Goal: Information Seeking & Learning: Learn about a topic

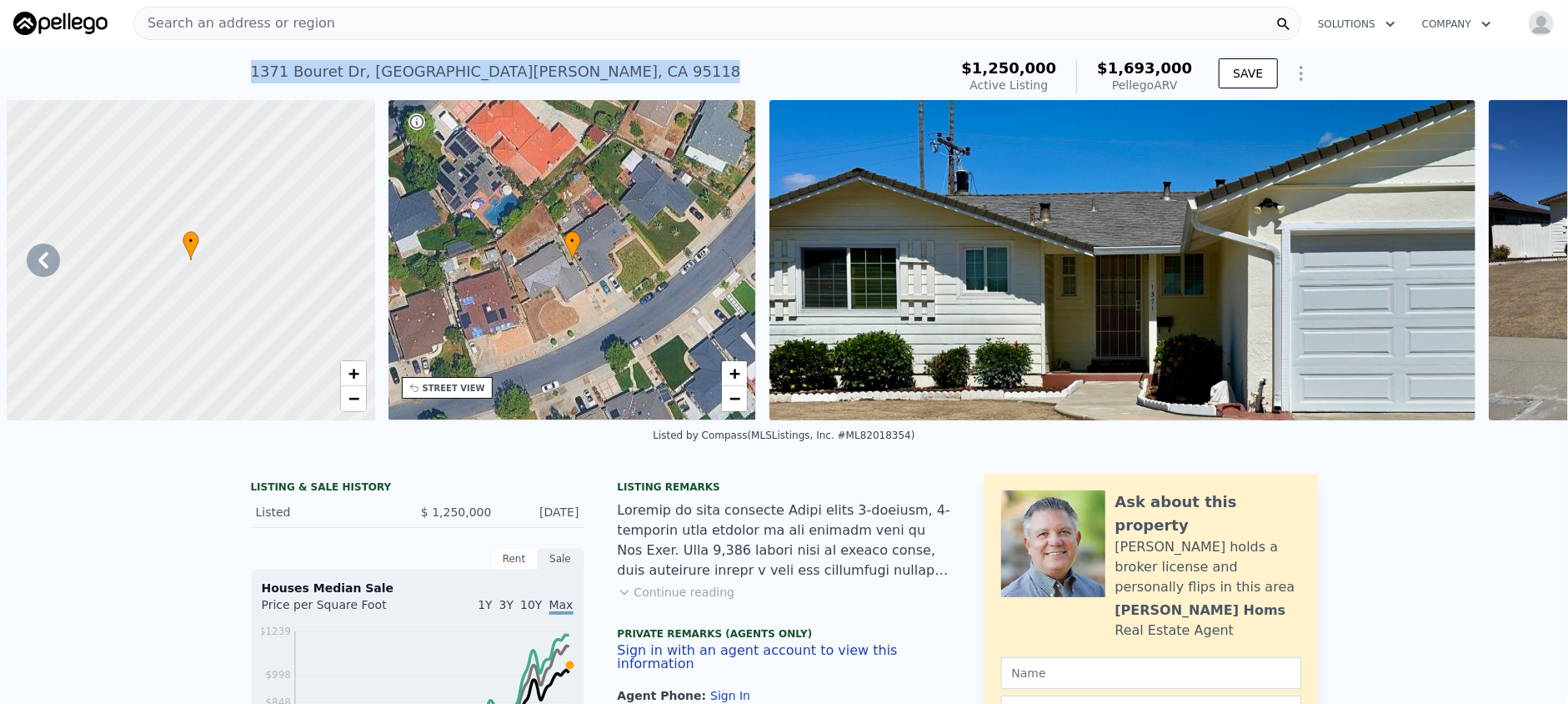
scroll to position [0, 370]
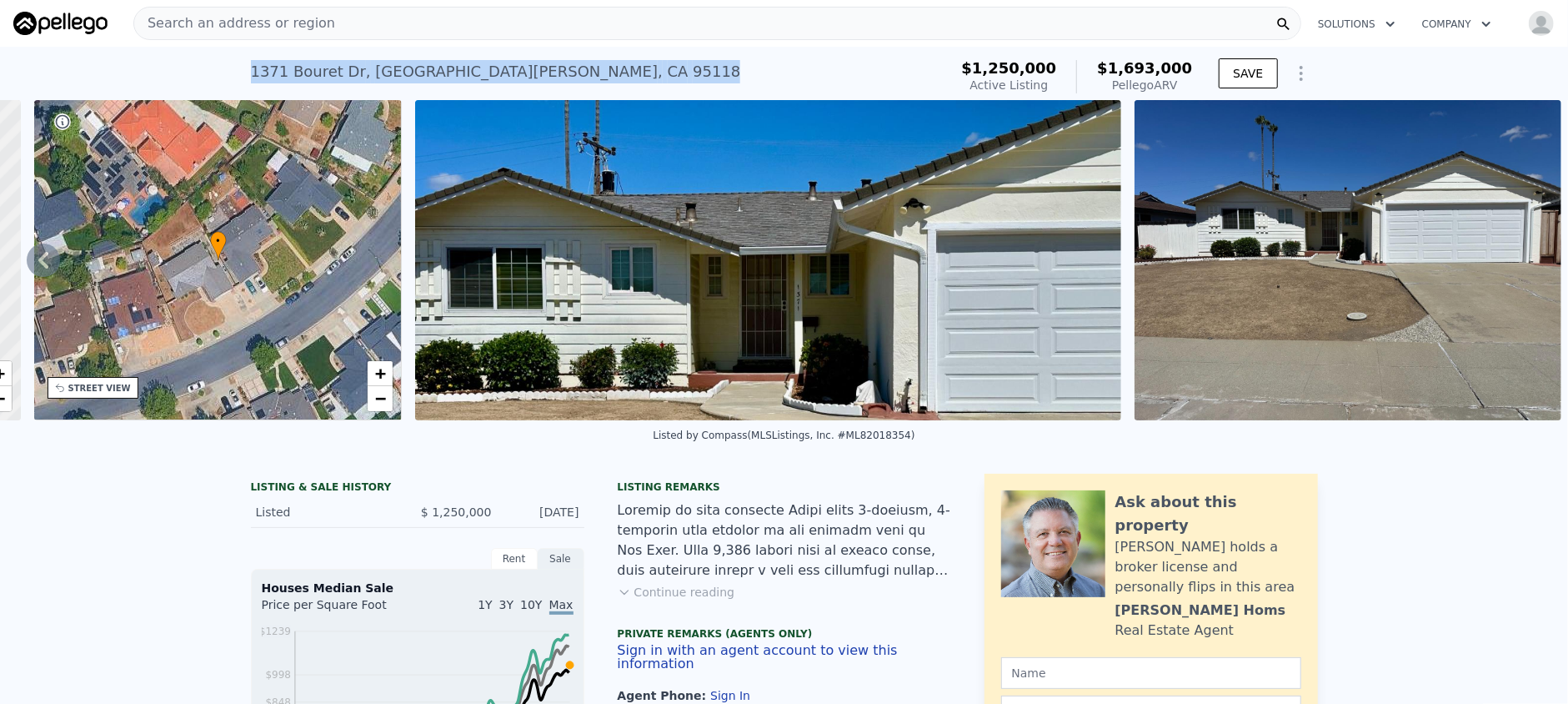
click at [522, 63] on div "1371 Bouret Dr , San Jose , CA 95118 Active at $1.250m (~ARV $1.693m )" at bounding box center [596, 76] width 691 height 47
drag, startPoint x: 522, startPoint y: 63, endPoint x: 206, endPoint y: 61, distance: 316.0
click at [212, 58] on div "1371 Bouret Dr , San Jose , CA 95118 Active at $1.250m (~ARV $1.693m ) $1,250,0…" at bounding box center [784, 73] width 1568 height 53
copy div "1371 Bouret Dr , San Jose , CA 95118"
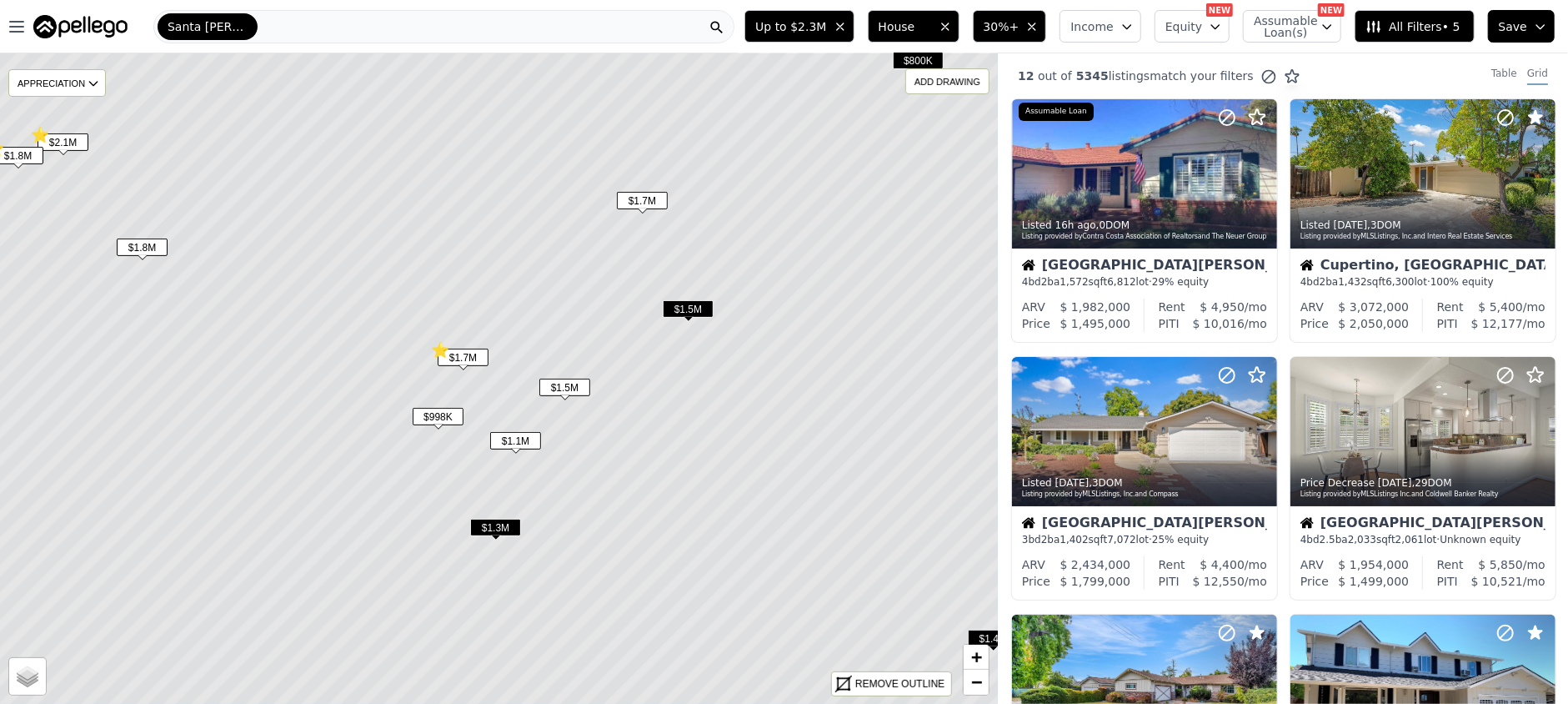
scroll to position [1111, 0]
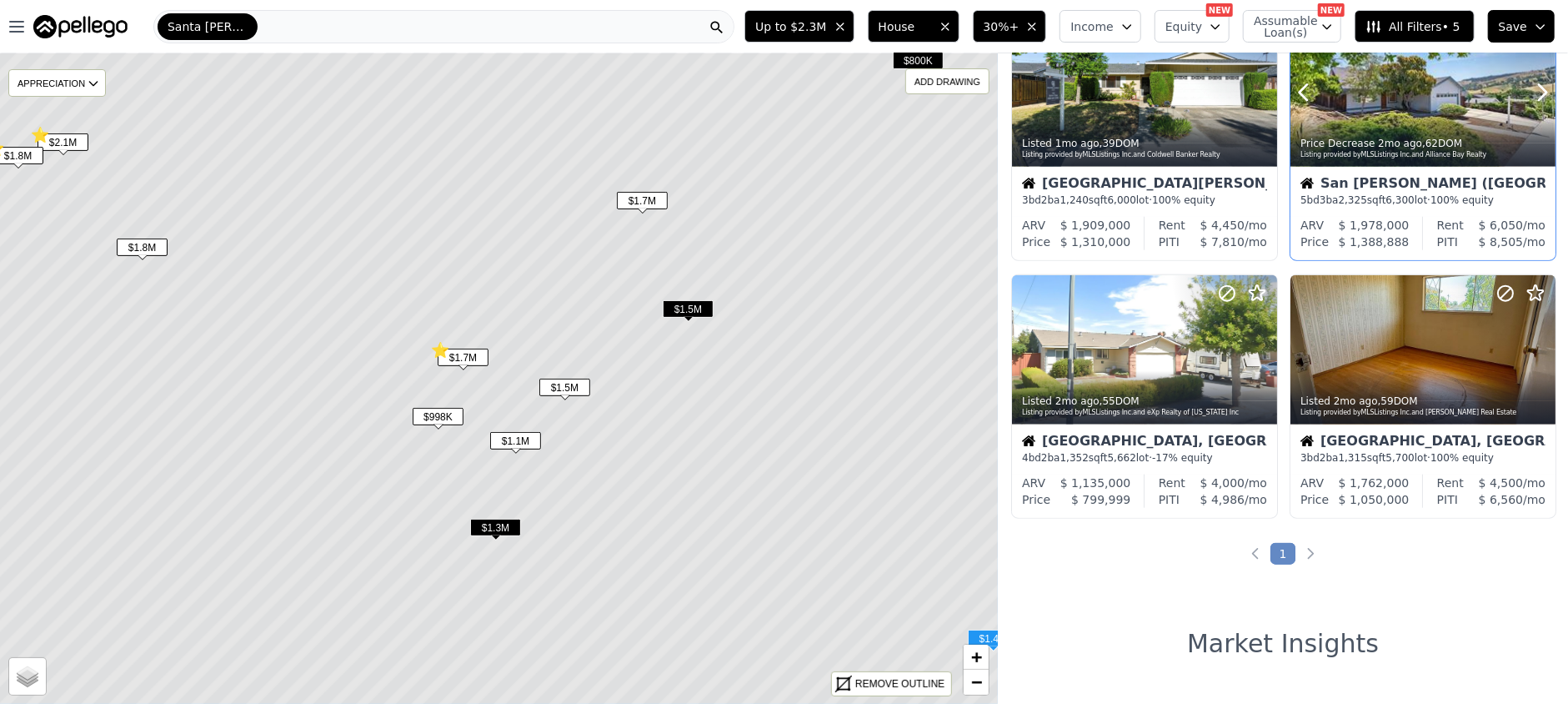
click at [1364, 115] on div at bounding box center [1423, 128] width 265 height 30
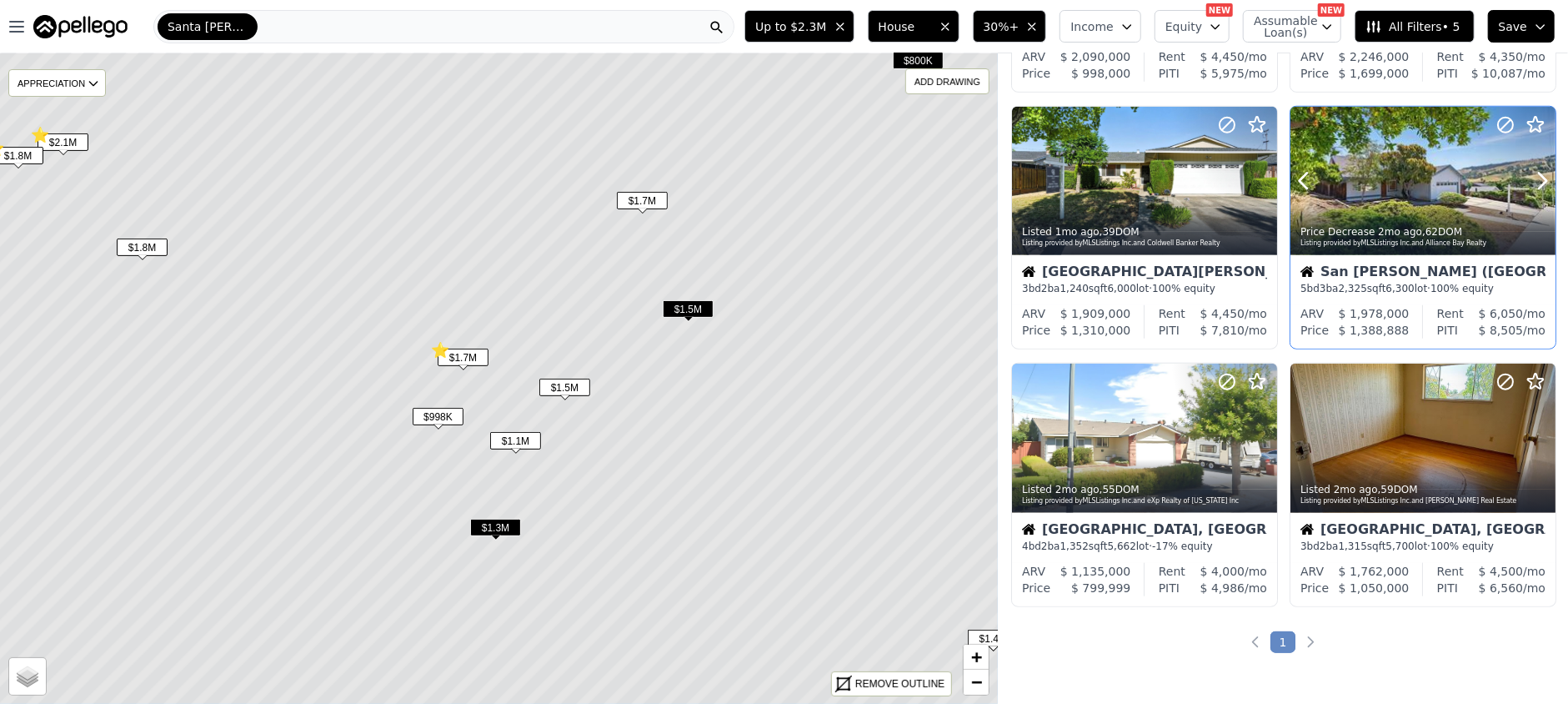
scroll to position [1001, 0]
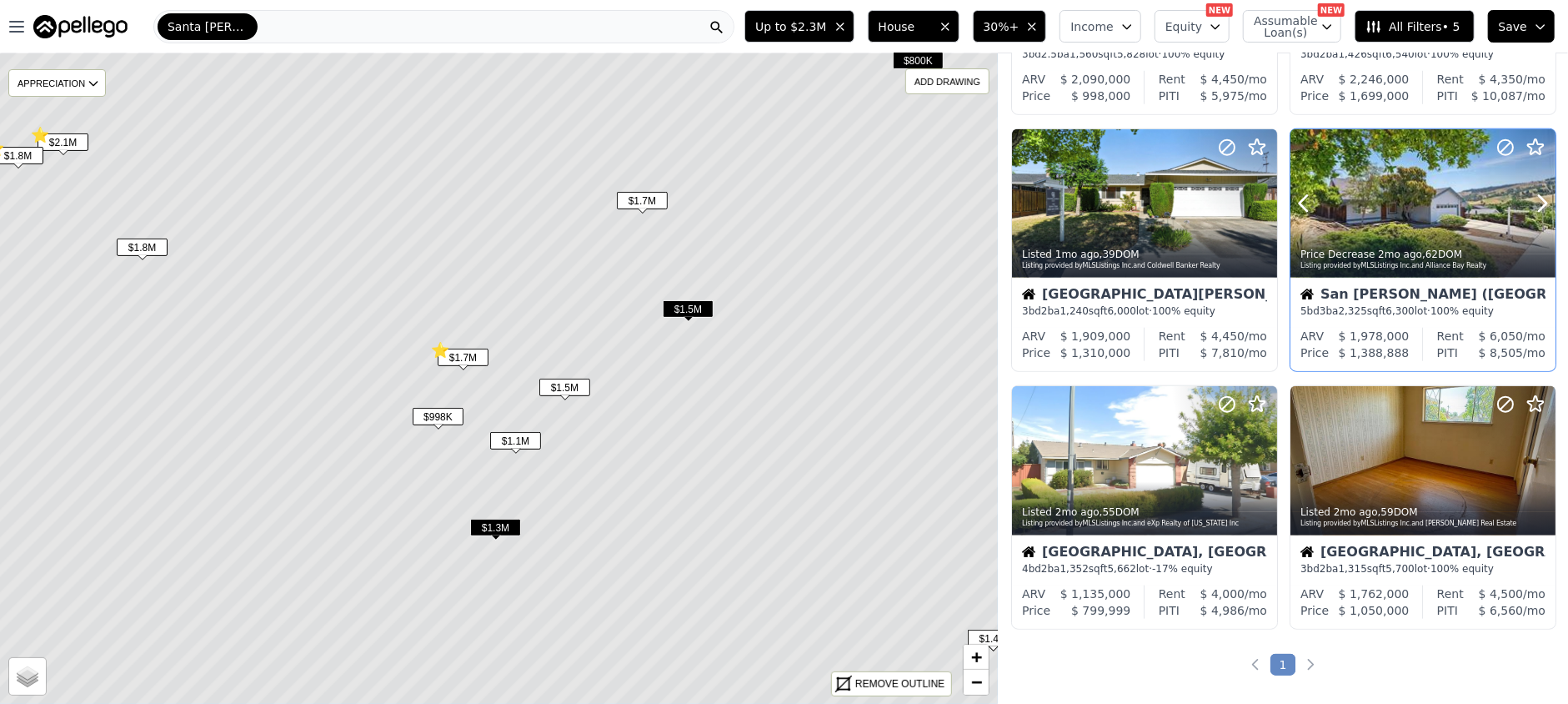
click at [1497, 144] on icon at bounding box center [1506, 147] width 20 height 20
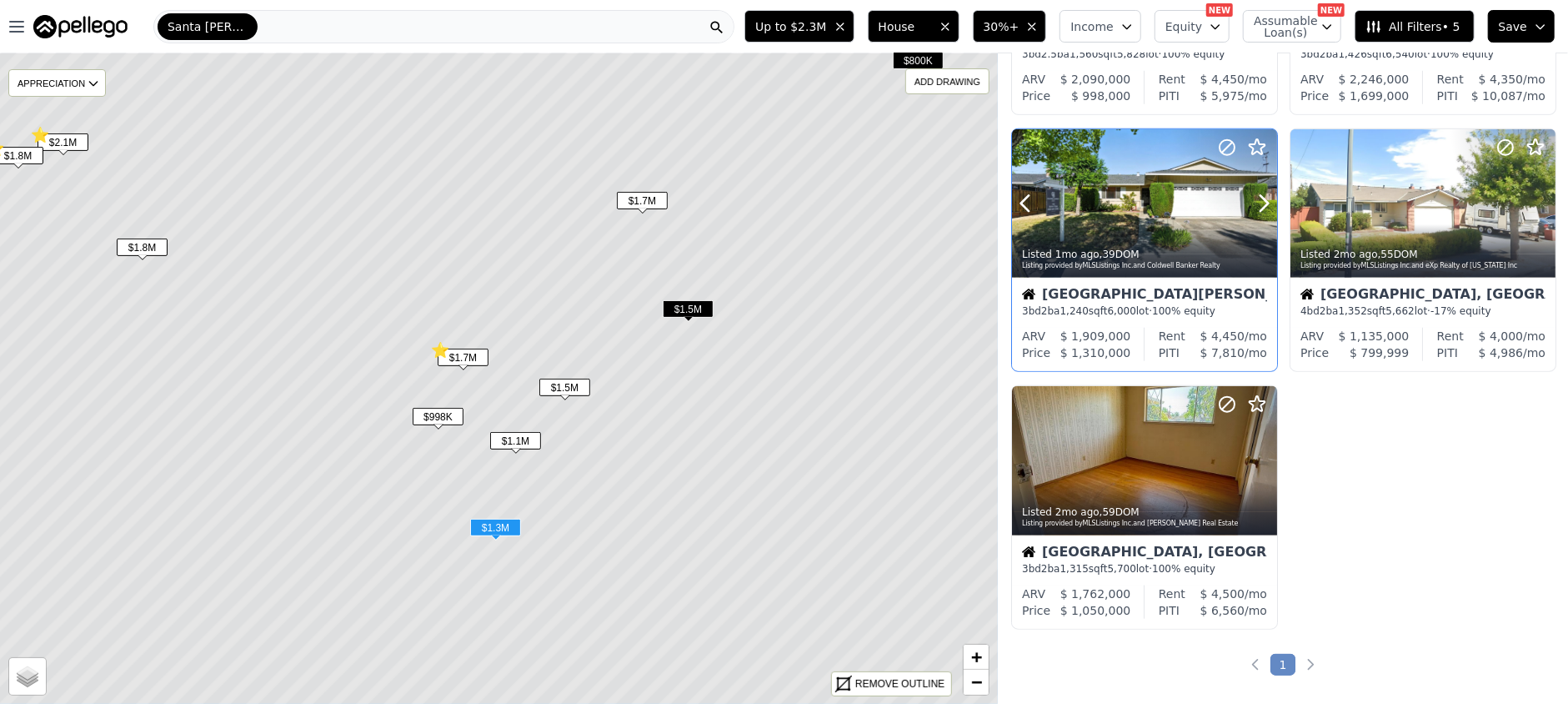
click at [1172, 240] on div "Listed 1mo ago , 39 DOM Listing provided by MLSListings Inc. and Coldwell Banke…" at bounding box center [1144, 258] width 265 height 40
click at [1222, 146] on icon at bounding box center [1227, 147] width 20 height 20
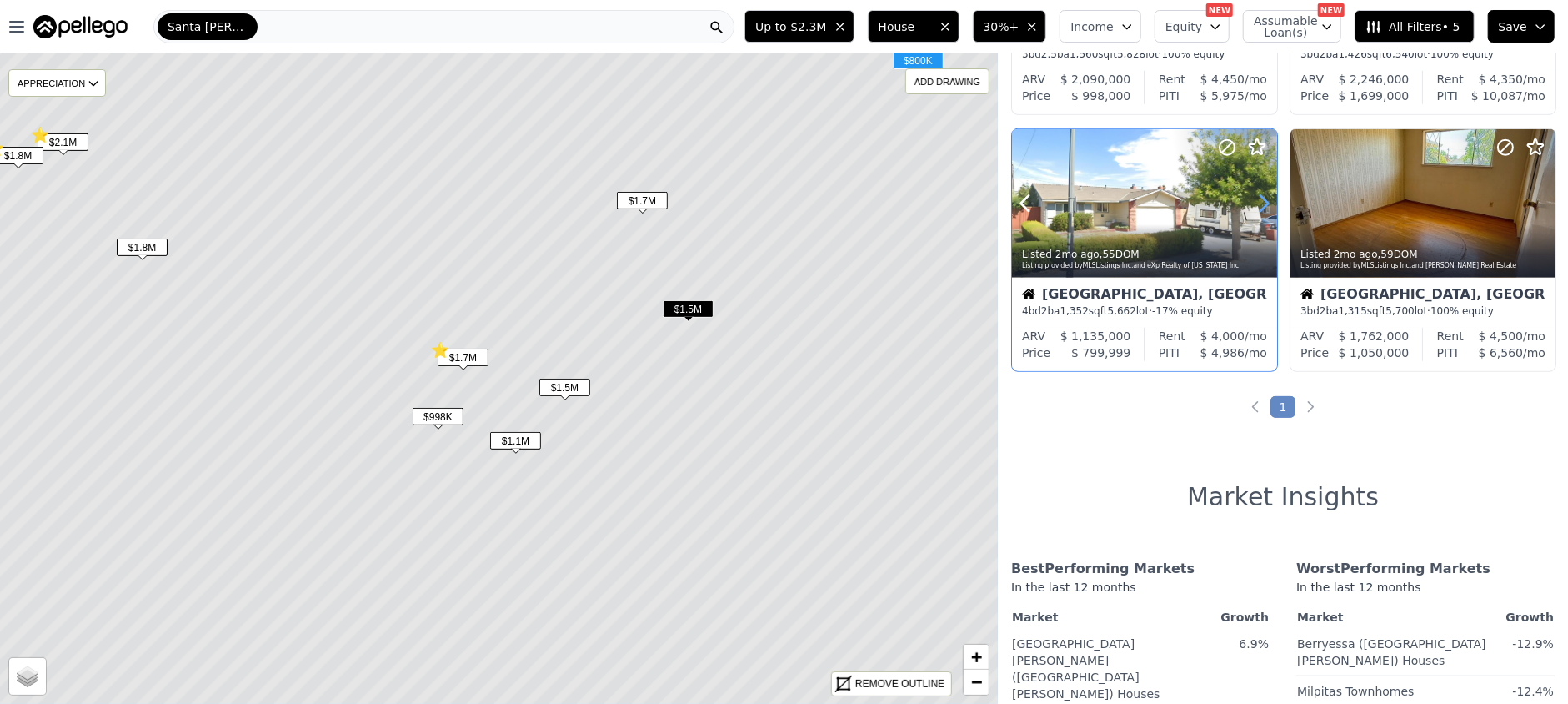
click at [1260, 204] on icon at bounding box center [1263, 202] width 26 height 26
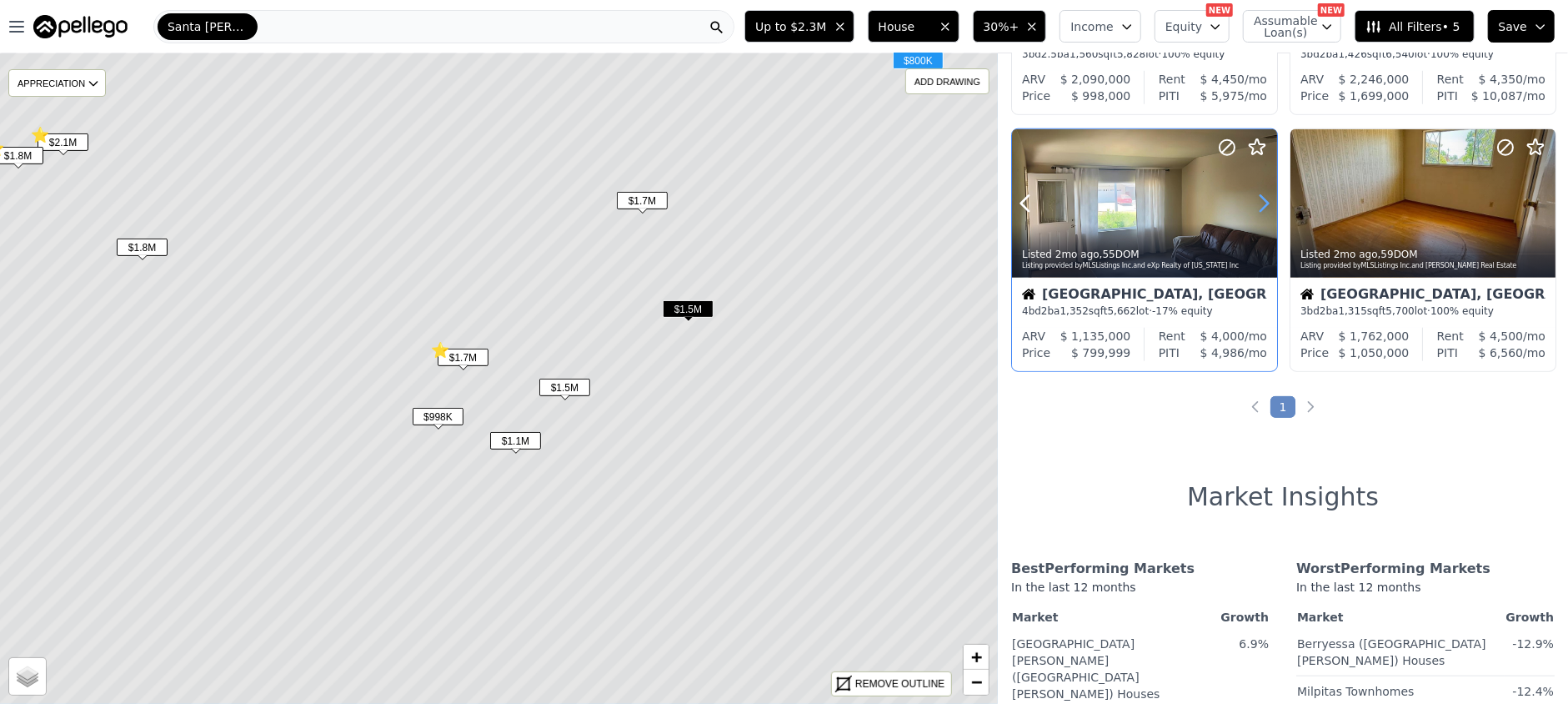
click at [1260, 204] on icon at bounding box center [1263, 202] width 26 height 26
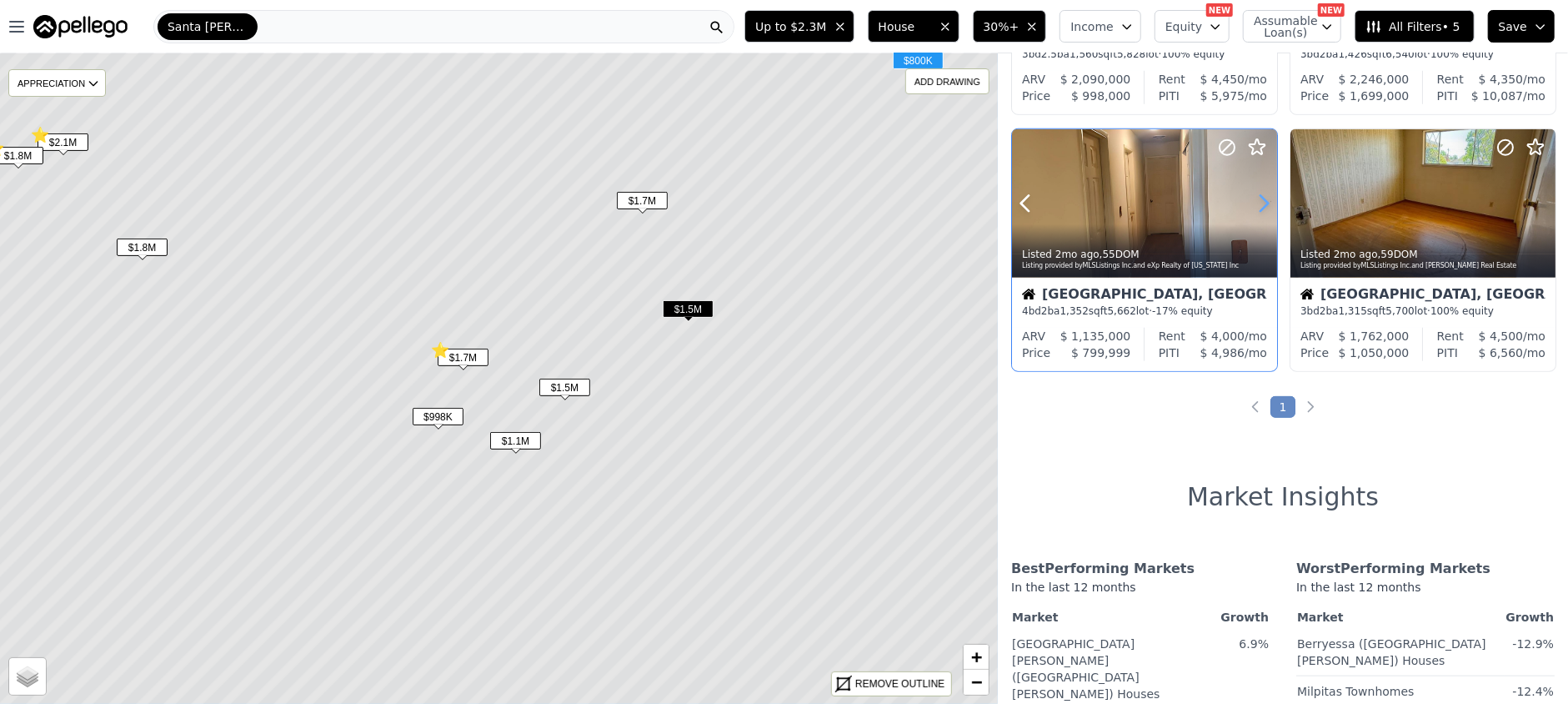
click at [1260, 204] on icon at bounding box center [1263, 202] width 26 height 26
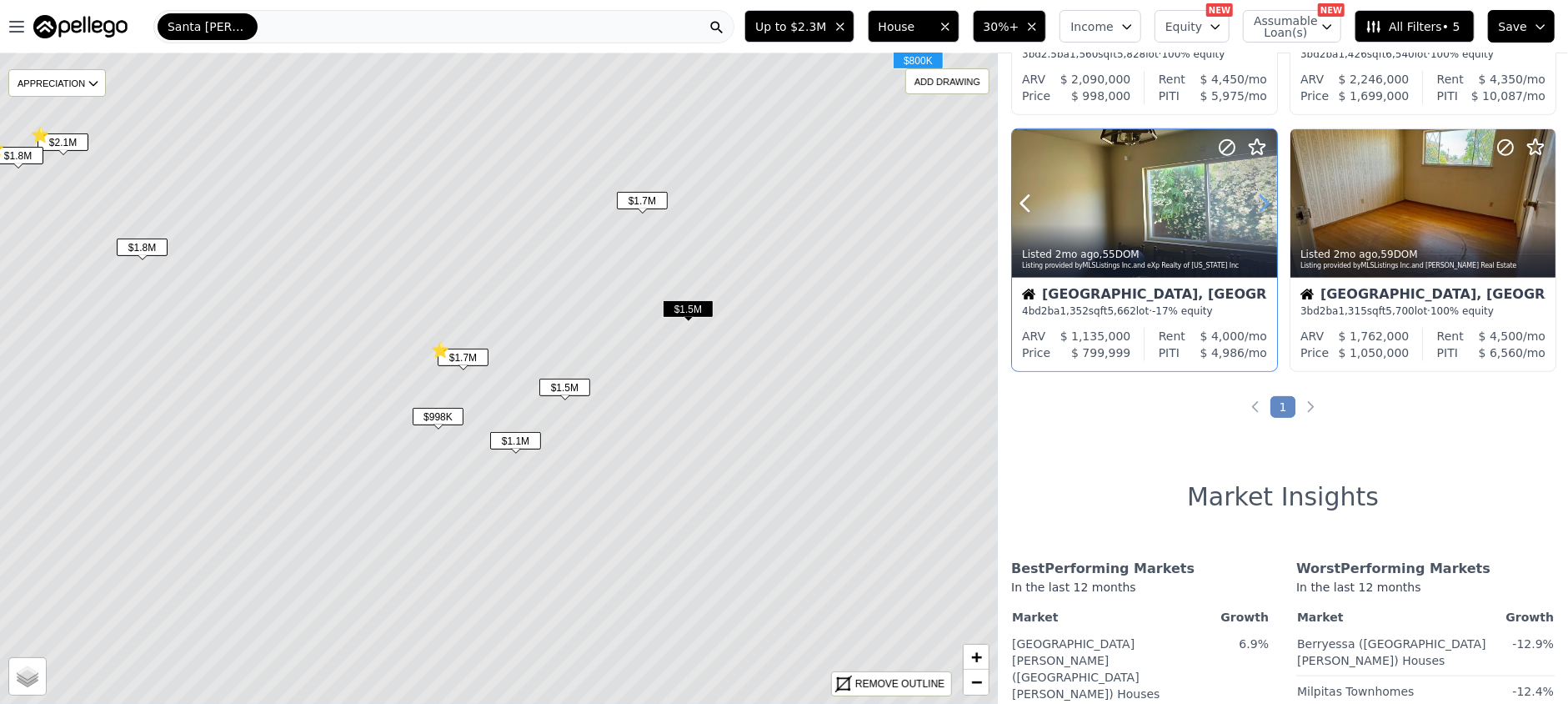
click at [1260, 204] on icon at bounding box center [1263, 202] width 26 height 26
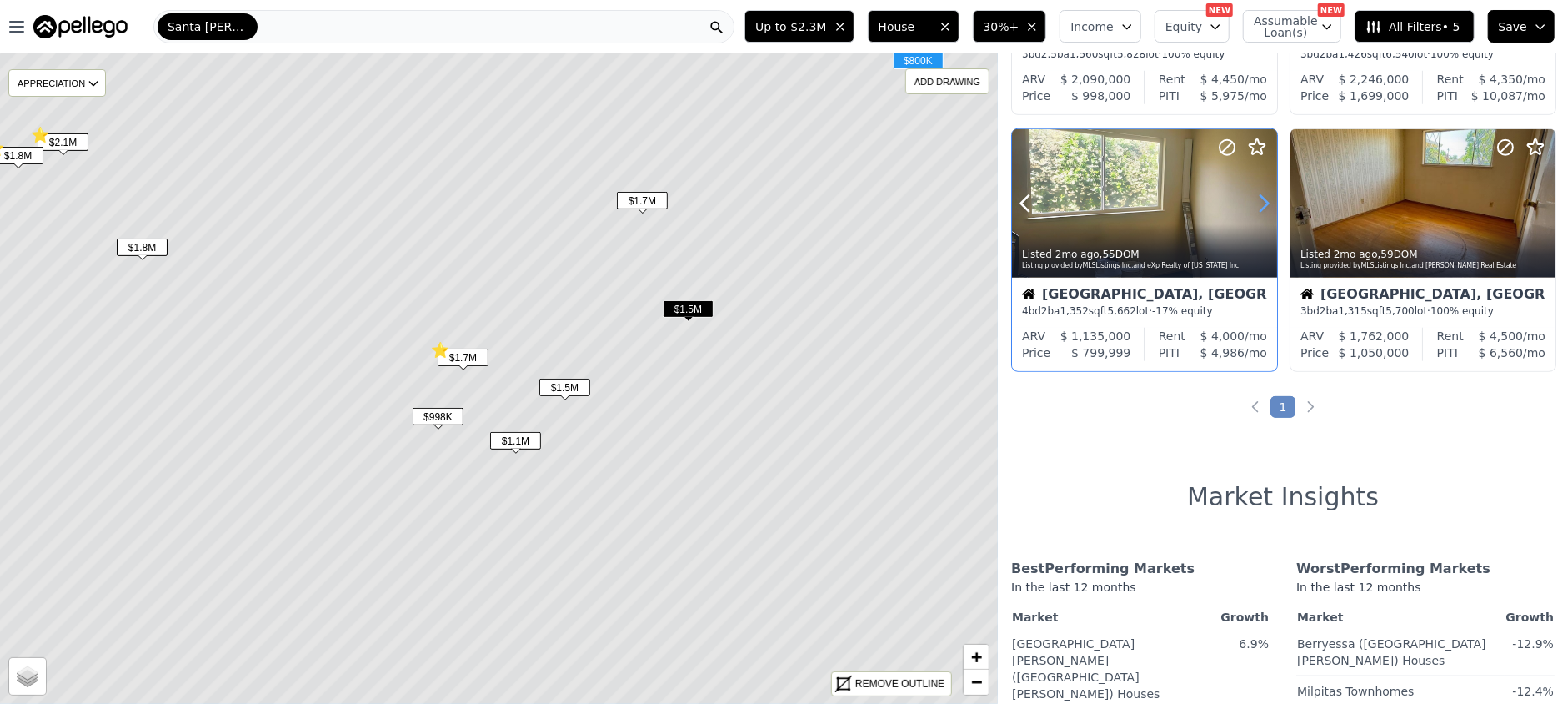
click at [1260, 204] on icon at bounding box center [1263, 202] width 26 height 26
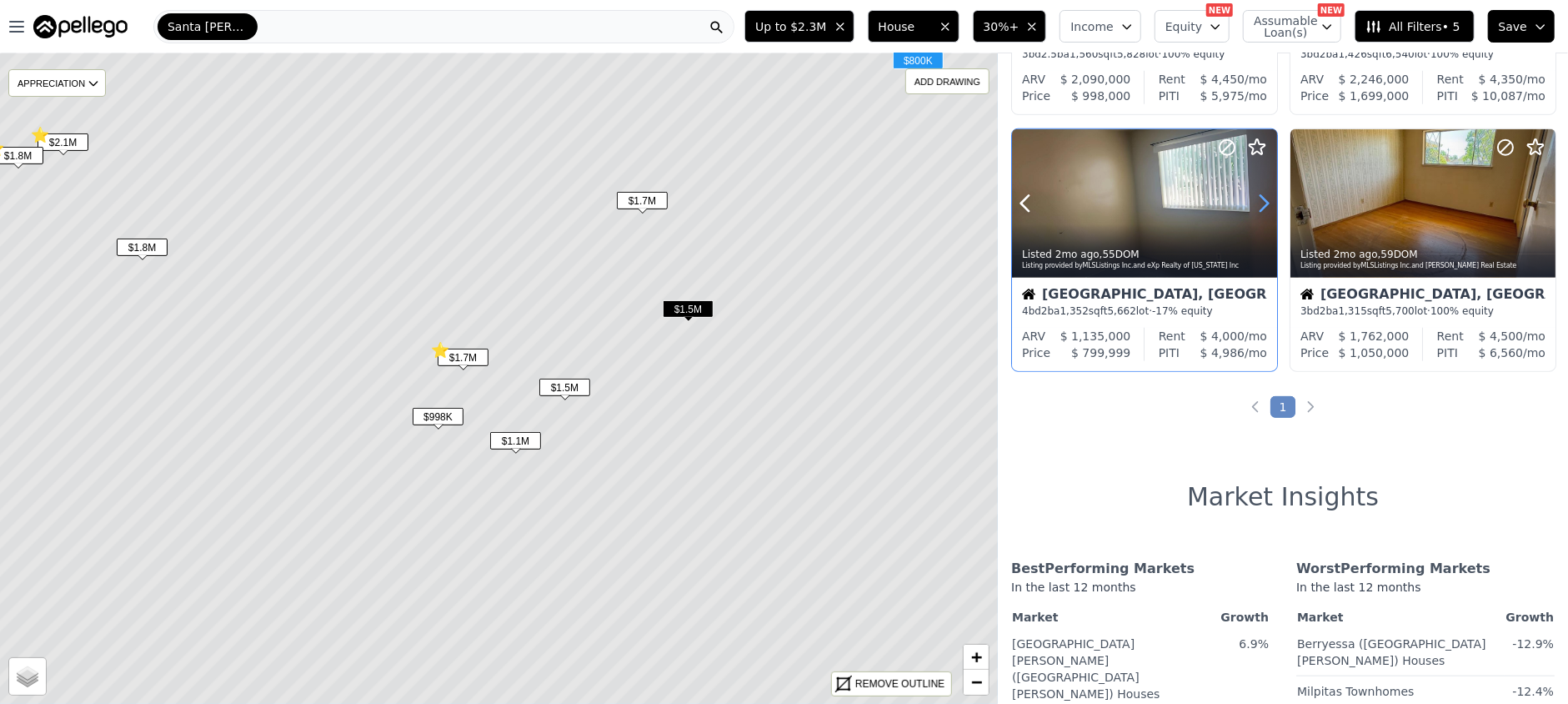
click at [1260, 204] on icon at bounding box center [1263, 202] width 26 height 26
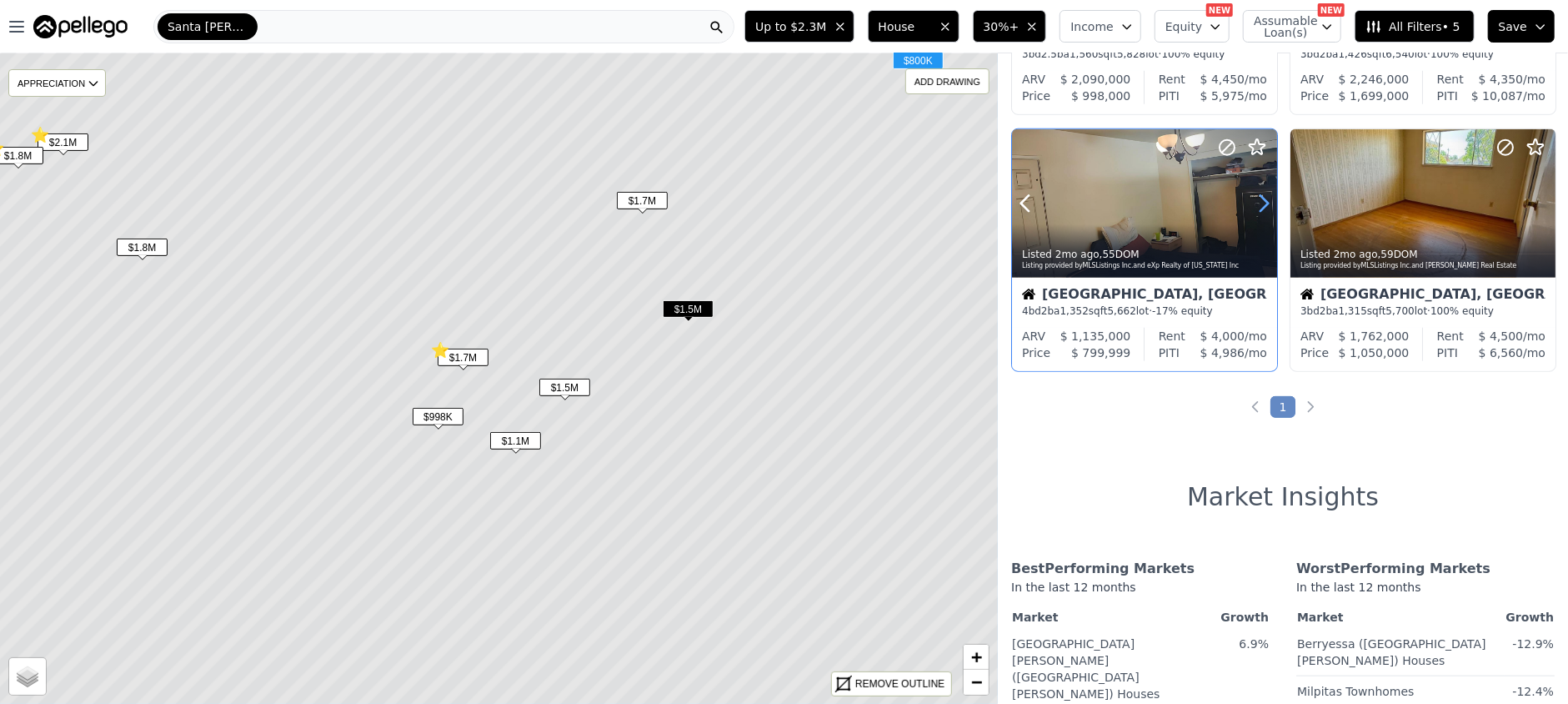
click at [1260, 204] on icon at bounding box center [1263, 202] width 26 height 26
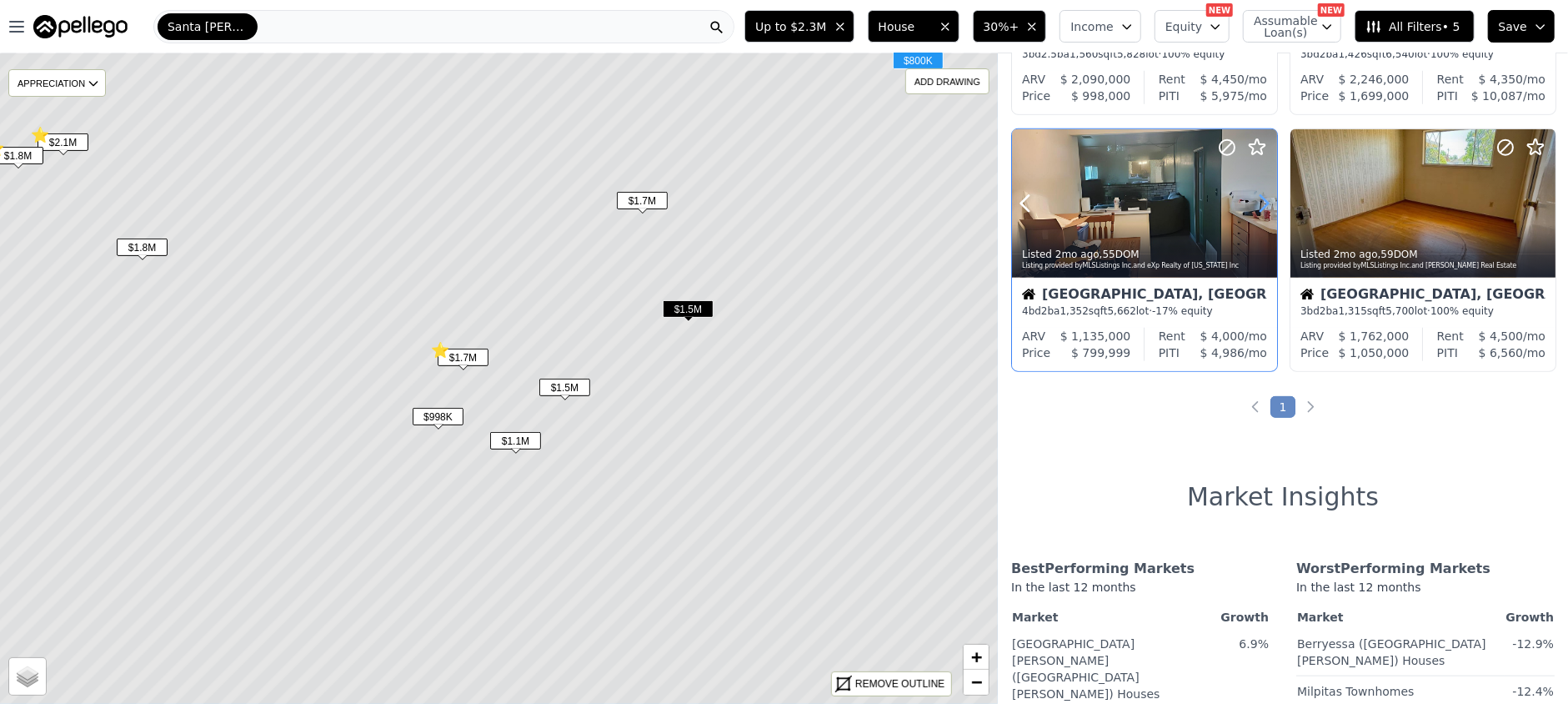
click at [1262, 204] on icon at bounding box center [1263, 202] width 26 height 26
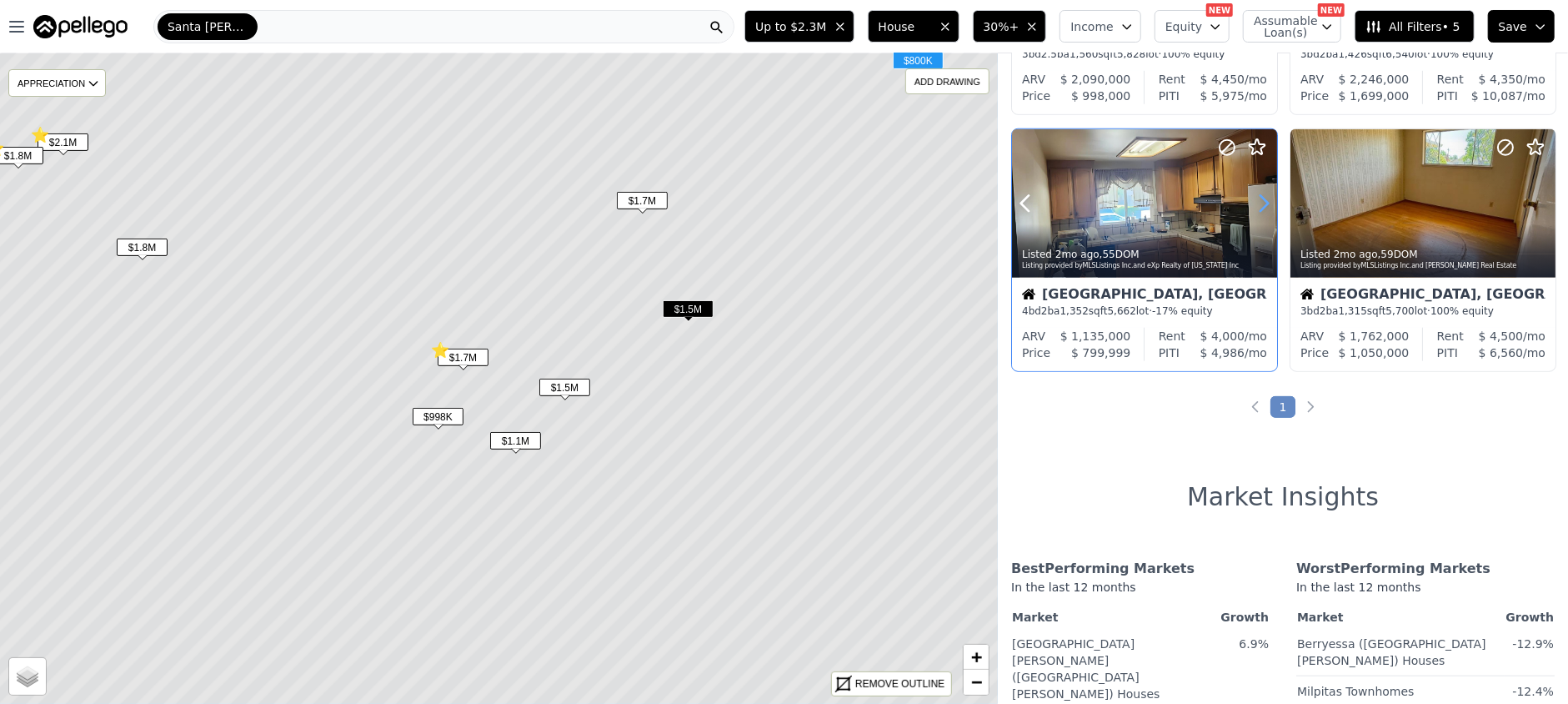
click at [1262, 204] on icon at bounding box center [1263, 202] width 26 height 26
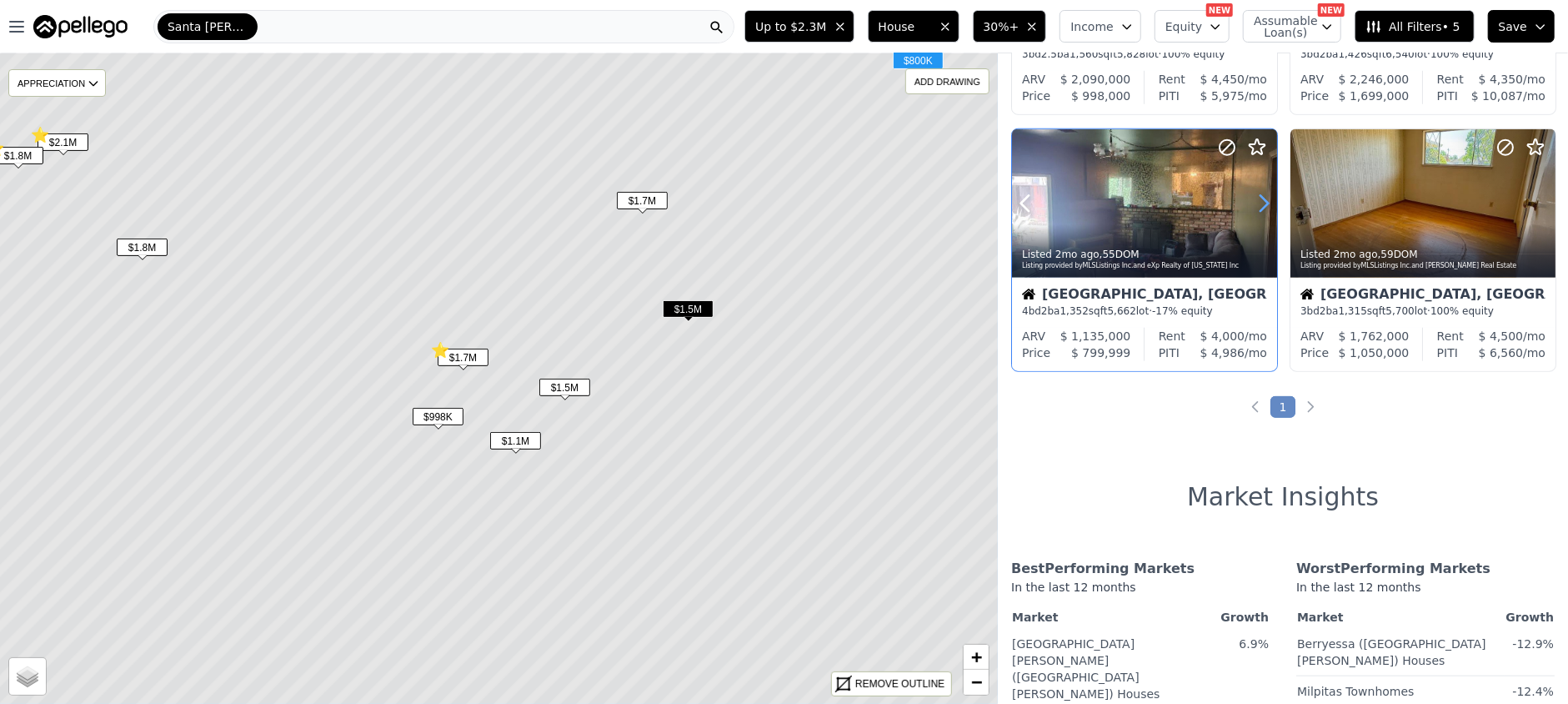
click at [1262, 207] on icon at bounding box center [1264, 203] width 8 height 16
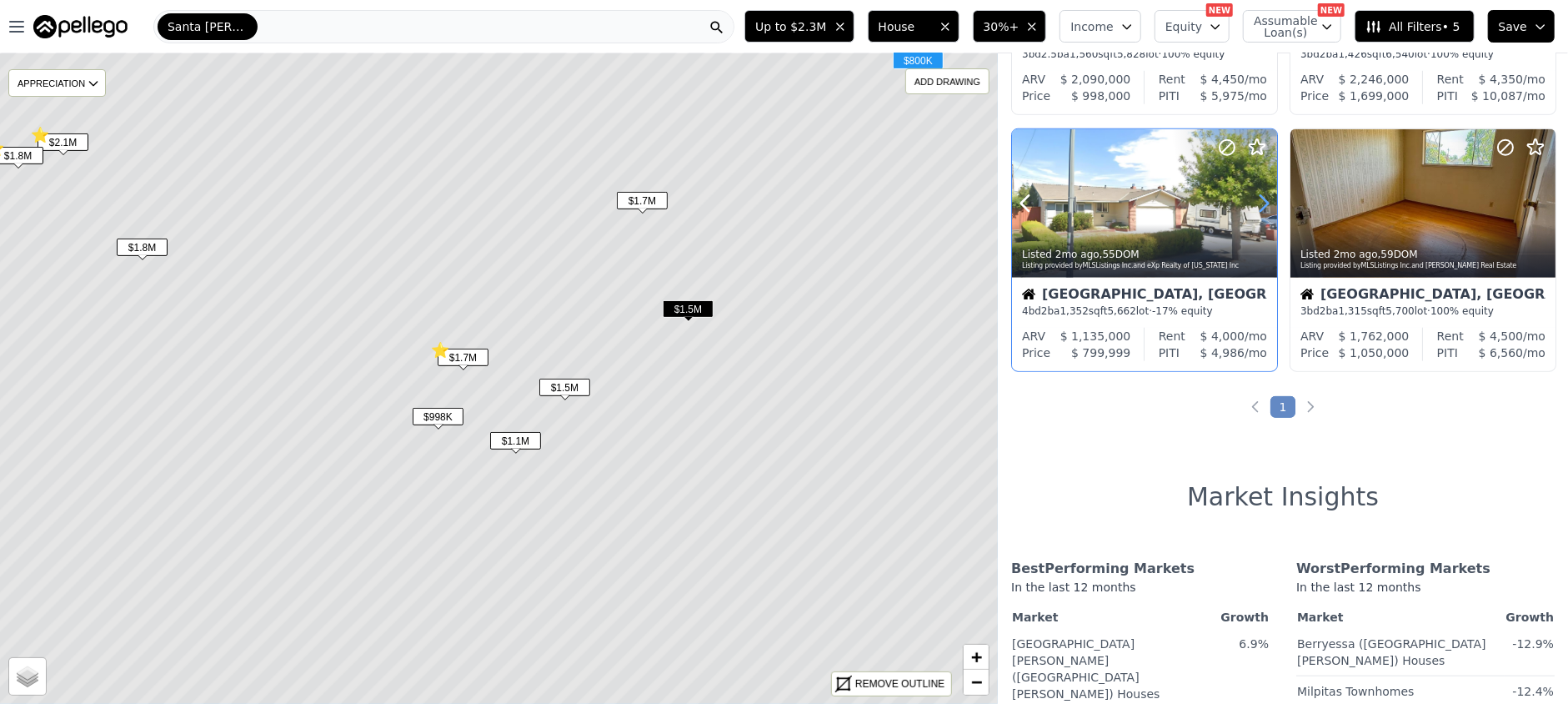
click at [1257, 206] on icon at bounding box center [1263, 202] width 26 height 26
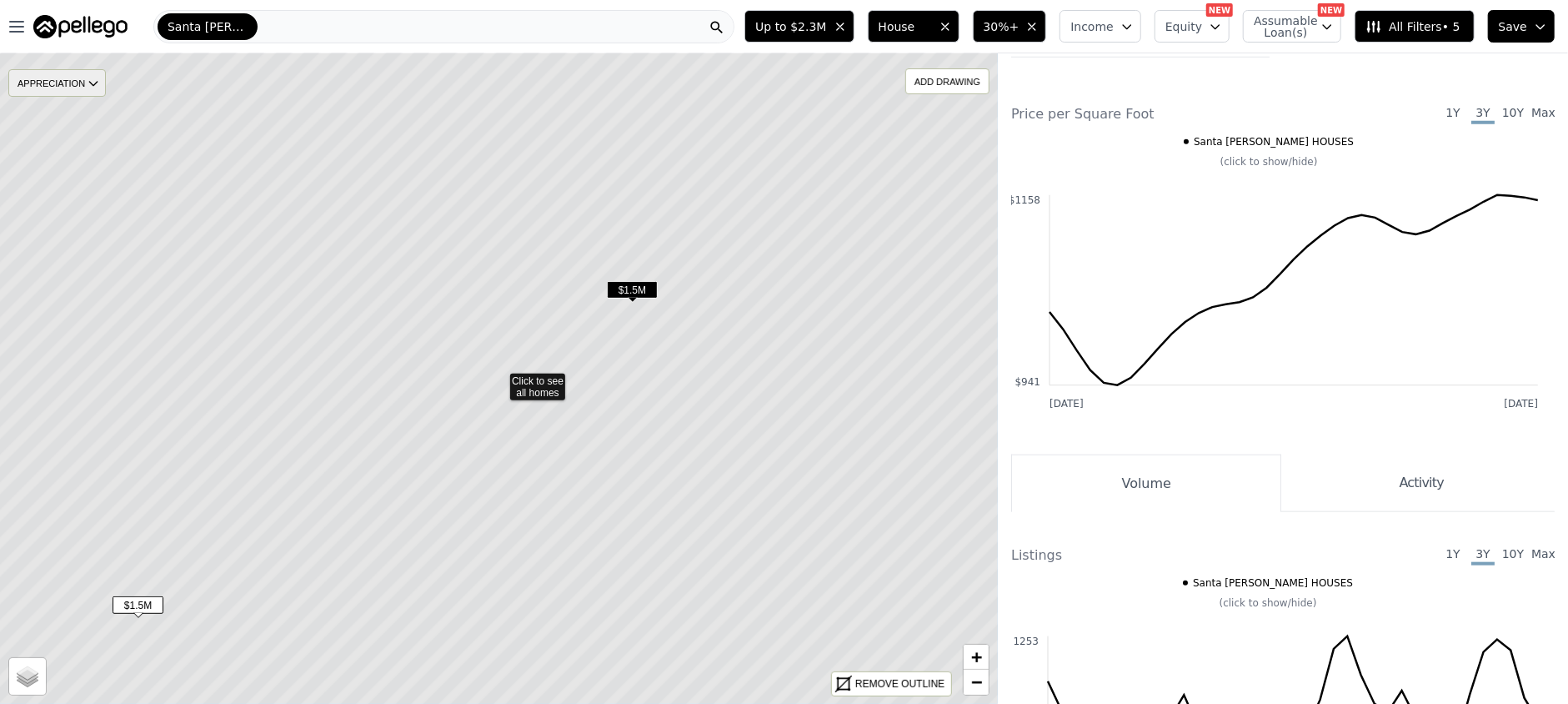
click at [91, 80] on icon at bounding box center [93, 84] width 14 height 14
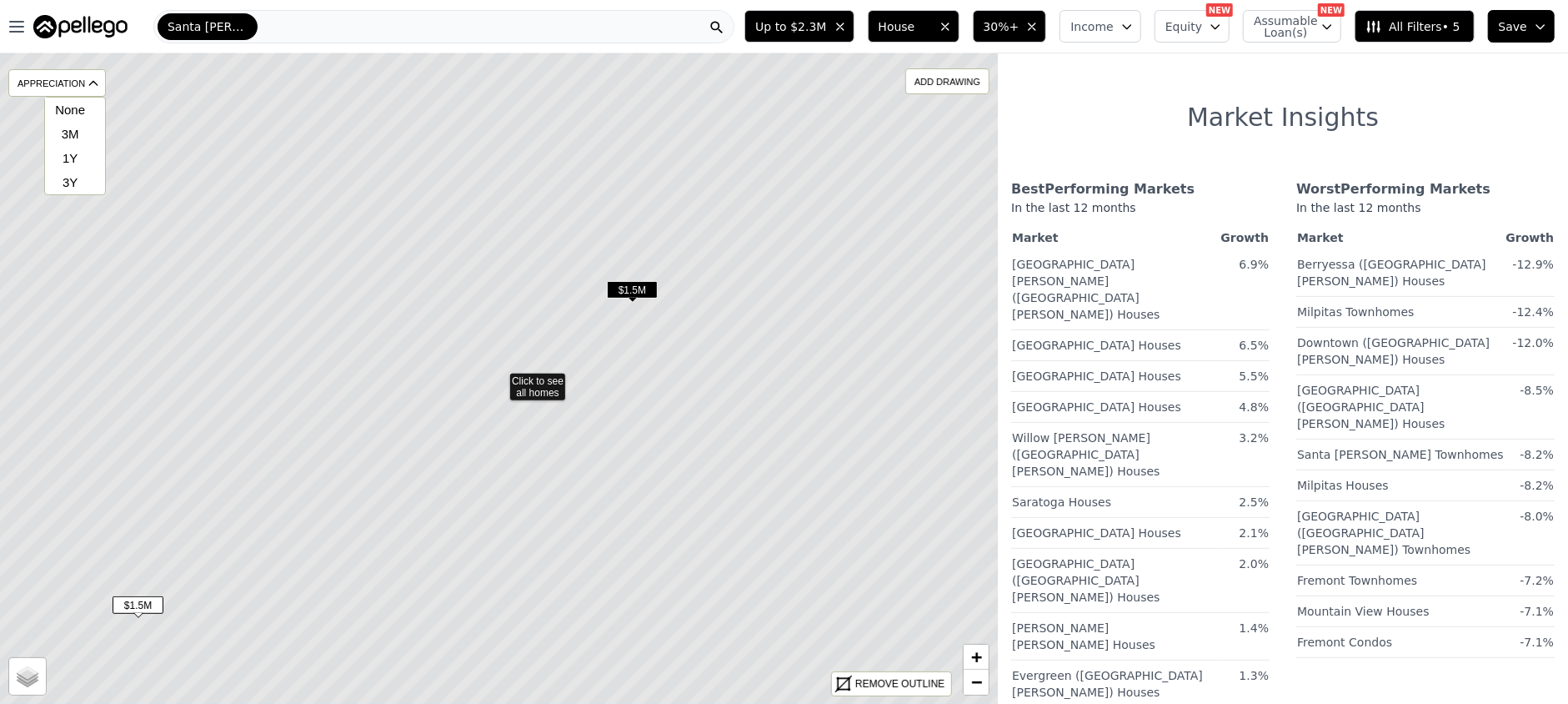
scroll to position [222, 0]
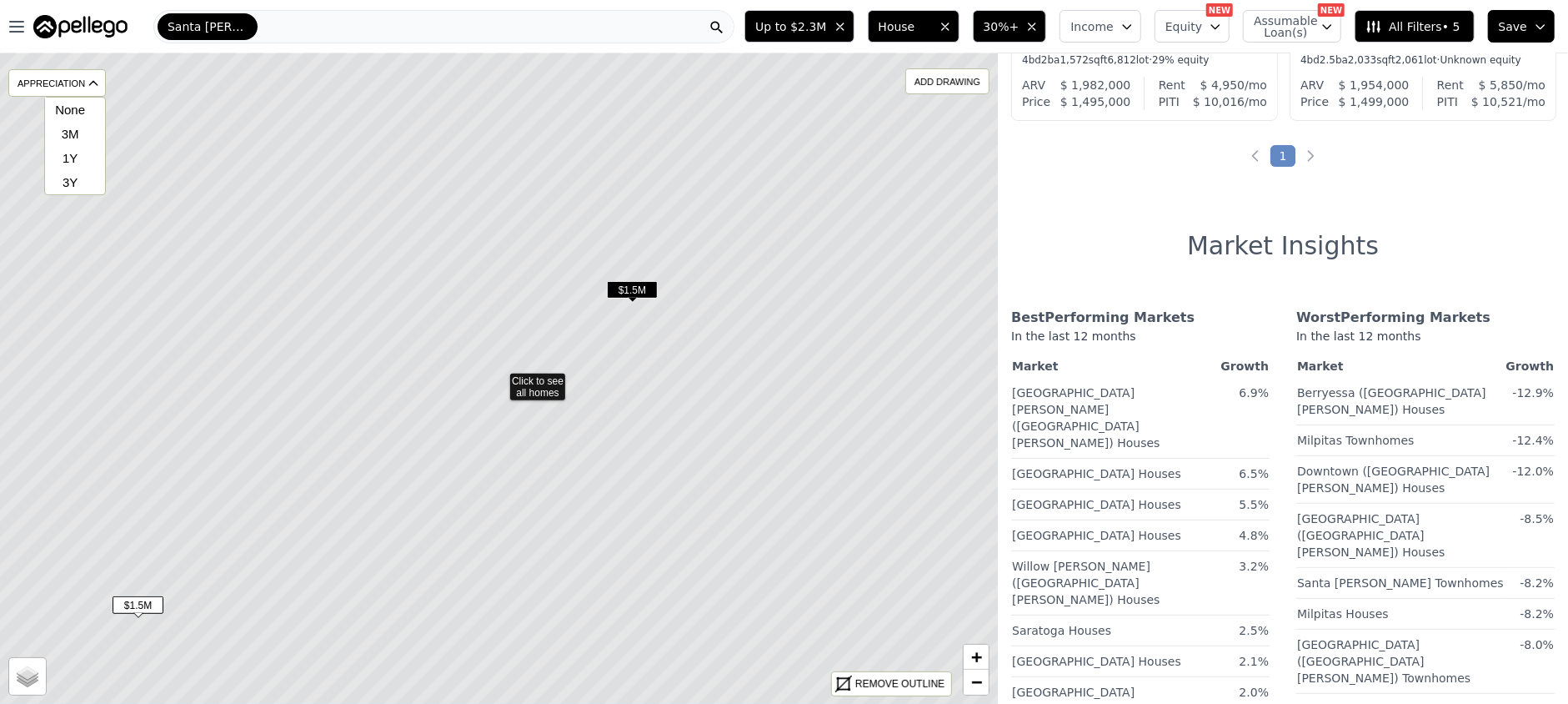
click at [1282, 253] on h1 "Market Insights" at bounding box center [1283, 246] width 191 height 30
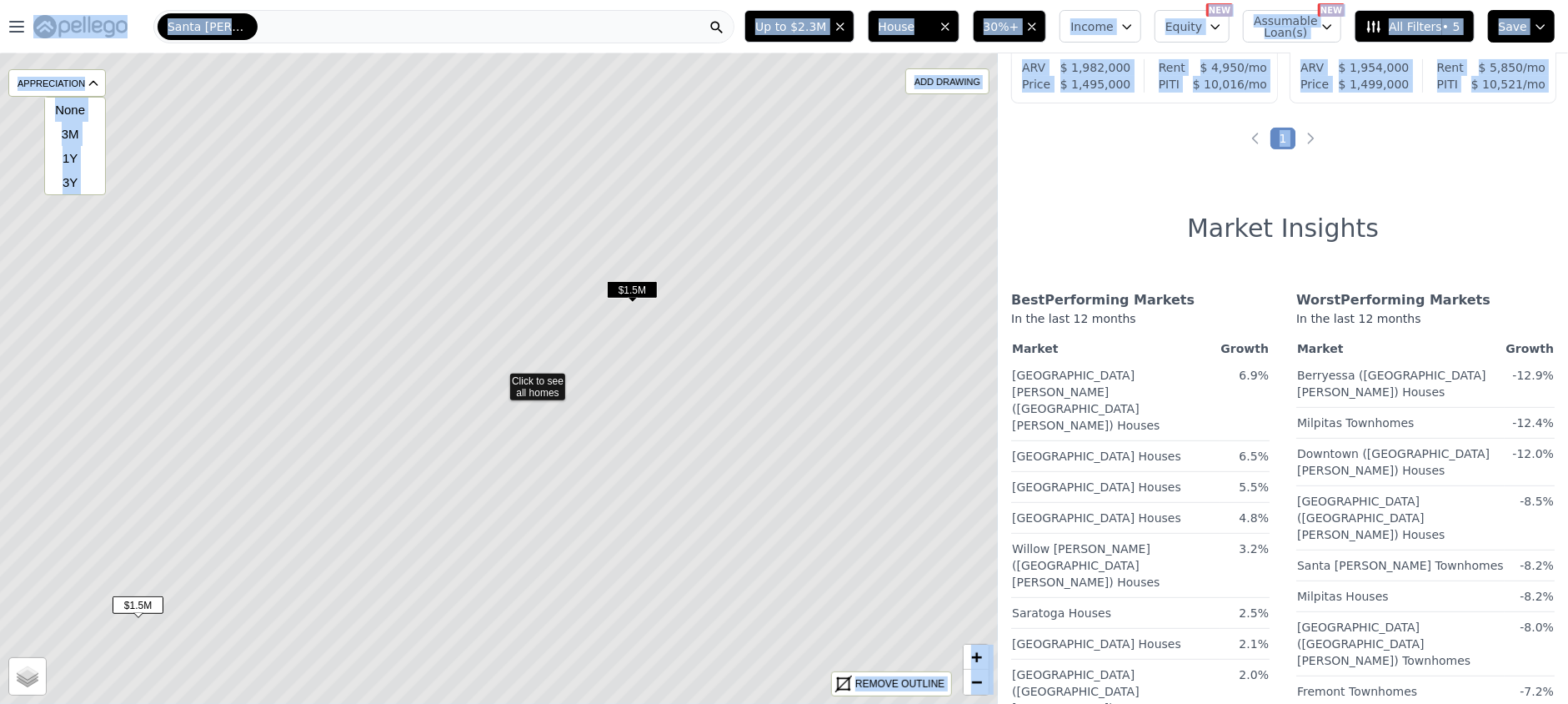
scroll to position [256, 0]
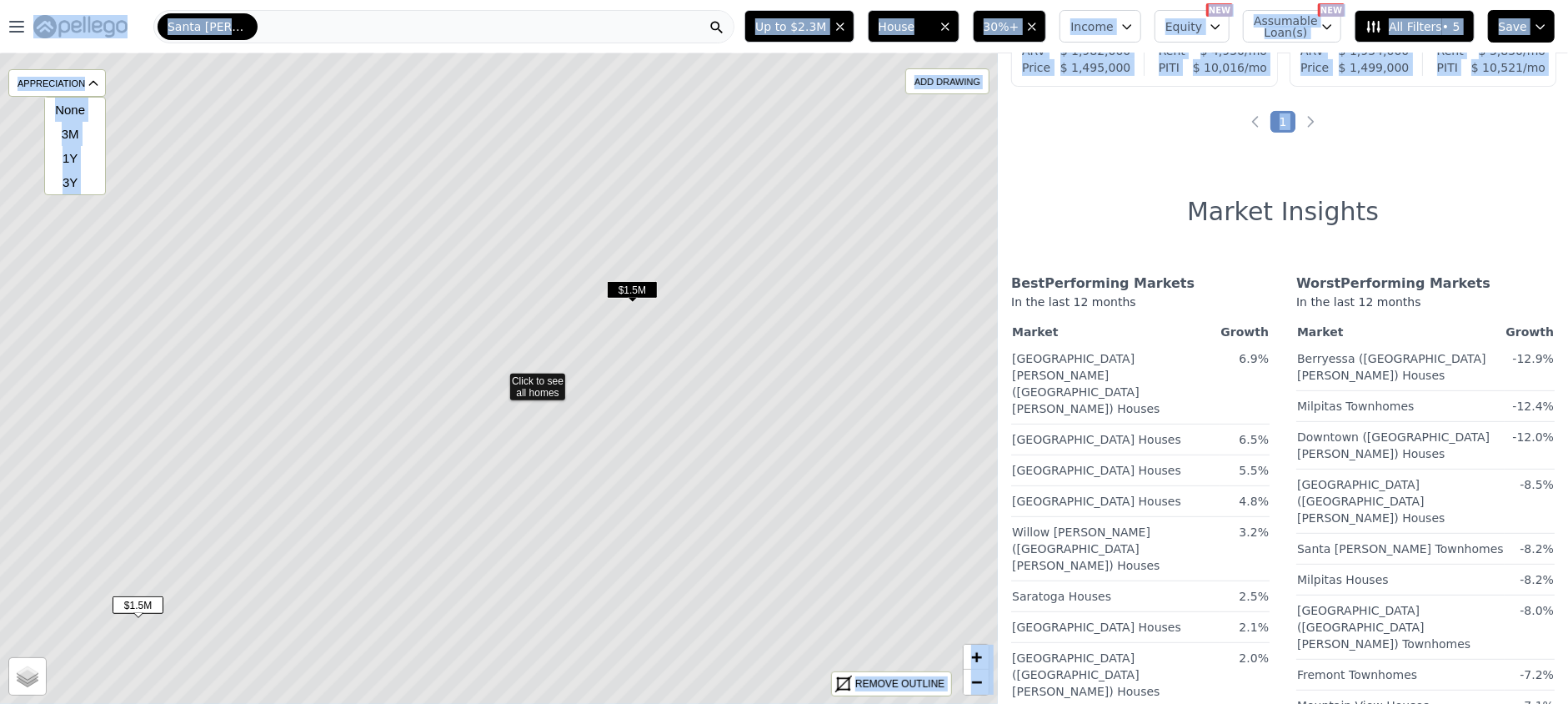
drag, startPoint x: 1188, startPoint y: 240, endPoint x: 1480, endPoint y: 585, distance: 452.0
click at [1429, 703] on html "Open main menu Santa Clara Up to $2.3M House 30%+ Income Equity NEW Assumable L…" at bounding box center [784, 352] width 1568 height 704
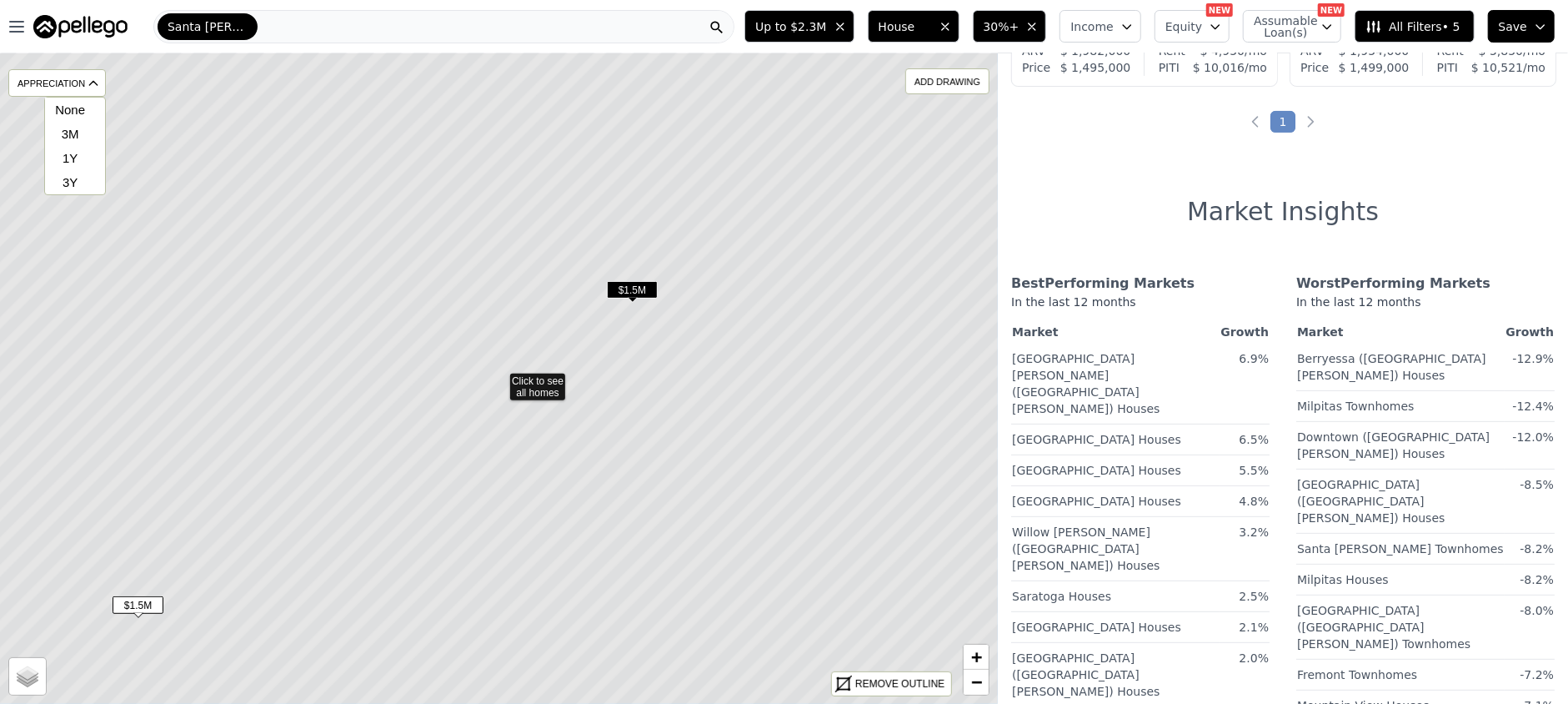
click at [1496, 392] on div "Best Performing Markets In the last 12 months Market Growth West San Jose (San …" at bounding box center [1283, 537] width 544 height 555
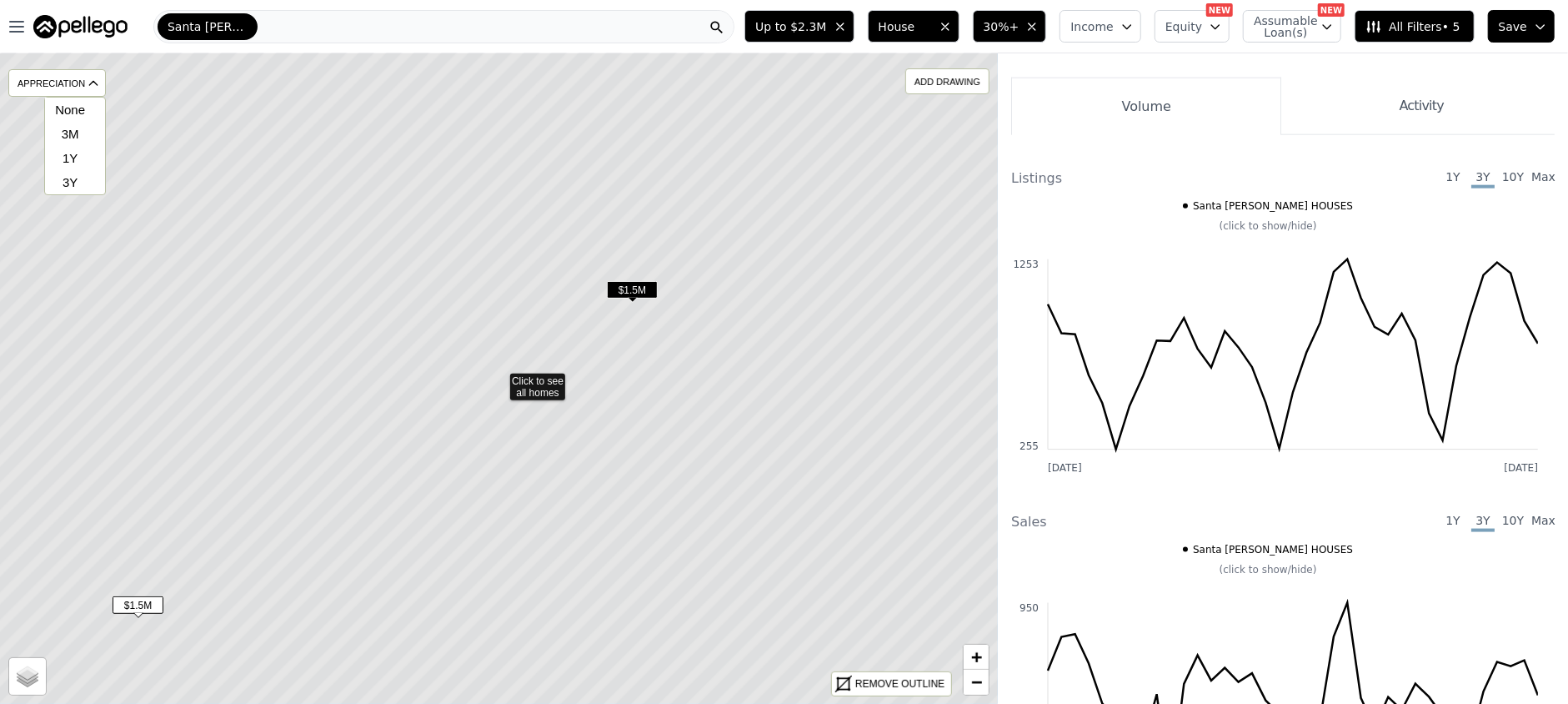
scroll to position [1590, 0]
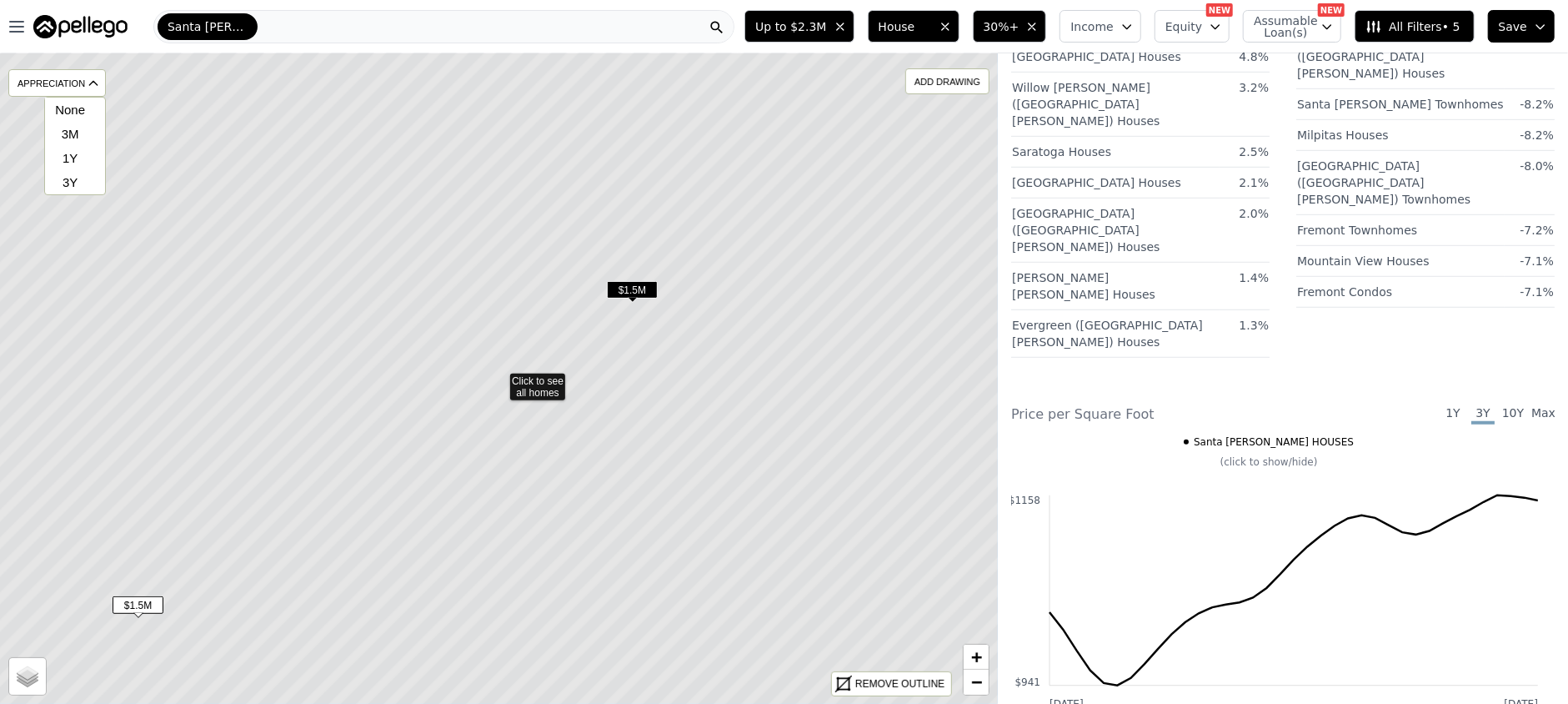
scroll to position [367, 0]
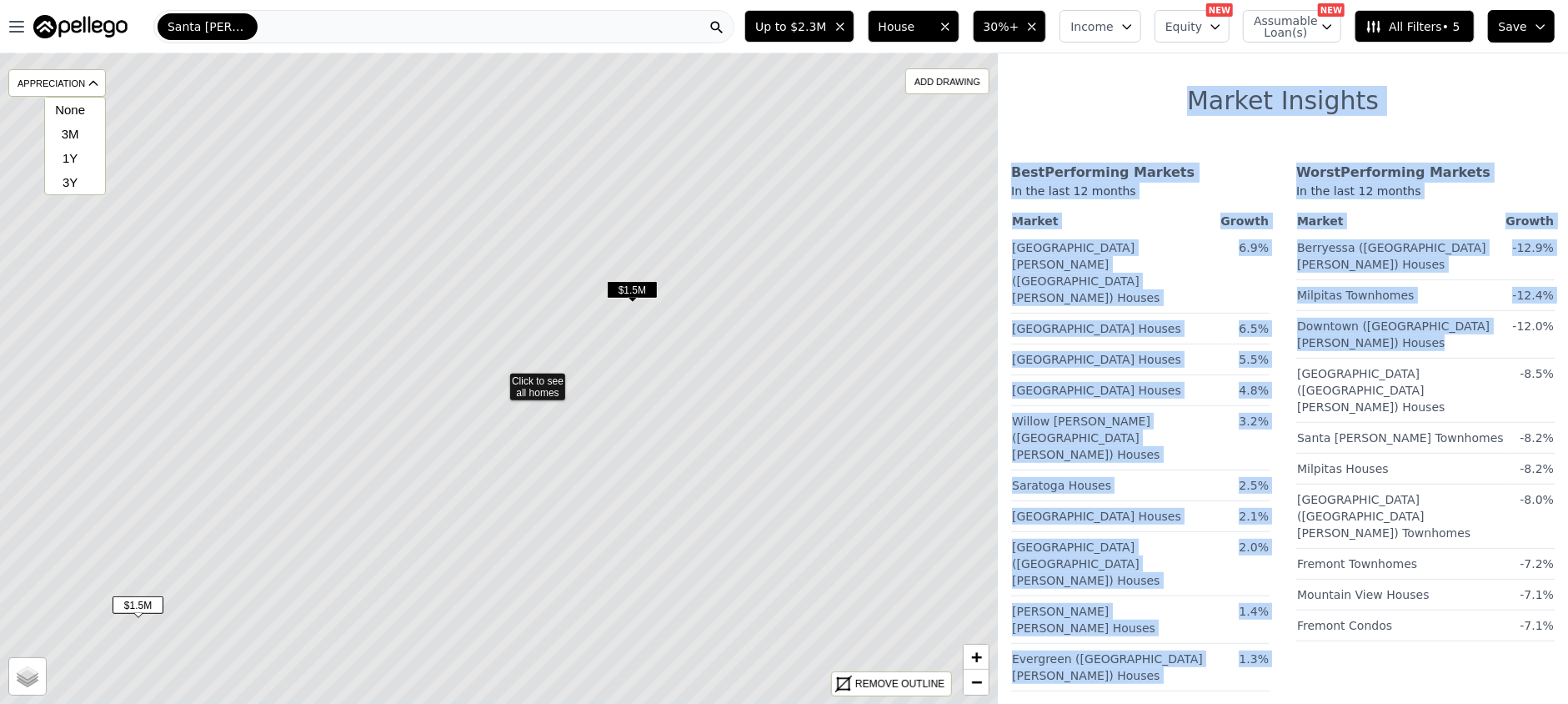
drag, startPoint x: 1188, startPoint y: 105, endPoint x: 1336, endPoint y: 670, distance: 584.1
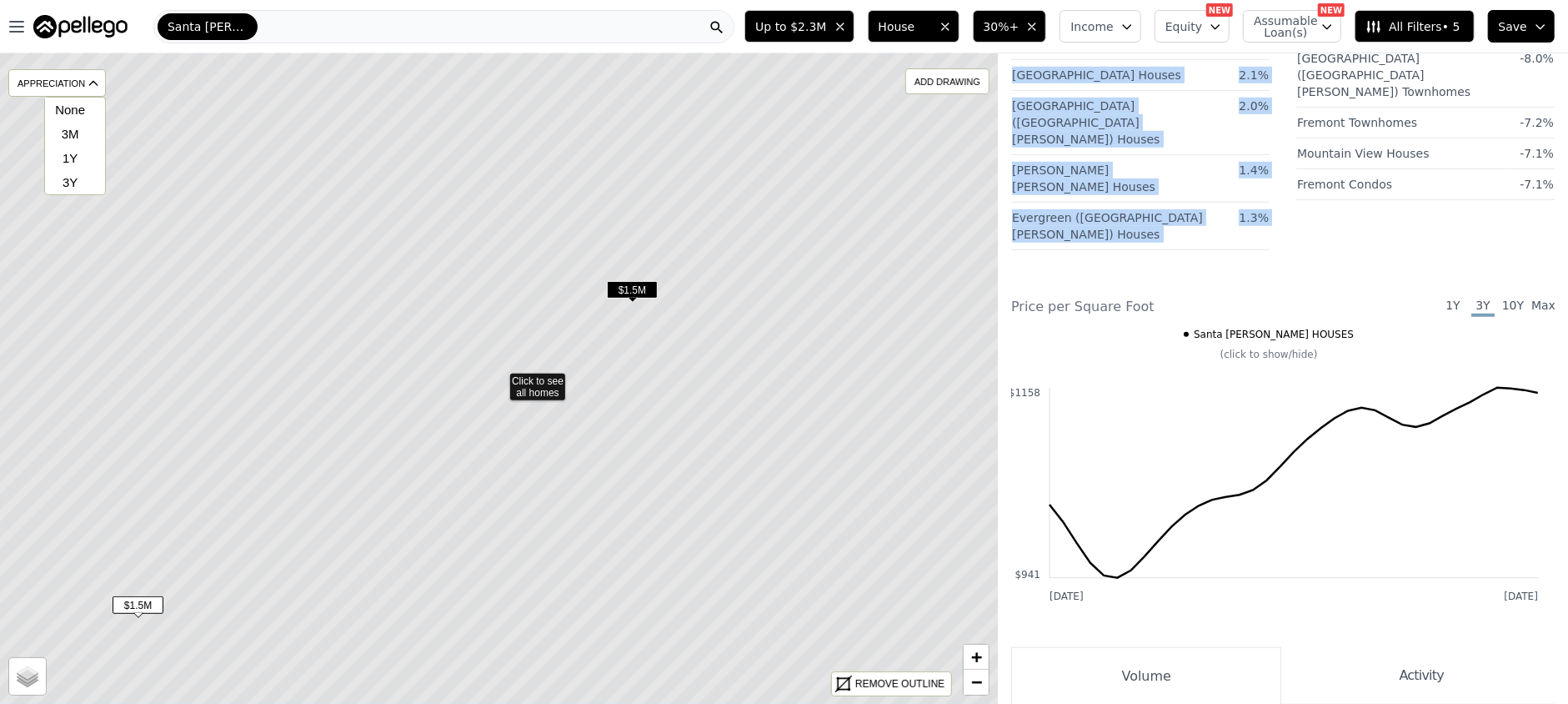
scroll to position [812, 0]
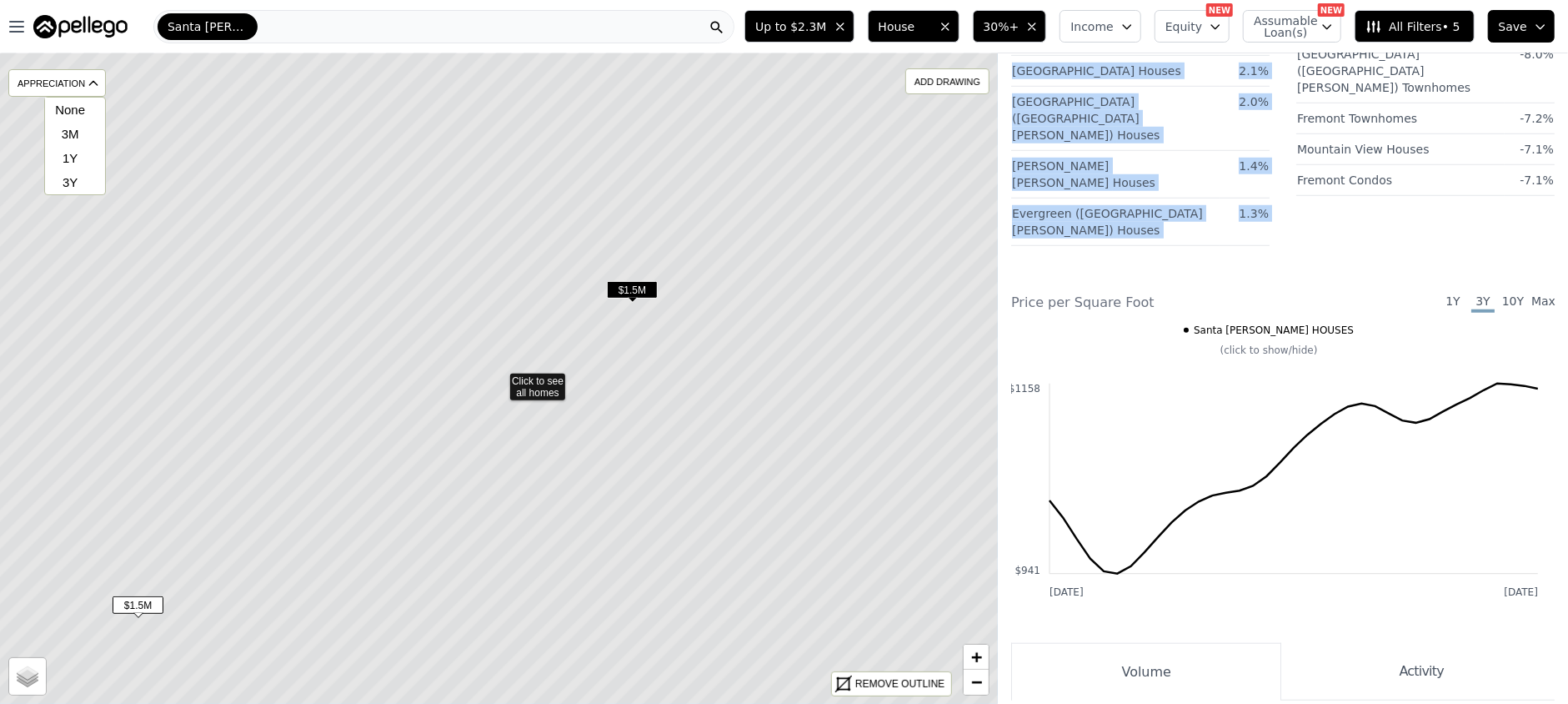
copy div "Market Insights Best Performing Markets In the last 12 months Market Growth Wes…"
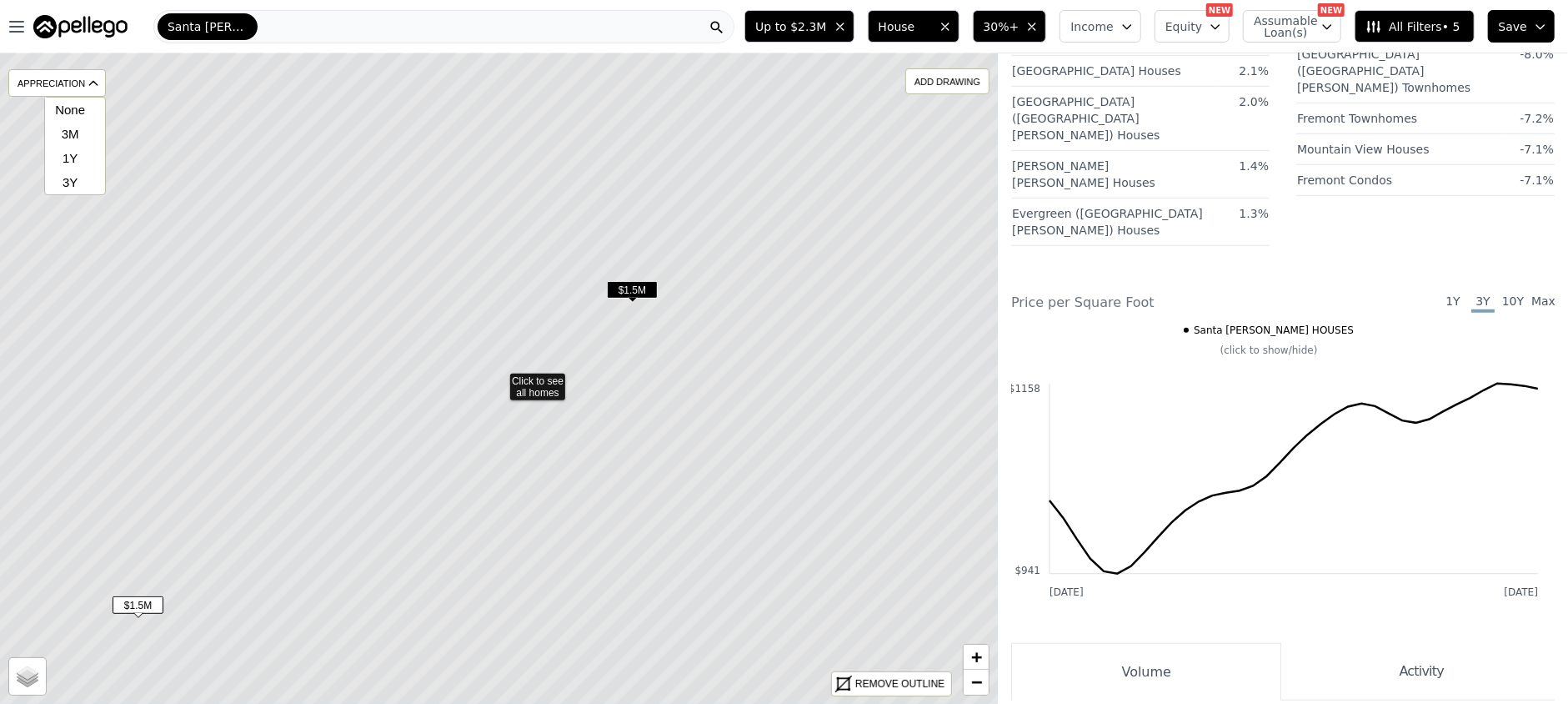
click at [623, 282] on span "$1.5M" at bounding box center [633, 290] width 51 height 18
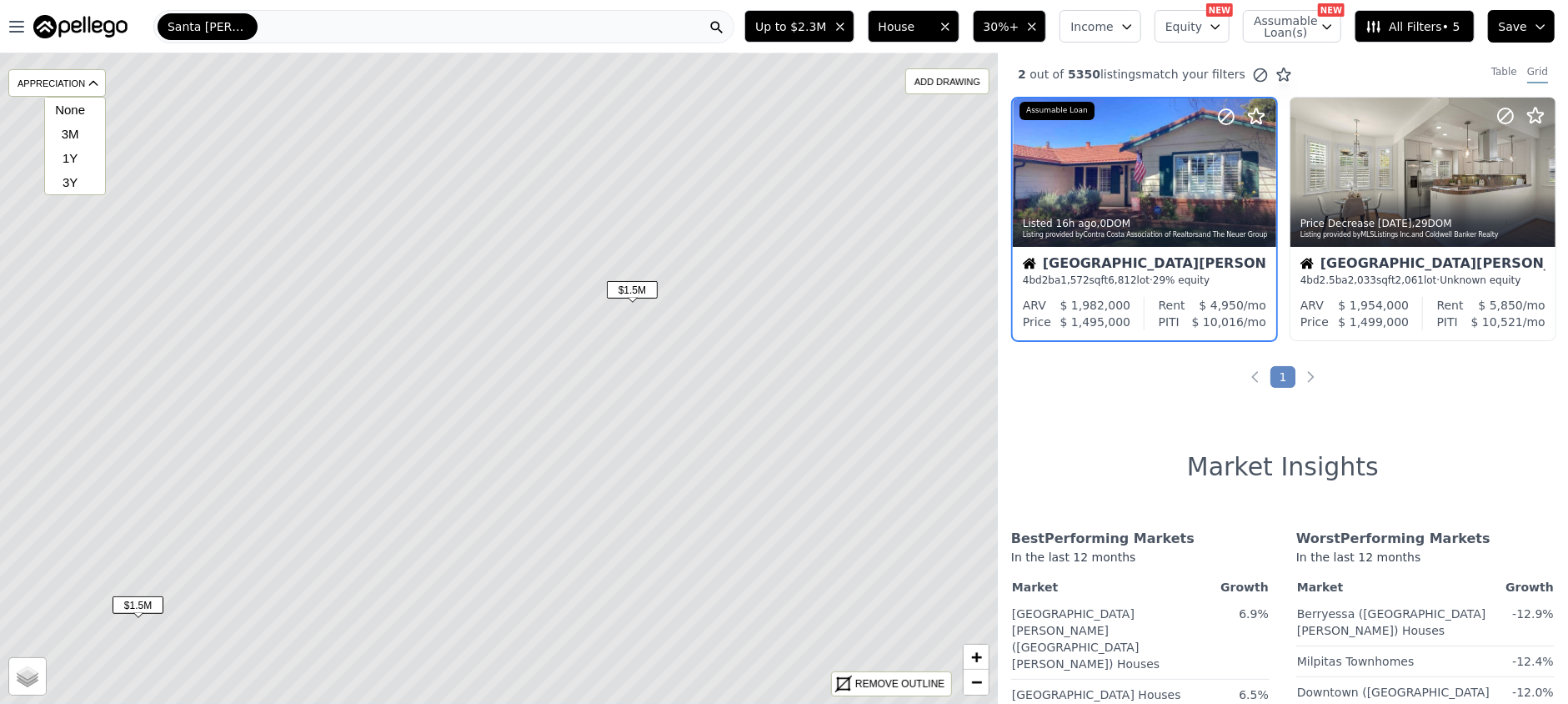
scroll to position [0, 0]
click at [1223, 186] on div at bounding box center [1223, 153] width 107 height 107
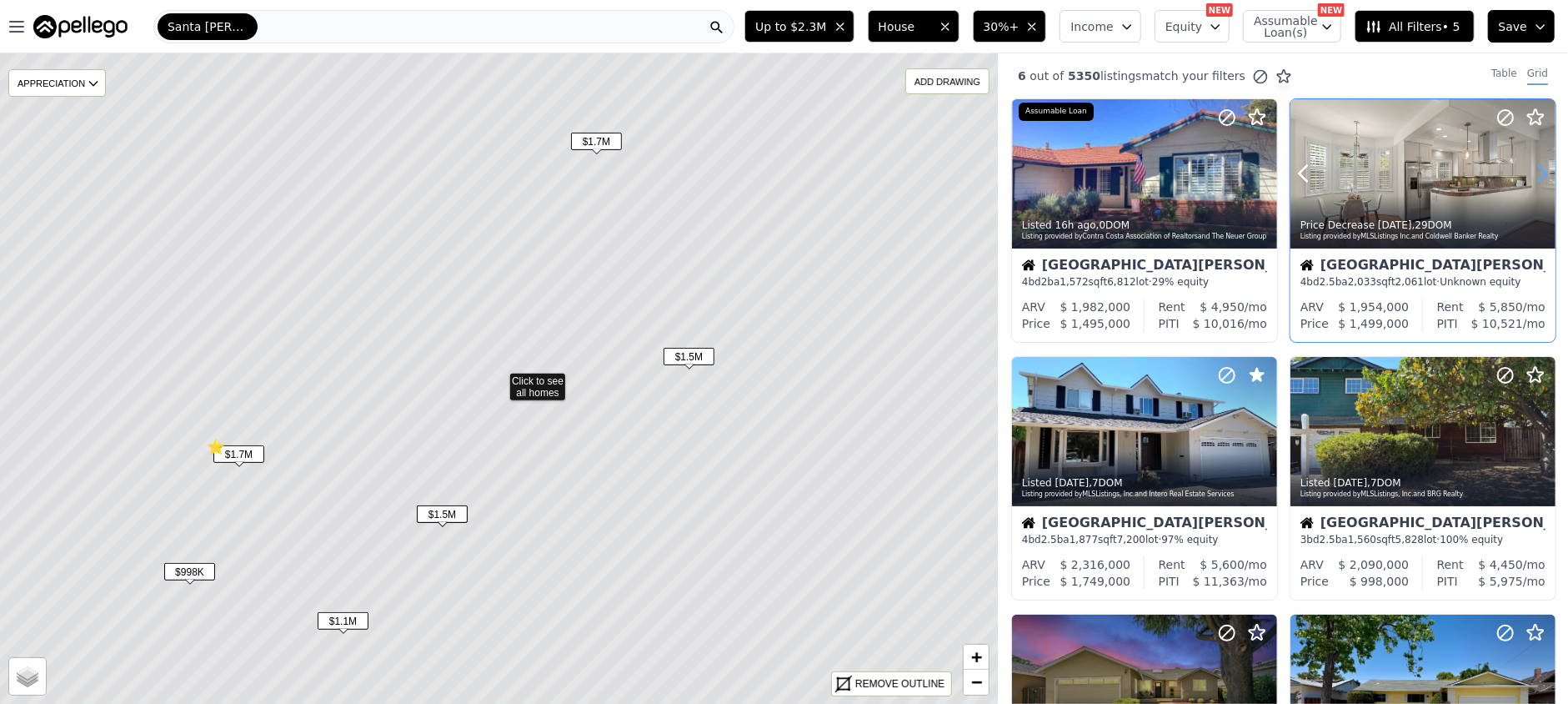
click at [1532, 171] on icon at bounding box center [1542, 173] width 26 height 26
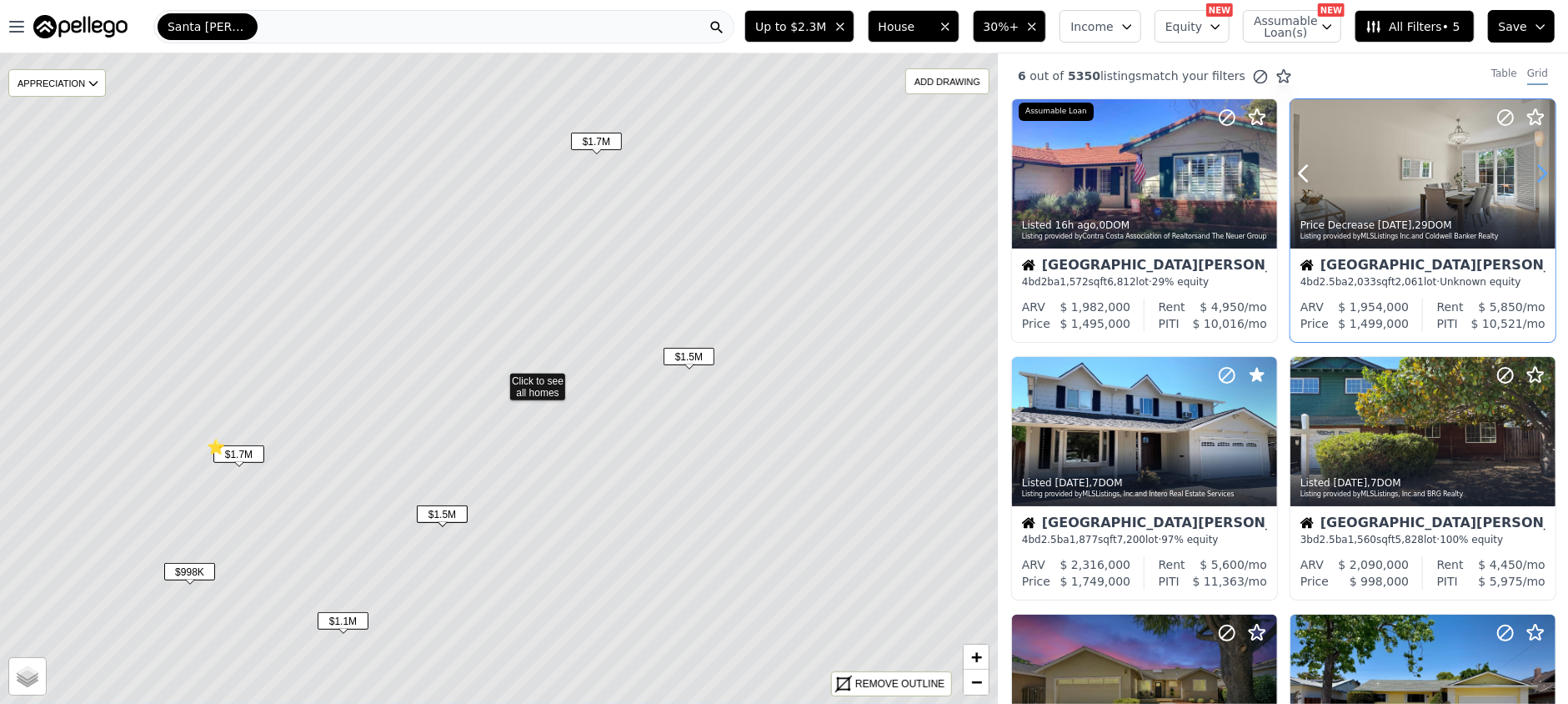
click at [1532, 171] on icon at bounding box center [1542, 173] width 26 height 26
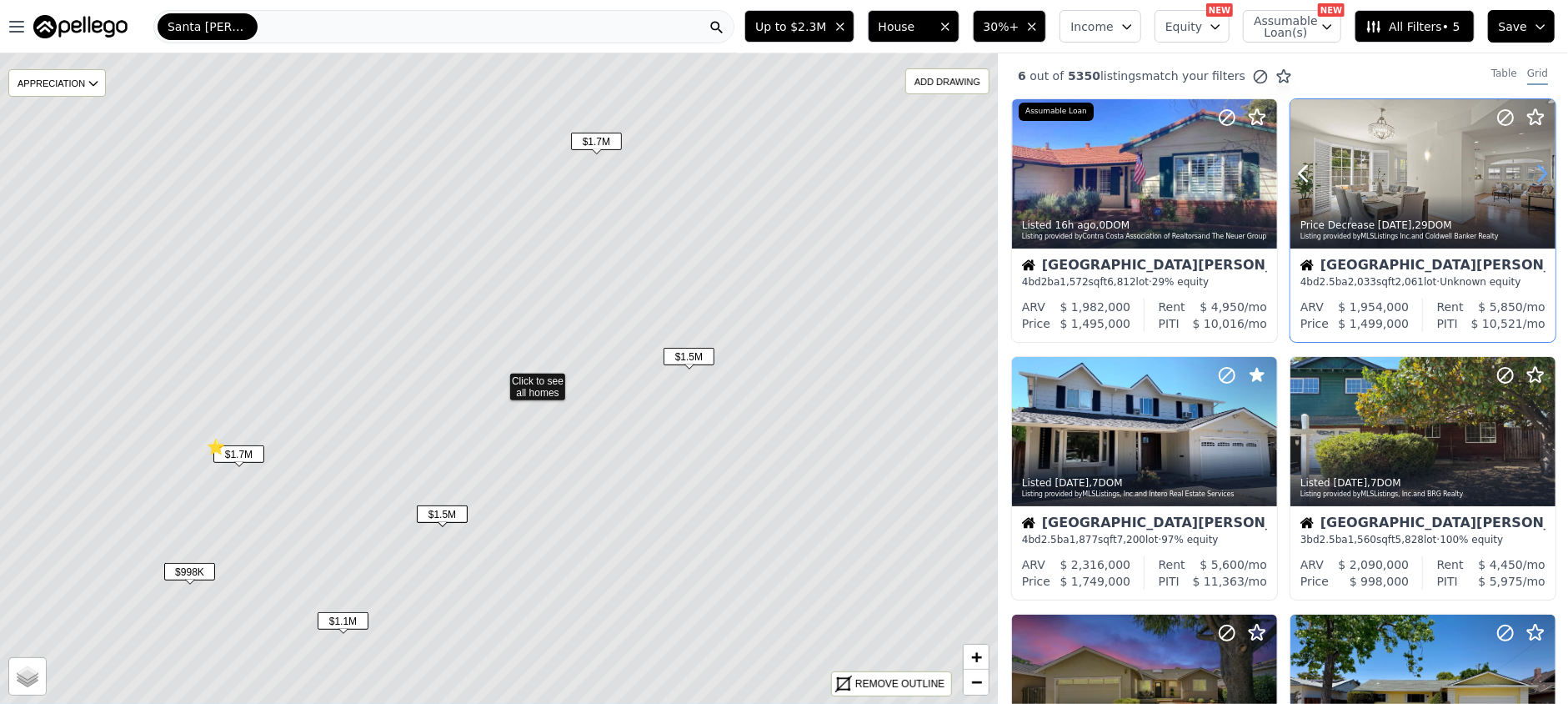
click at [1532, 171] on icon at bounding box center [1542, 173] width 26 height 26
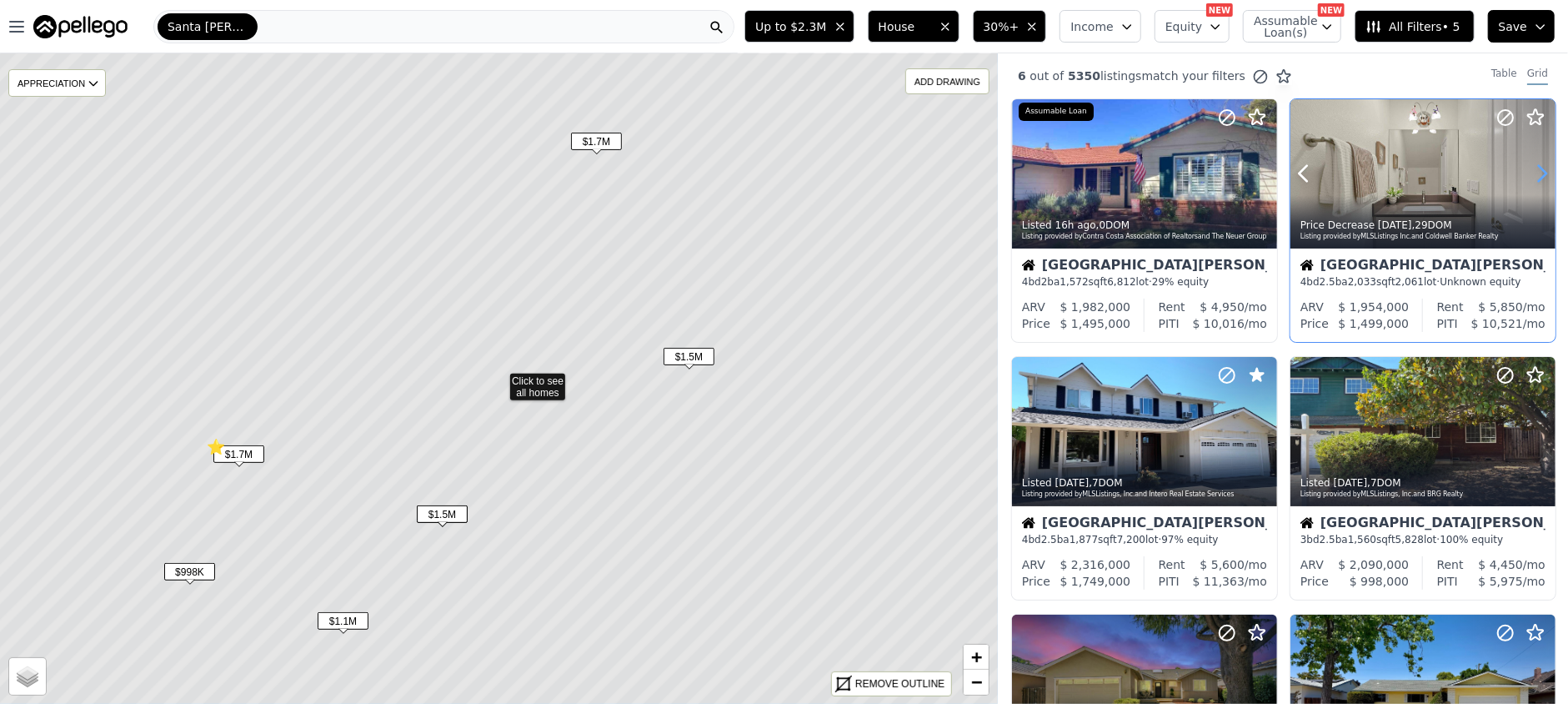
click at [1532, 171] on icon at bounding box center [1542, 173] width 26 height 26
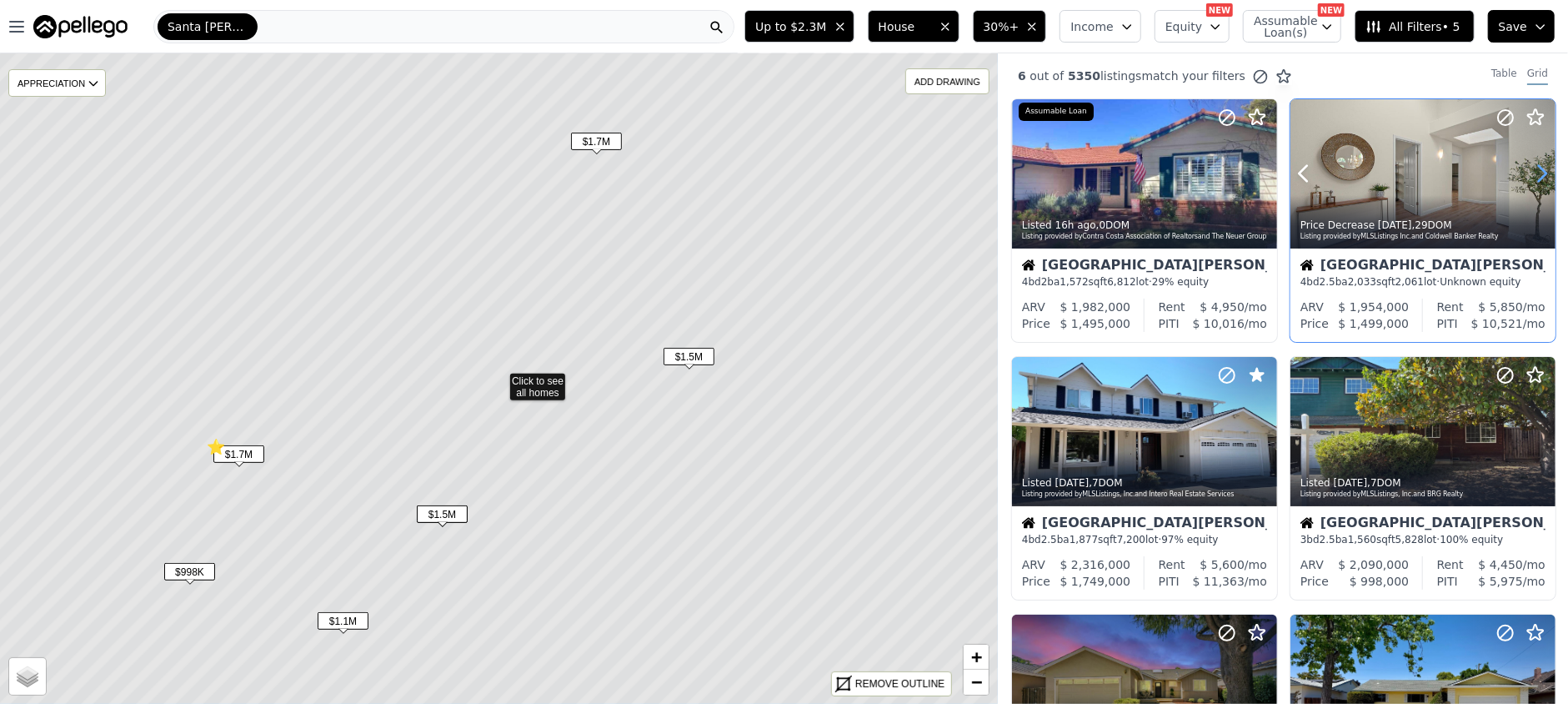
click at [1532, 171] on icon at bounding box center [1542, 173] width 26 height 26
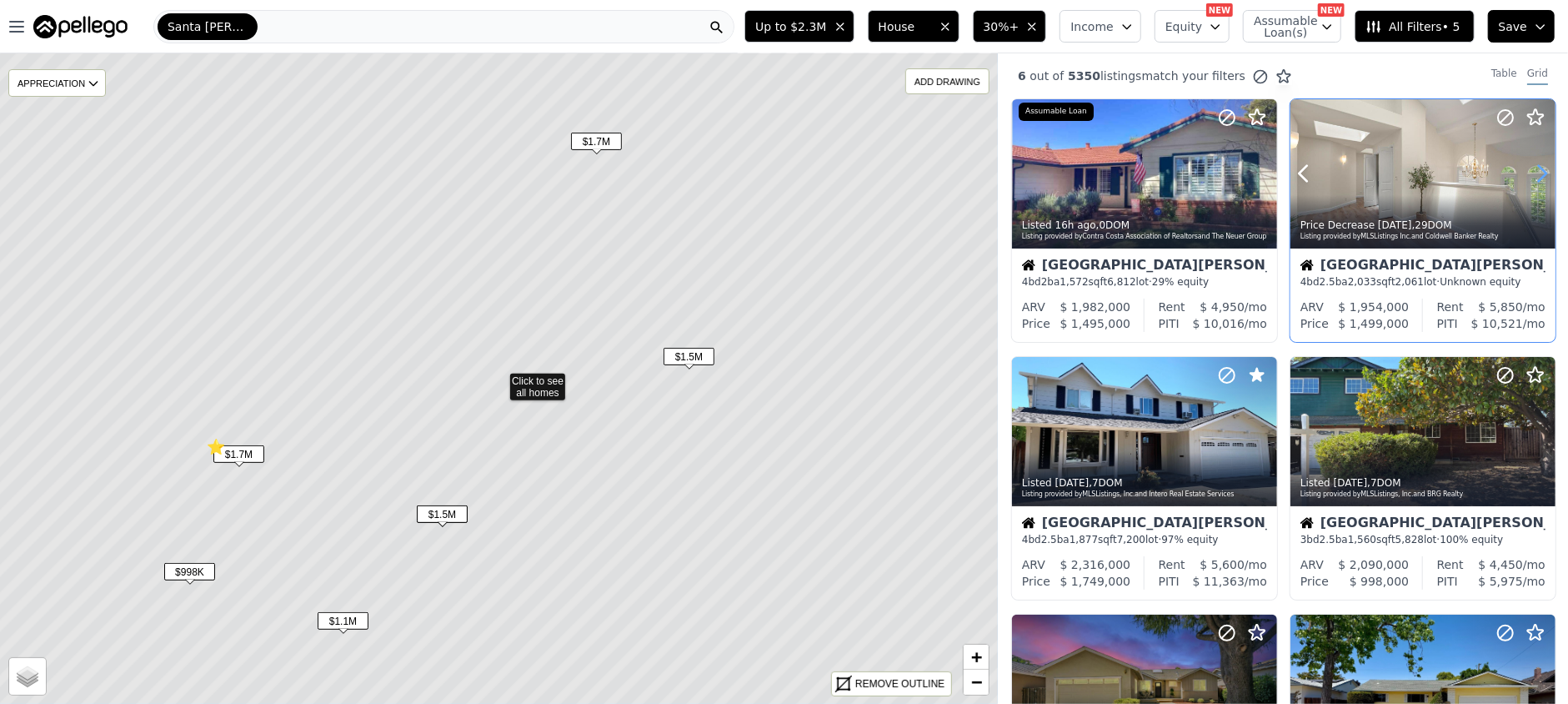
click at [1532, 171] on icon at bounding box center [1542, 173] width 26 height 26
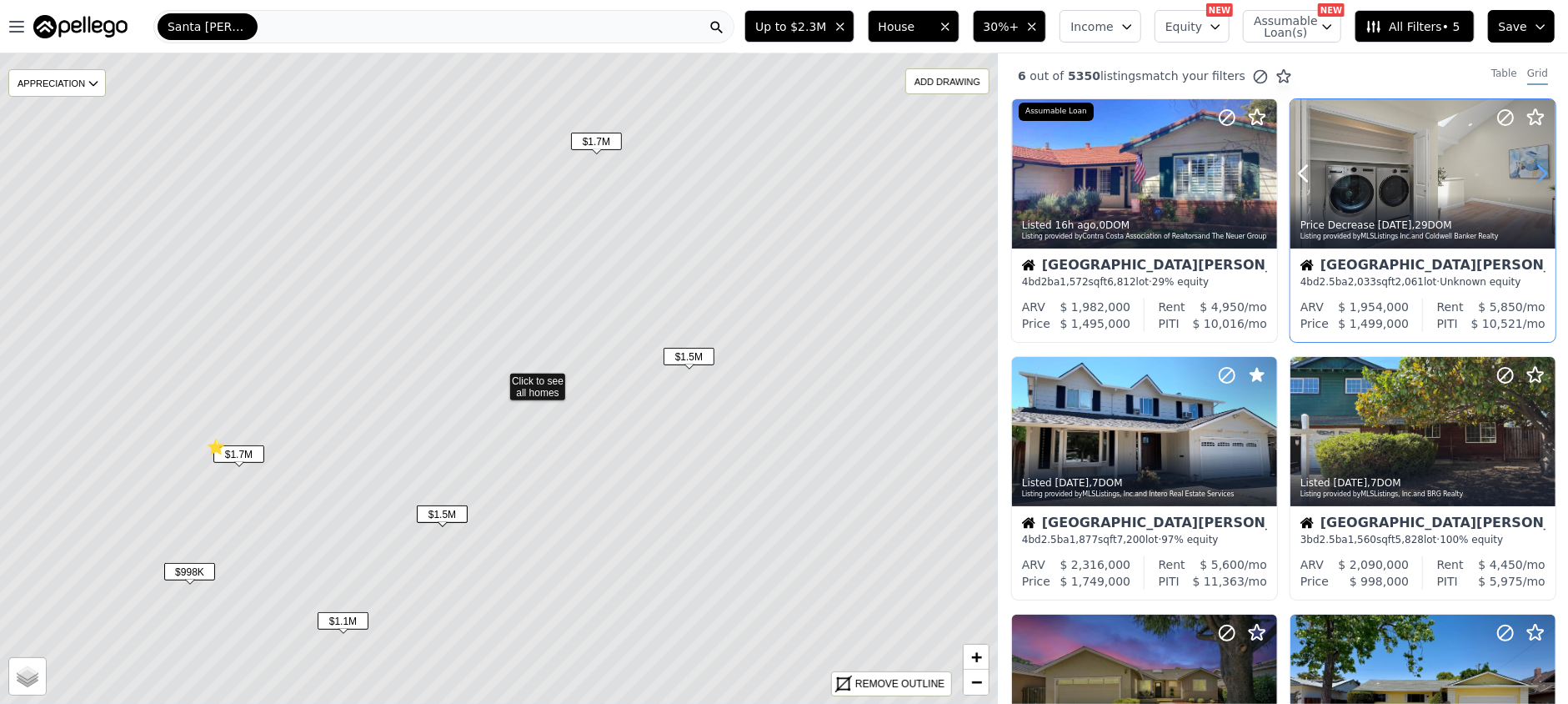
click at [1532, 171] on icon at bounding box center [1542, 173] width 26 height 26
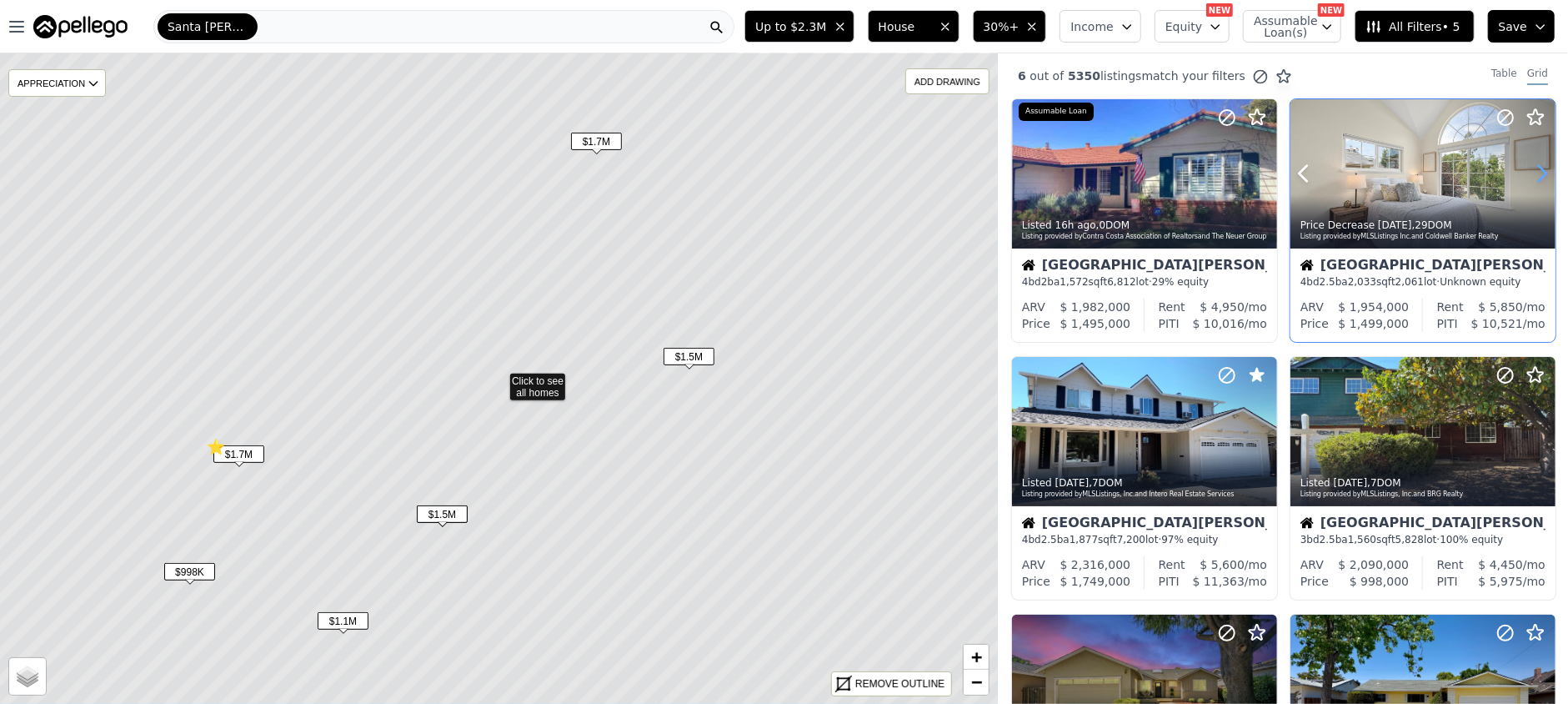
click at [1532, 171] on icon at bounding box center [1542, 173] width 26 height 26
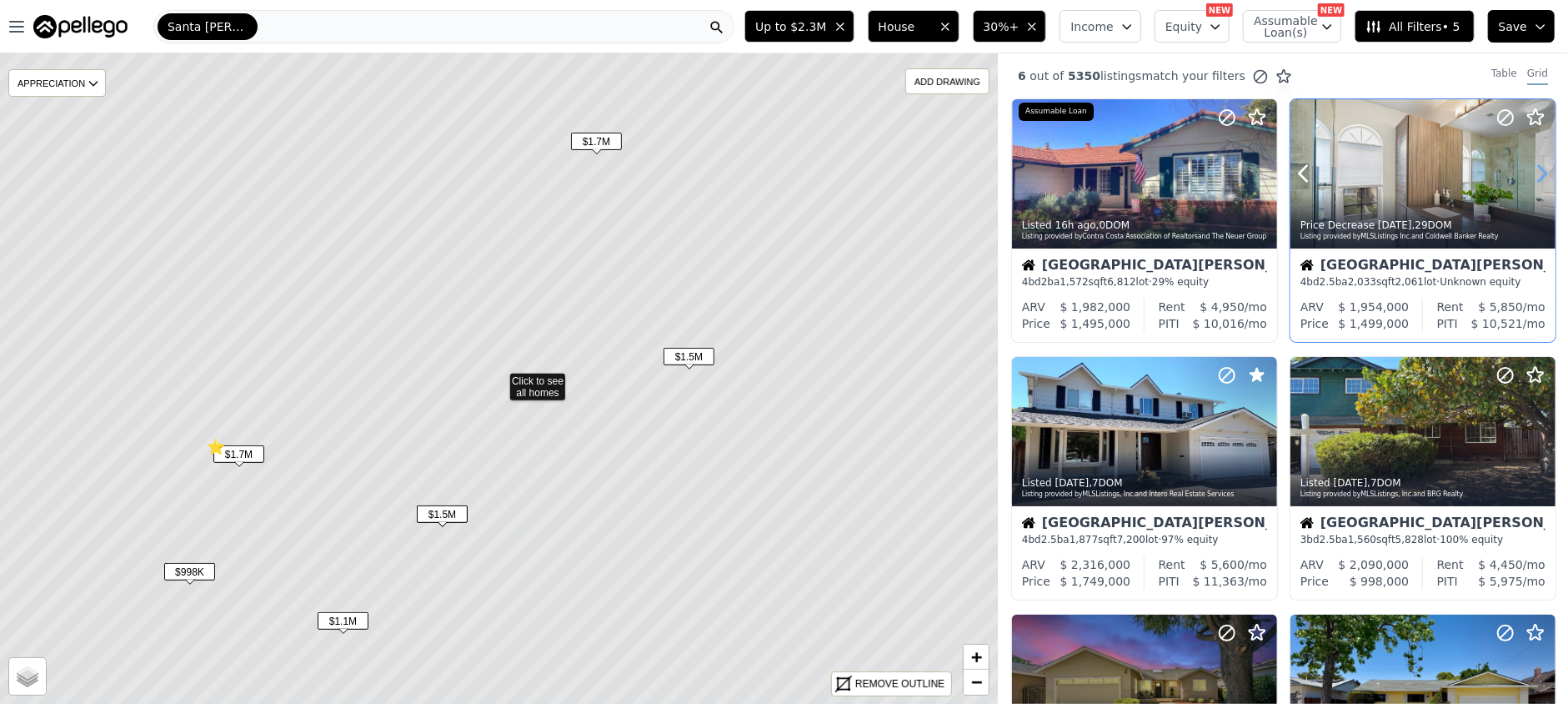
click at [1532, 171] on icon at bounding box center [1542, 173] width 26 height 26
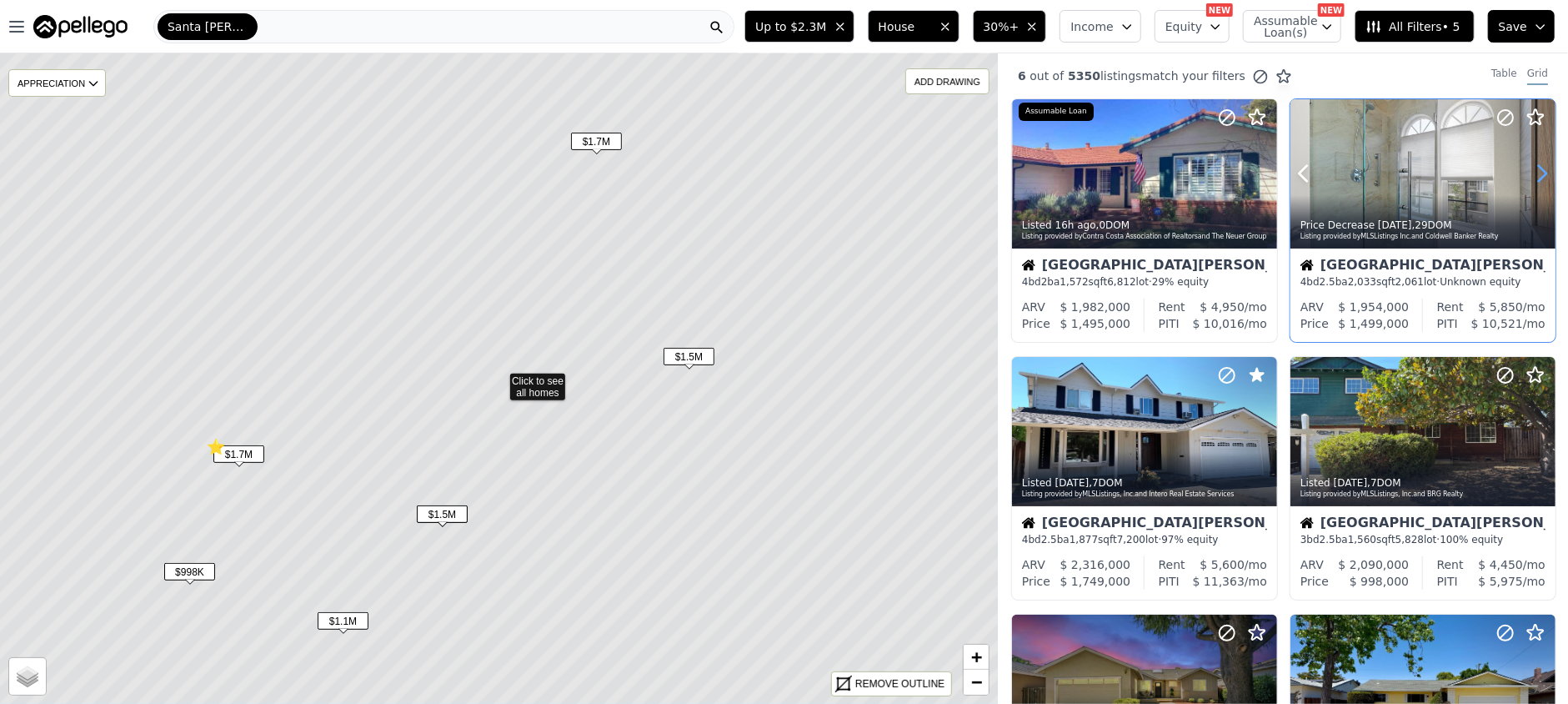
click at [1532, 171] on icon at bounding box center [1542, 173] width 26 height 26
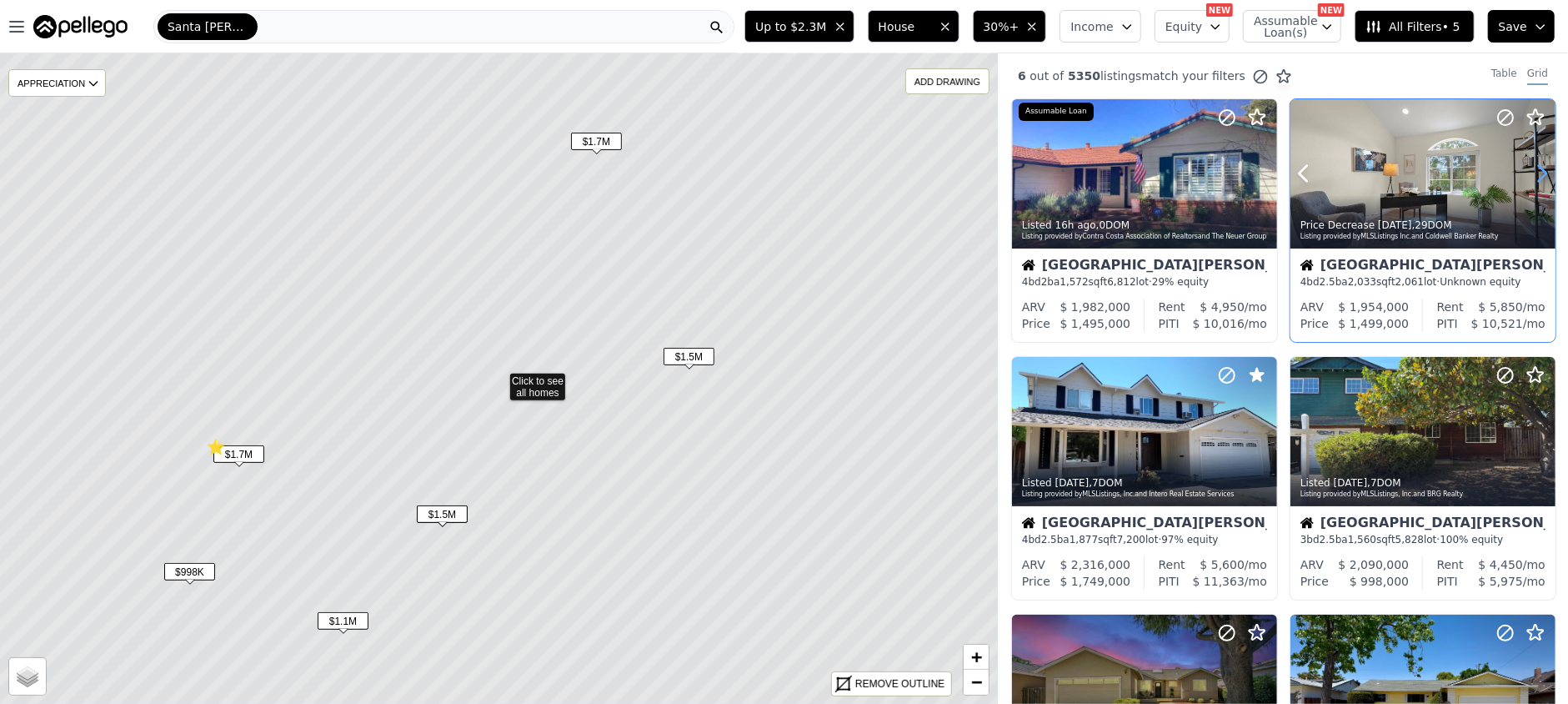
click at [1532, 171] on icon at bounding box center [1542, 173] width 26 height 26
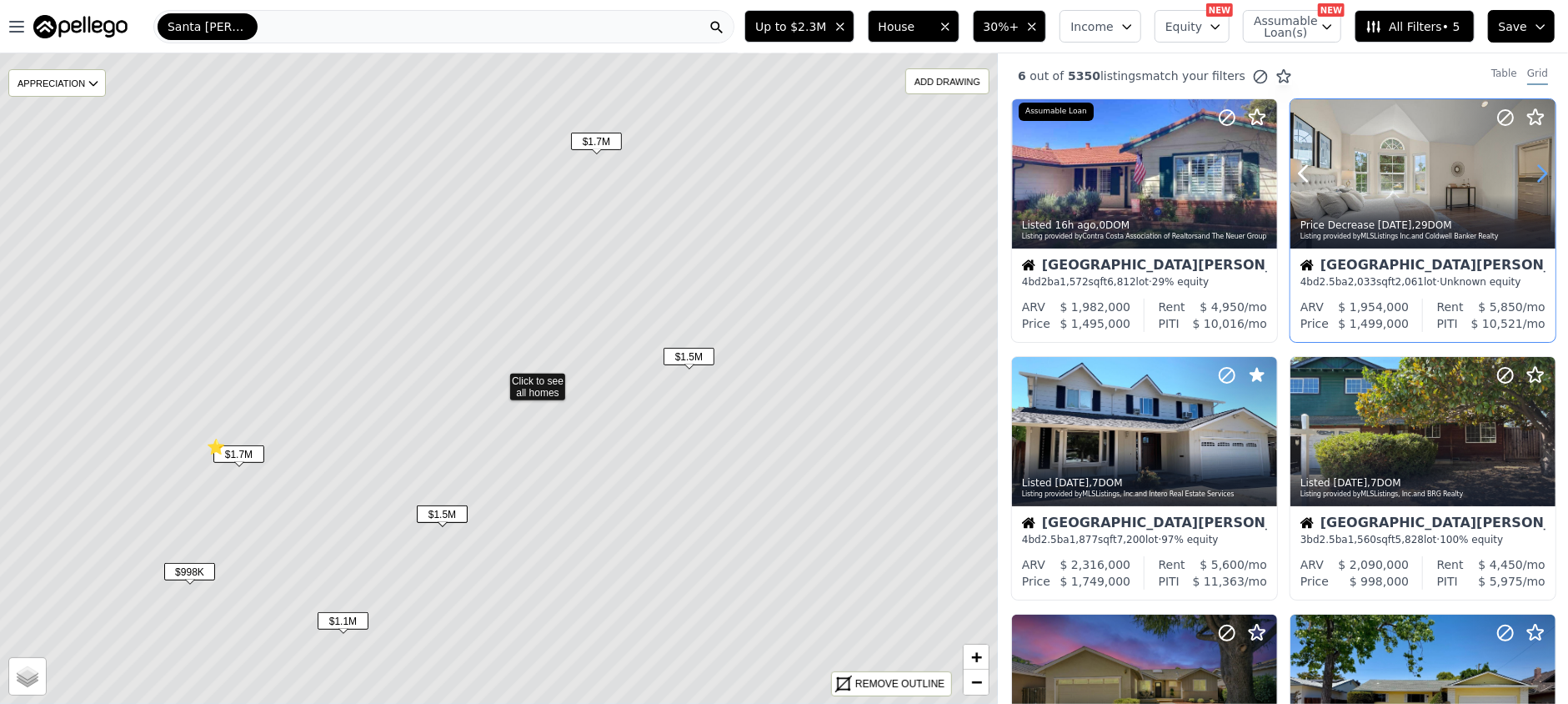
click at [1532, 171] on icon at bounding box center [1542, 173] width 26 height 26
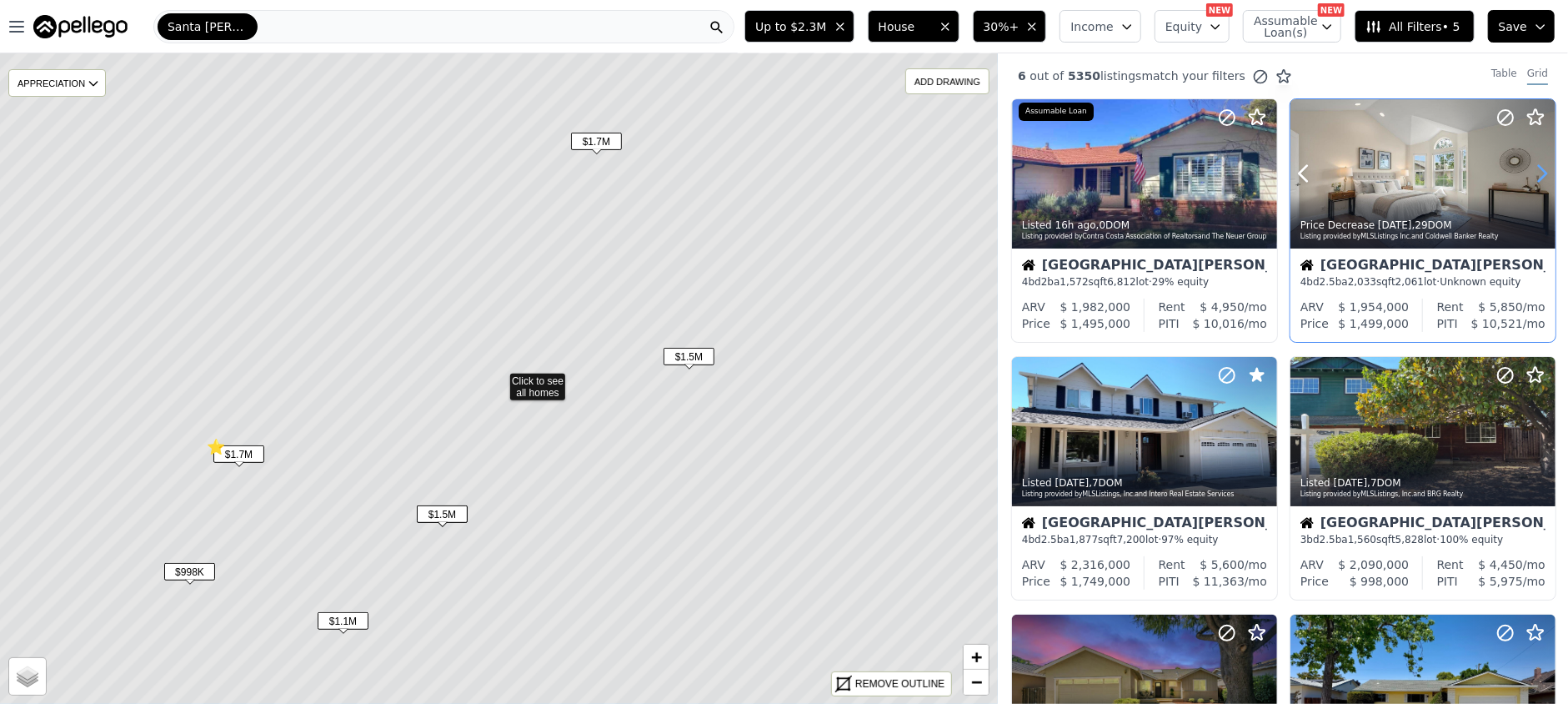
click at [1532, 171] on icon at bounding box center [1542, 173] width 26 height 26
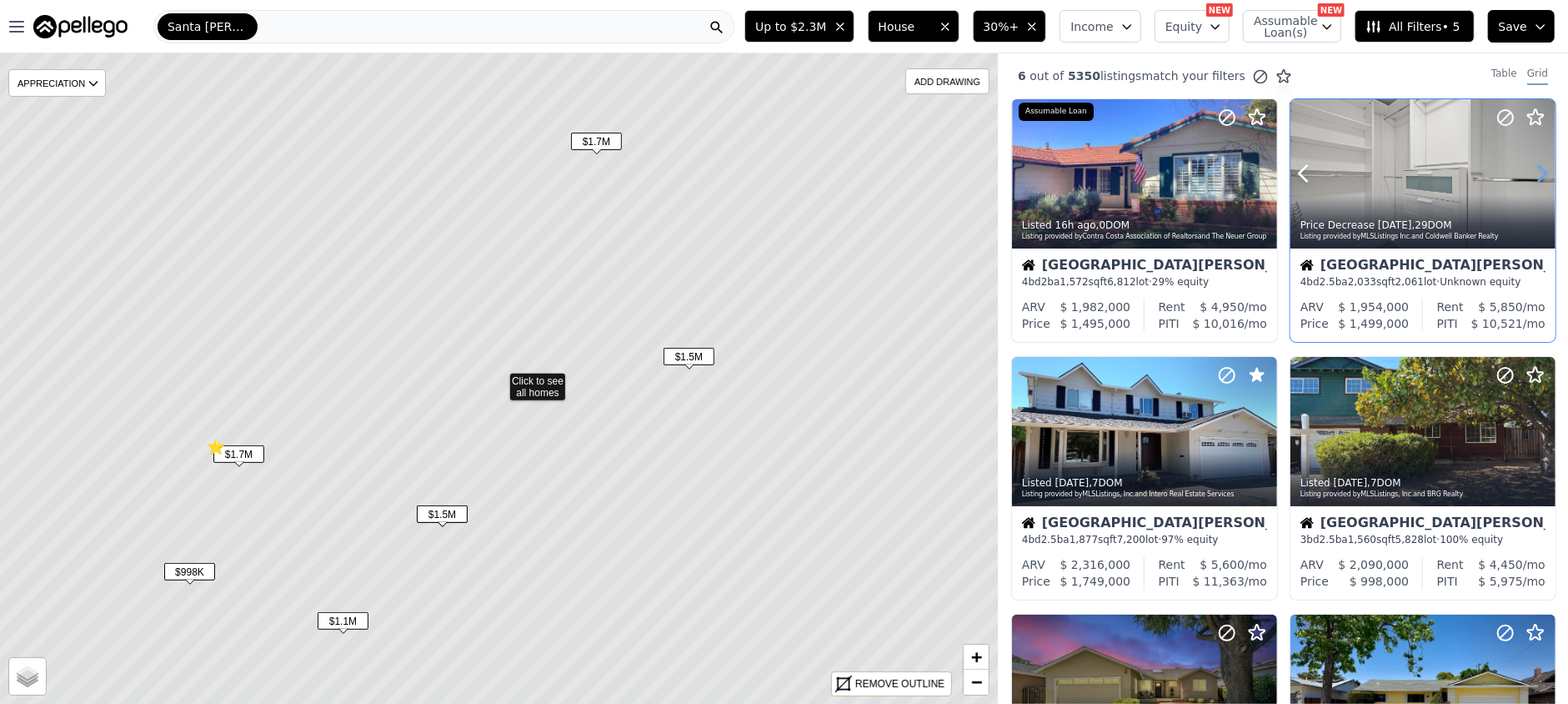
click at [1532, 171] on icon at bounding box center [1542, 173] width 26 height 26
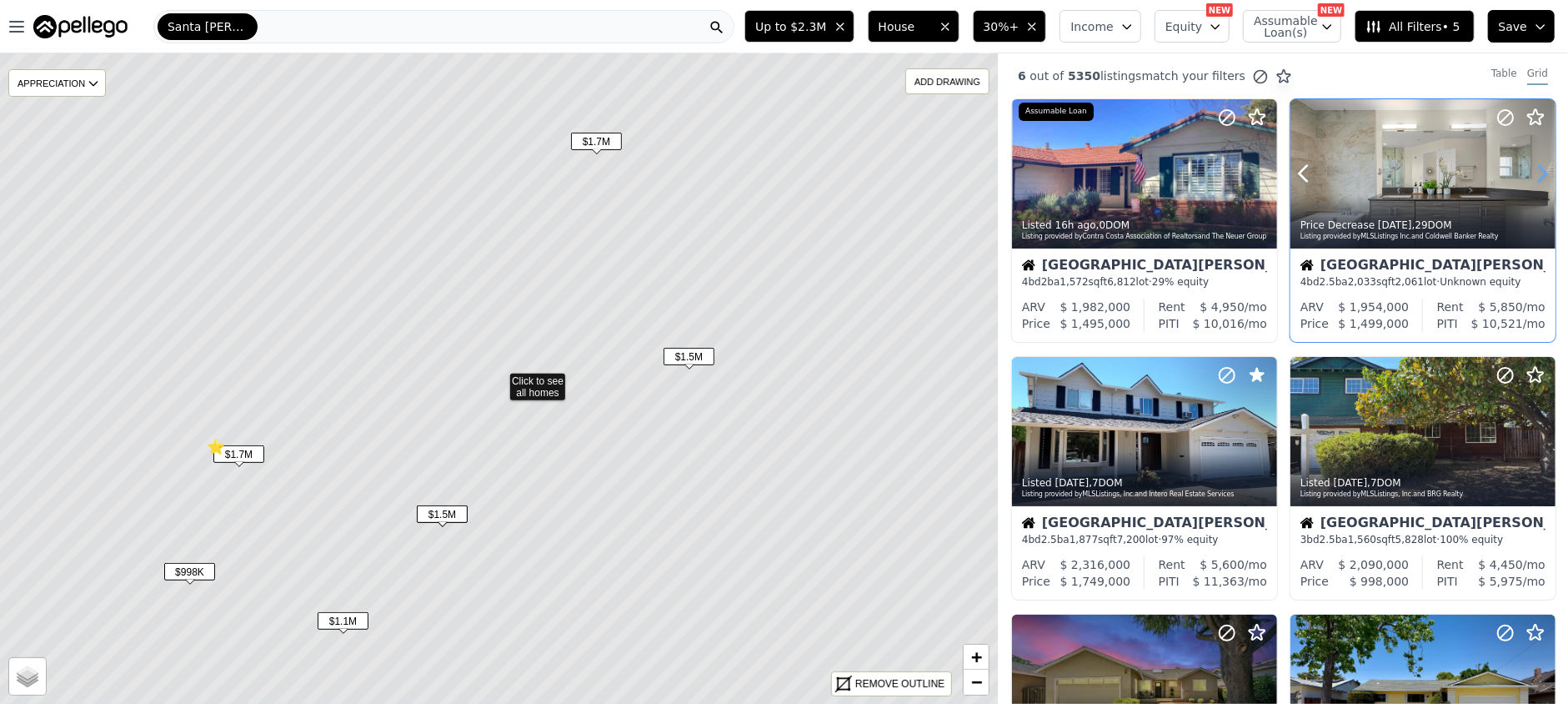
click at [1532, 171] on icon at bounding box center [1542, 173] width 26 height 26
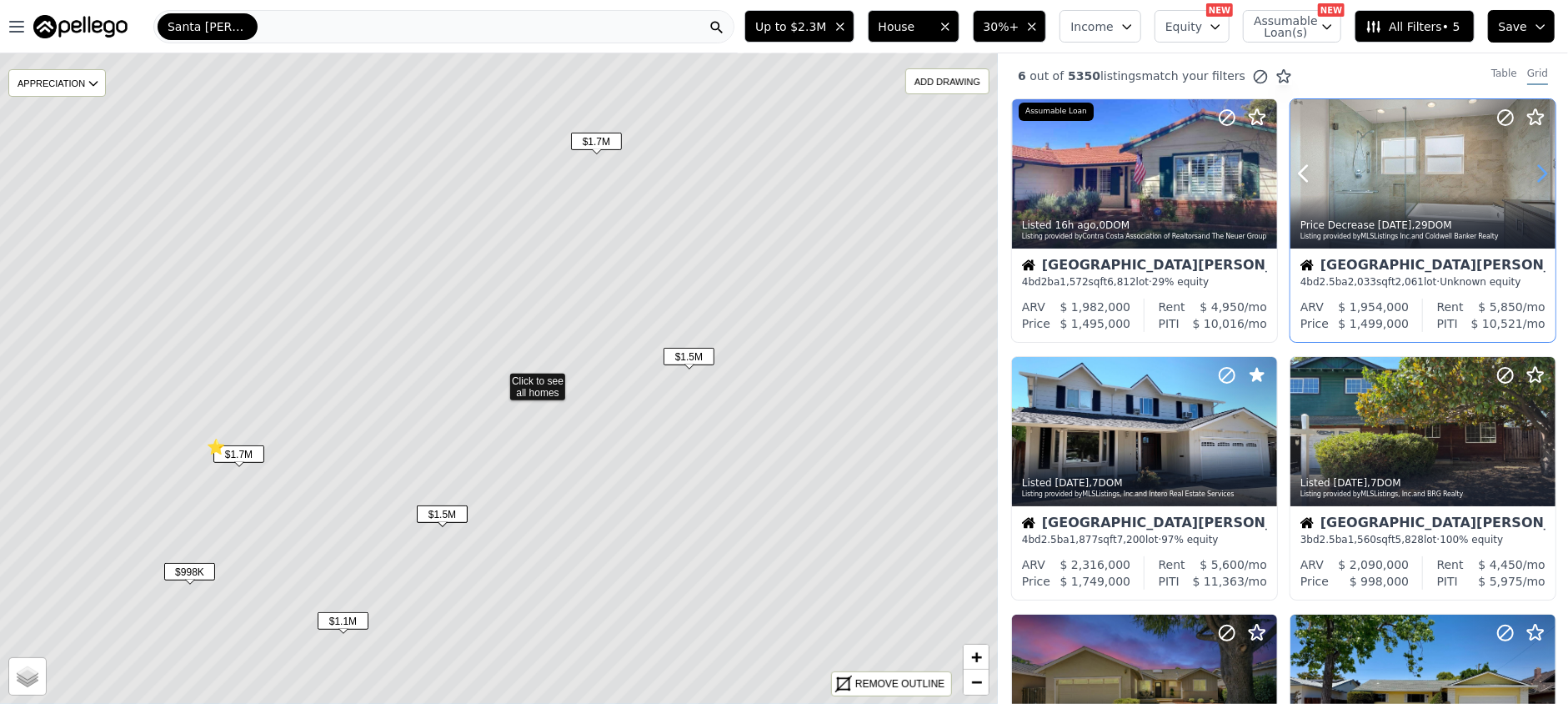
click at [1532, 171] on icon at bounding box center [1542, 173] width 26 height 26
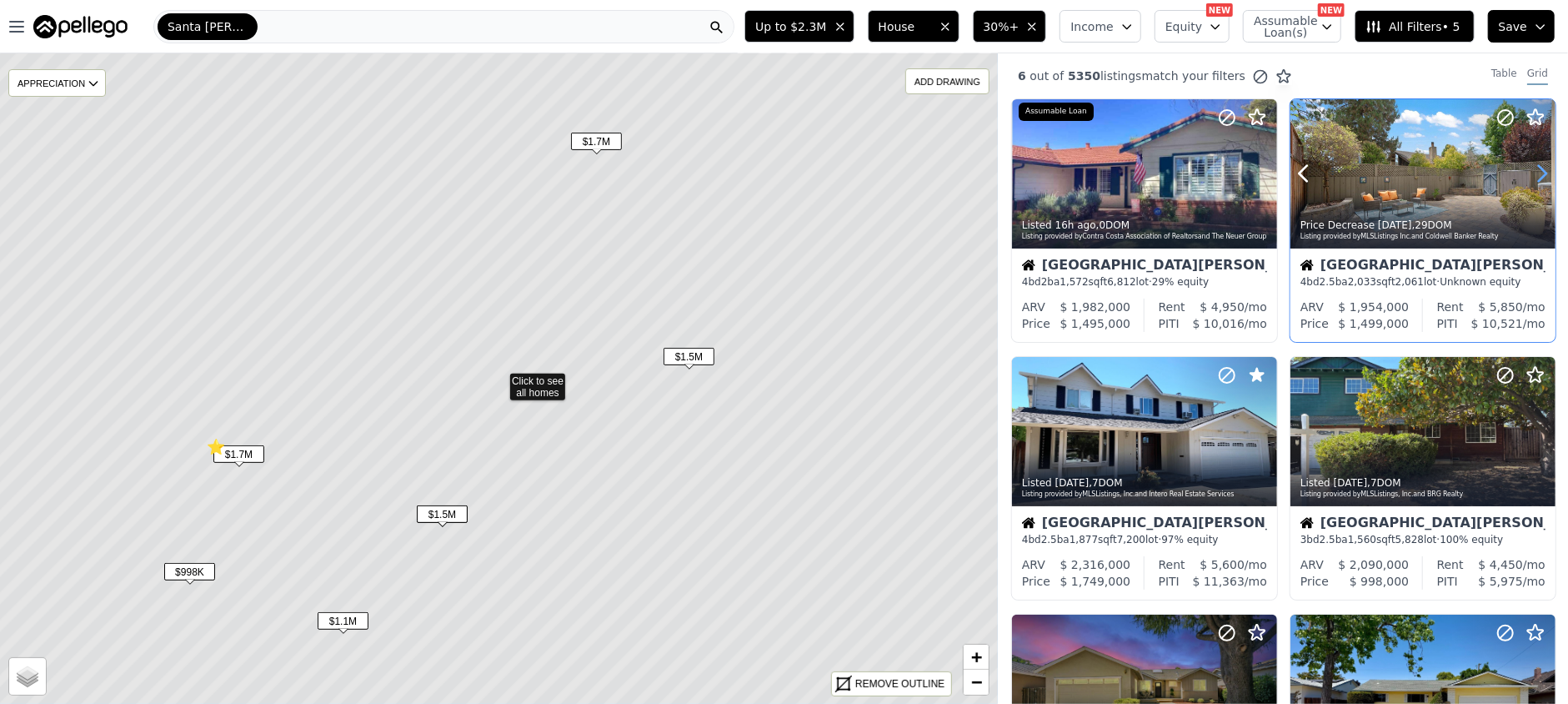
click at [1532, 171] on icon at bounding box center [1542, 173] width 26 height 26
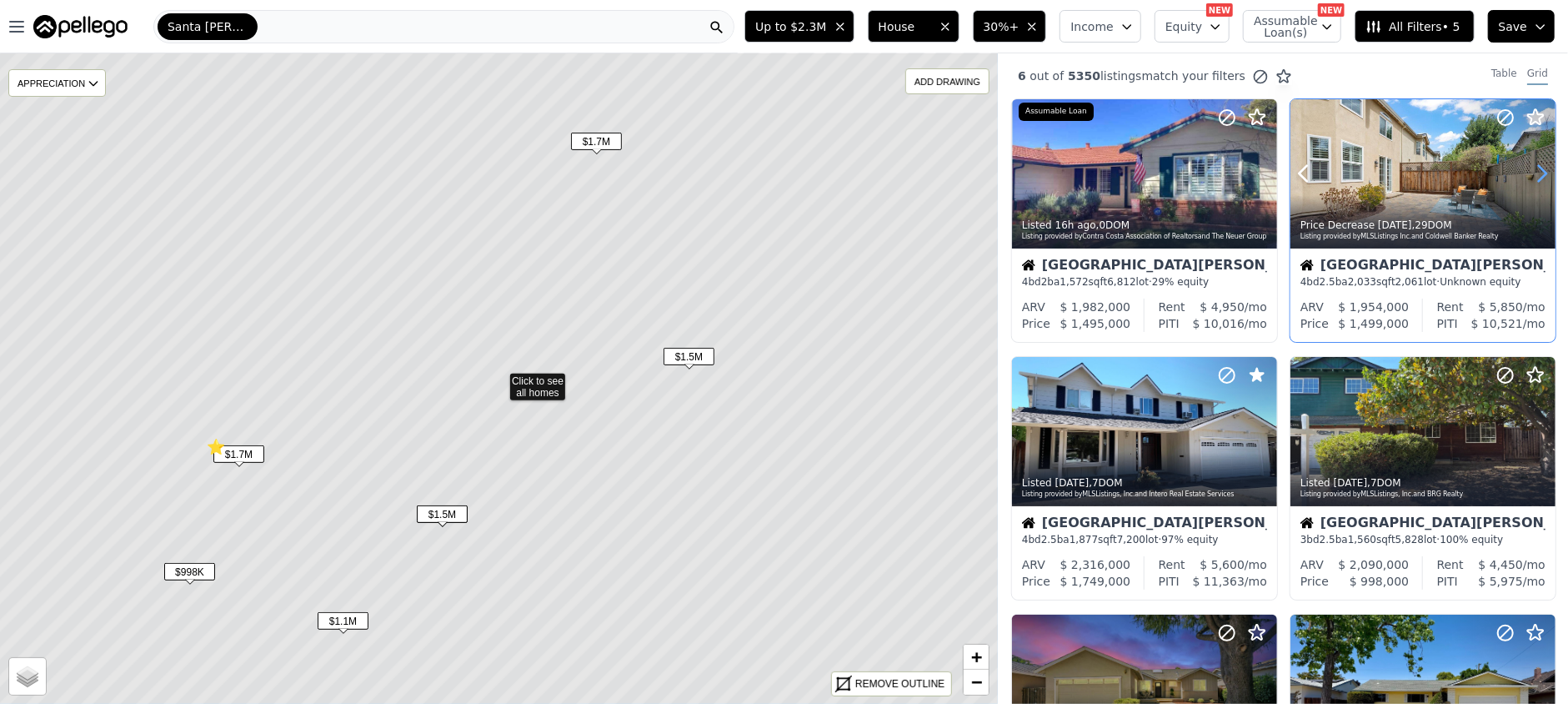
click at [1532, 171] on icon at bounding box center [1542, 173] width 26 height 26
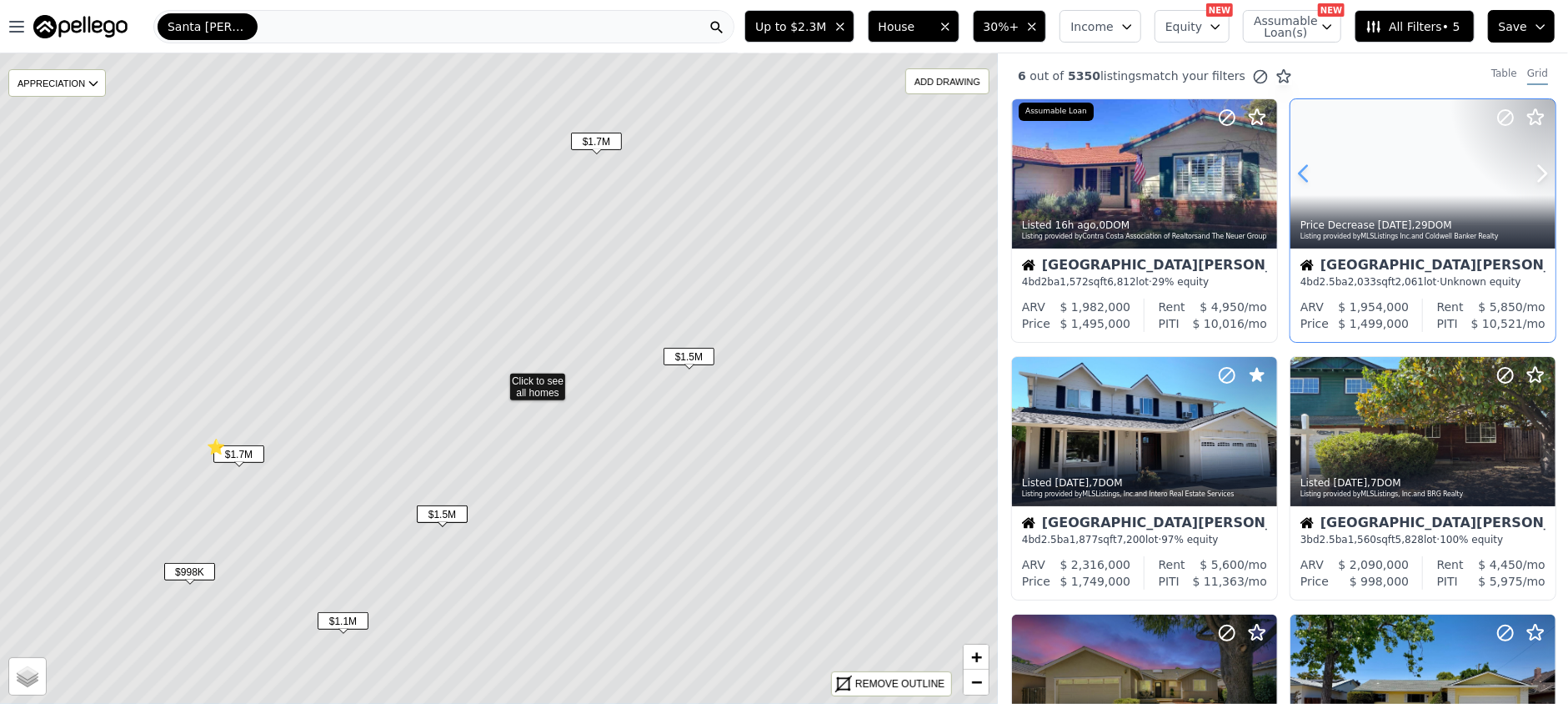
click at [1299, 167] on icon at bounding box center [1304, 173] width 26 height 26
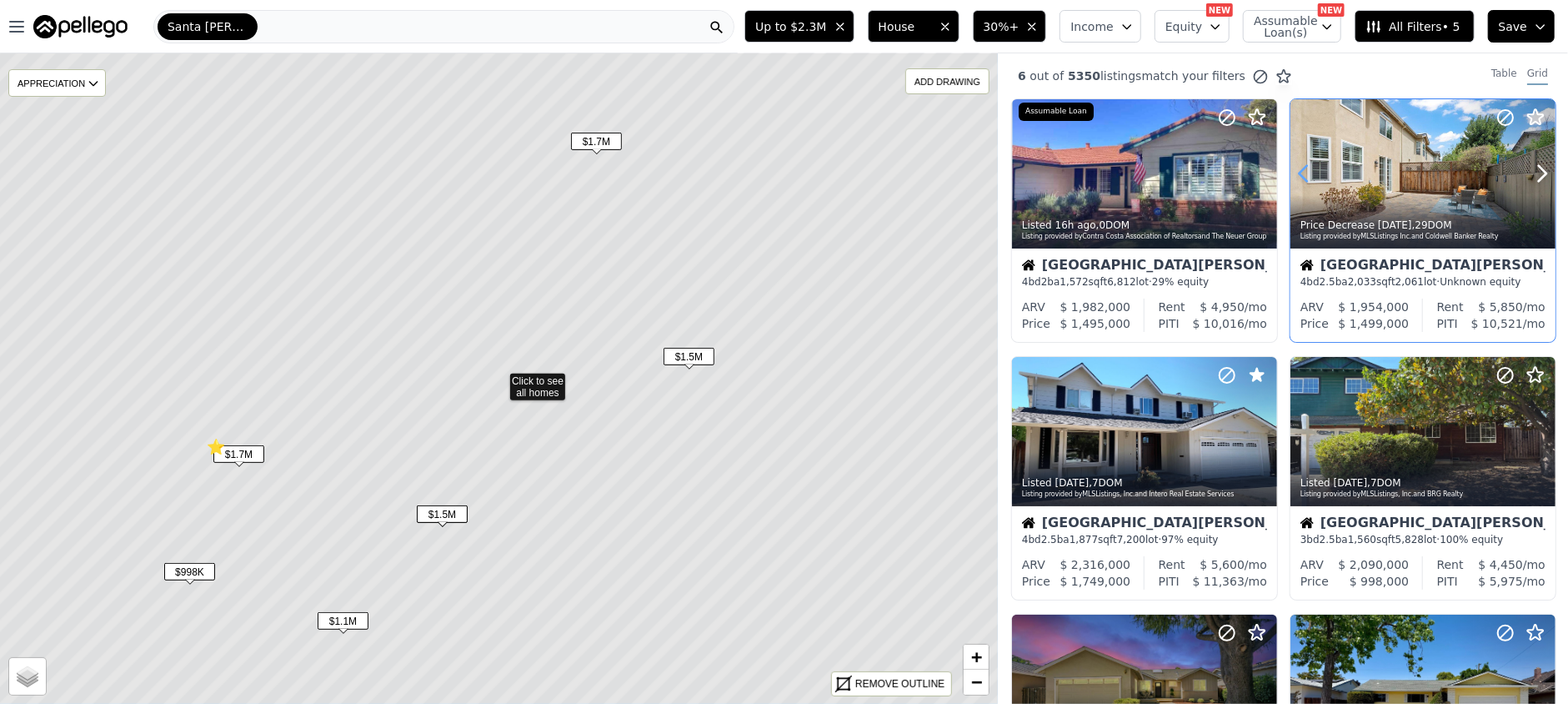
click at [1299, 167] on icon at bounding box center [1304, 173] width 26 height 26
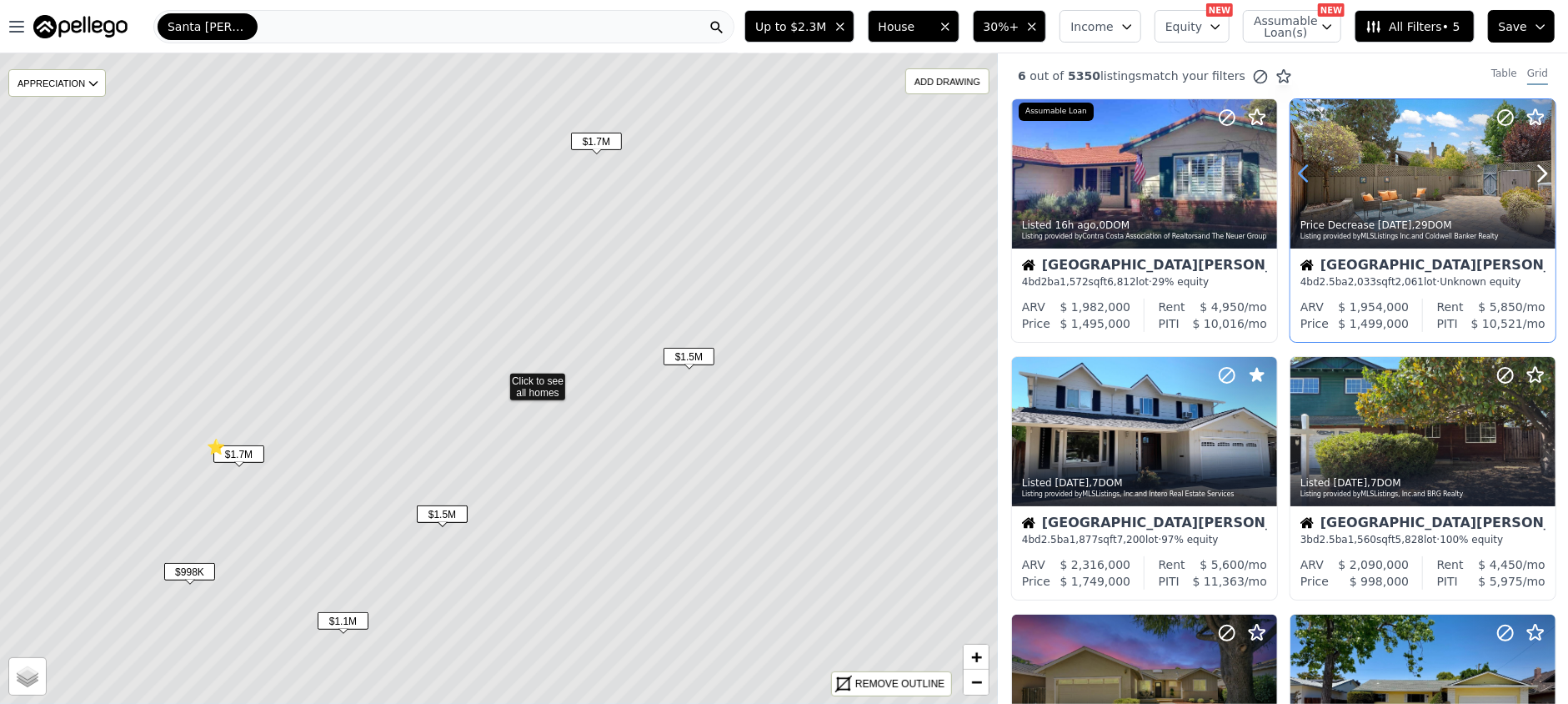
click at [1299, 167] on icon at bounding box center [1304, 173] width 26 height 26
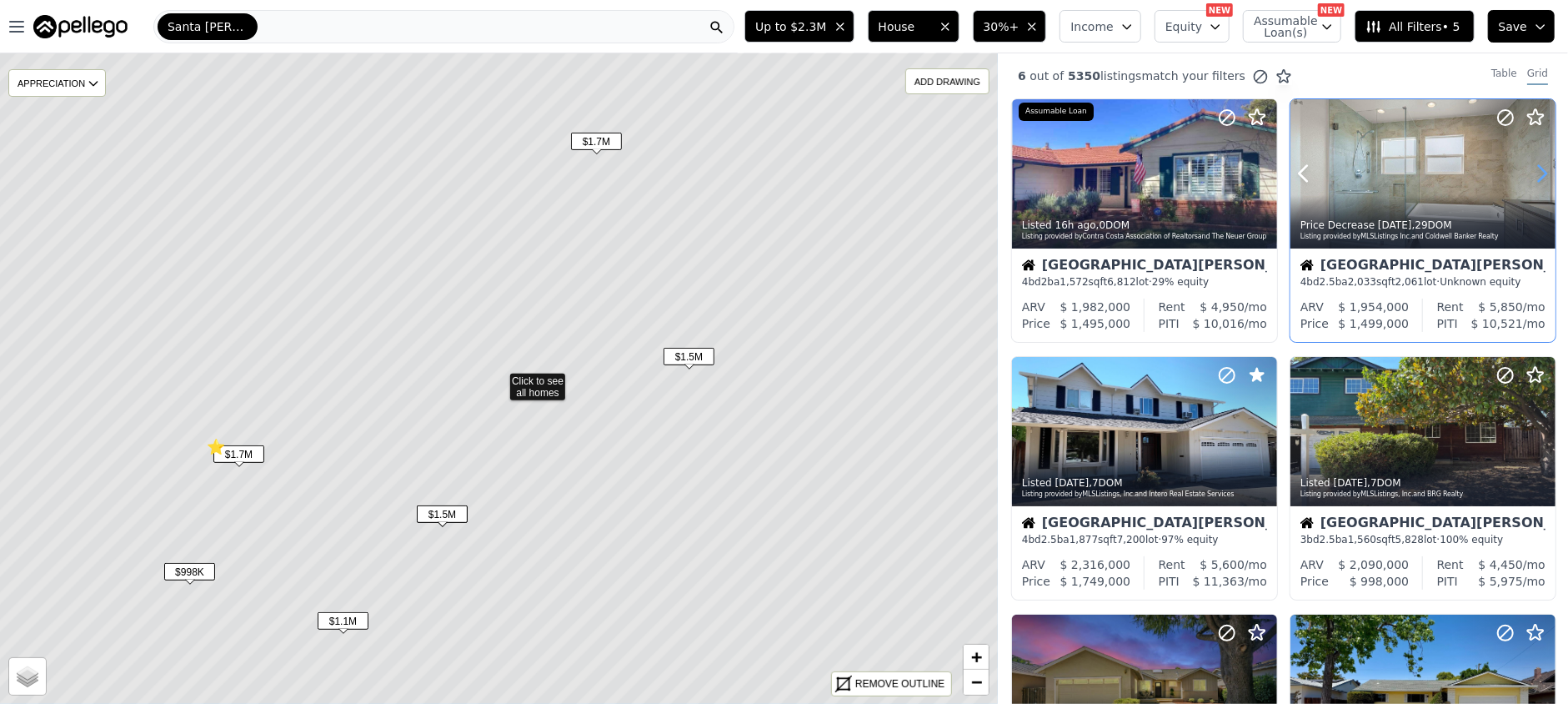
click at [1542, 164] on icon at bounding box center [1542, 173] width 26 height 26
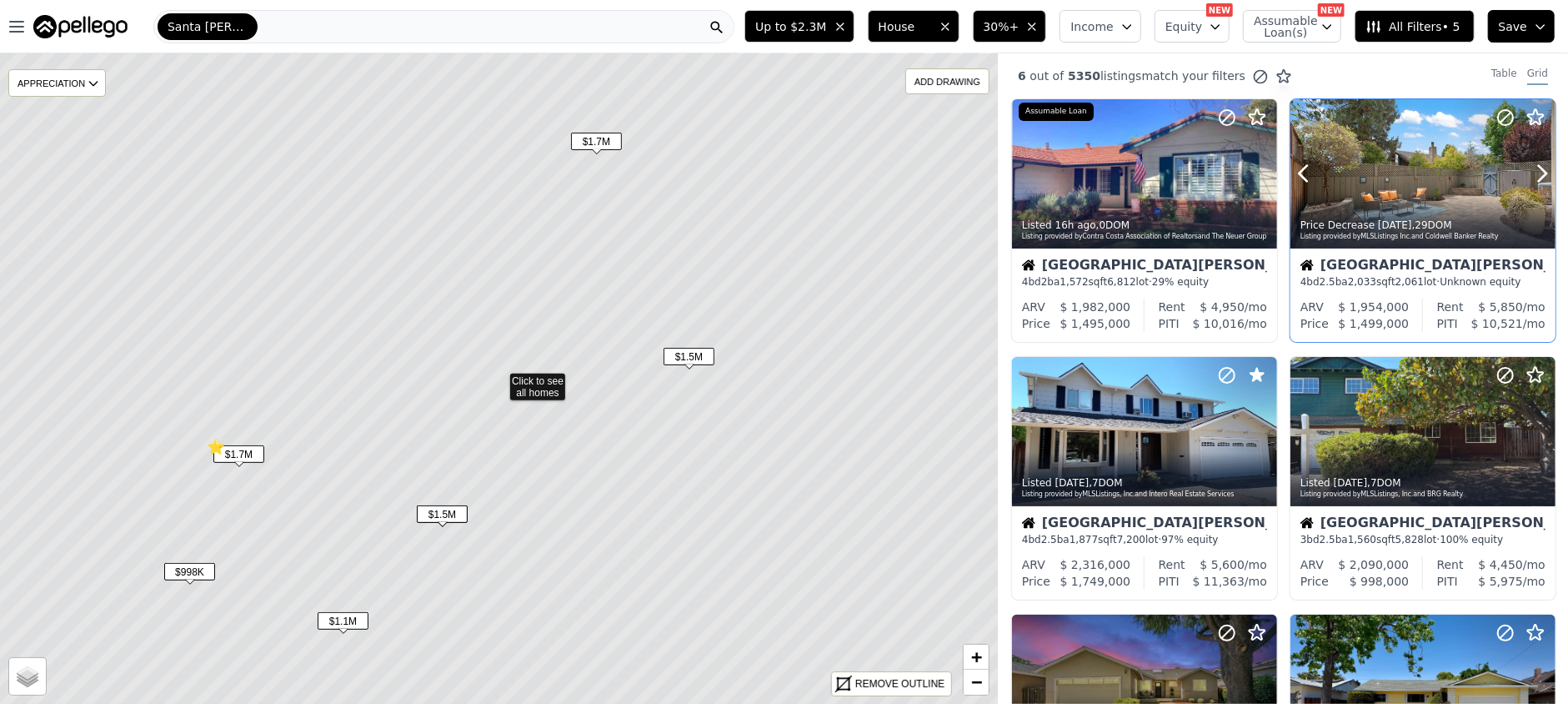
click at [1355, 187] on div at bounding box center [1423, 174] width 265 height 149
click at [1502, 114] on icon at bounding box center [1506, 118] width 10 height 10
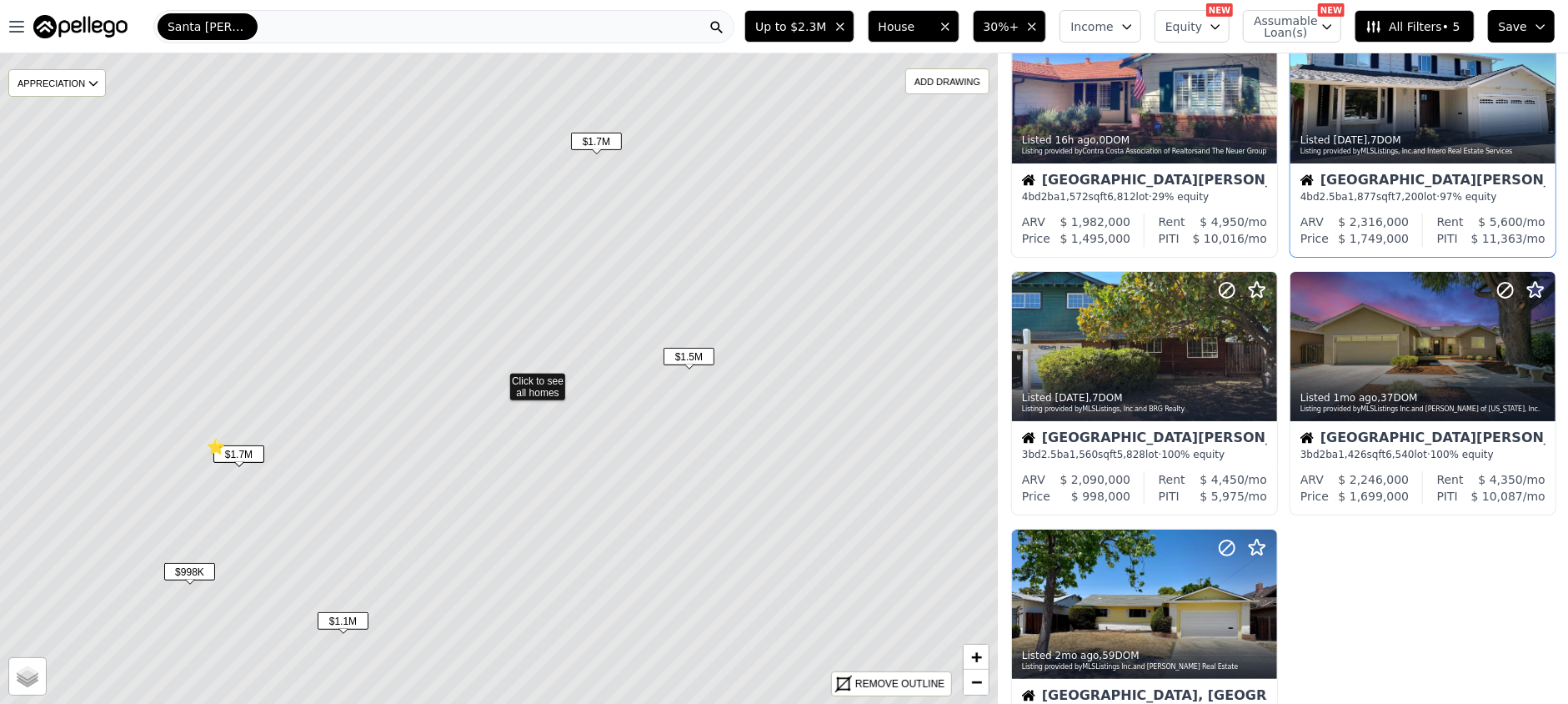
scroll to position [111, 0]
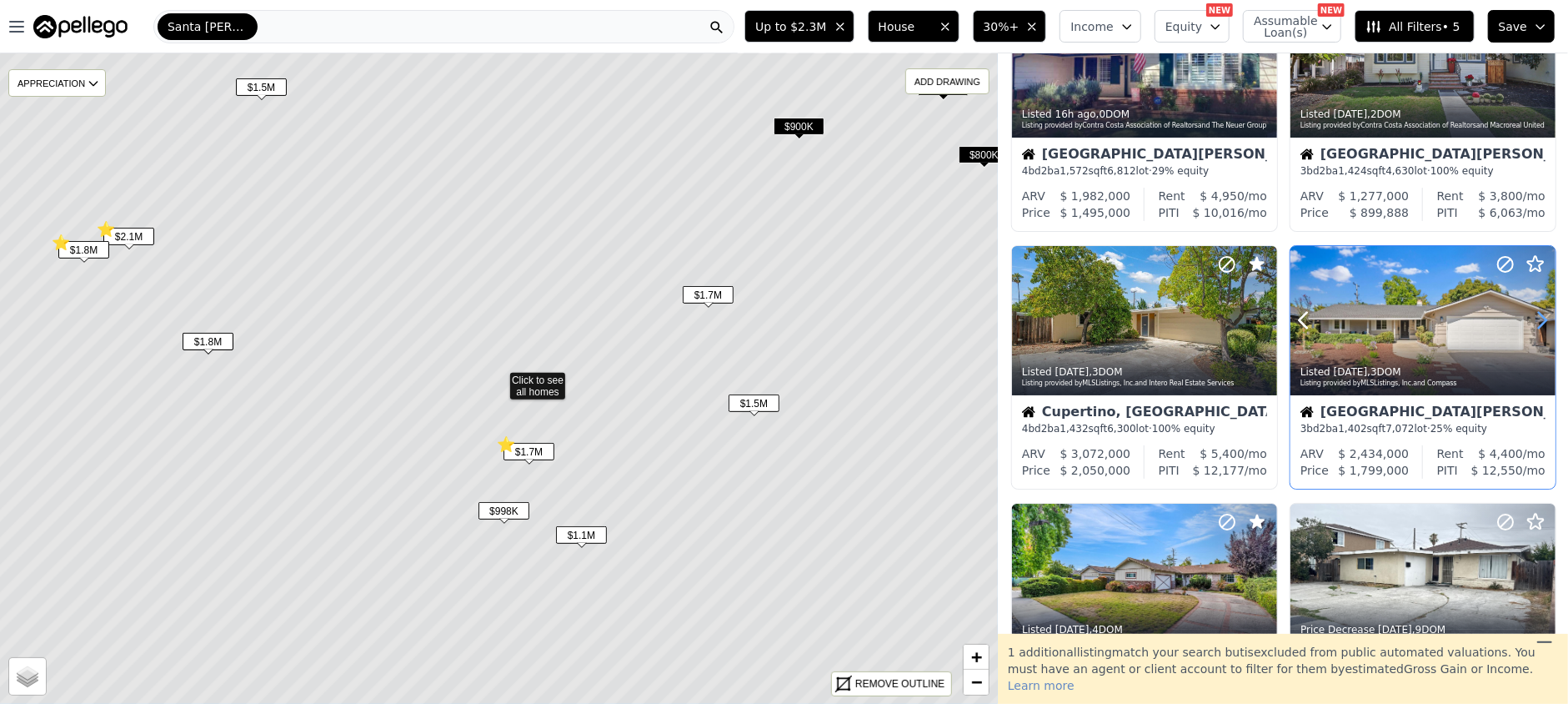
click at [1530, 322] on icon at bounding box center [1542, 319] width 26 height 26
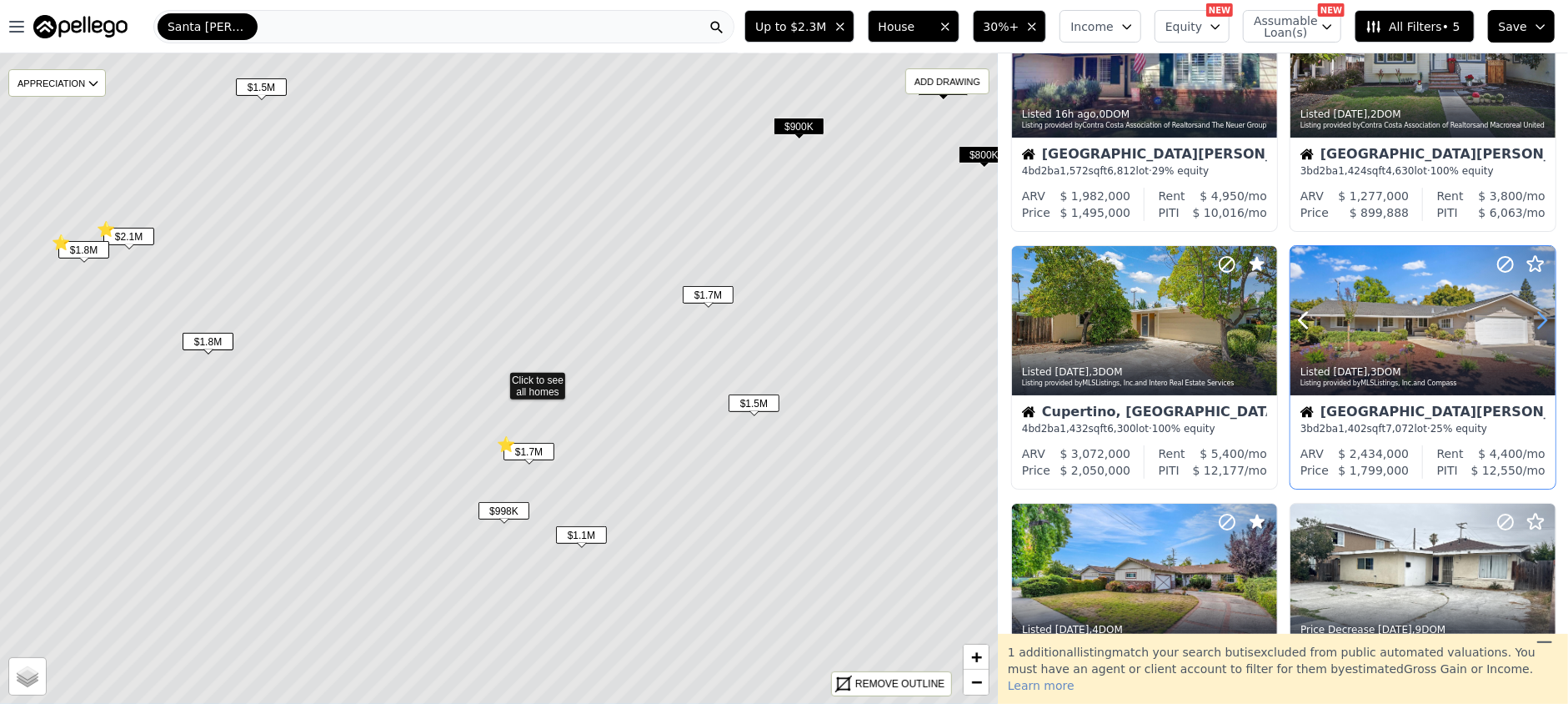
click at [1530, 322] on icon at bounding box center [1542, 319] width 26 height 26
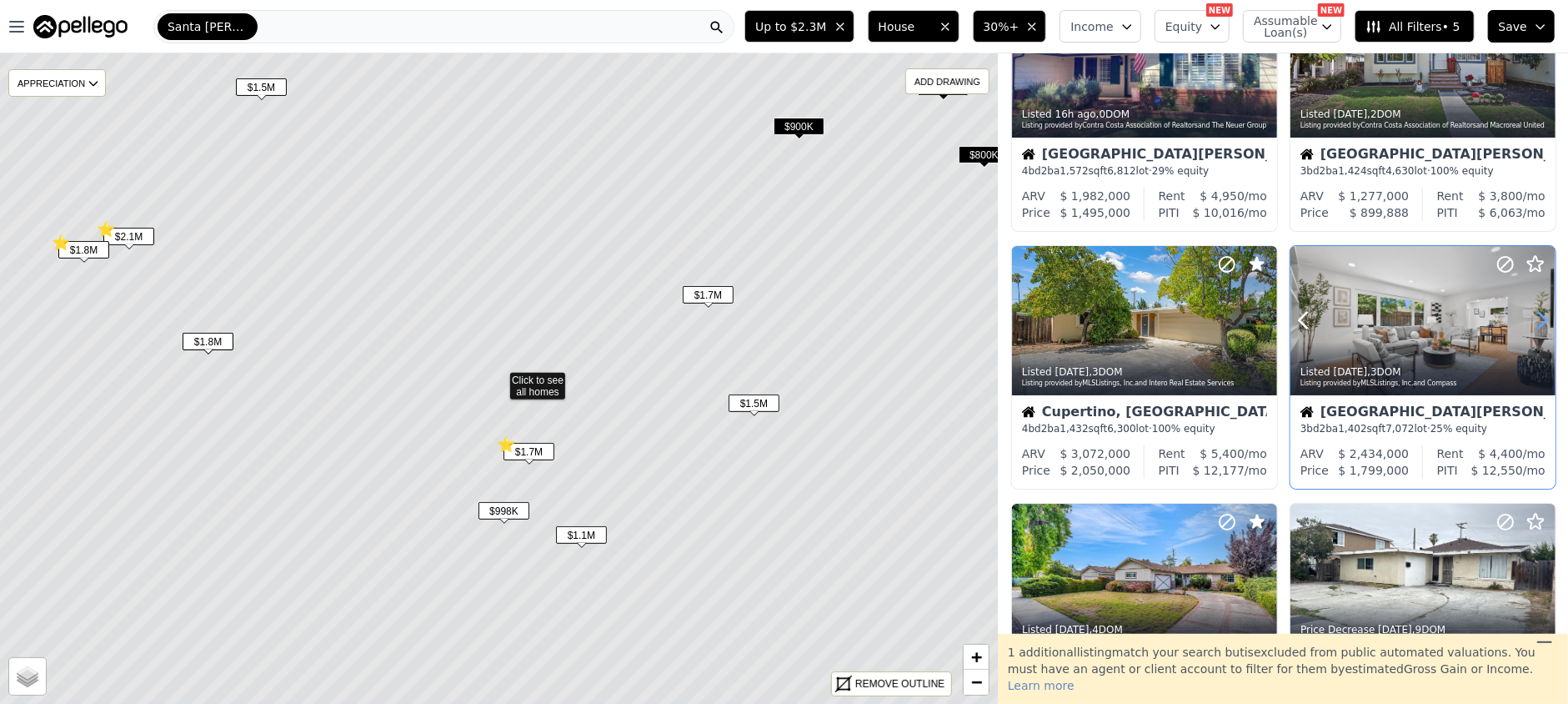
click at [1530, 322] on icon at bounding box center [1542, 319] width 26 height 26
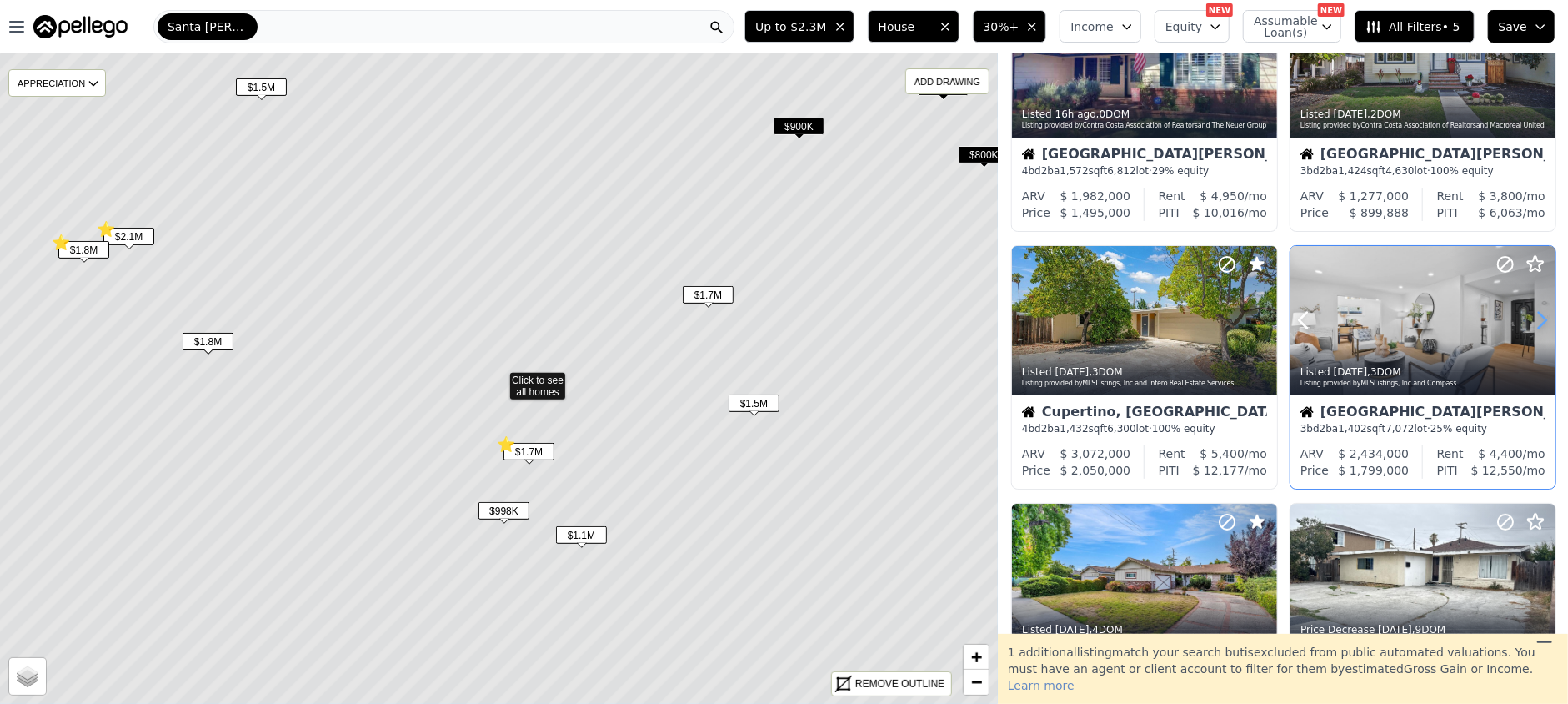
click at [1530, 322] on icon at bounding box center [1542, 319] width 26 height 26
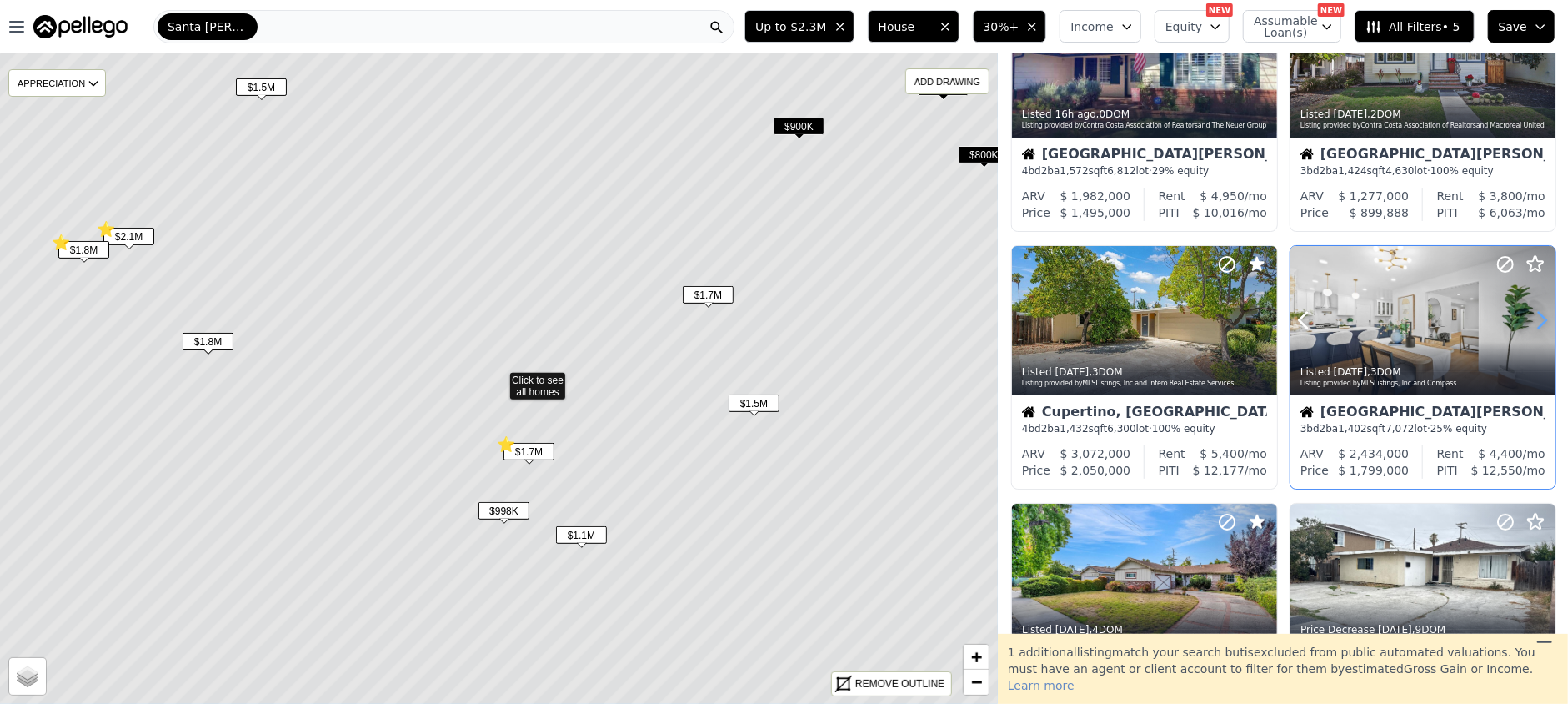
click at [1529, 322] on icon at bounding box center [1542, 319] width 26 height 26
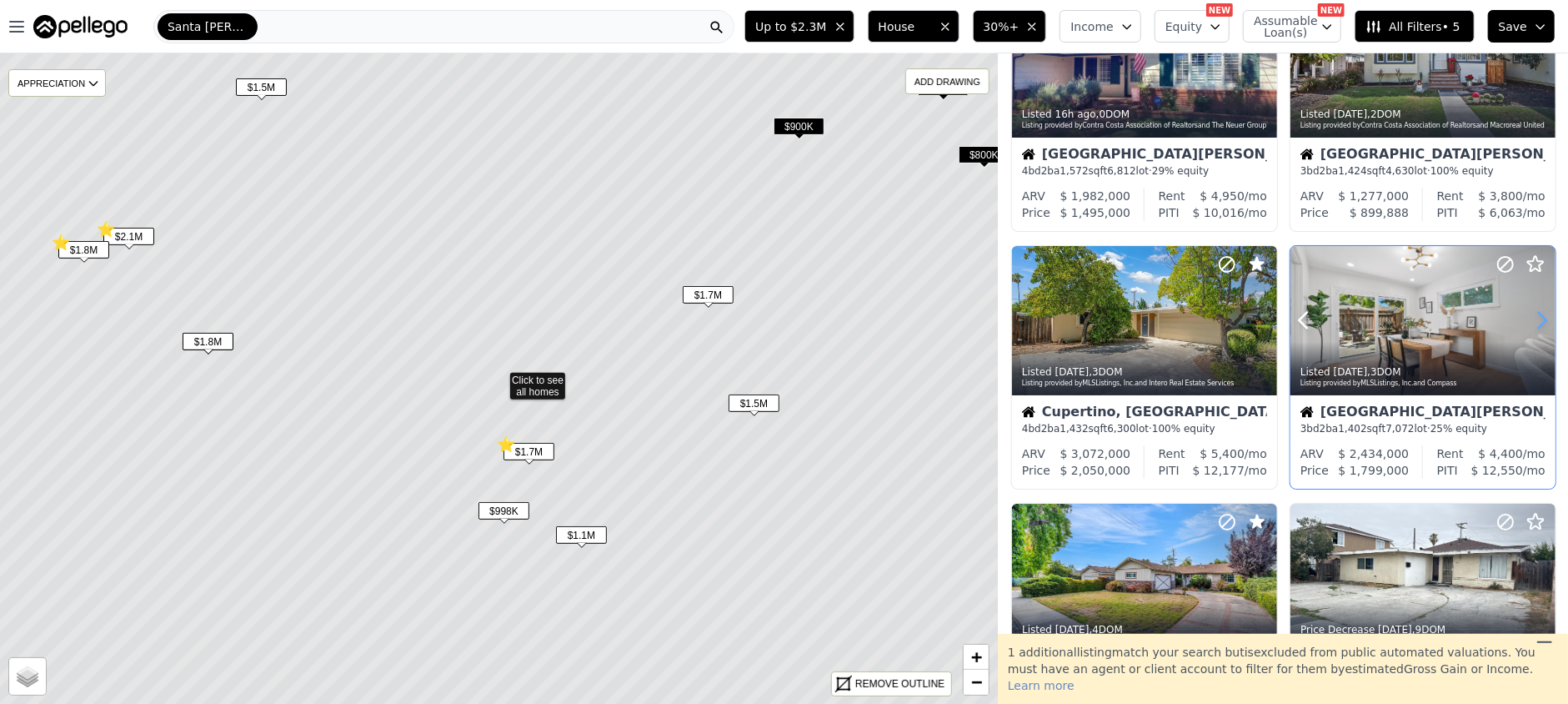
click at [1529, 325] on icon at bounding box center [1542, 319] width 26 height 26
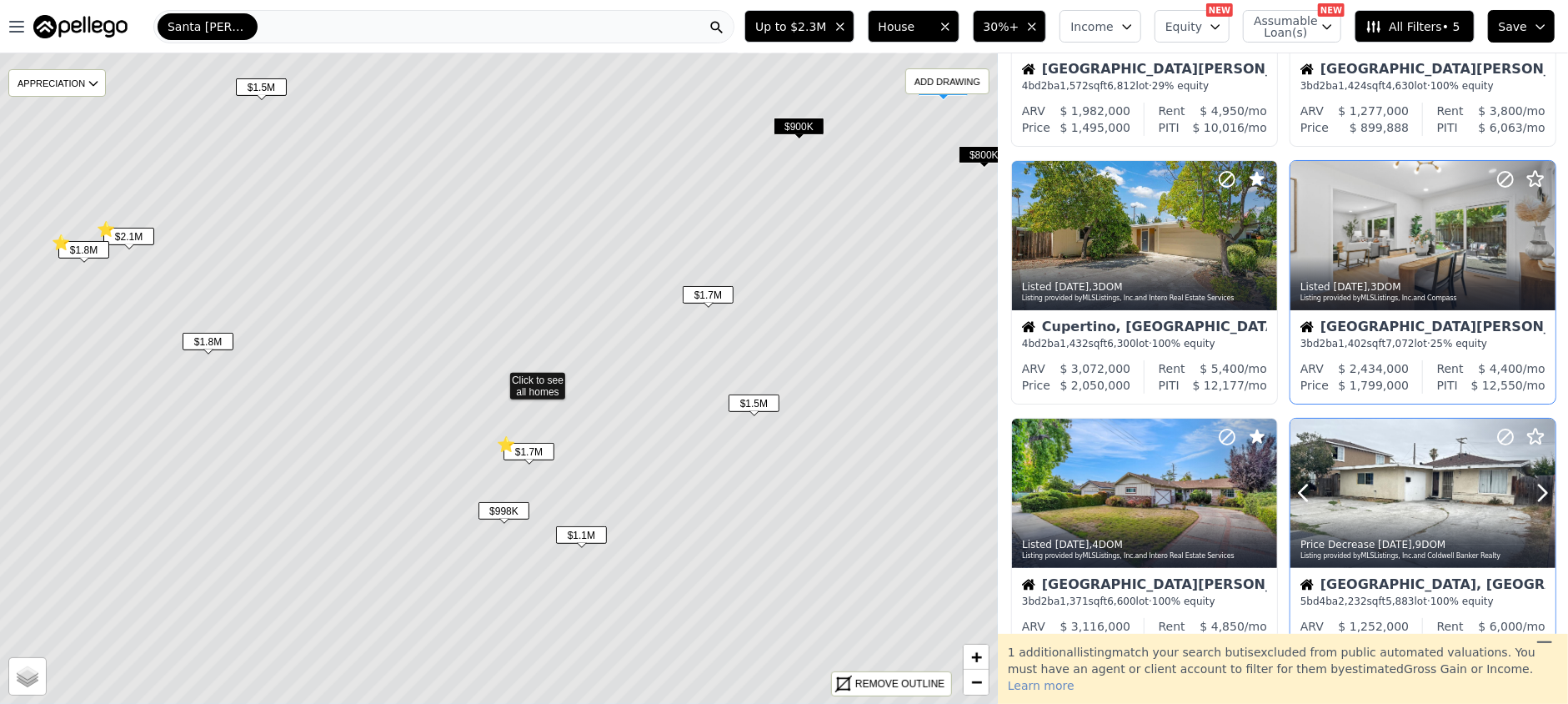
scroll to position [222, 0]
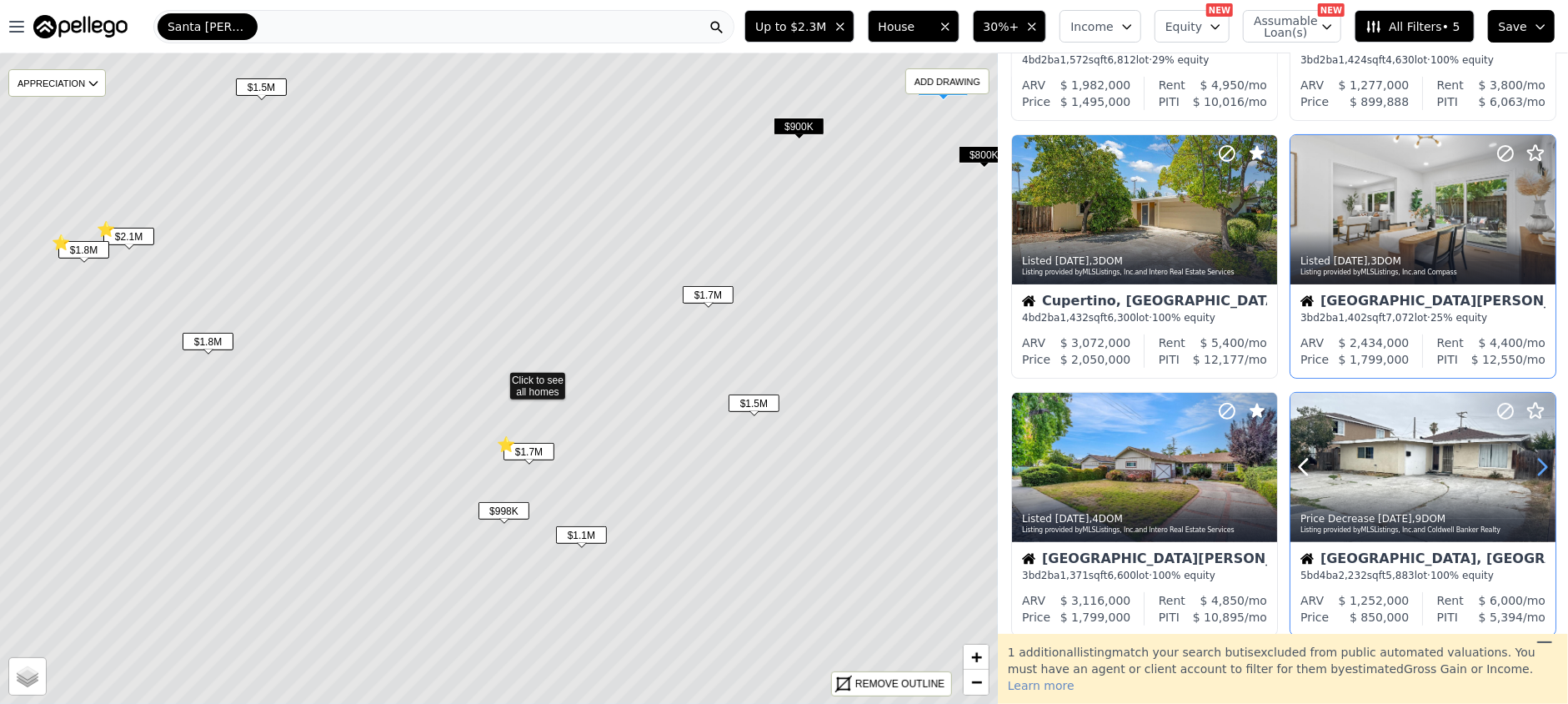
click at [1534, 474] on icon at bounding box center [1542, 466] width 26 height 26
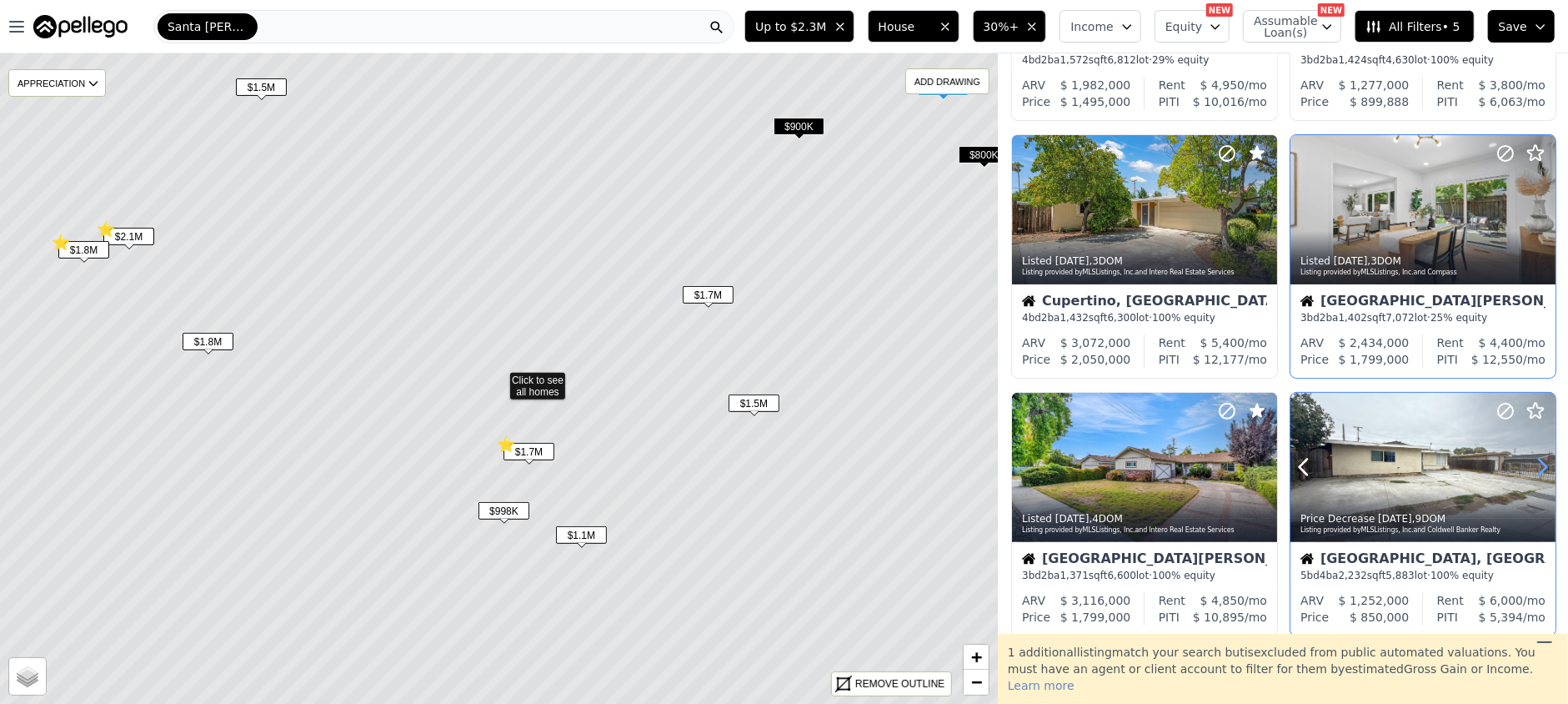
click at [1532, 476] on icon at bounding box center [1542, 466] width 26 height 26
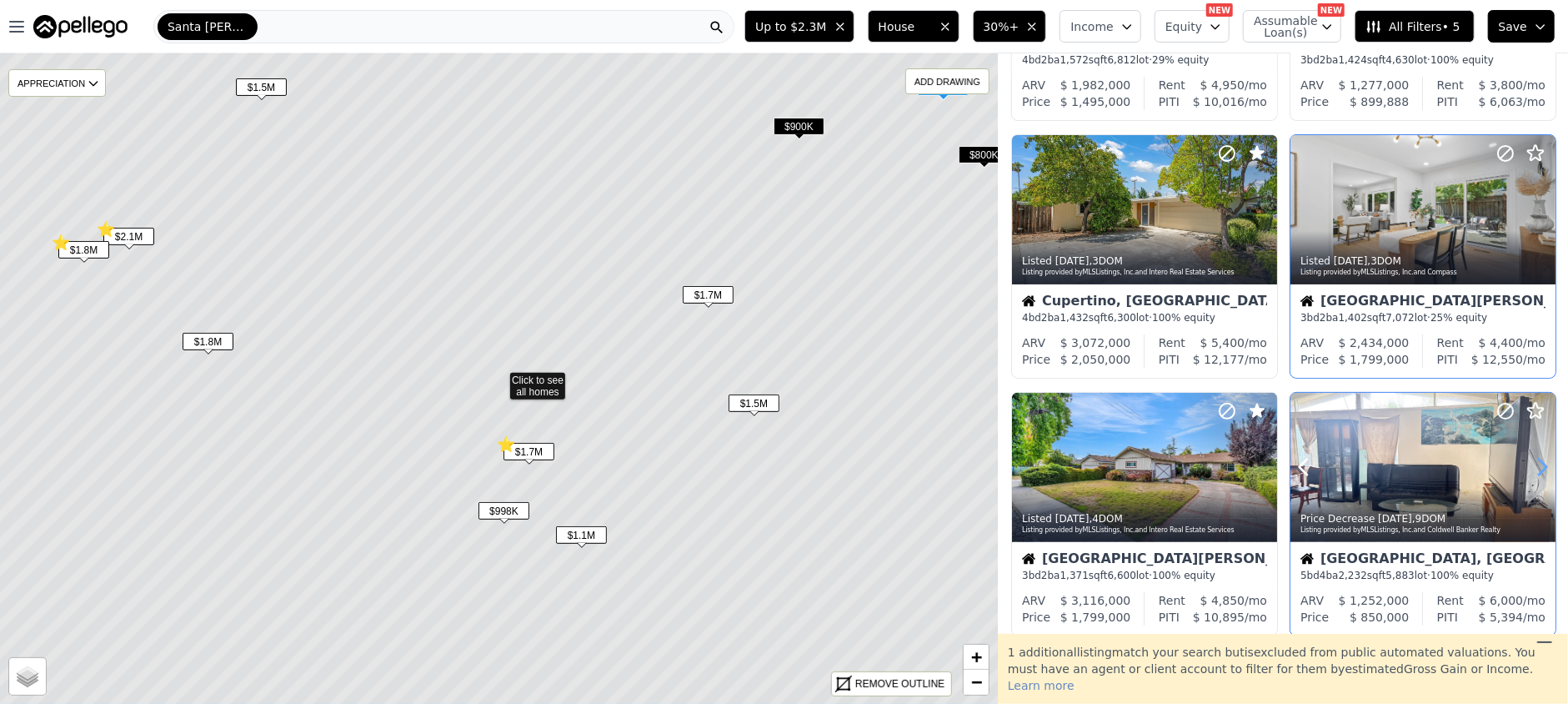
click at [1532, 477] on icon at bounding box center [1542, 466] width 26 height 26
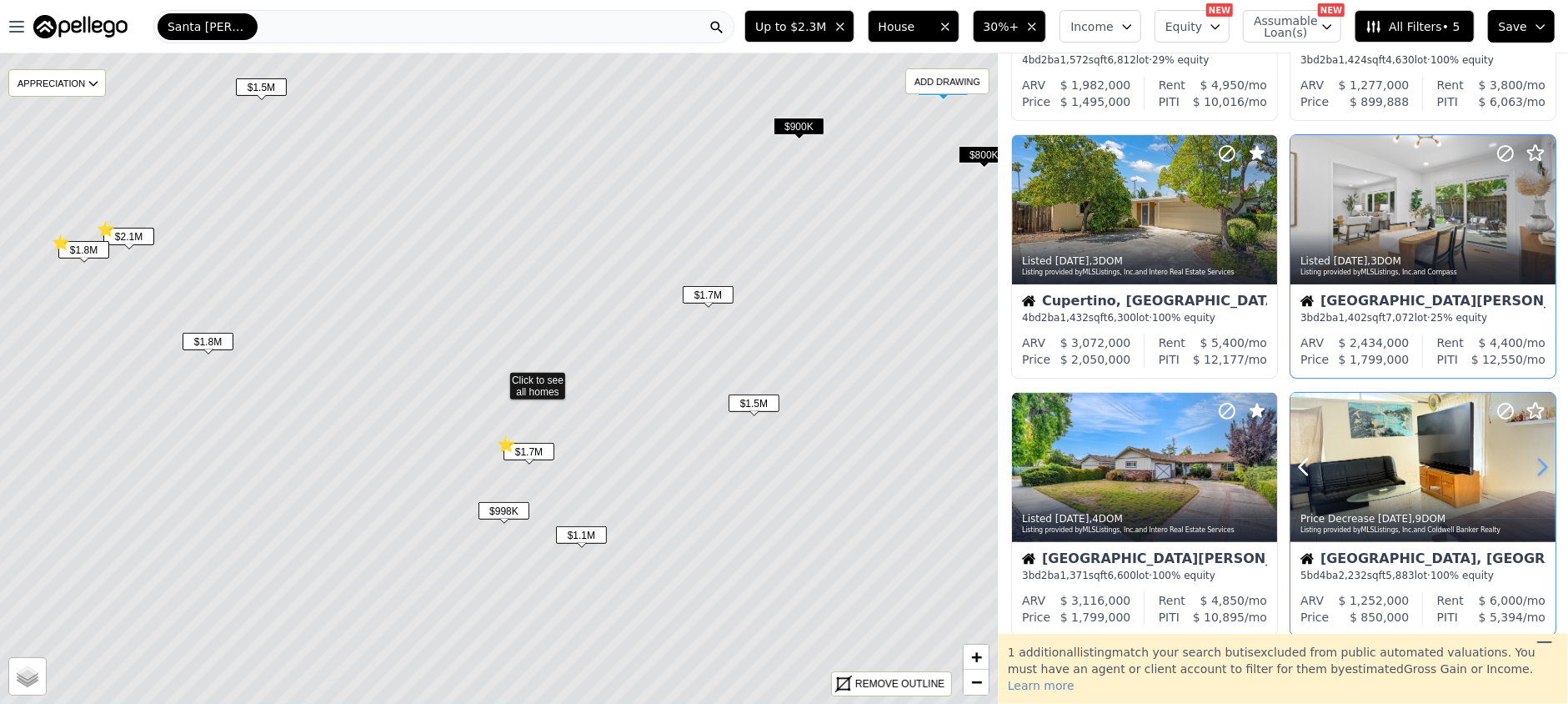
click at [1532, 479] on icon at bounding box center [1542, 466] width 26 height 26
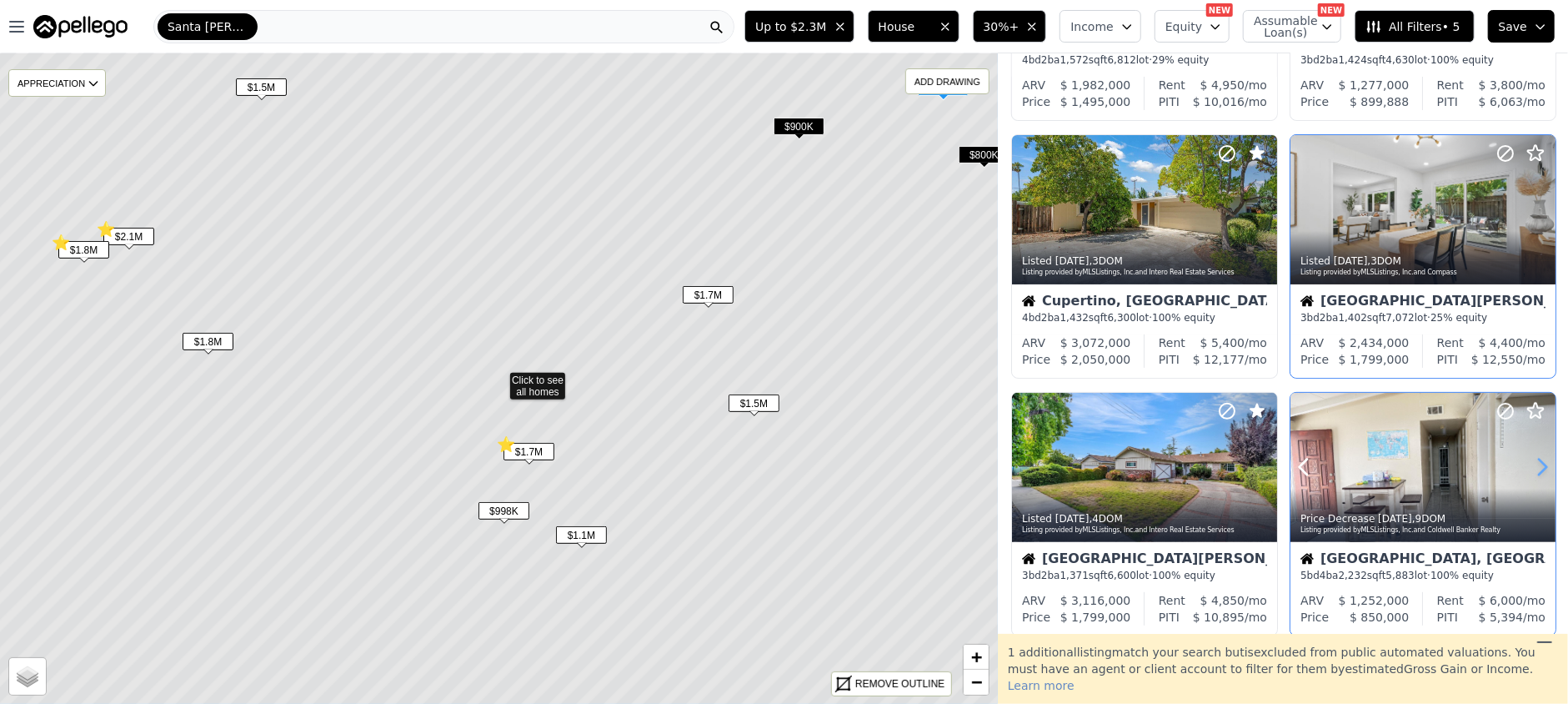
click at [1539, 463] on icon at bounding box center [1543, 467] width 8 height 16
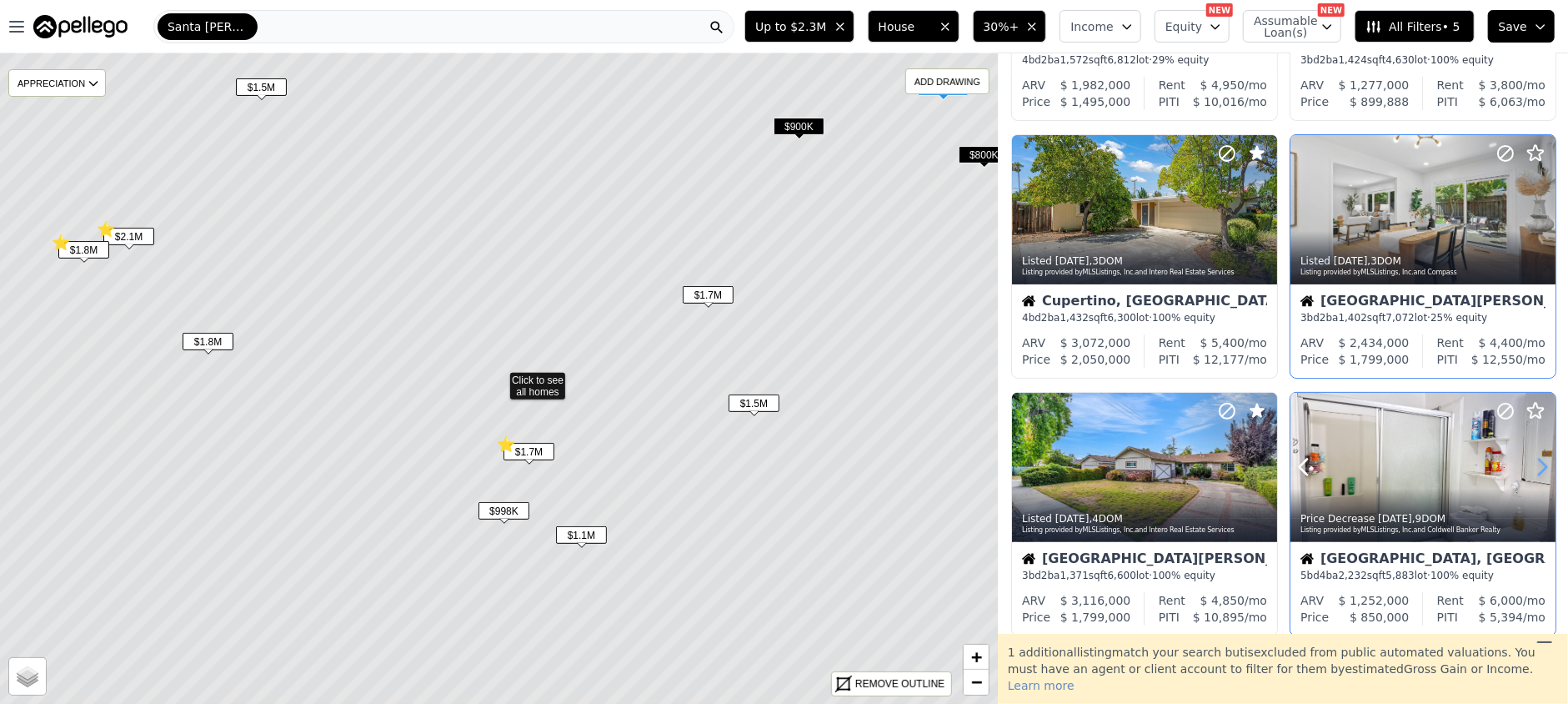
click at [1539, 463] on icon at bounding box center [1543, 467] width 8 height 16
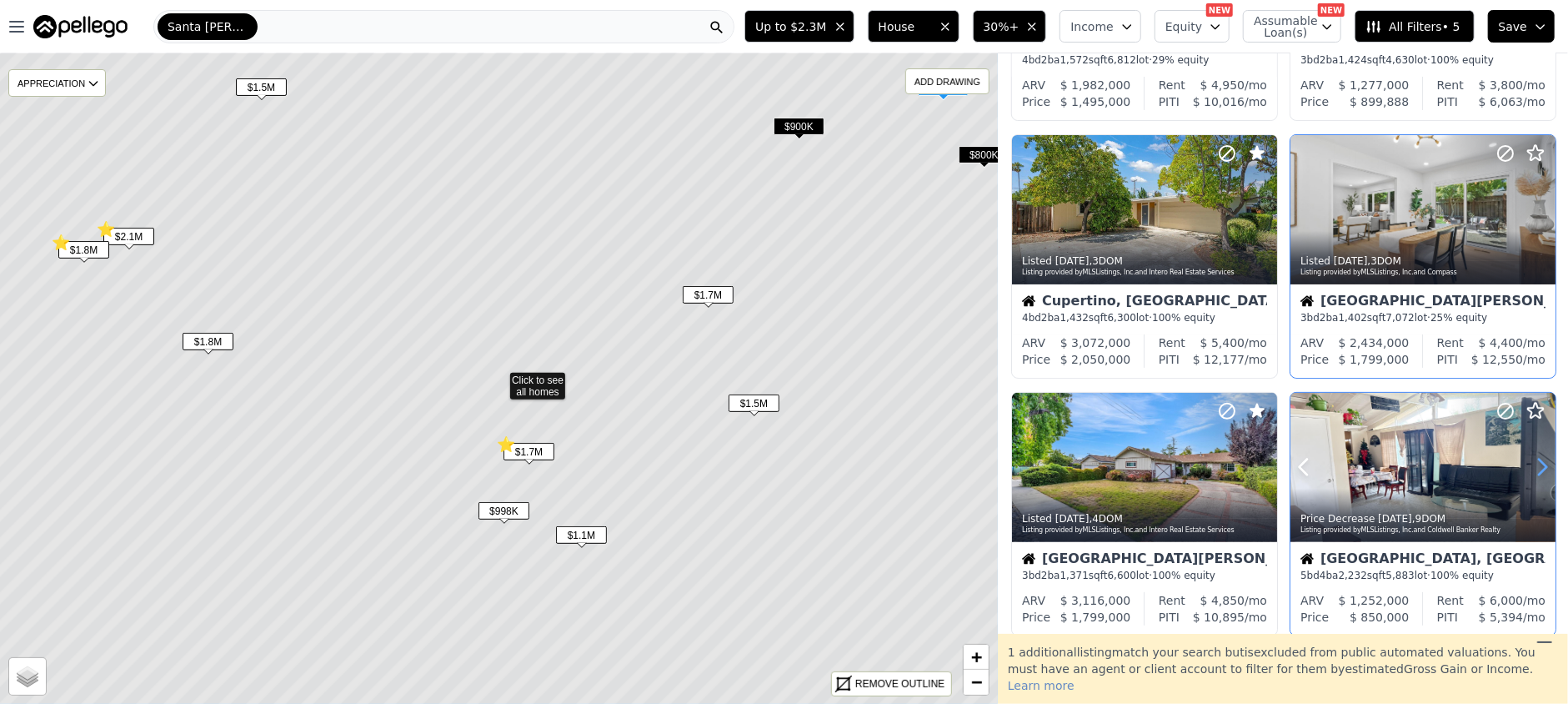
click at [1539, 463] on icon at bounding box center [1543, 467] width 8 height 16
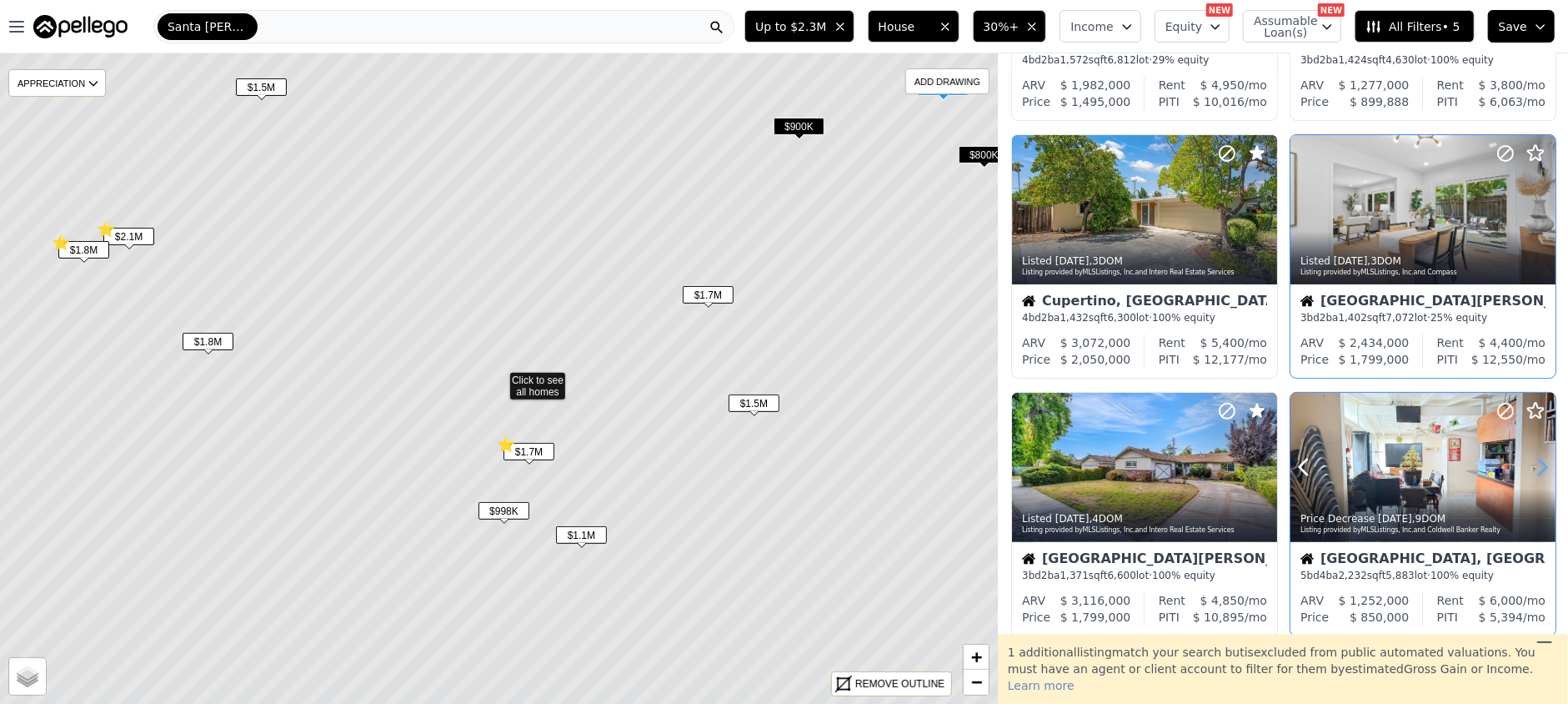
click at [1539, 463] on icon at bounding box center [1543, 467] width 8 height 16
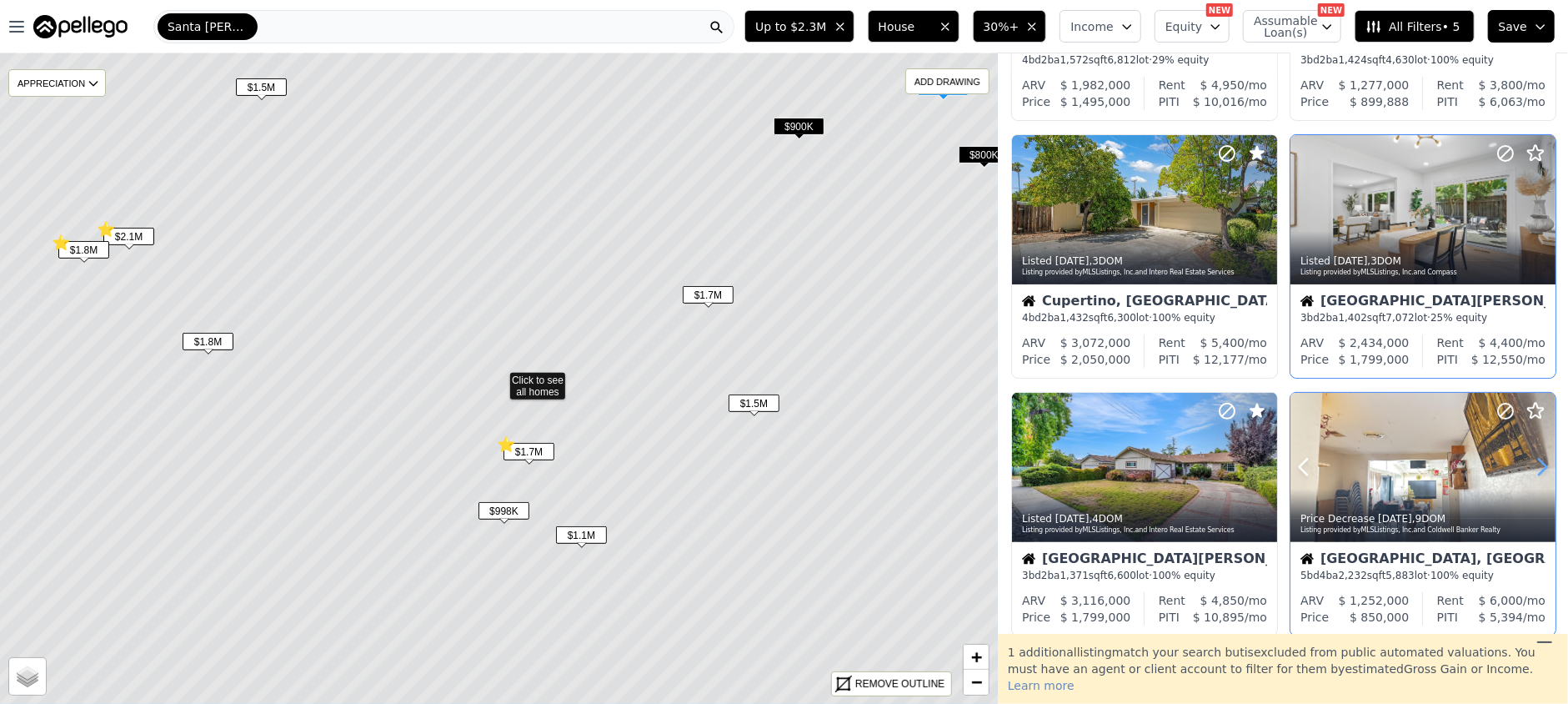
click at [1539, 463] on icon at bounding box center [1543, 467] width 8 height 16
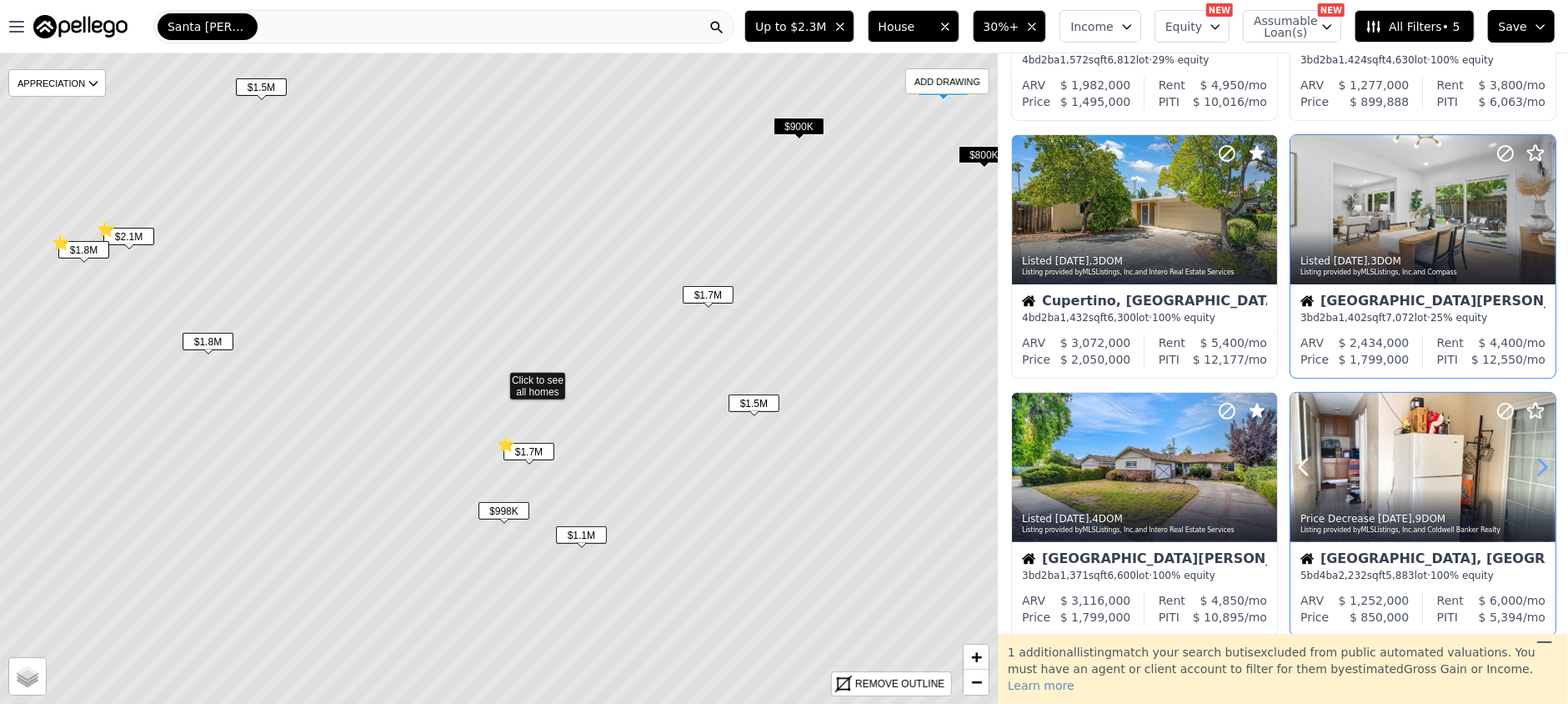
click at [1539, 463] on icon at bounding box center [1543, 467] width 8 height 16
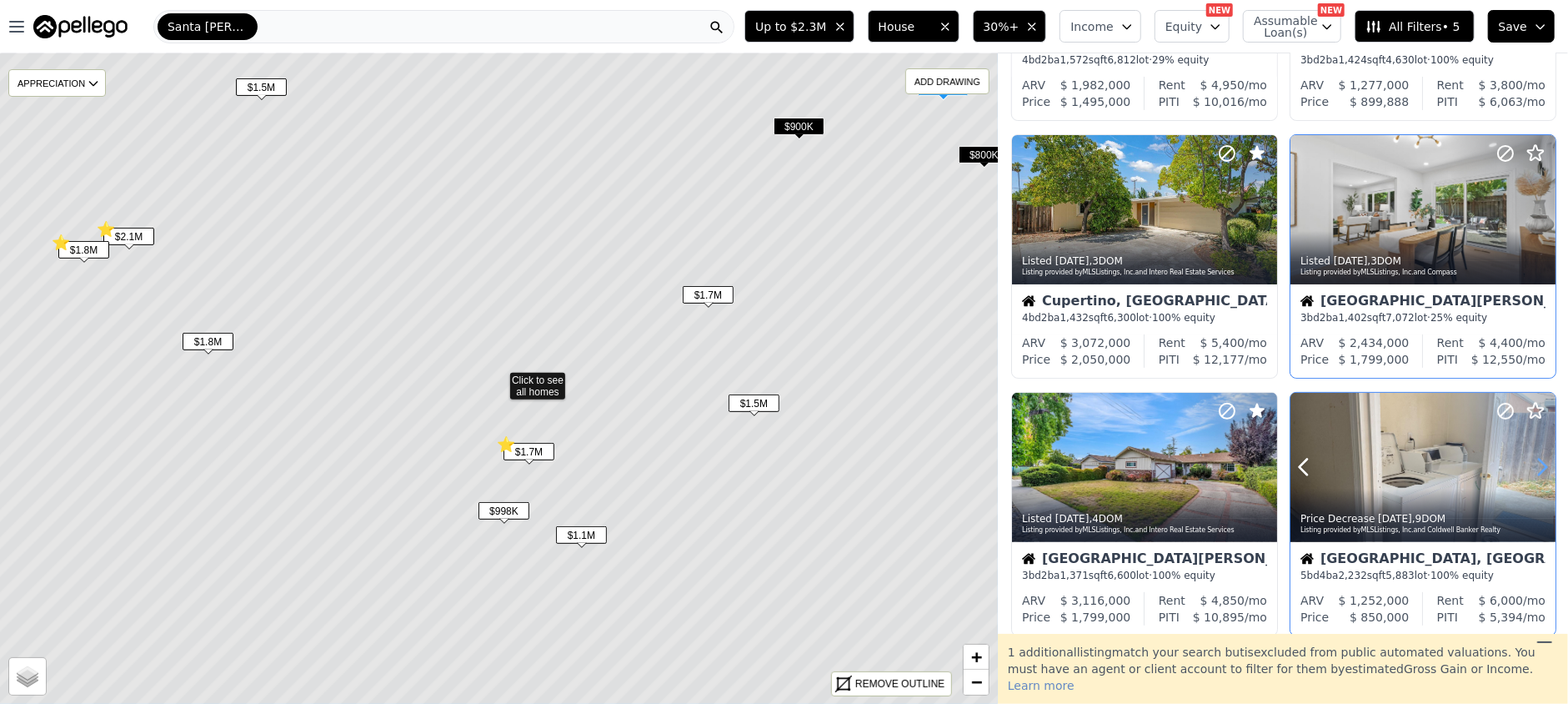
click at [1539, 463] on icon at bounding box center [1543, 467] width 8 height 16
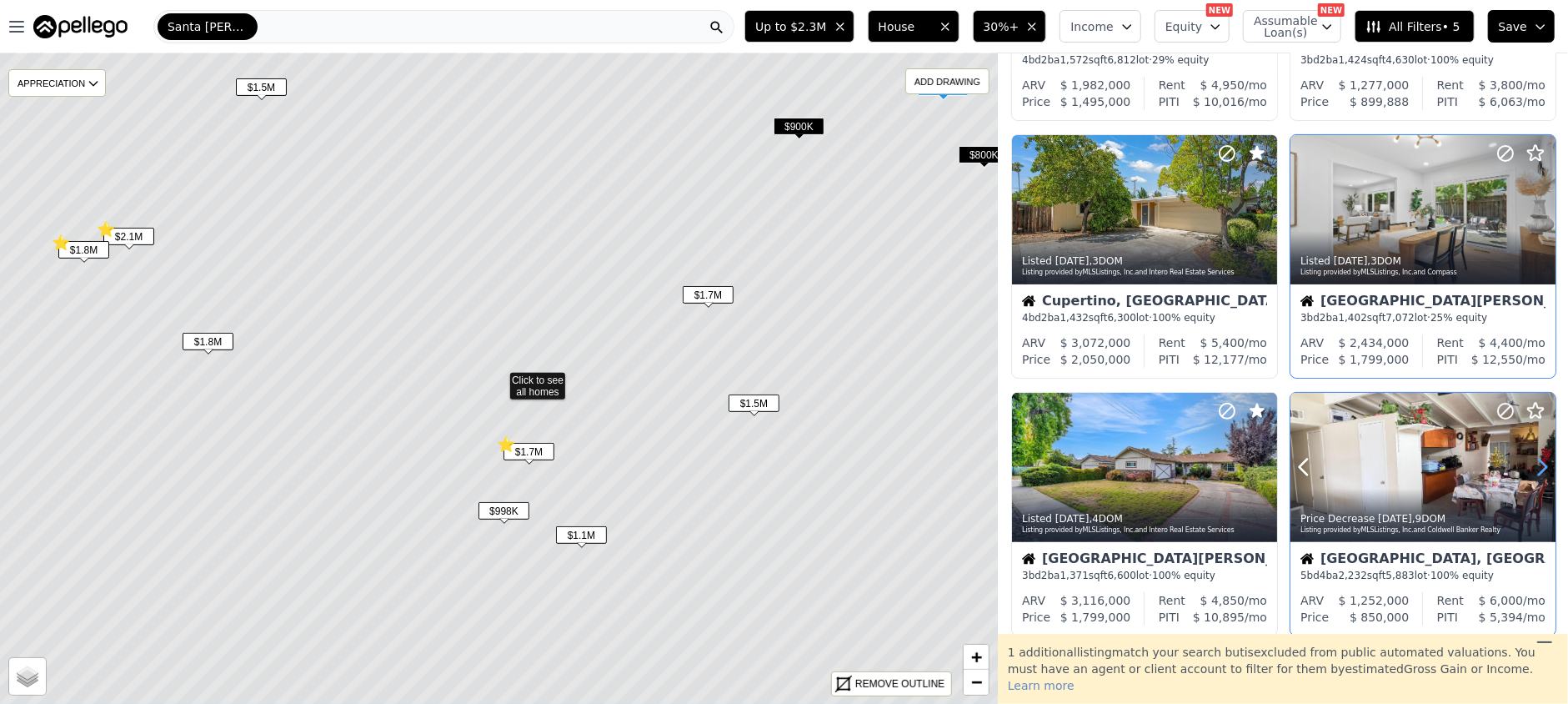
click at [1539, 463] on icon at bounding box center [1543, 467] width 8 height 16
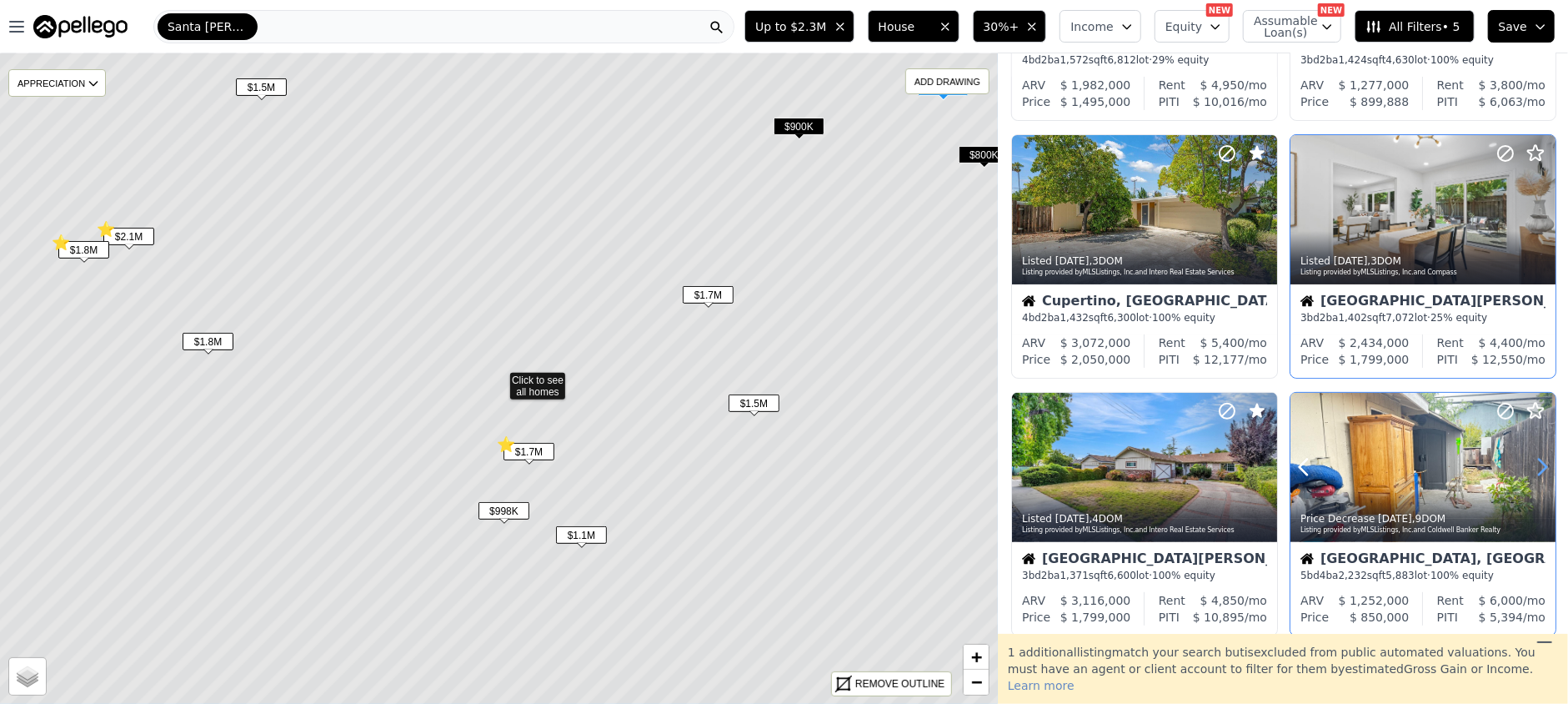
click at [1539, 463] on icon at bounding box center [1543, 467] width 8 height 16
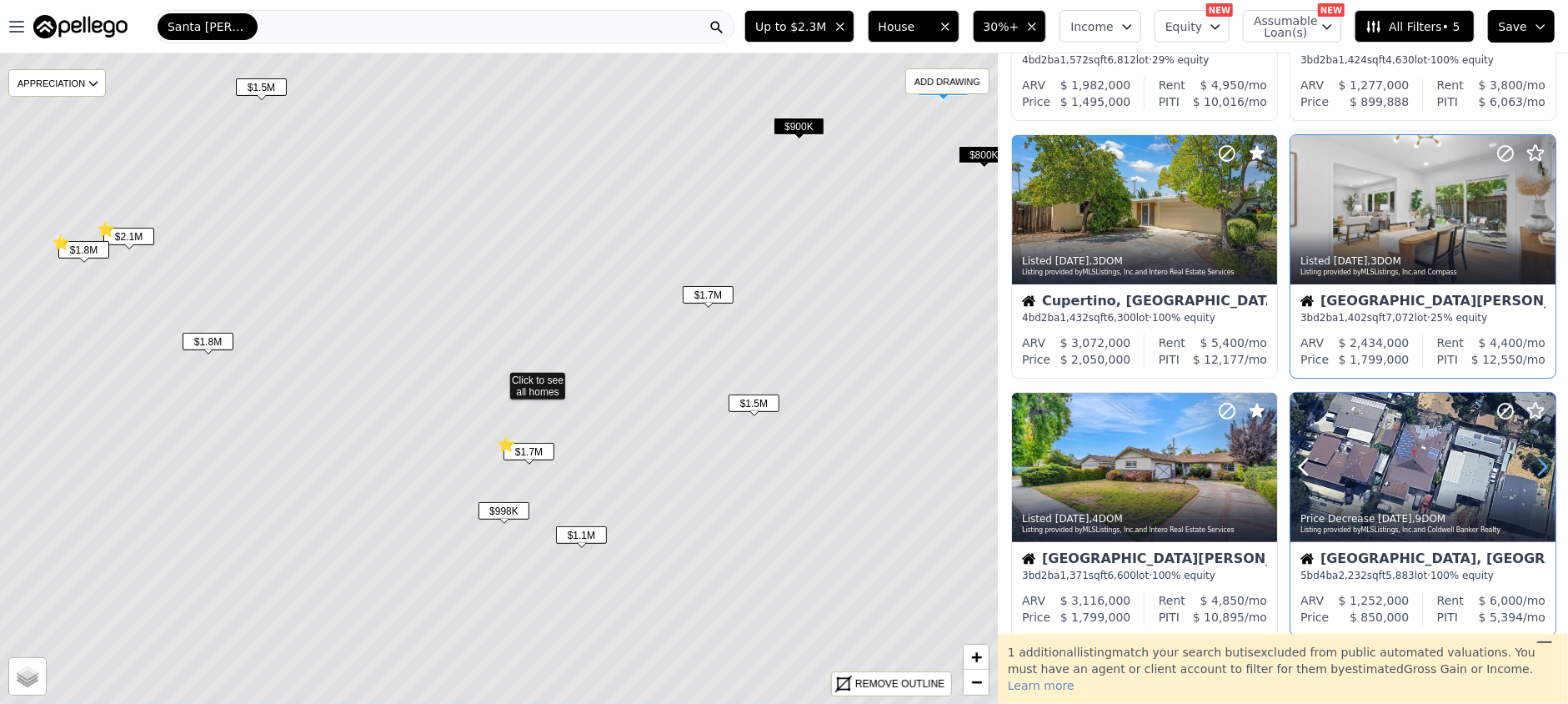
click at [1539, 463] on icon at bounding box center [1543, 467] width 8 height 16
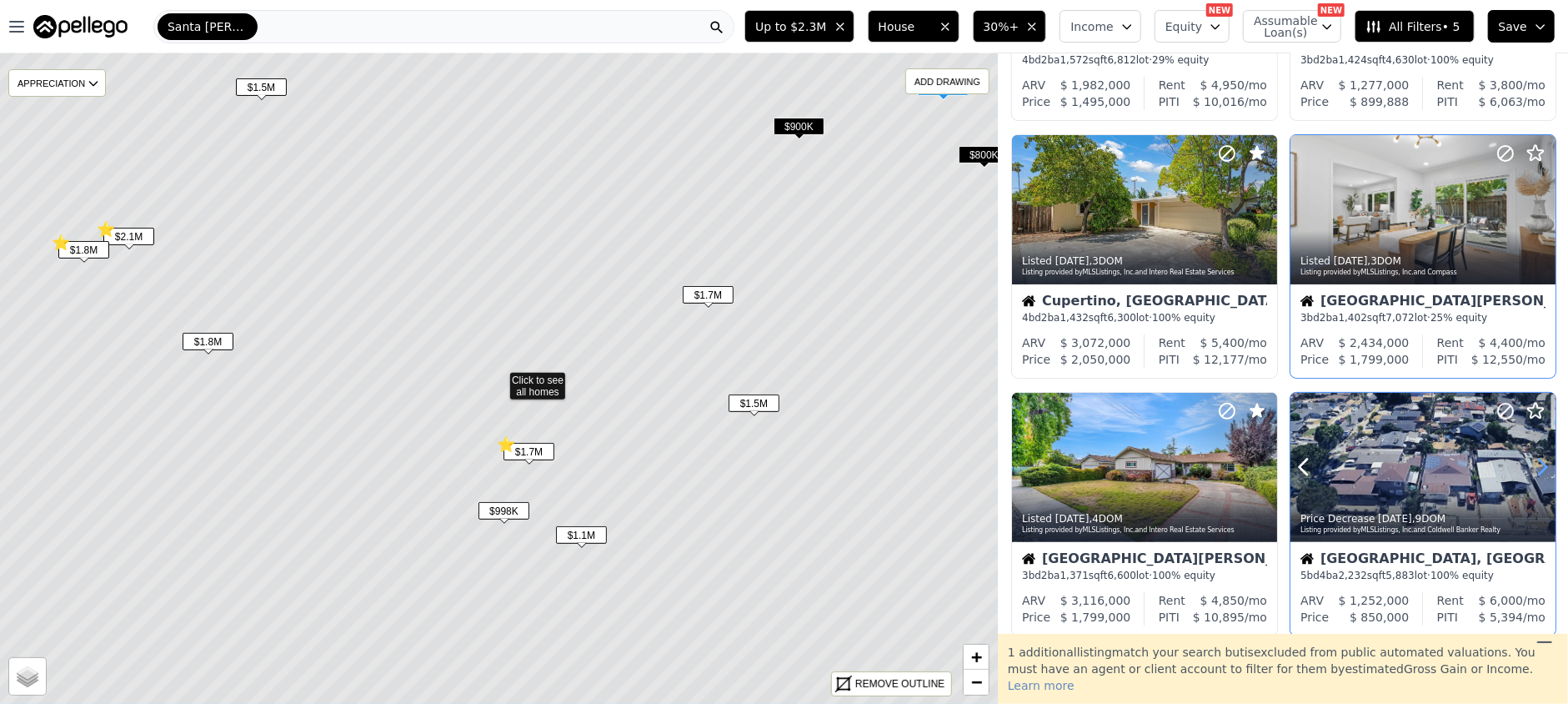
click at [1539, 463] on icon at bounding box center [1543, 467] width 8 height 16
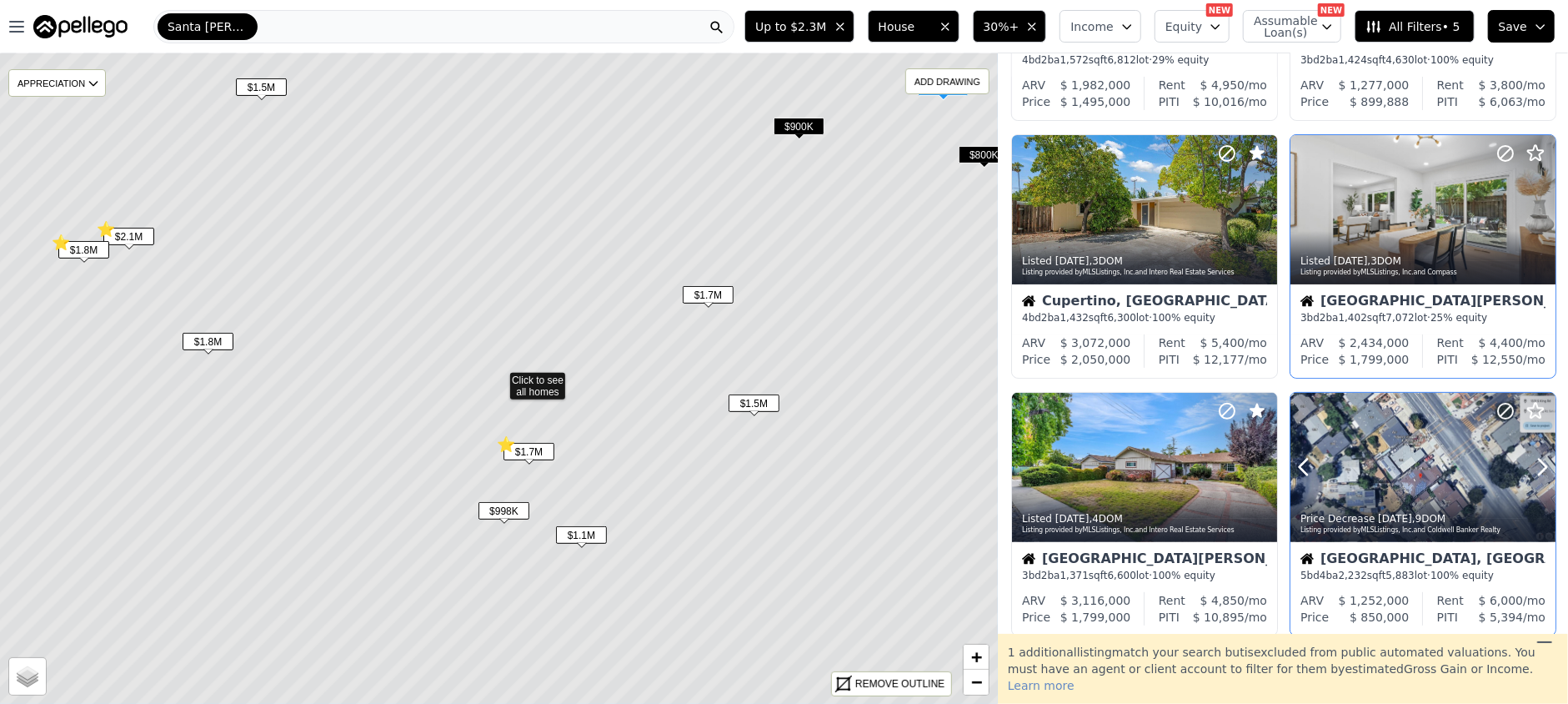
click at [1449, 485] on div at bounding box center [1503, 446] width 107 height 107
click at [1501, 411] on icon at bounding box center [1506, 411] width 10 height 10
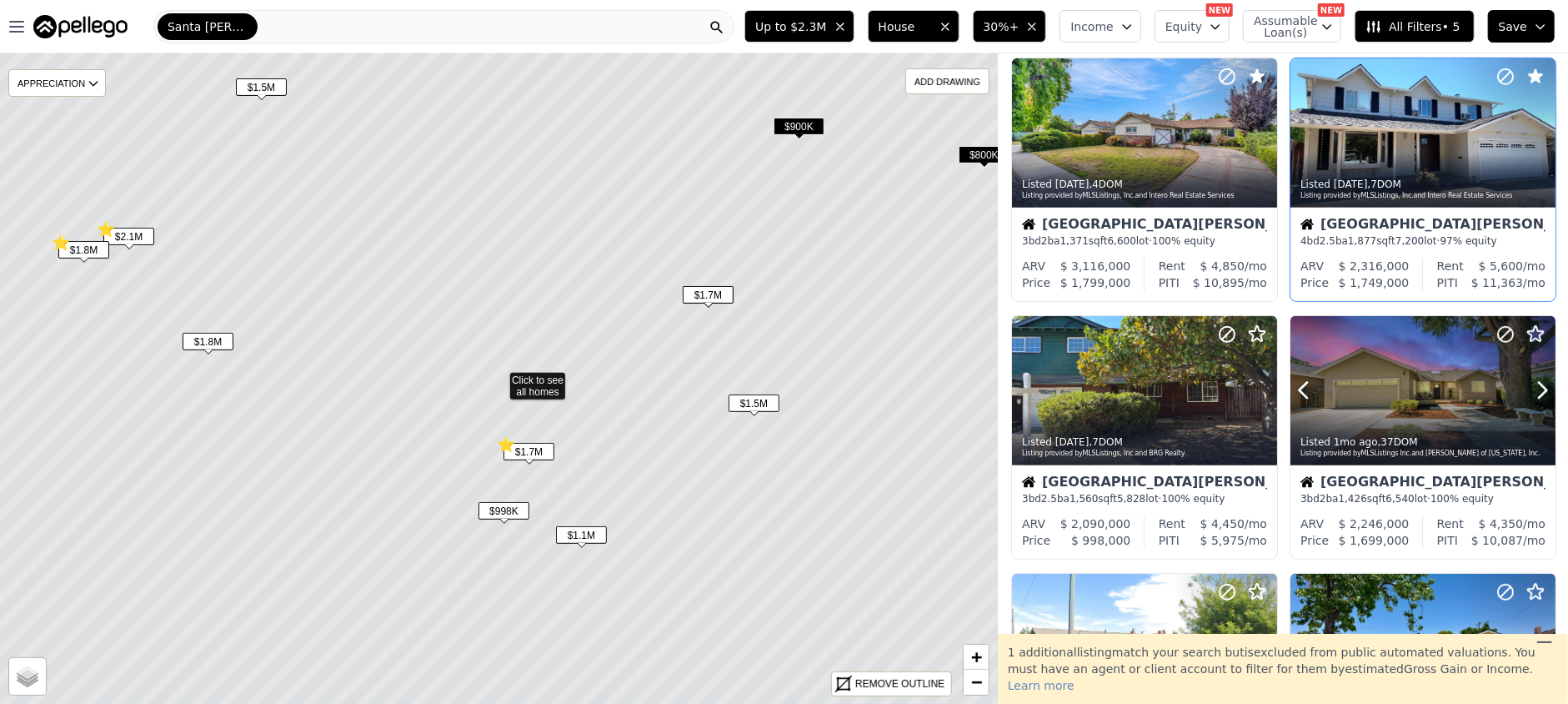
scroll to position [667, 0]
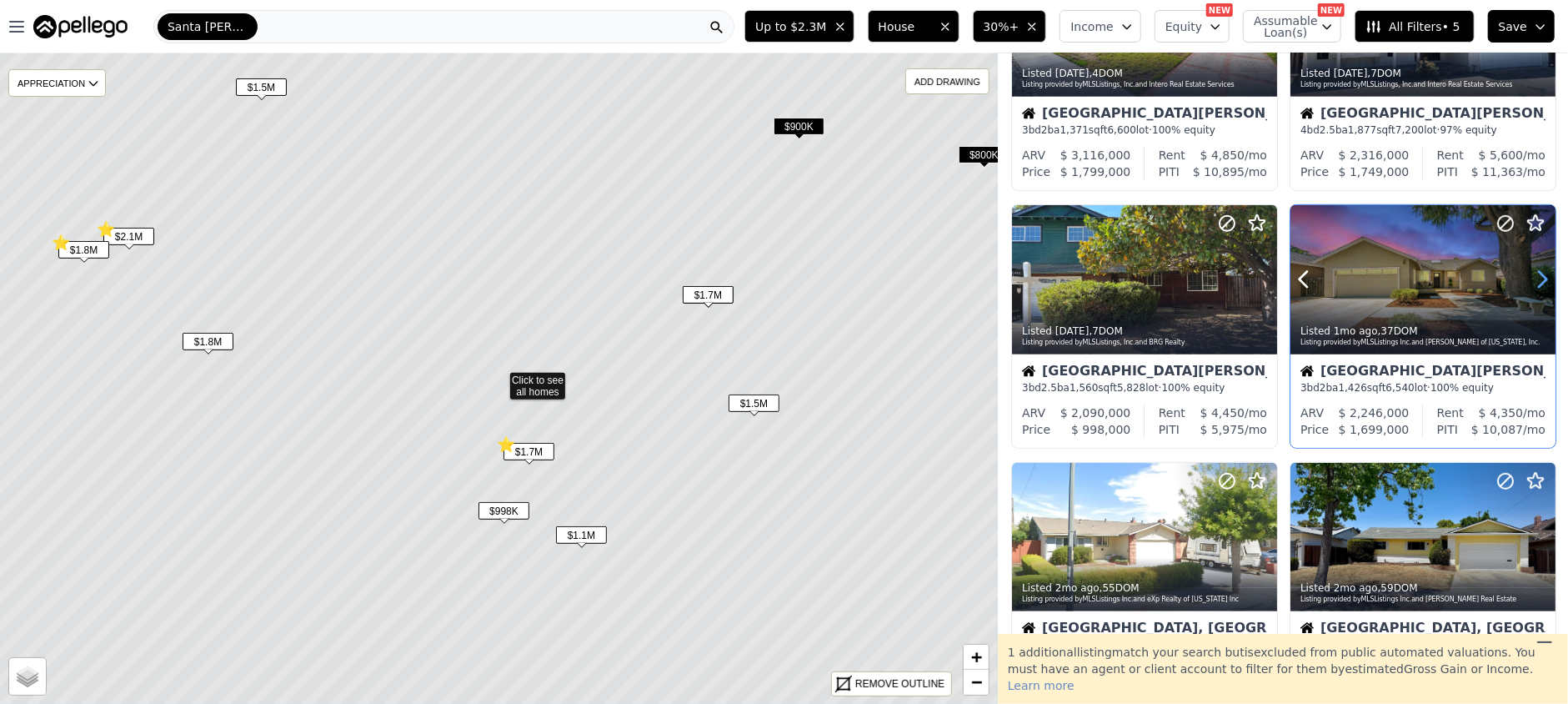
click at [1532, 280] on icon at bounding box center [1542, 279] width 26 height 26
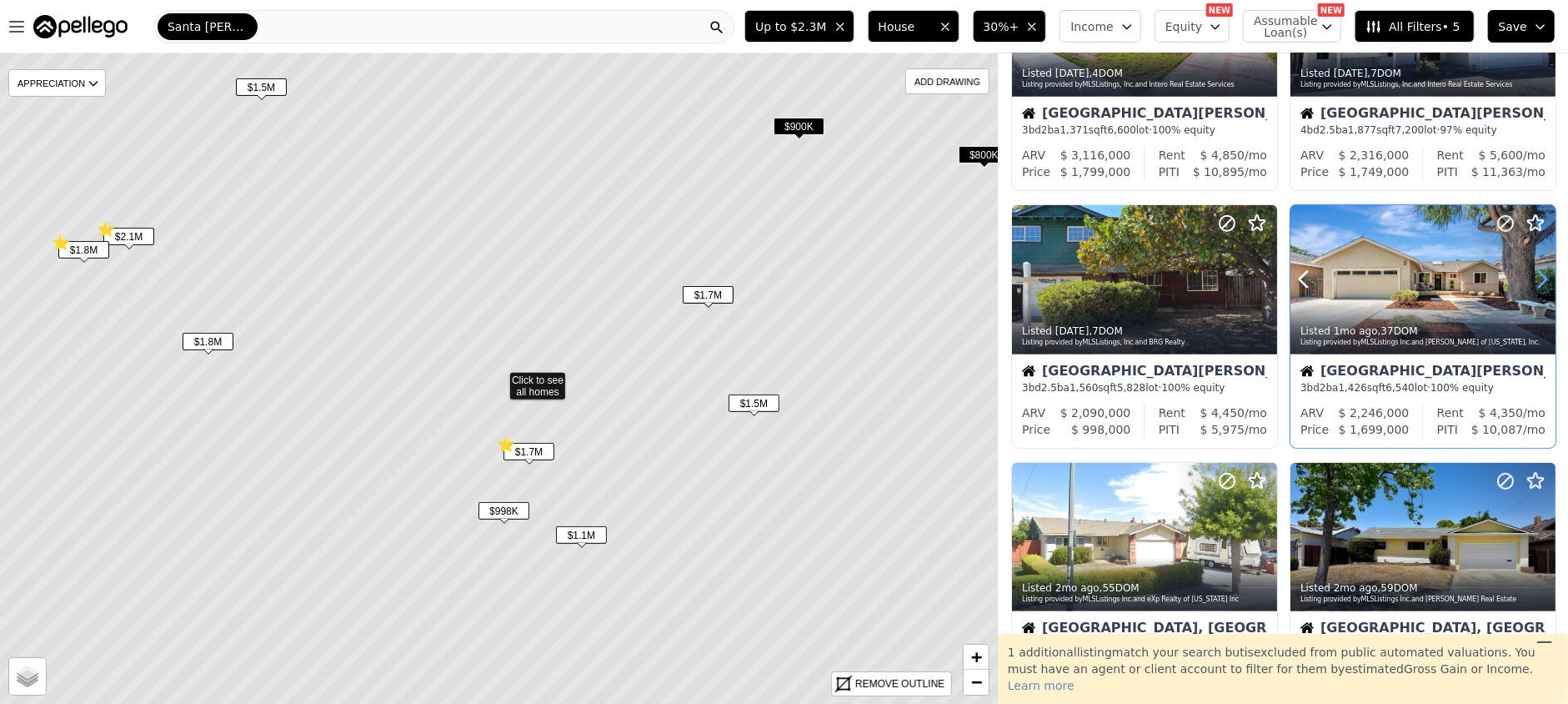
click at [1532, 280] on icon at bounding box center [1542, 279] width 26 height 26
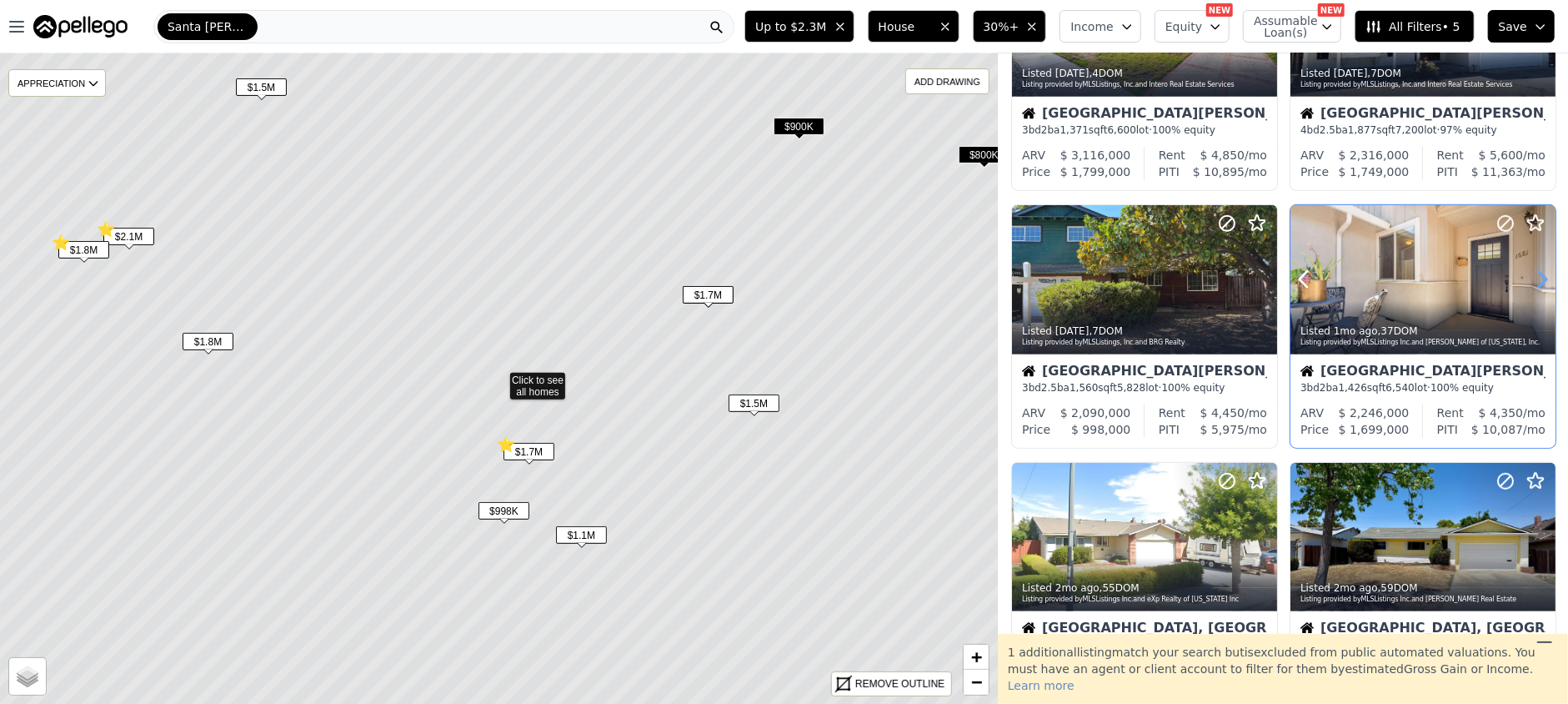
click at [1532, 280] on icon at bounding box center [1542, 279] width 26 height 26
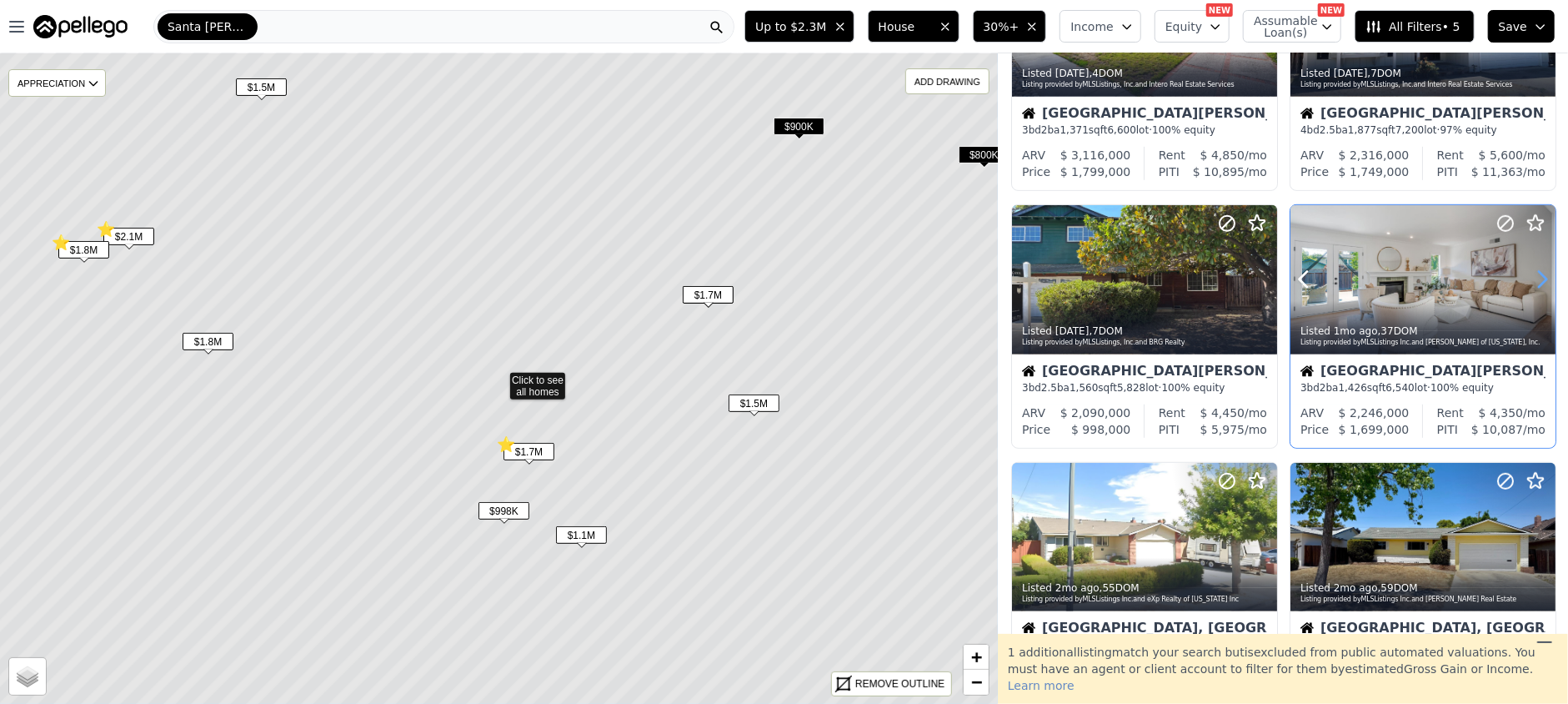
click at [1532, 280] on icon at bounding box center [1542, 279] width 26 height 26
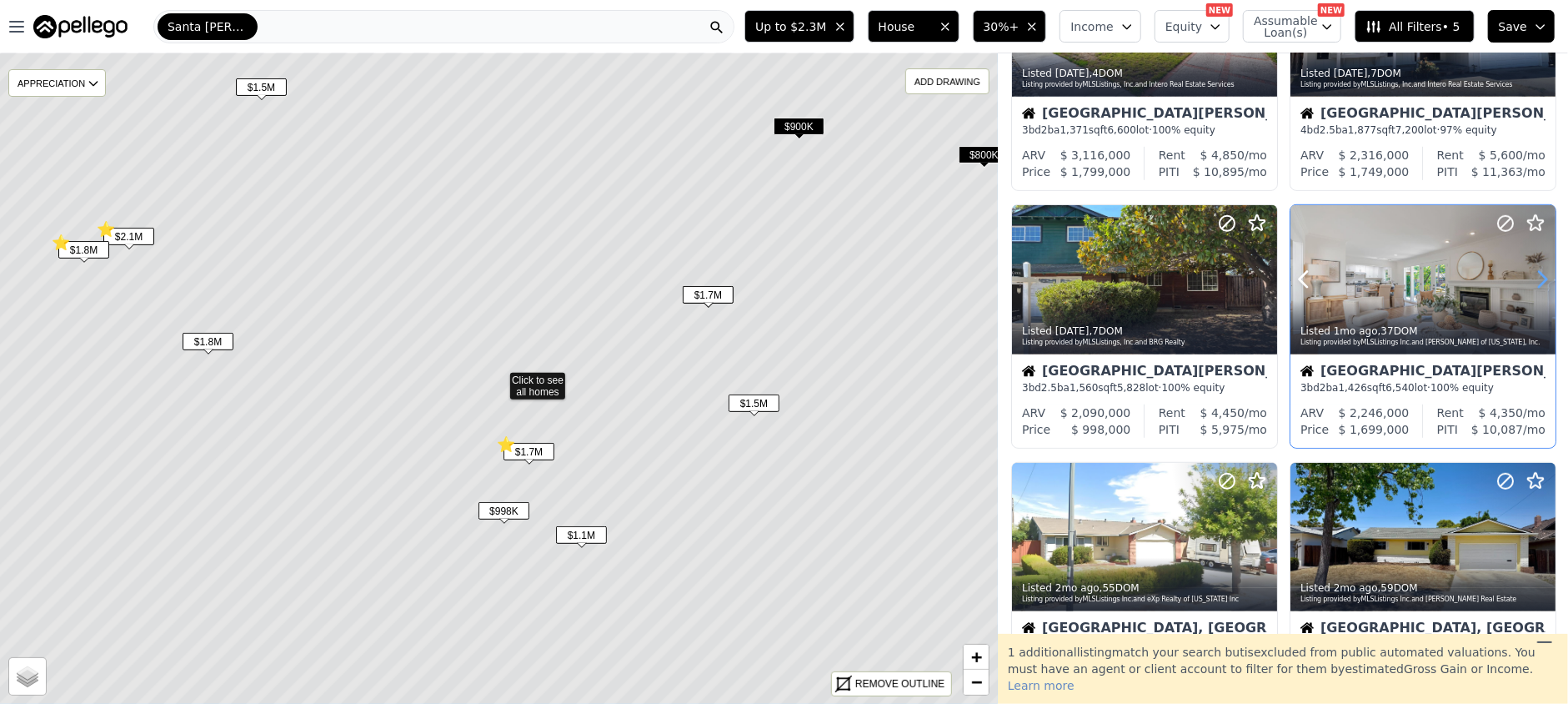
click at [1532, 280] on icon at bounding box center [1542, 279] width 26 height 26
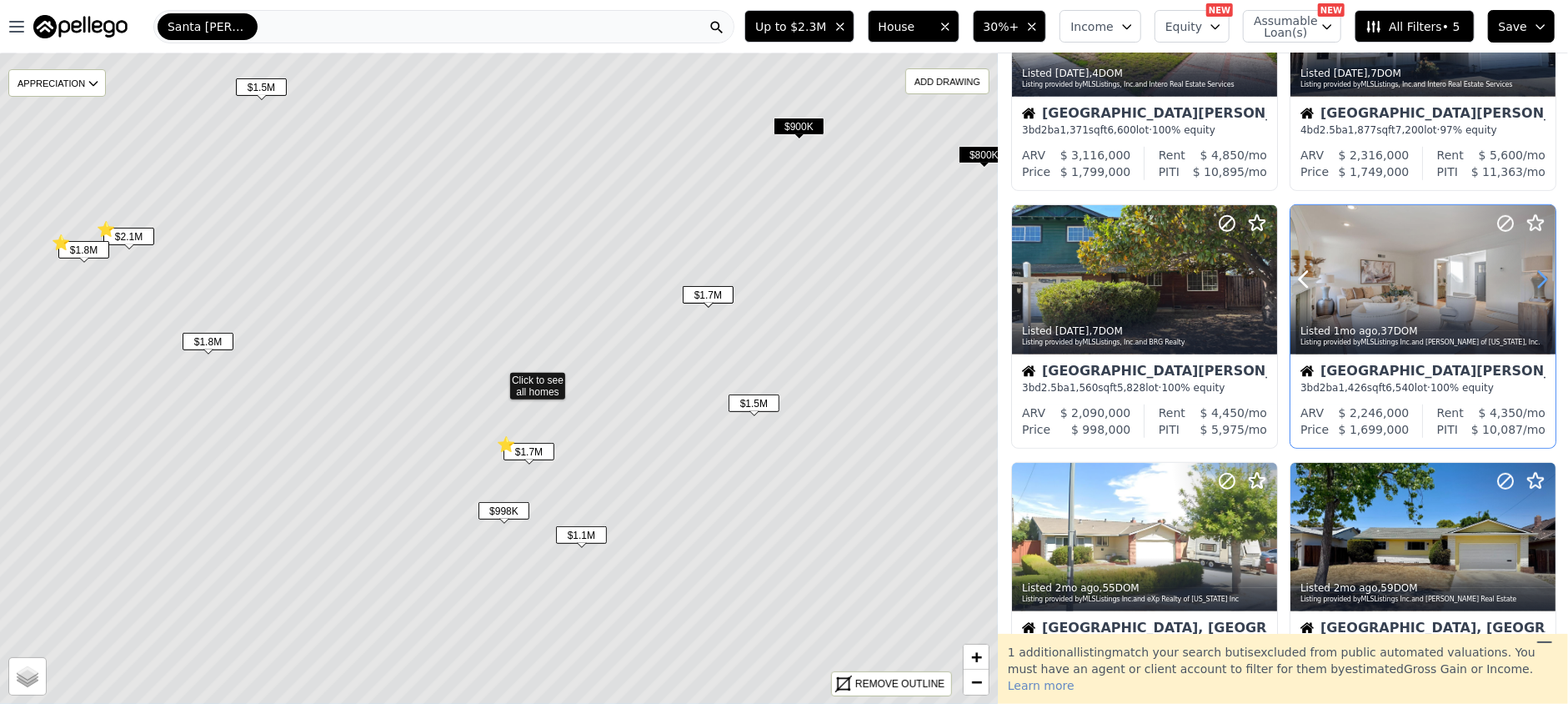
click at [1532, 280] on icon at bounding box center [1542, 279] width 26 height 26
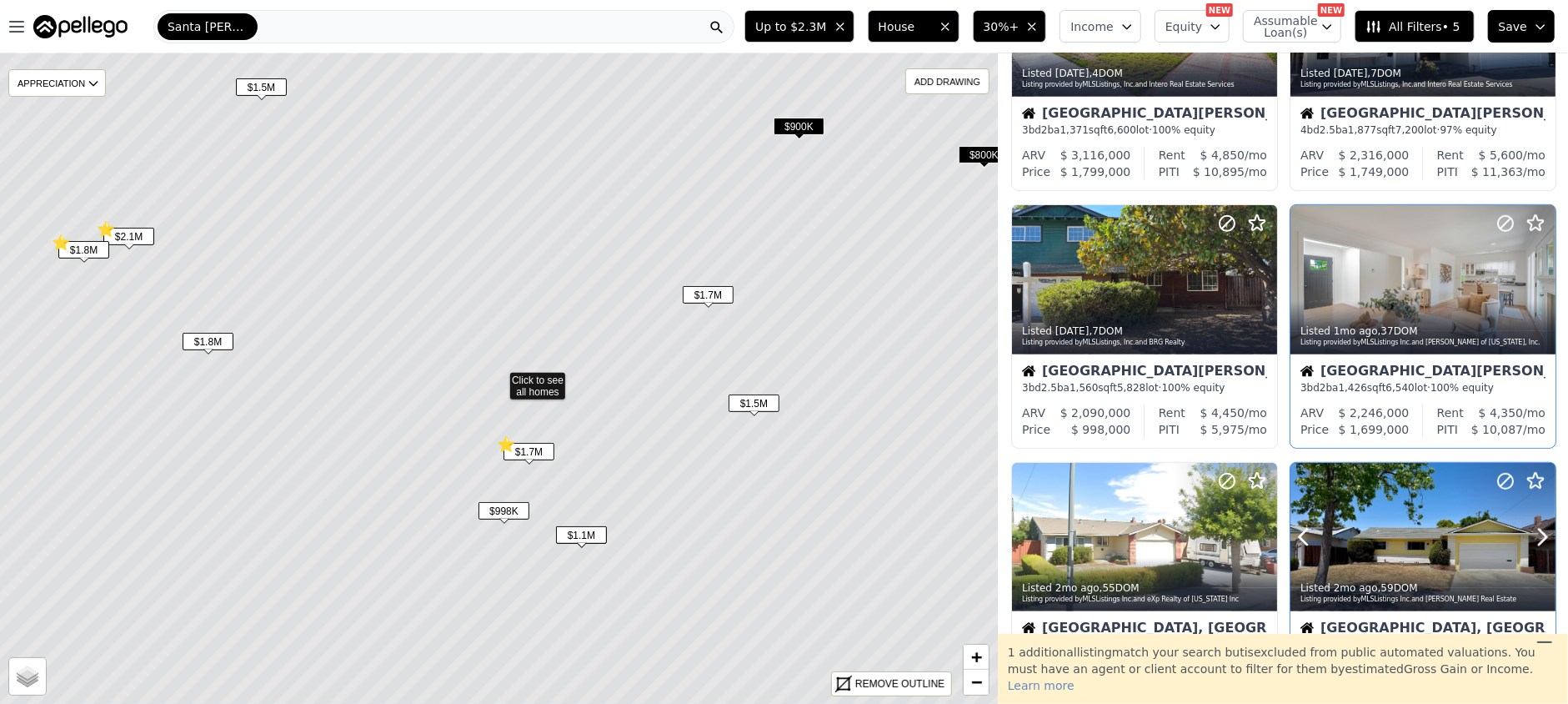
scroll to position [778, 0]
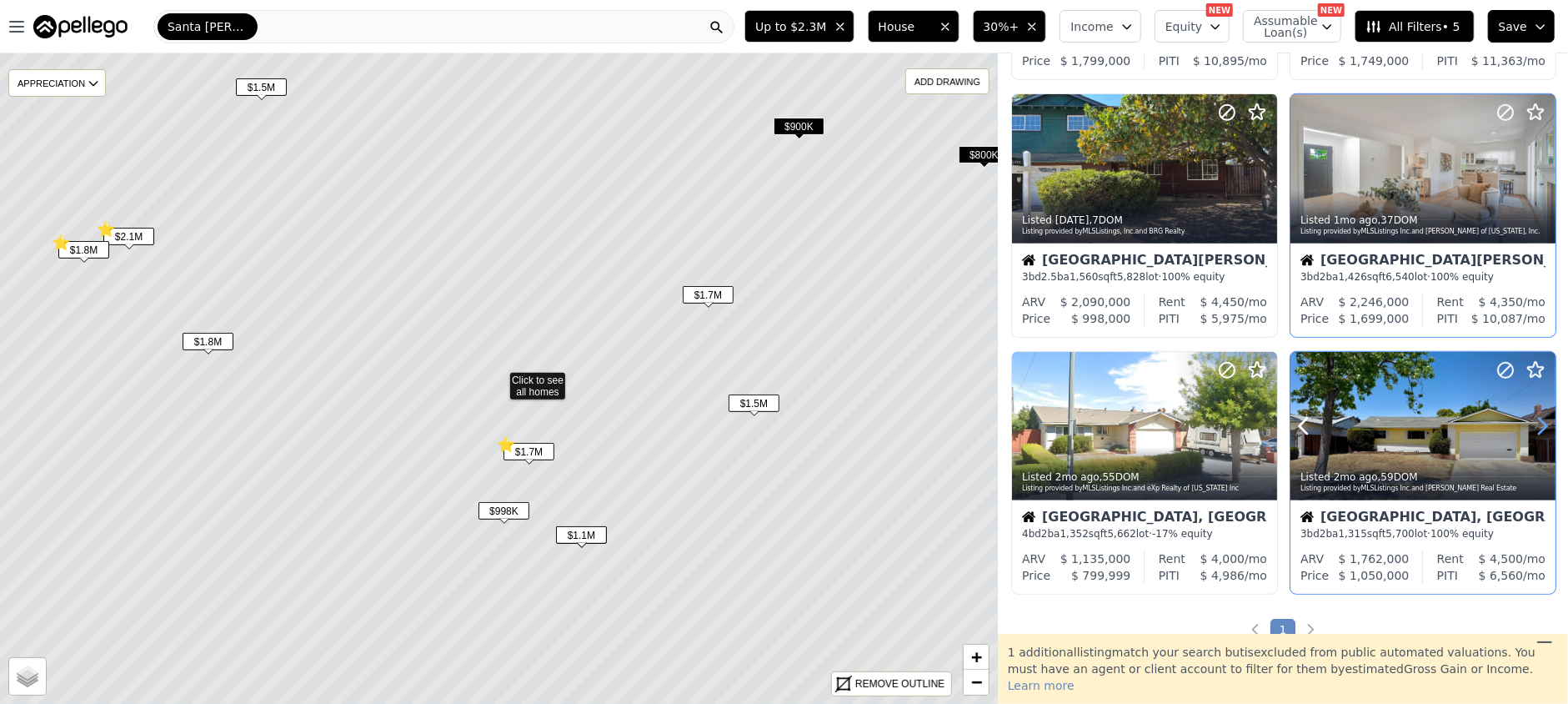
click at [1539, 428] on icon at bounding box center [1543, 426] width 8 height 16
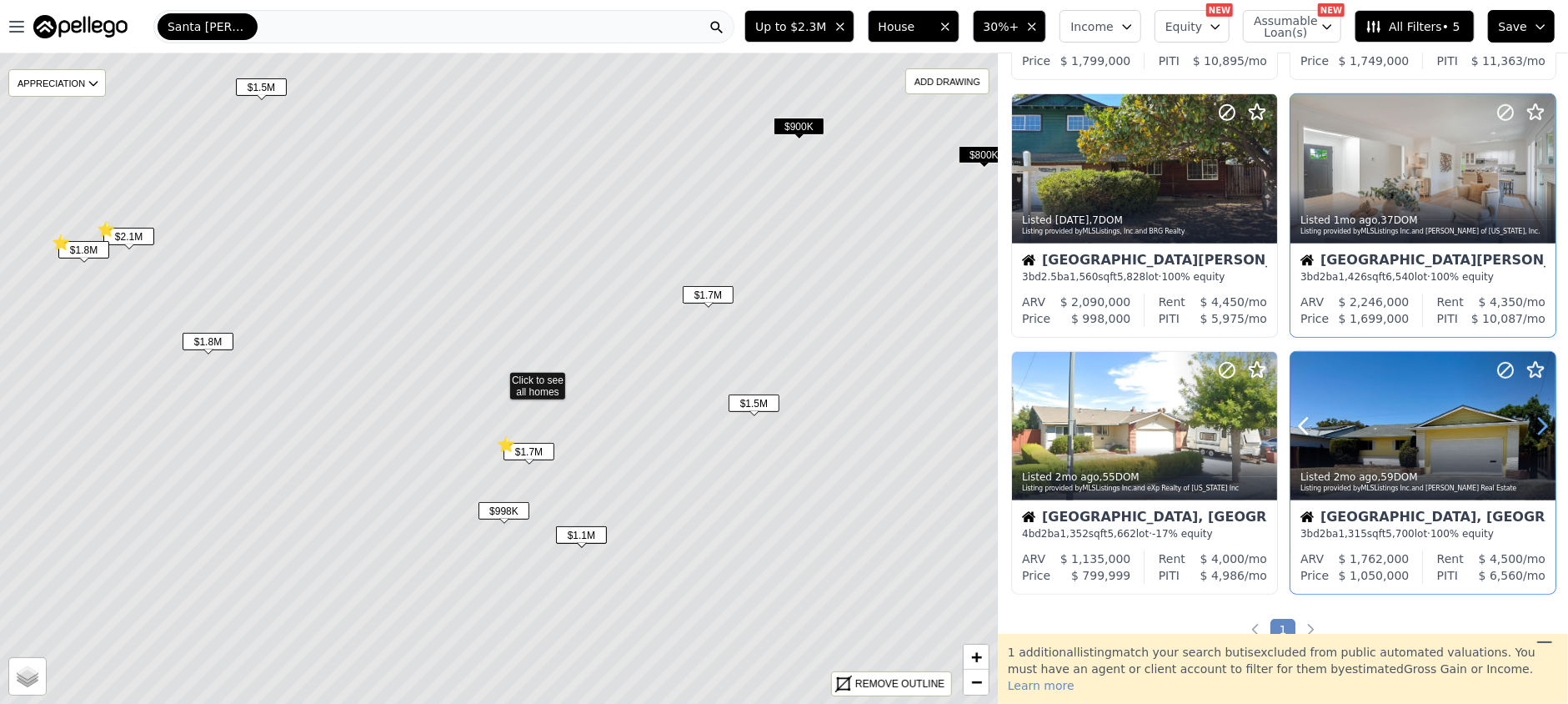
click at [1539, 428] on icon at bounding box center [1543, 426] width 8 height 16
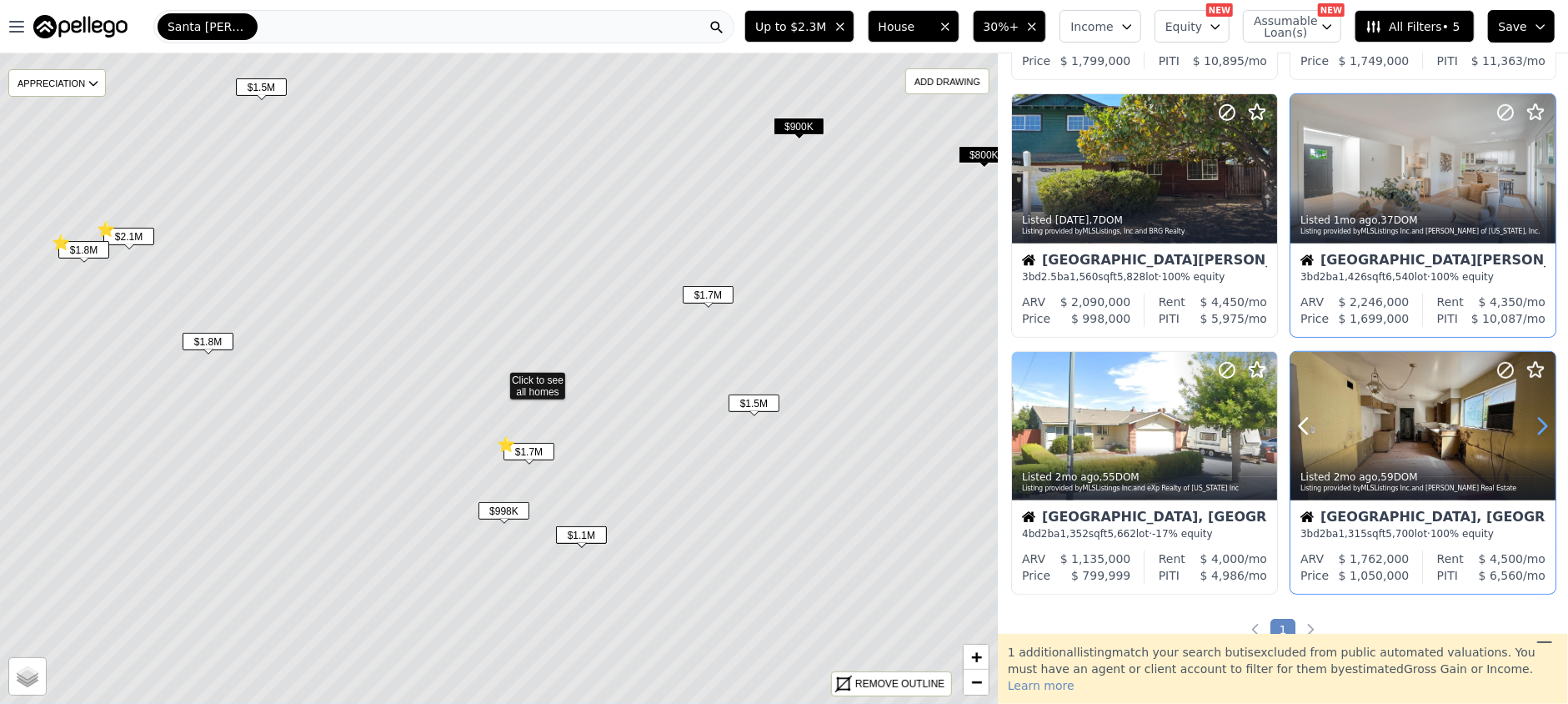
click at [1539, 428] on icon at bounding box center [1543, 426] width 8 height 16
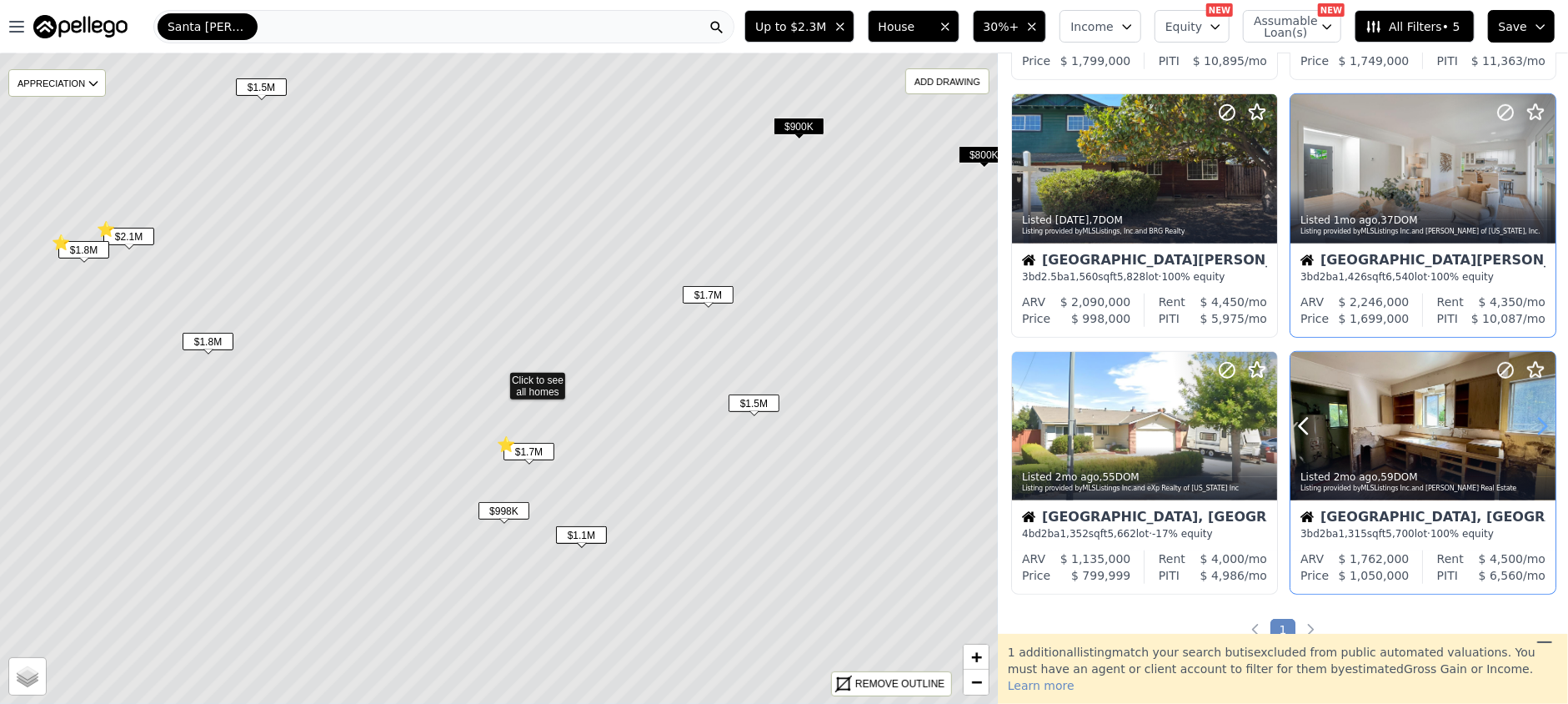
click at [1539, 428] on icon at bounding box center [1543, 426] width 8 height 16
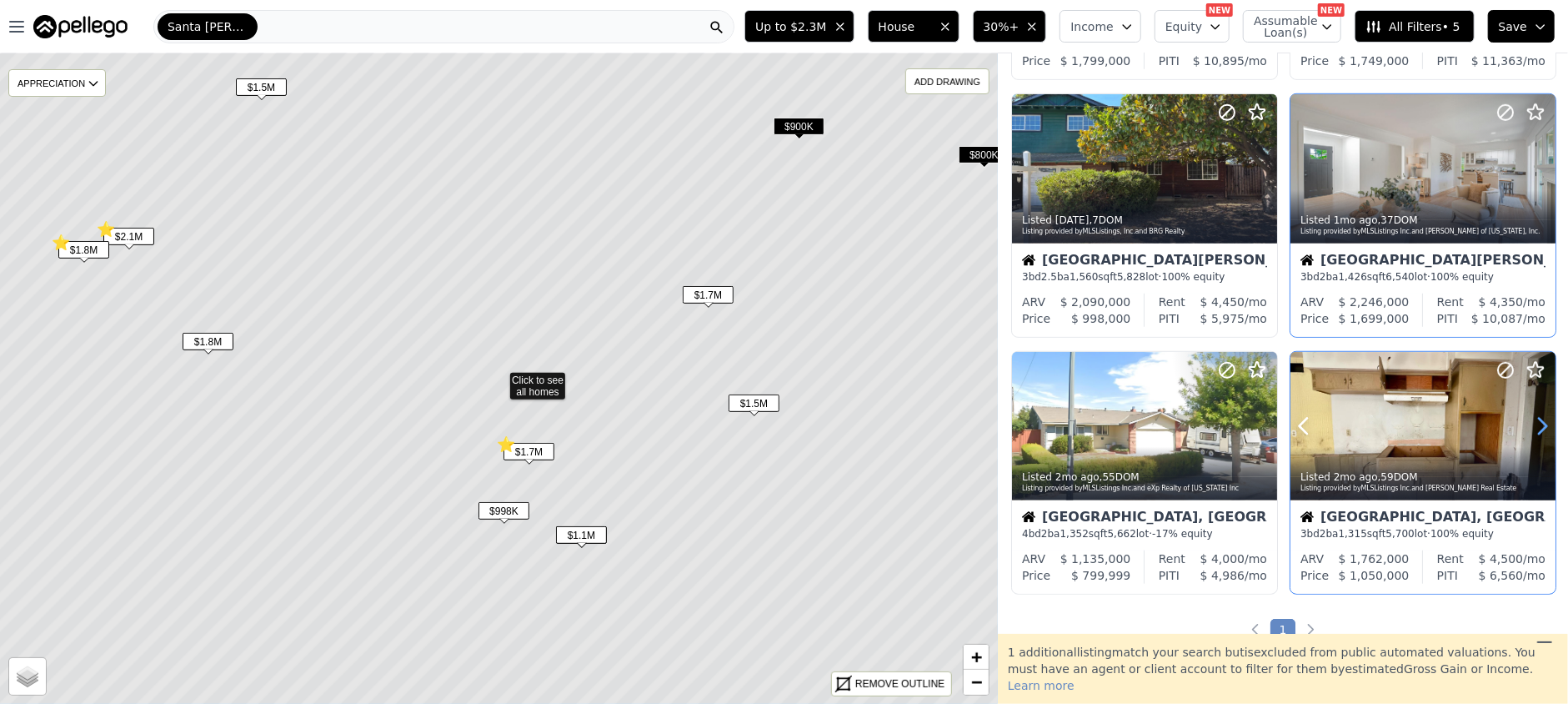
click at [1539, 428] on icon at bounding box center [1543, 426] width 8 height 16
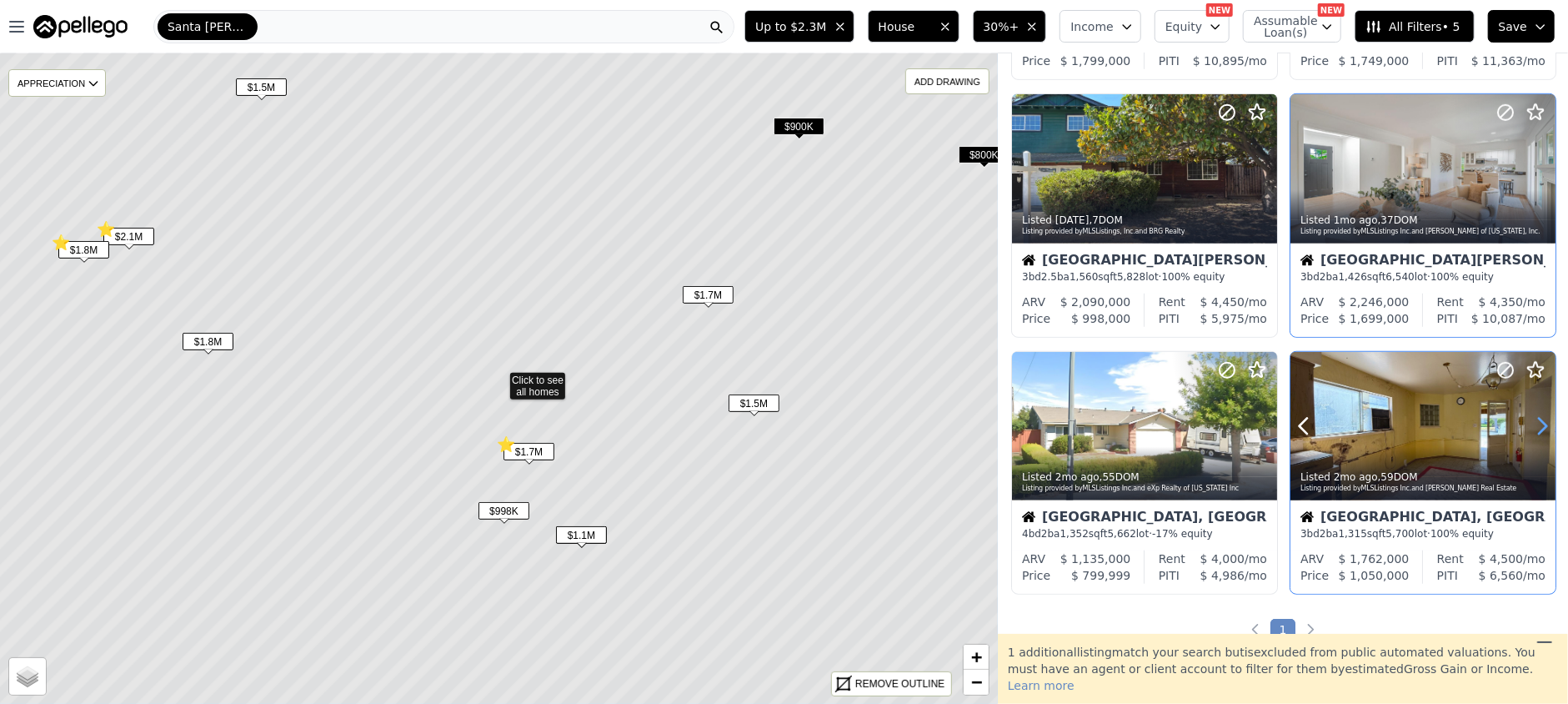
click at [1539, 428] on icon at bounding box center [1543, 426] width 8 height 16
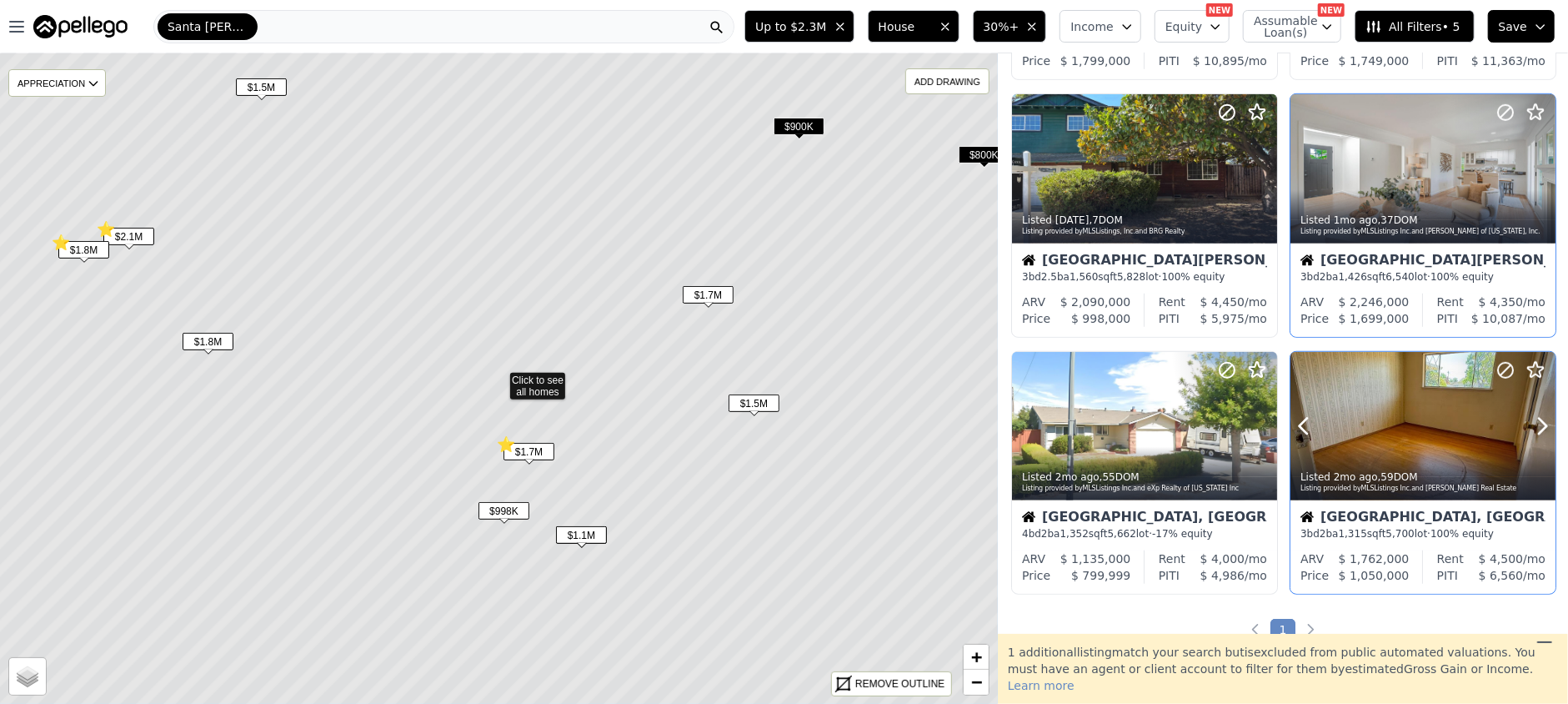
click at [1413, 431] on div at bounding box center [1423, 426] width 265 height 149
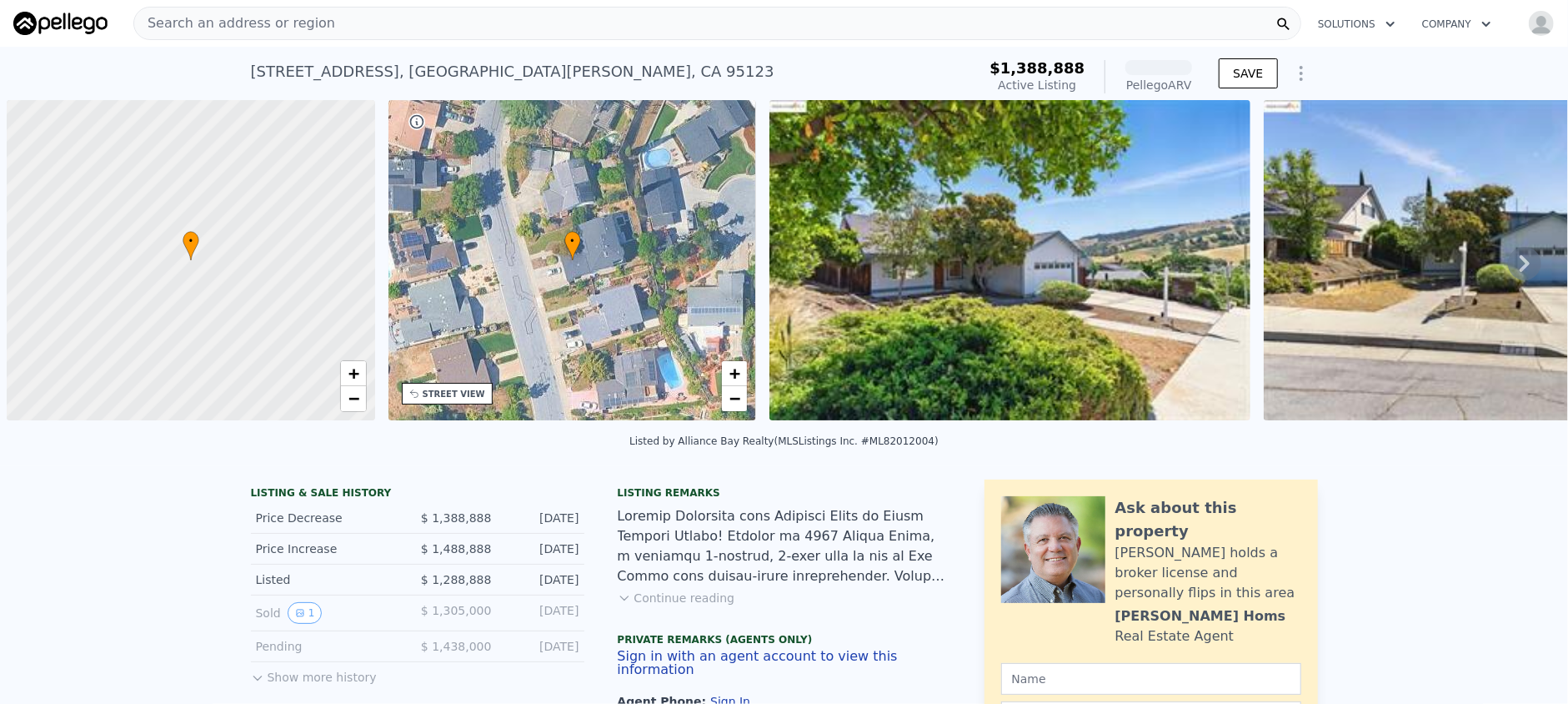
scroll to position [0, 7]
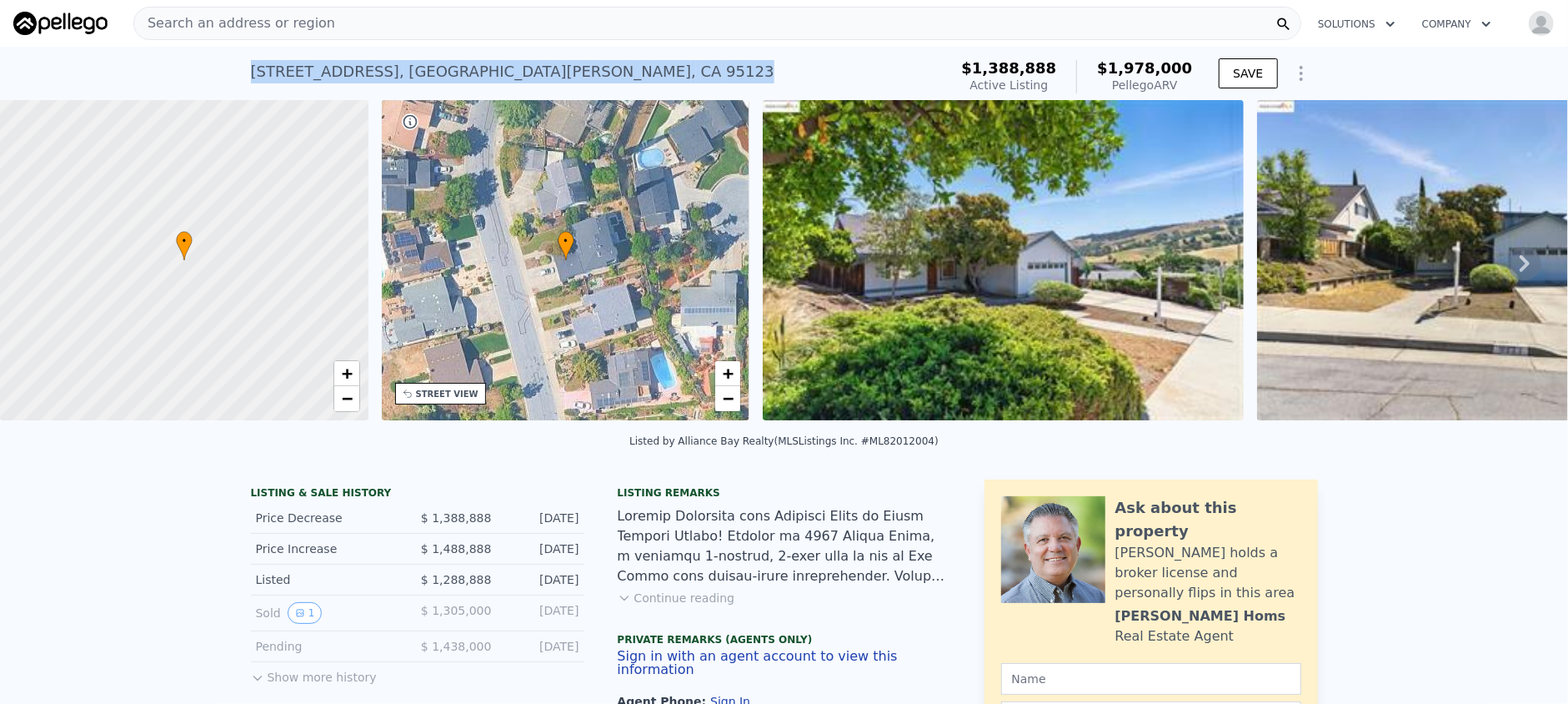
drag, startPoint x: 496, startPoint y: 76, endPoint x: 219, endPoint y: 92, distance: 277.5
click at [221, 92] on div "6223 Valroy Dr , San Jose , CA 95123 Active at $1.389m (~ARV $1.978m ) $1,388,8…" at bounding box center [784, 73] width 1568 height 53
copy div "6223 Valroy Dr , San Jose , CA 95123"
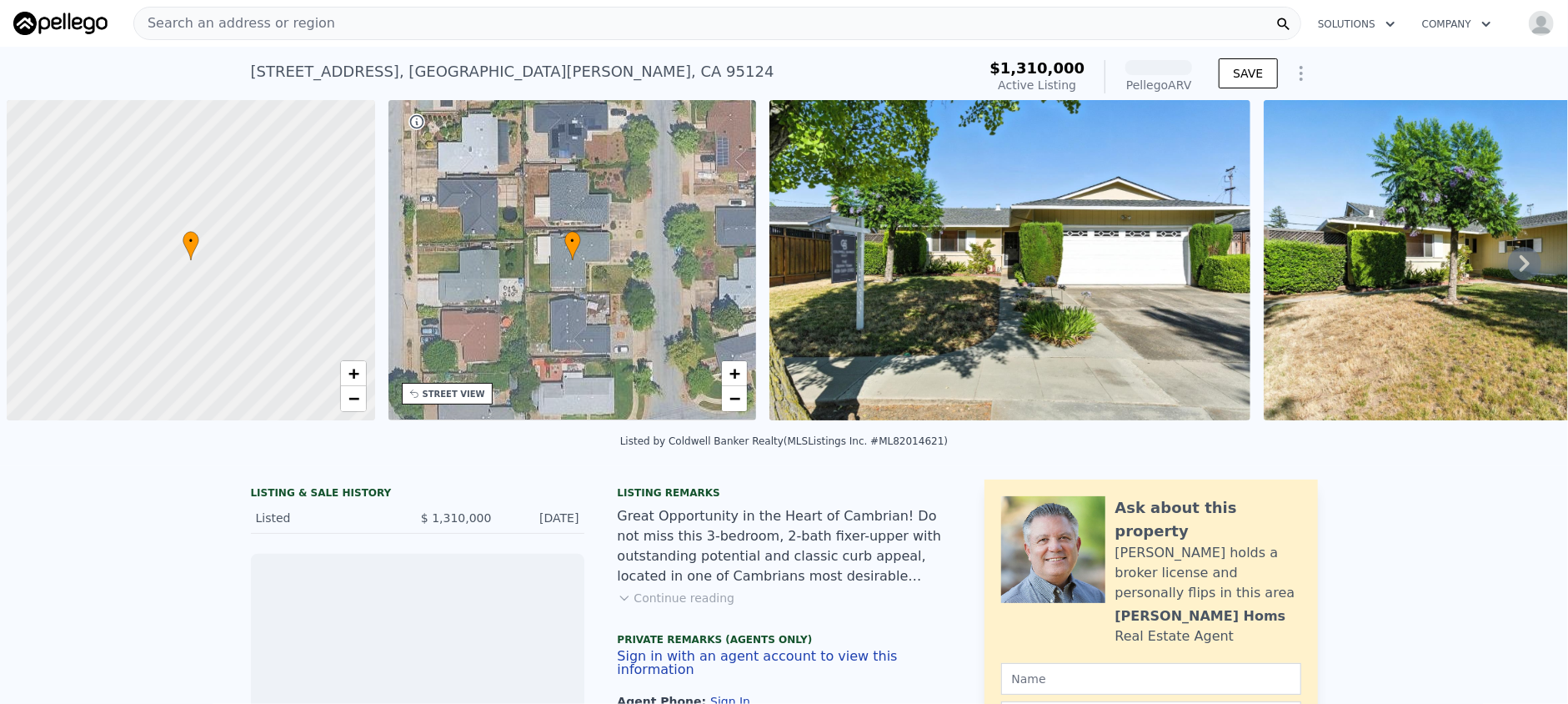
scroll to position [0, 7]
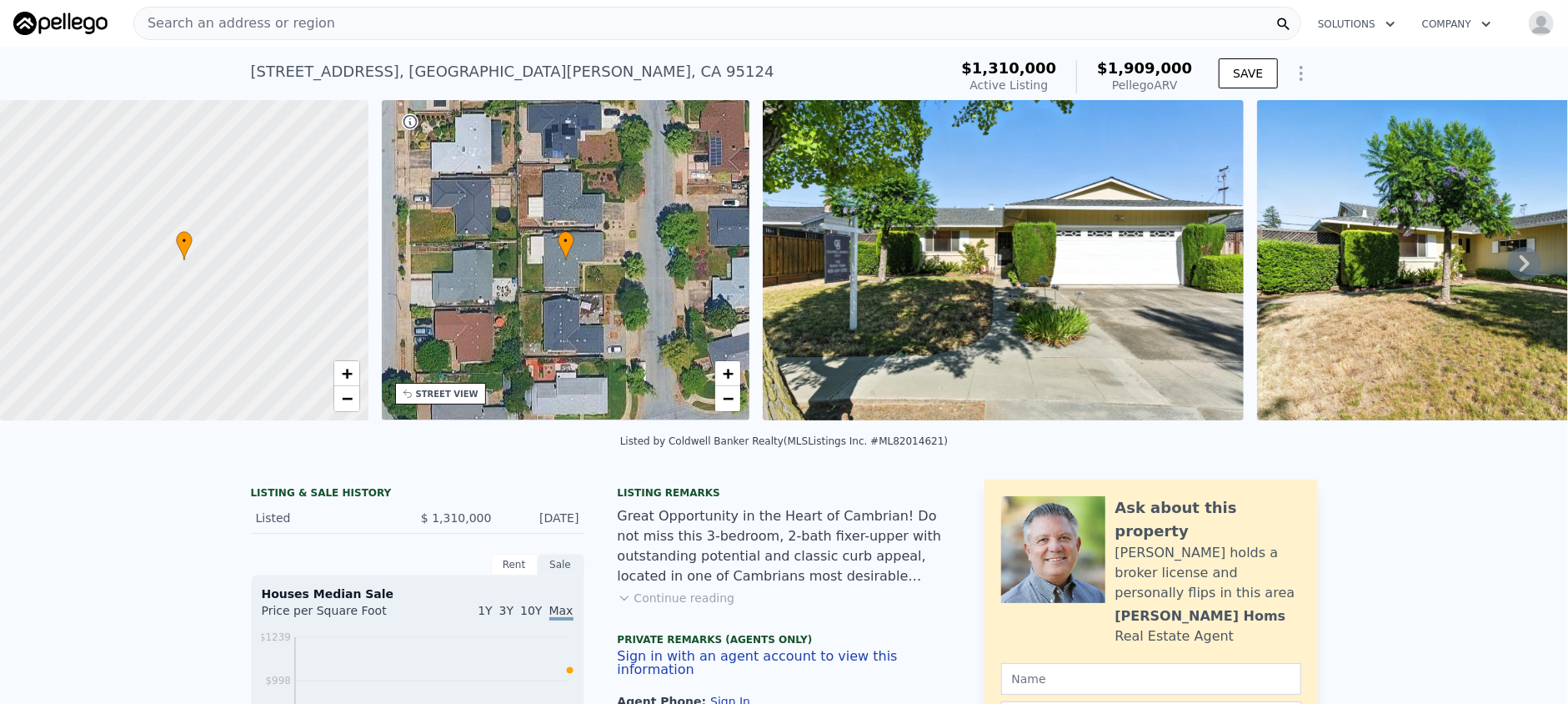
click at [468, 402] on div "• + −" at bounding box center [566, 260] width 368 height 320
click at [438, 401] on div "STREET VIEW" at bounding box center [440, 394] width 91 height 22
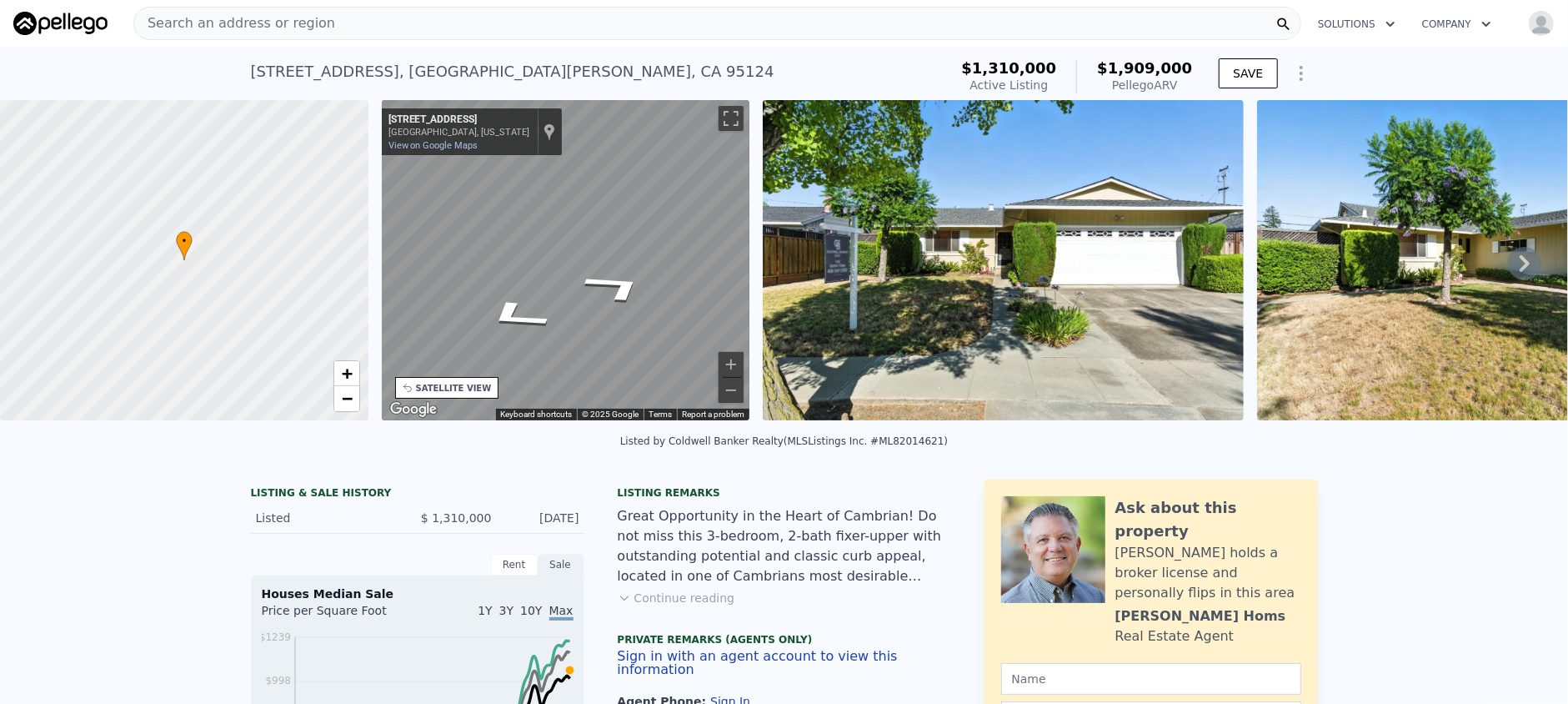
click at [371, 242] on div "• + − • + − STREET VIEW ← Move left → Move right ↑ Move up ↓ Move down + Zoom i…" at bounding box center [784, 263] width 1568 height 326
click at [371, 263] on div "• + − • + − STREET VIEW ← Move left → Move right ↑ Move up ↓ Move down + Zoom i…" at bounding box center [784, 263] width 1568 height 326
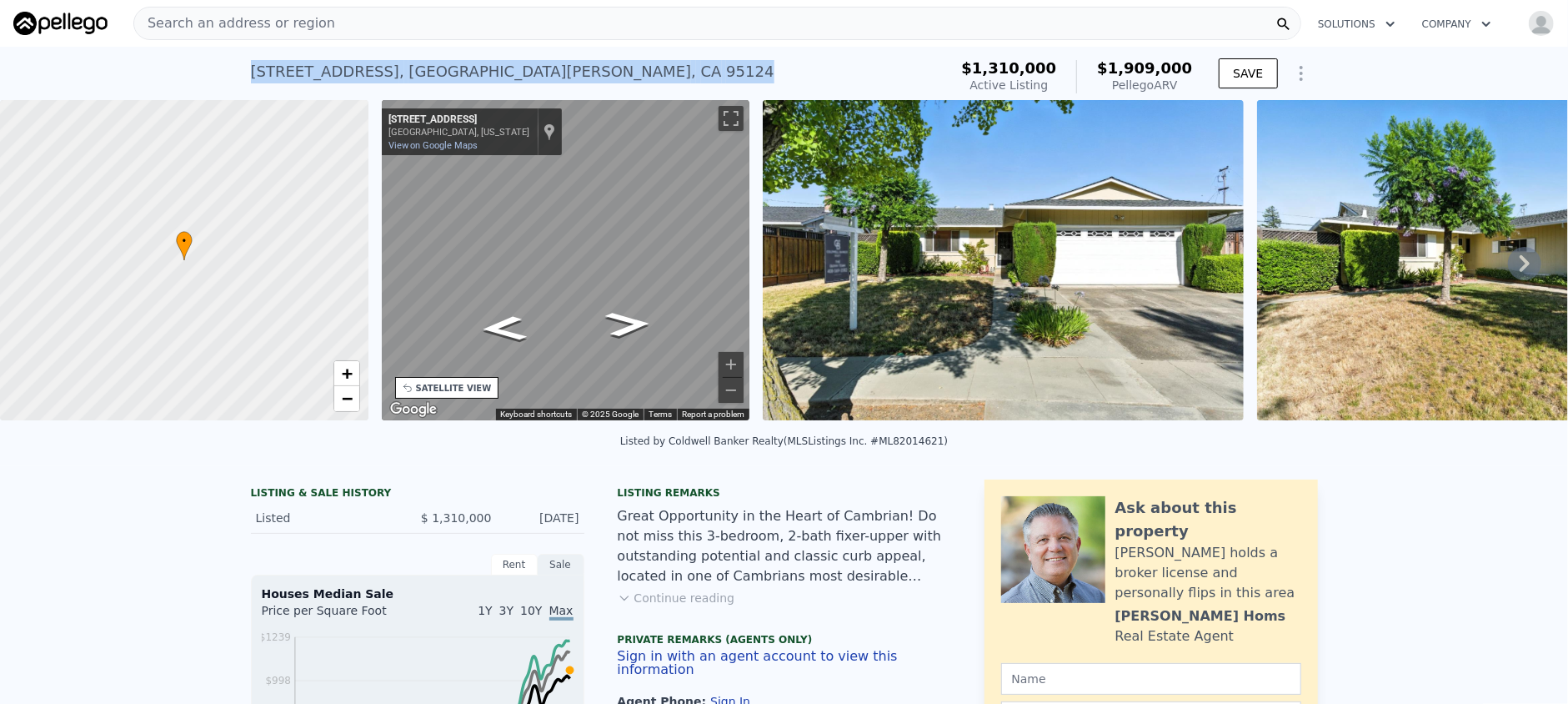
drag, startPoint x: 540, startPoint y: 70, endPoint x: 208, endPoint y: 49, distance: 332.7
click at [208, 49] on div "4887 Pepperwood Way , San Jose , CA 95124 Active at $1.310m (~ARV $1.909m ) $1,…" at bounding box center [784, 73] width 1568 height 53
copy div "4887 Pepperwood Way , San Jose , CA 95124"
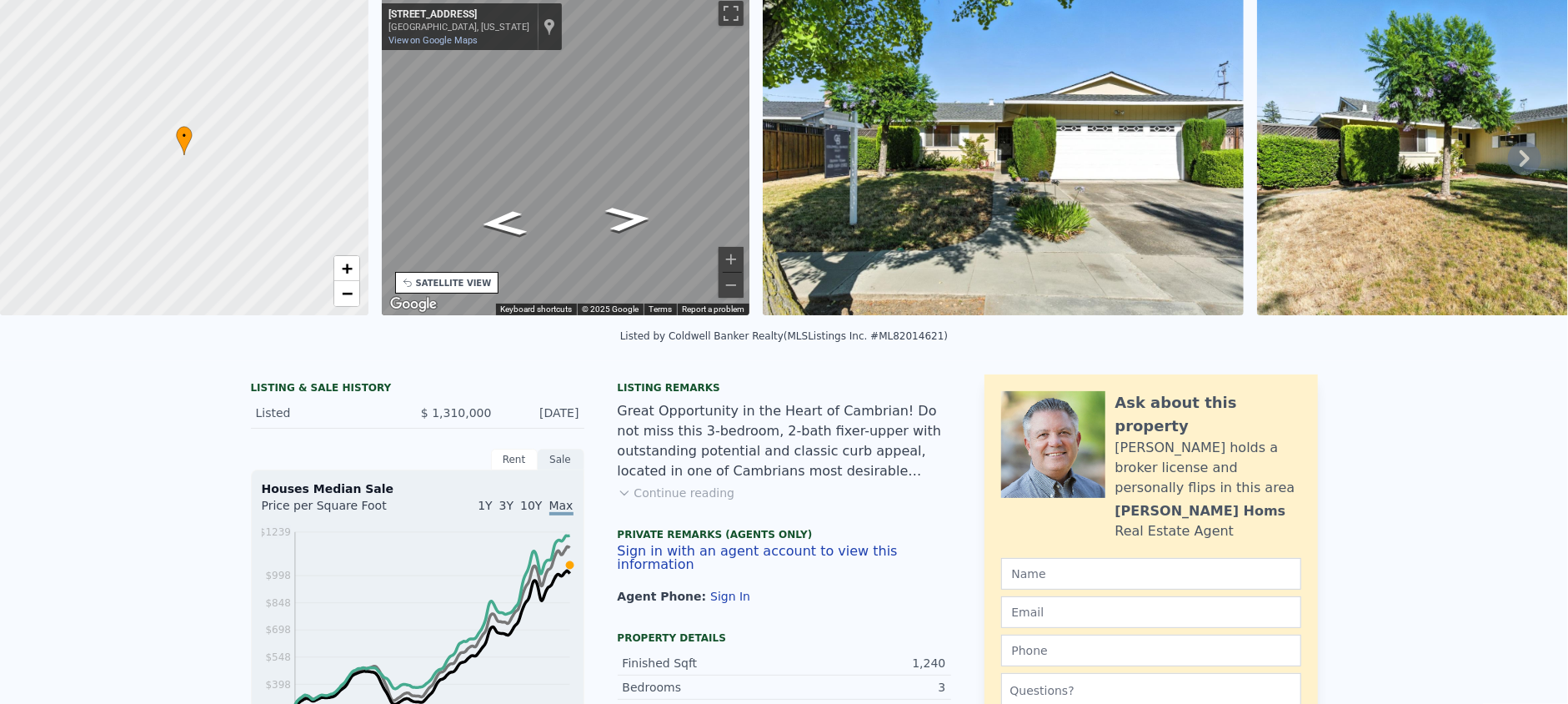
scroll to position [6, 0]
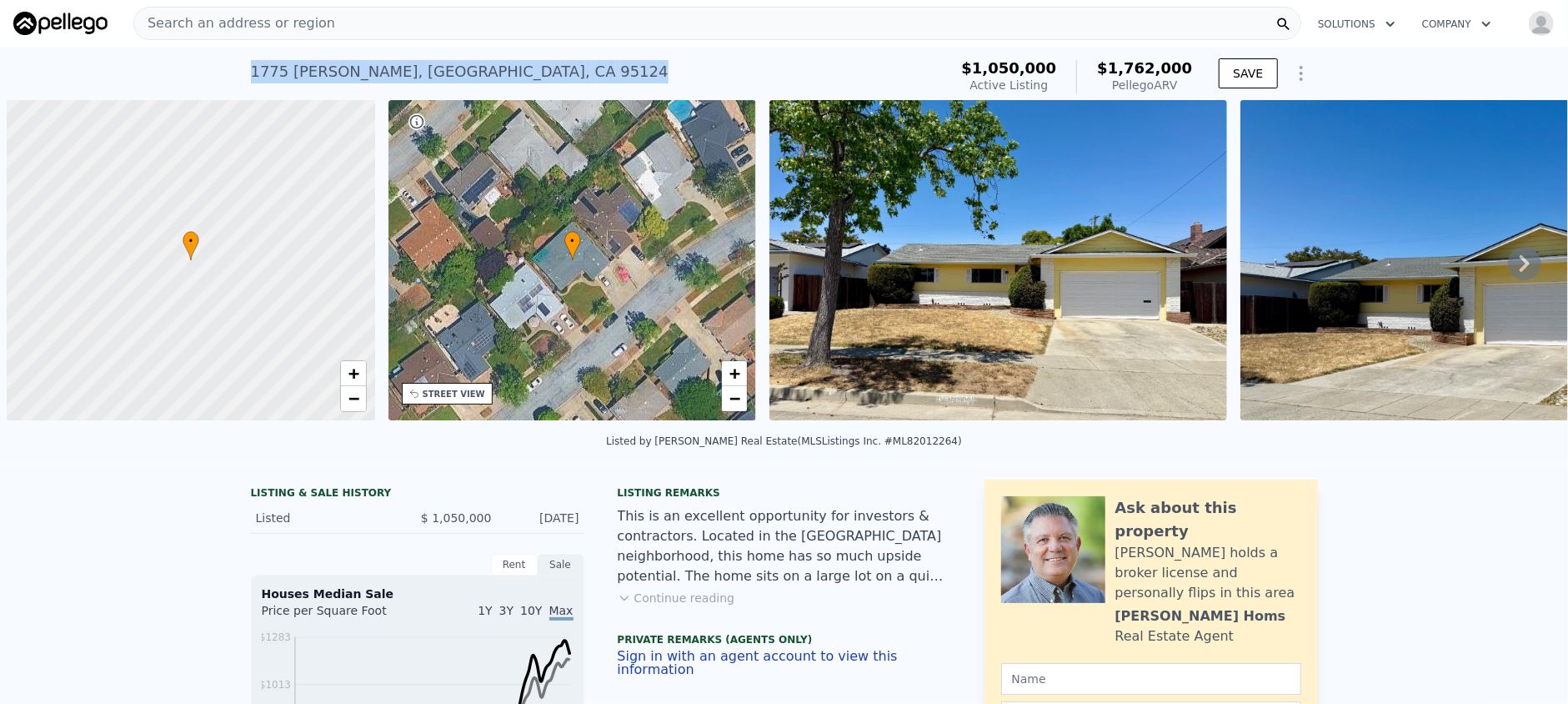
scroll to position [0, 7]
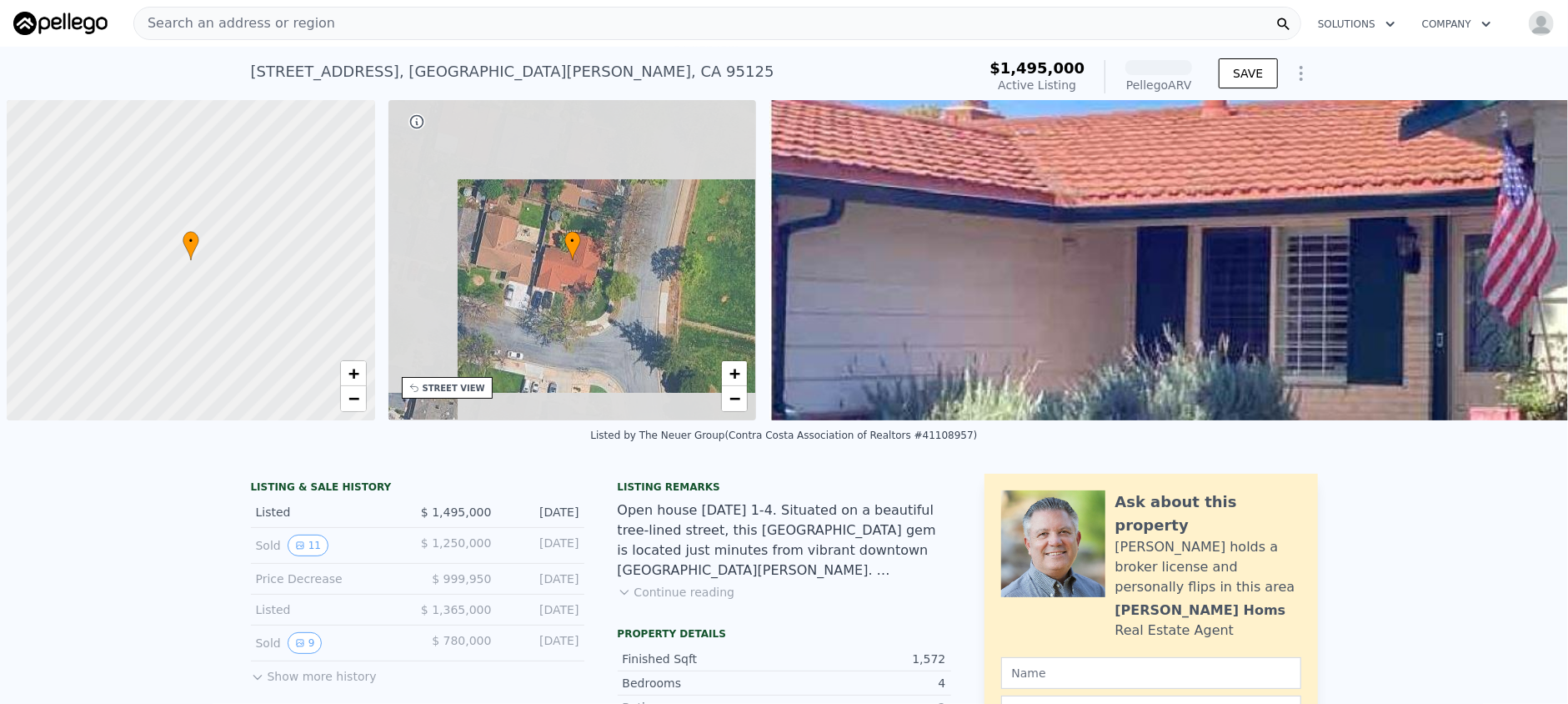
scroll to position [0, 7]
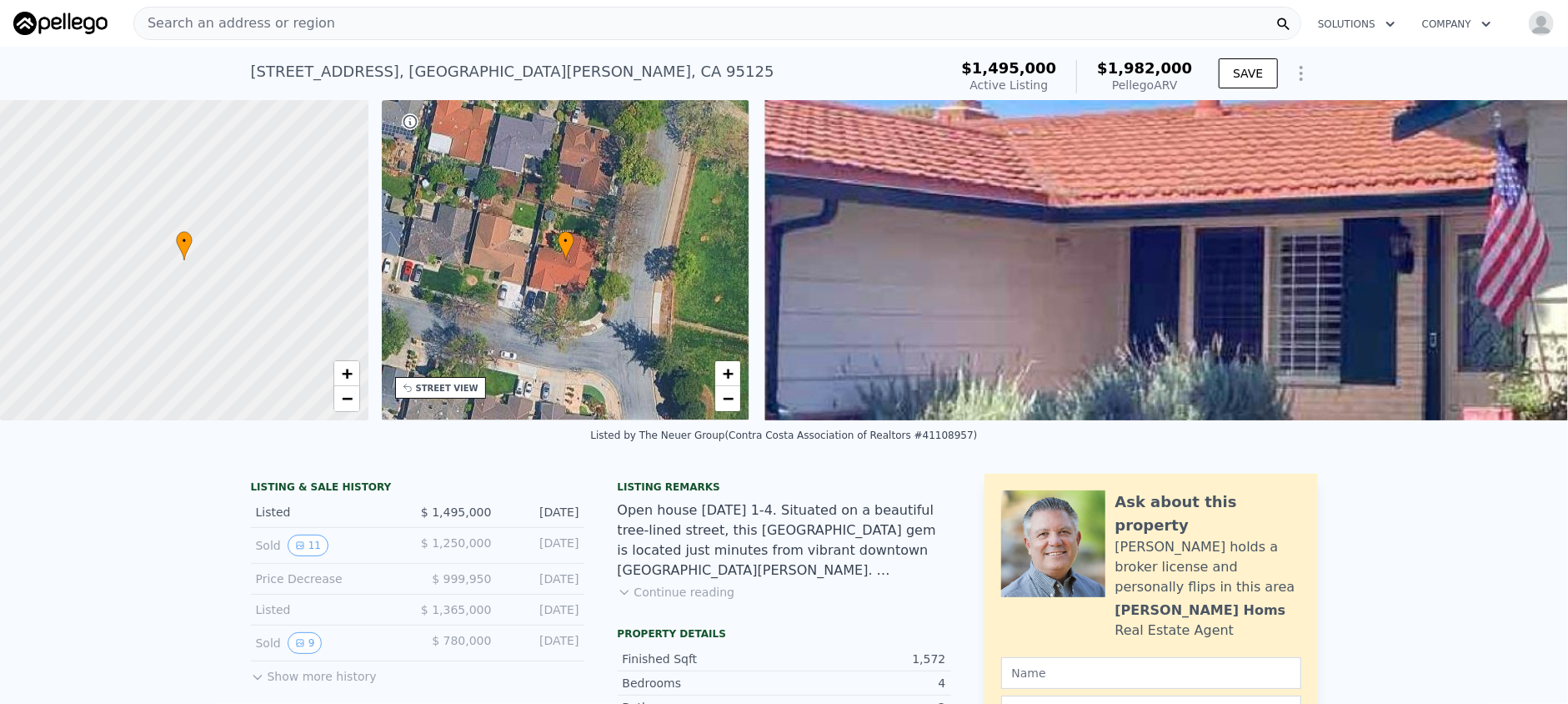
click at [429, 398] on div "• + −" at bounding box center [566, 260] width 368 height 320
click at [654, 601] on button "Continue reading" at bounding box center [676, 592] width 118 height 17
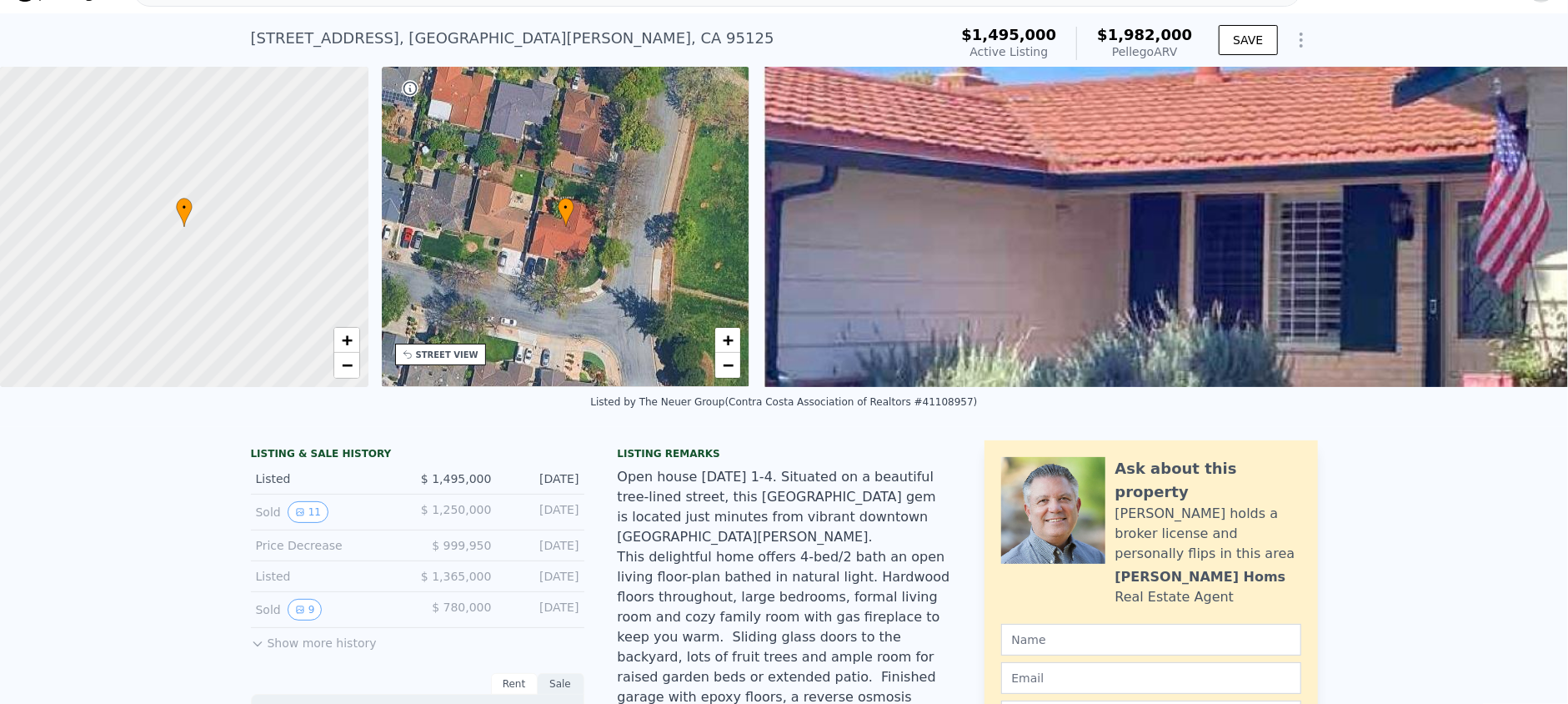
scroll to position [6, 0]
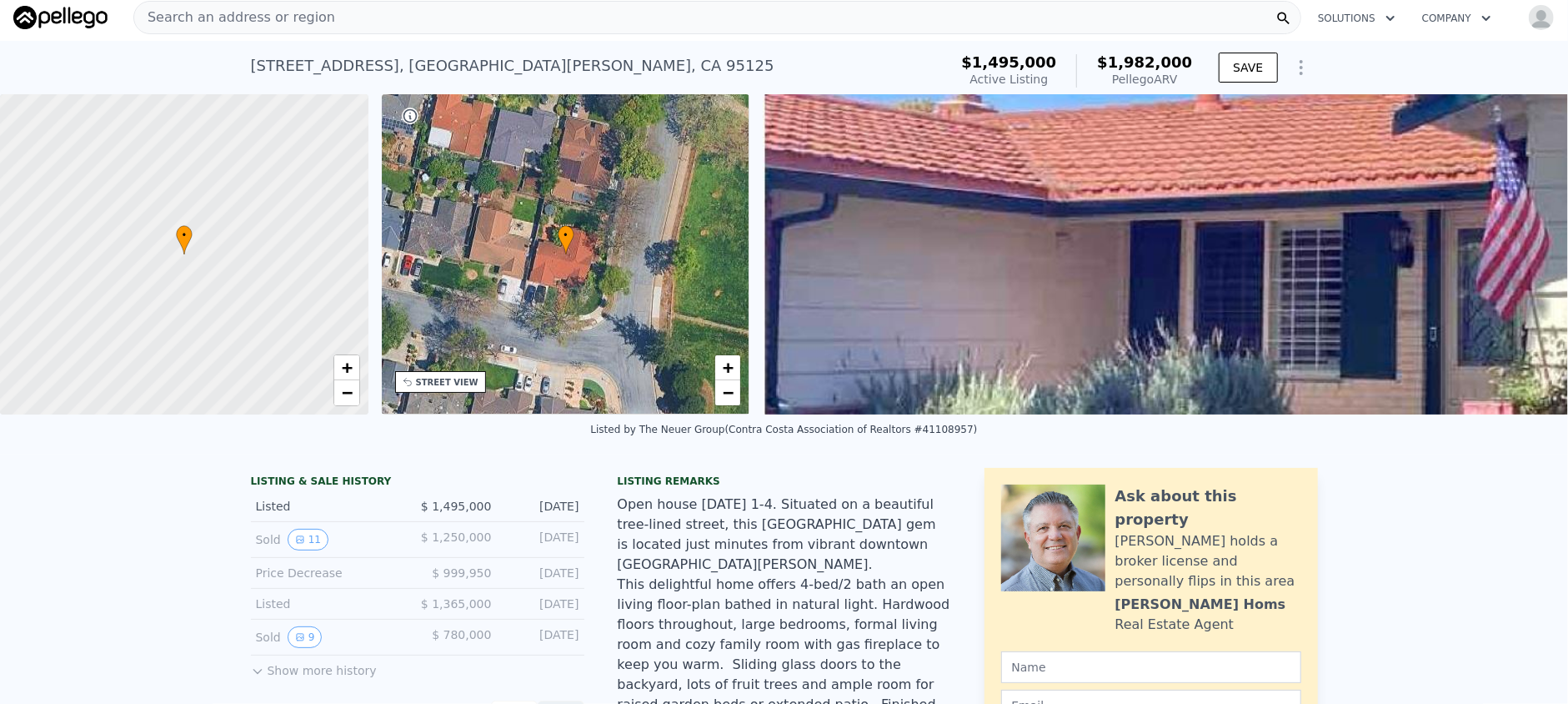
click at [453, 384] on div "STREET VIEW" at bounding box center [447, 382] width 63 height 13
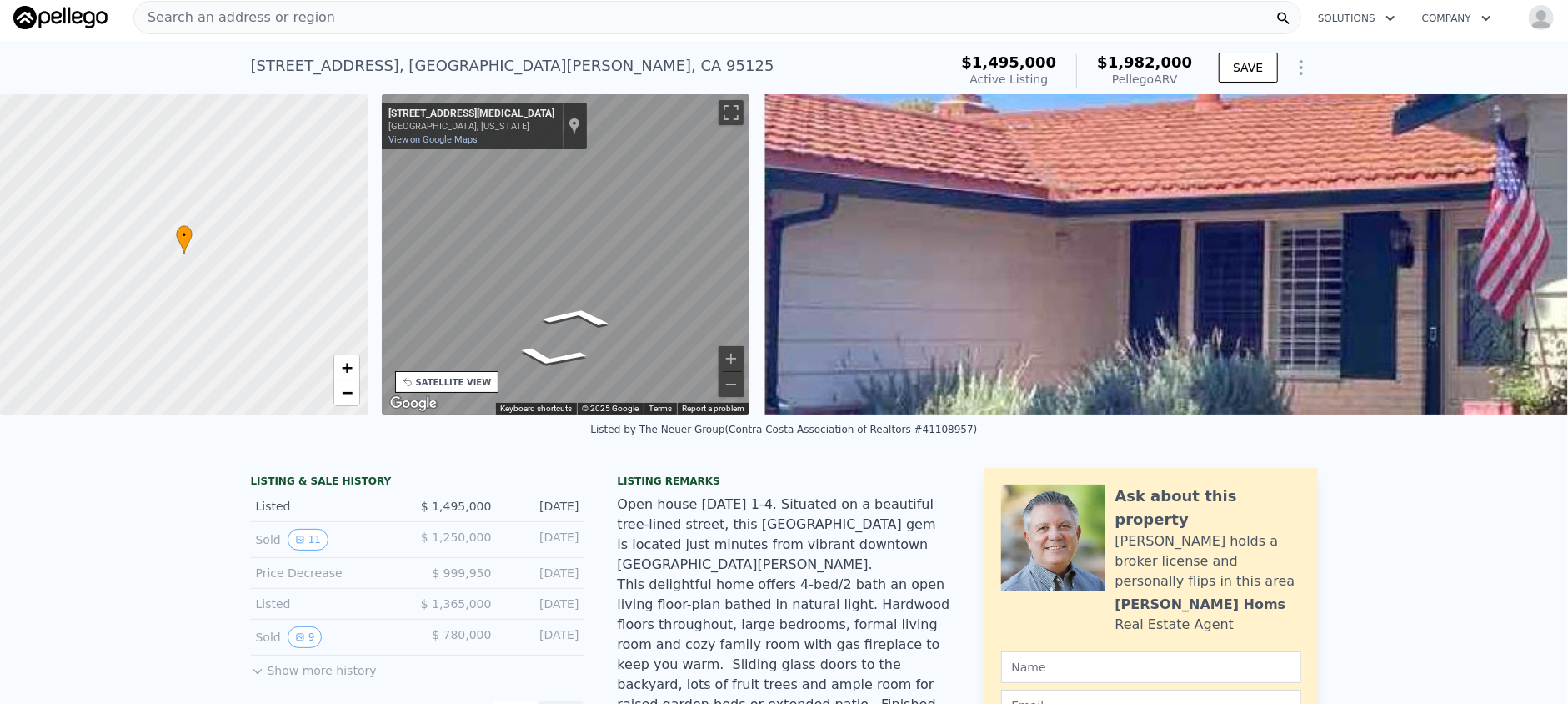
click at [363, 281] on div "• + − • + − STREET VIEW ← Move left → Move right ↑ Move up ↓ Move down + Zoom i…" at bounding box center [784, 254] width 1568 height 320
click at [263, 282] on div "• + − • + − STREET VIEW ← Move left → Move right ↑ Move up ↓ Move down + Zoom i…" at bounding box center [784, 254] width 1568 height 320
click at [247, 267] on div "• + − • + − STREET VIEW ← Move left → Move right ↑ Move up ↓ Move down + Zoom i…" at bounding box center [784, 254] width 1568 height 320
click at [1060, 287] on img at bounding box center [1541, 254] width 1555 height 320
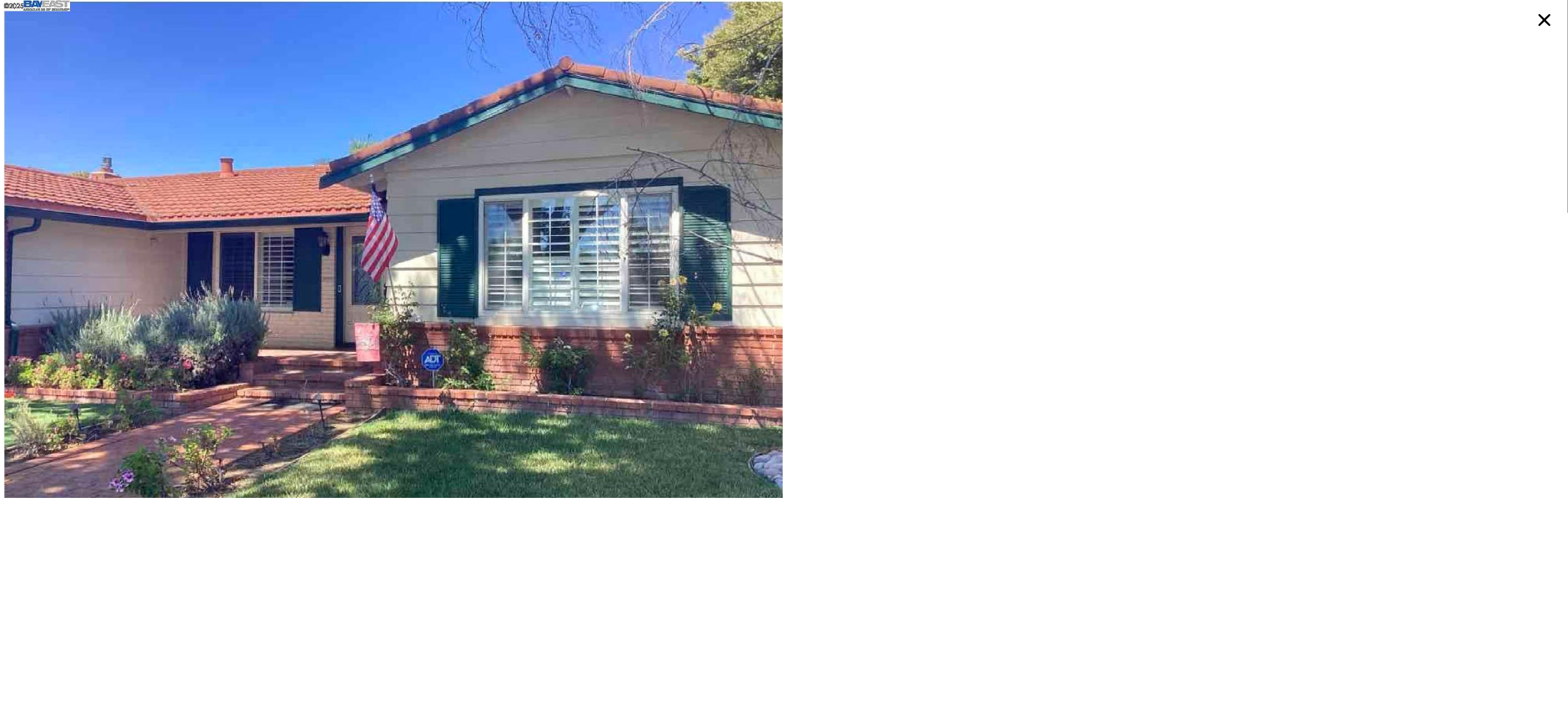
click at [1544, 22] on icon at bounding box center [1544, 19] width 26 height 26
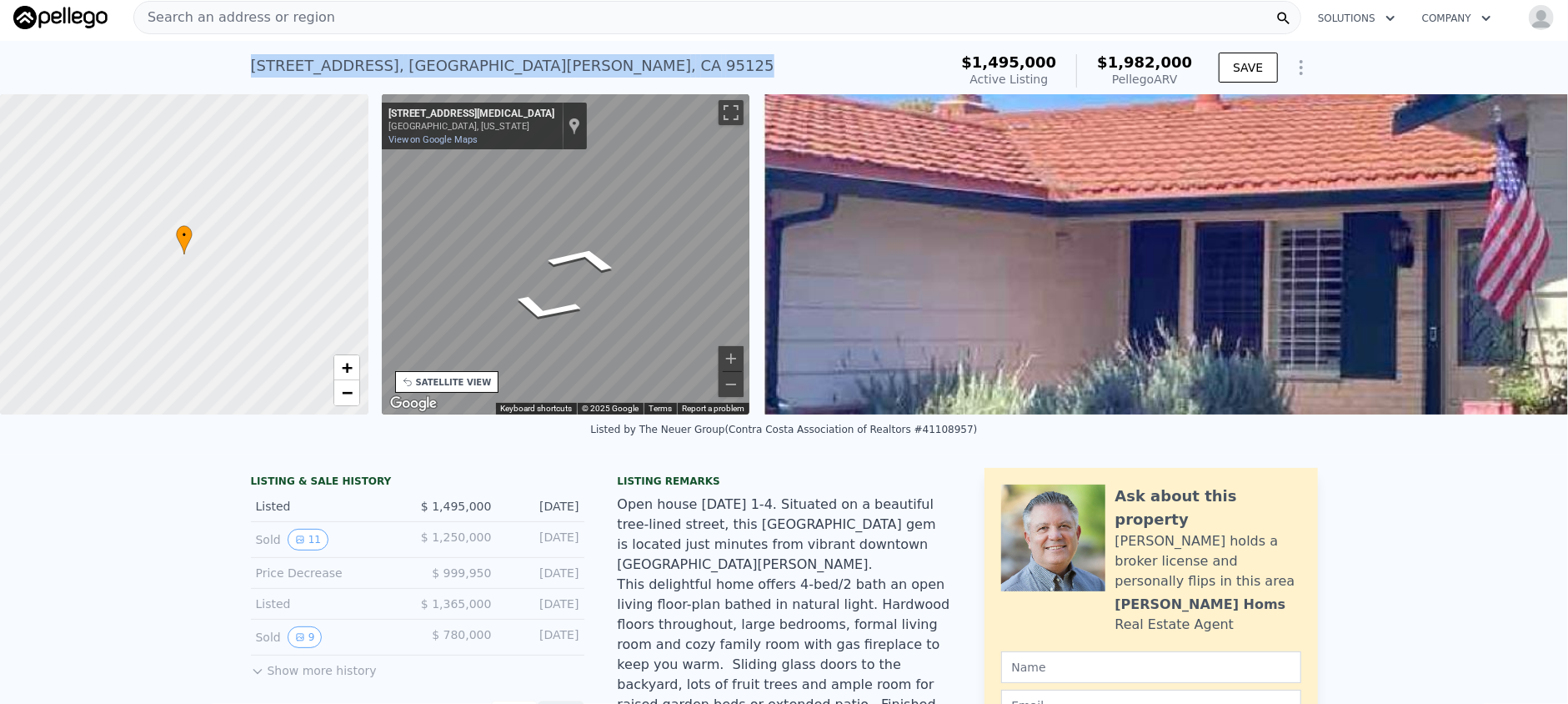
drag, startPoint x: 520, startPoint y: 72, endPoint x: 224, endPoint y: 60, distance: 296.2
click at [224, 60] on div "903 Lanewood Dr , San Jose , CA 95125 Active at $1.495m (~ARV $1.982m ) $1,495,…" at bounding box center [784, 67] width 1568 height 53
copy div "903 Lanewood Dr , San Jose , CA 95125"
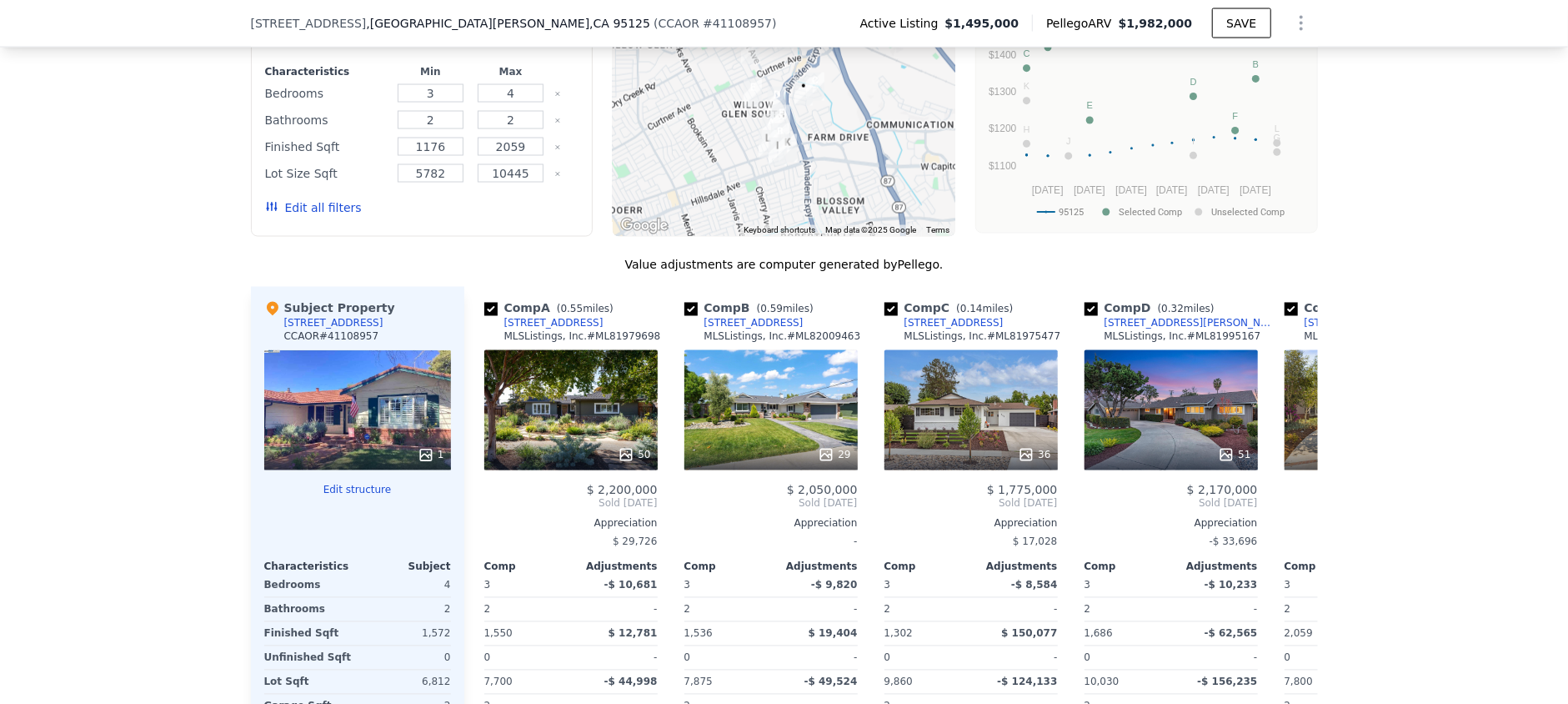
scroll to position [2112, 0]
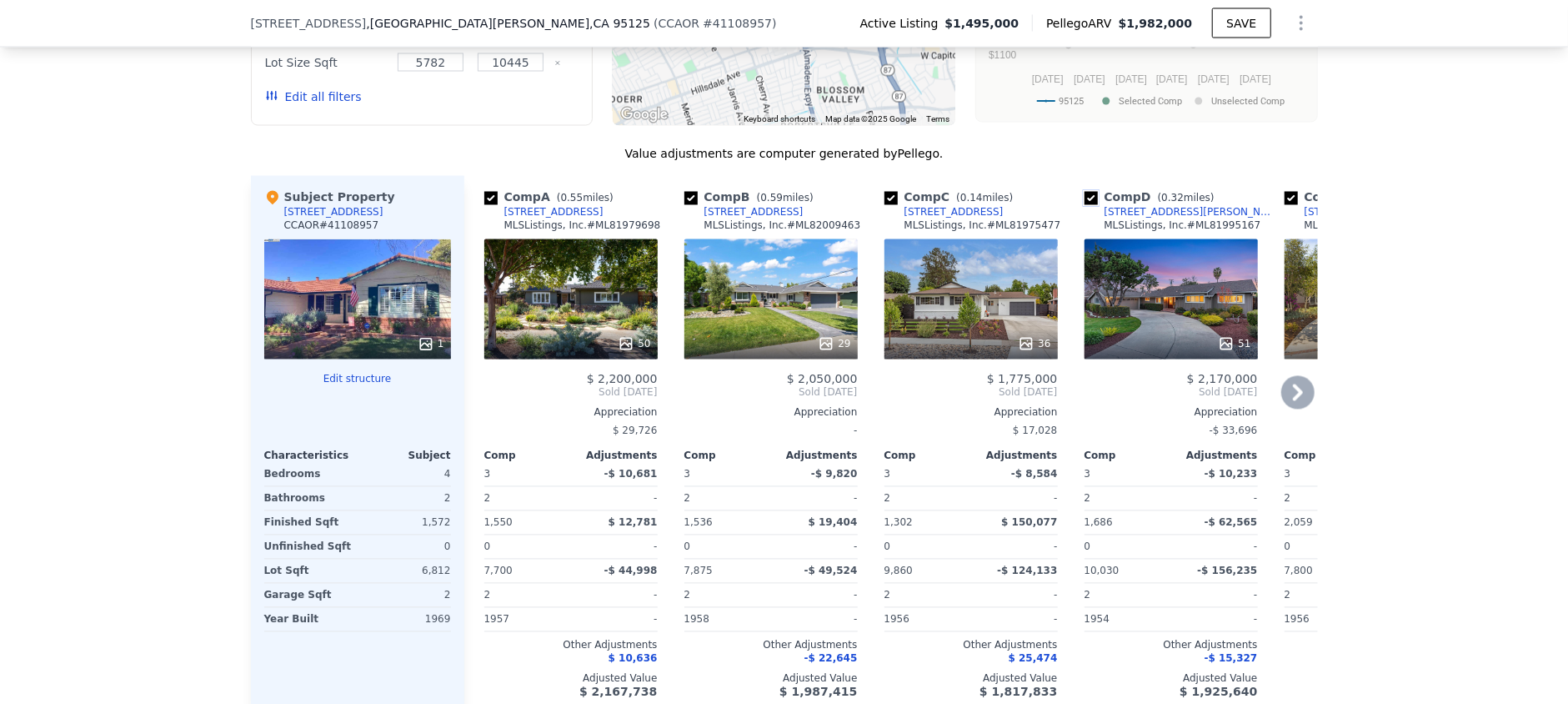
click at [1086, 191] on input "checkbox" at bounding box center [1091, 198] width 14 height 14
checkbox input "false"
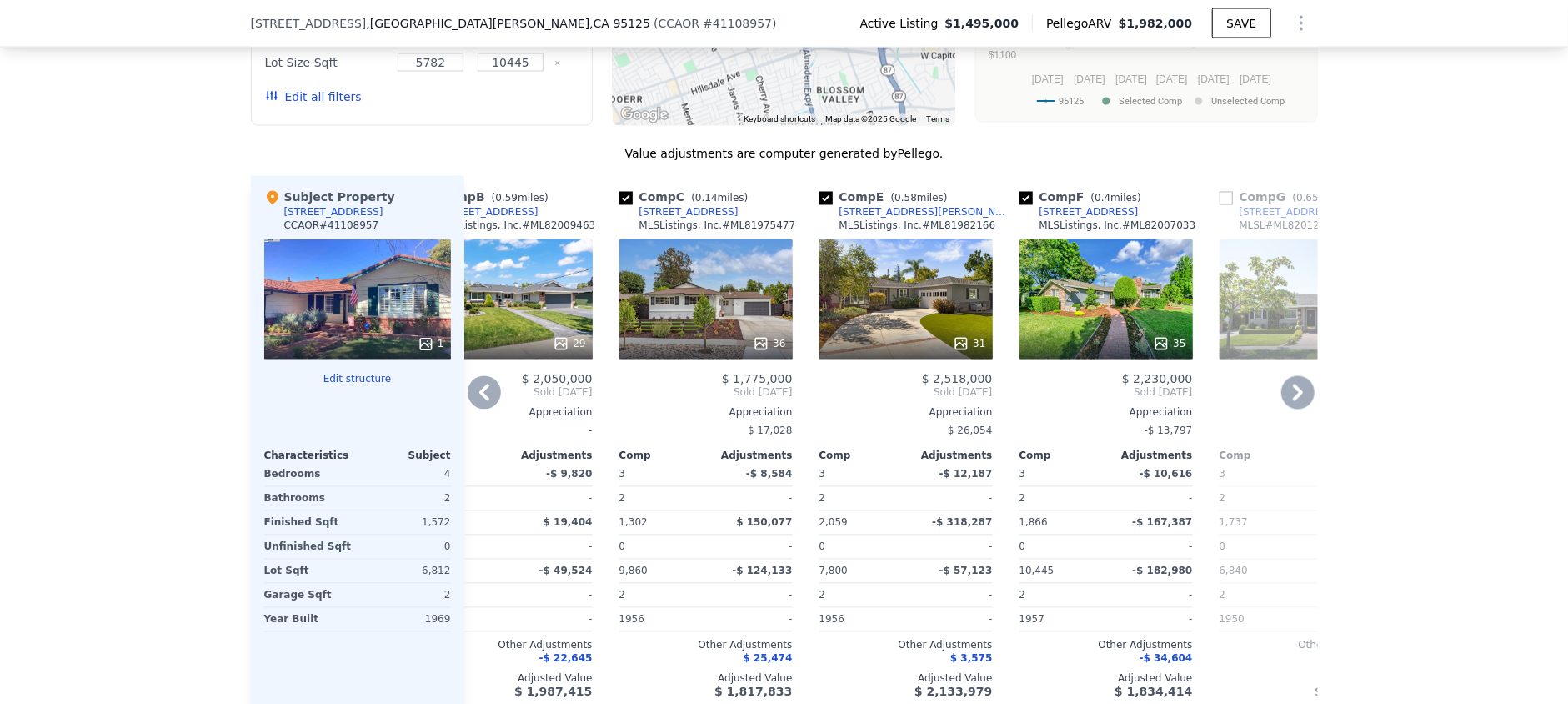
scroll to position [0, 270]
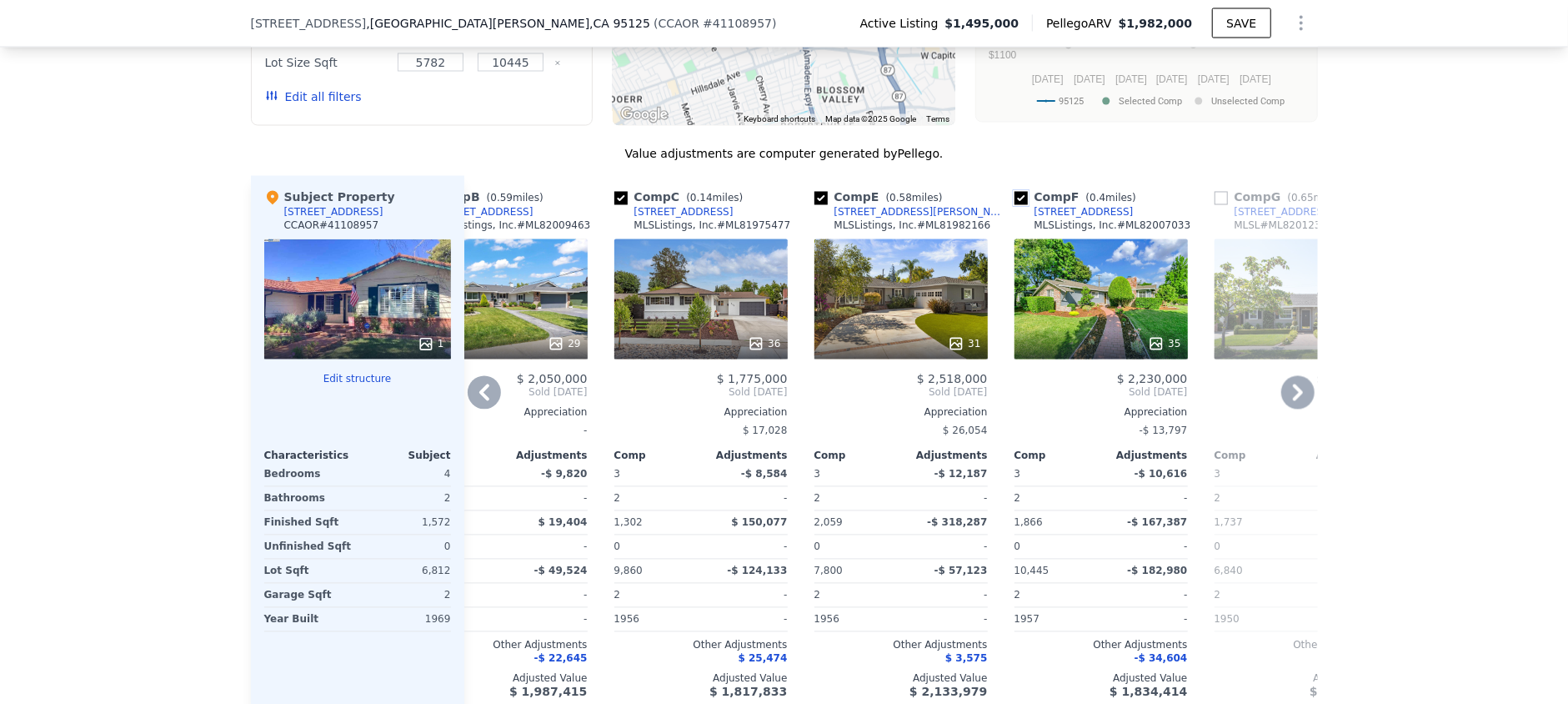
click at [1015, 191] on input "checkbox" at bounding box center [1022, 198] width 14 height 14
checkbox input "false"
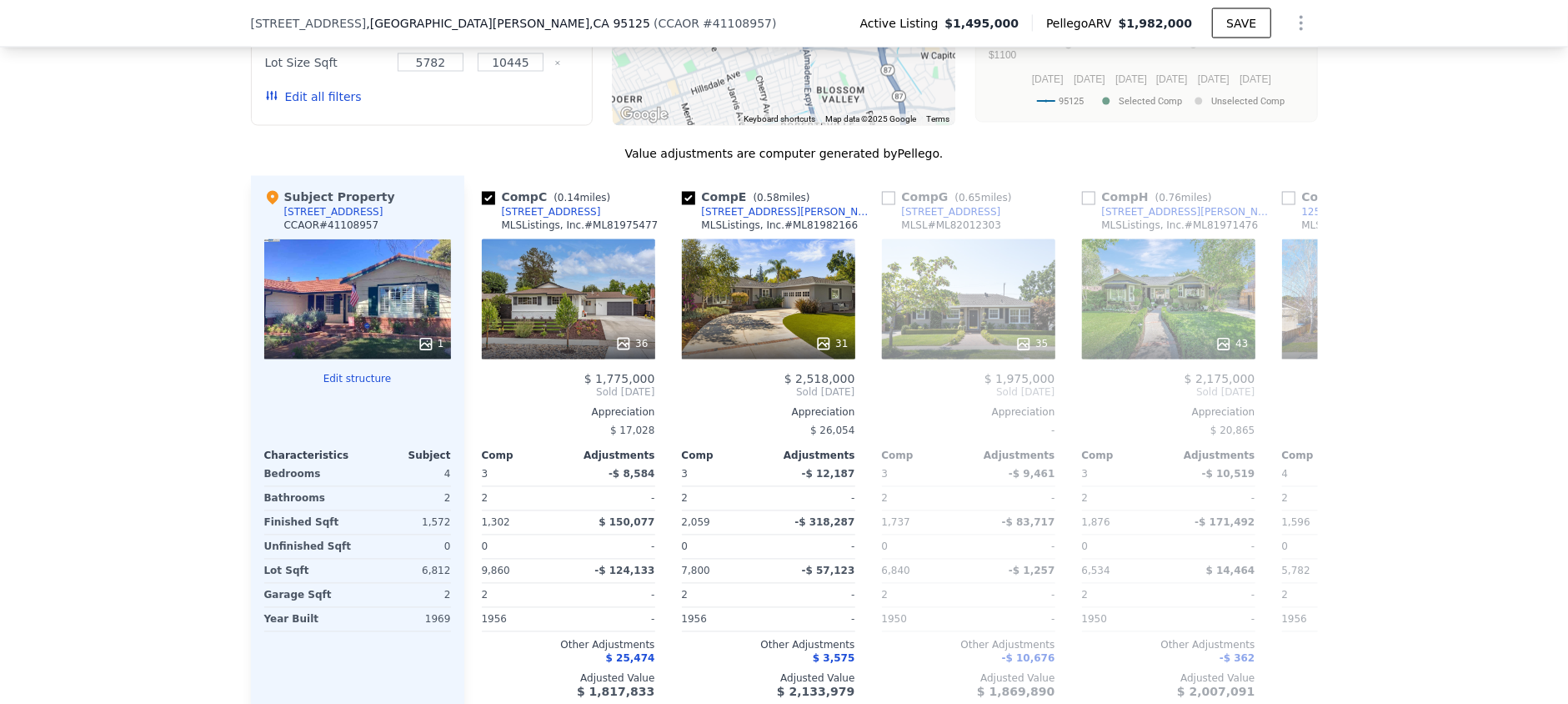
scroll to position [0, 412]
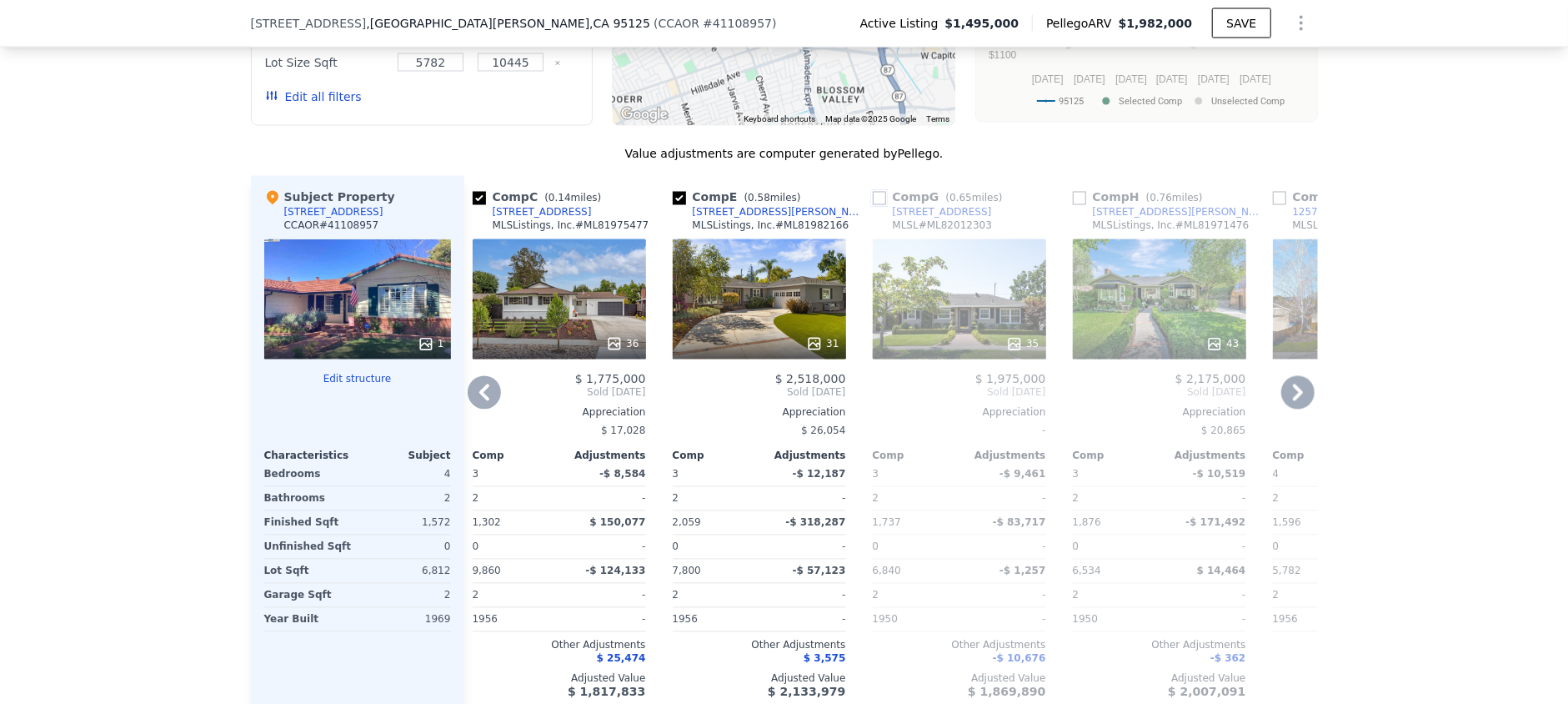
click at [873, 191] on input "checkbox" at bounding box center [879, 198] width 14 height 14
checkbox input "true"
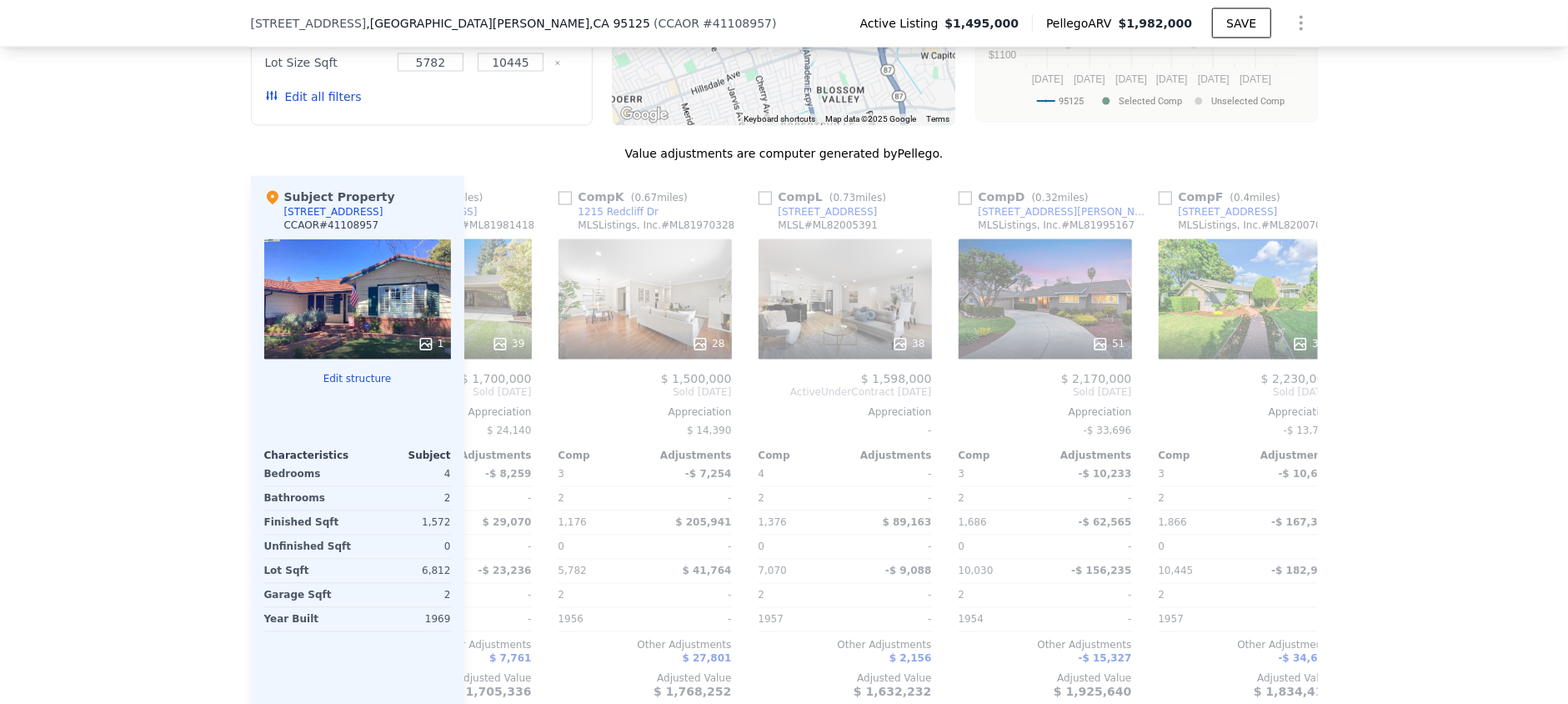
scroll to position [0, 1530]
click at [756, 191] on input "checkbox" at bounding box center [762, 198] width 14 height 14
checkbox input "true"
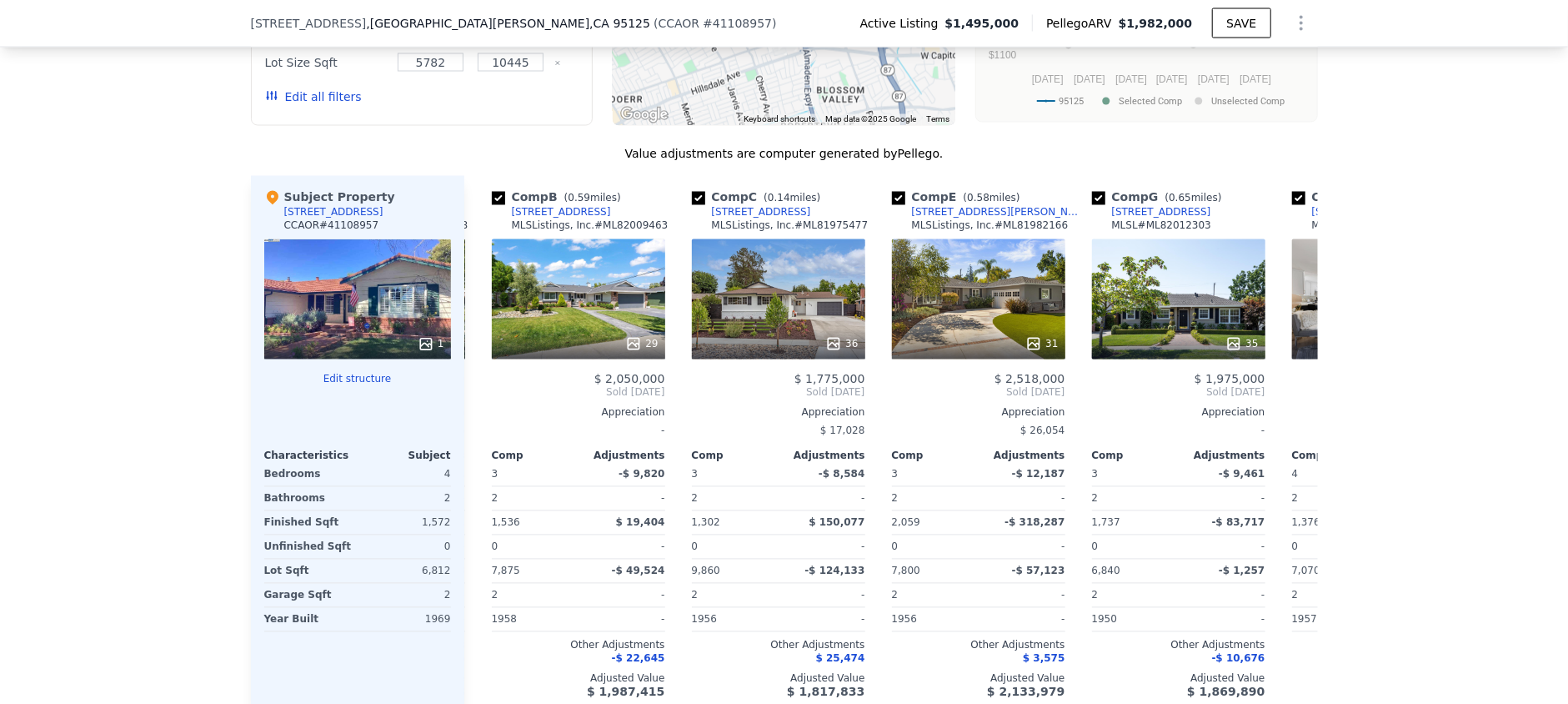
scroll to position [0, 0]
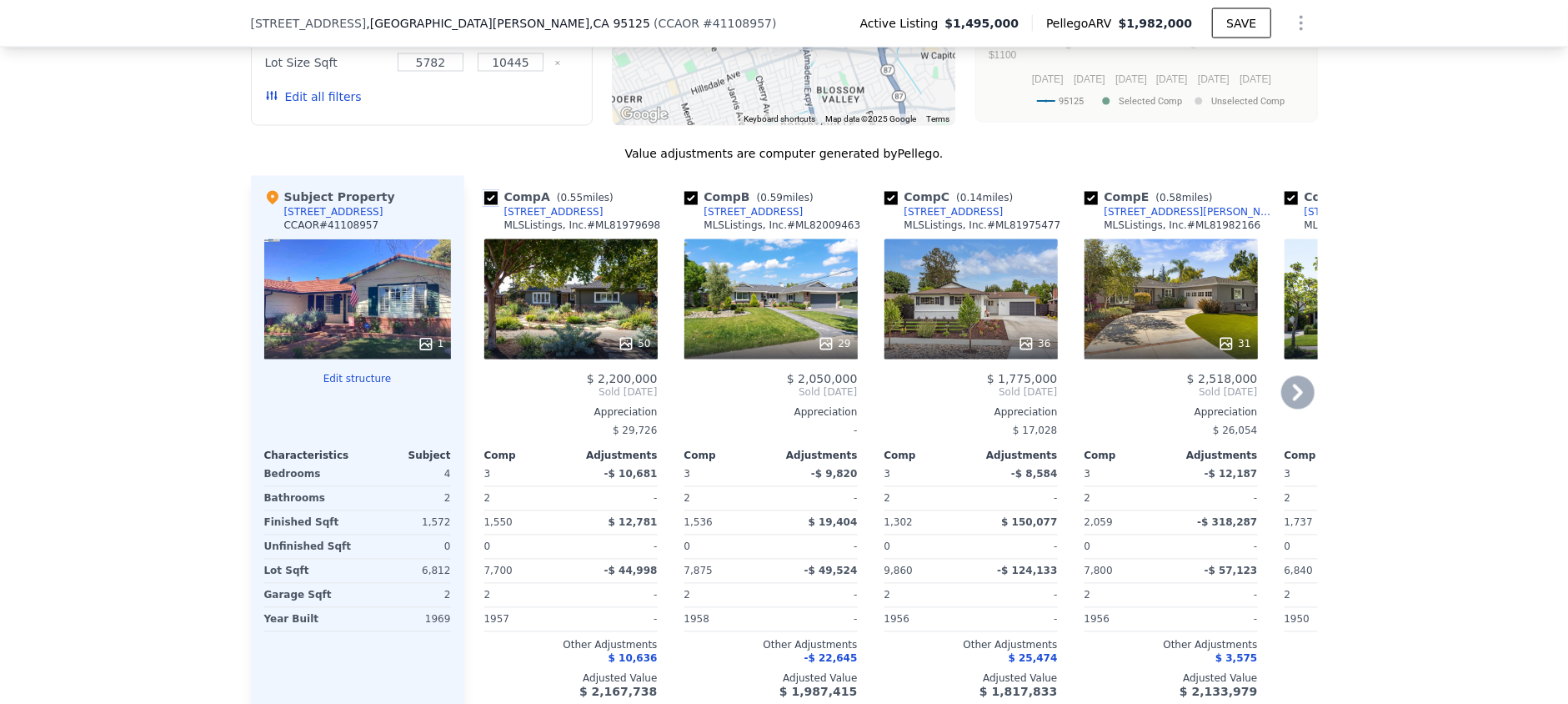
click at [489, 191] on input "checkbox" at bounding box center [491, 198] width 14 height 14
checkbox input "false"
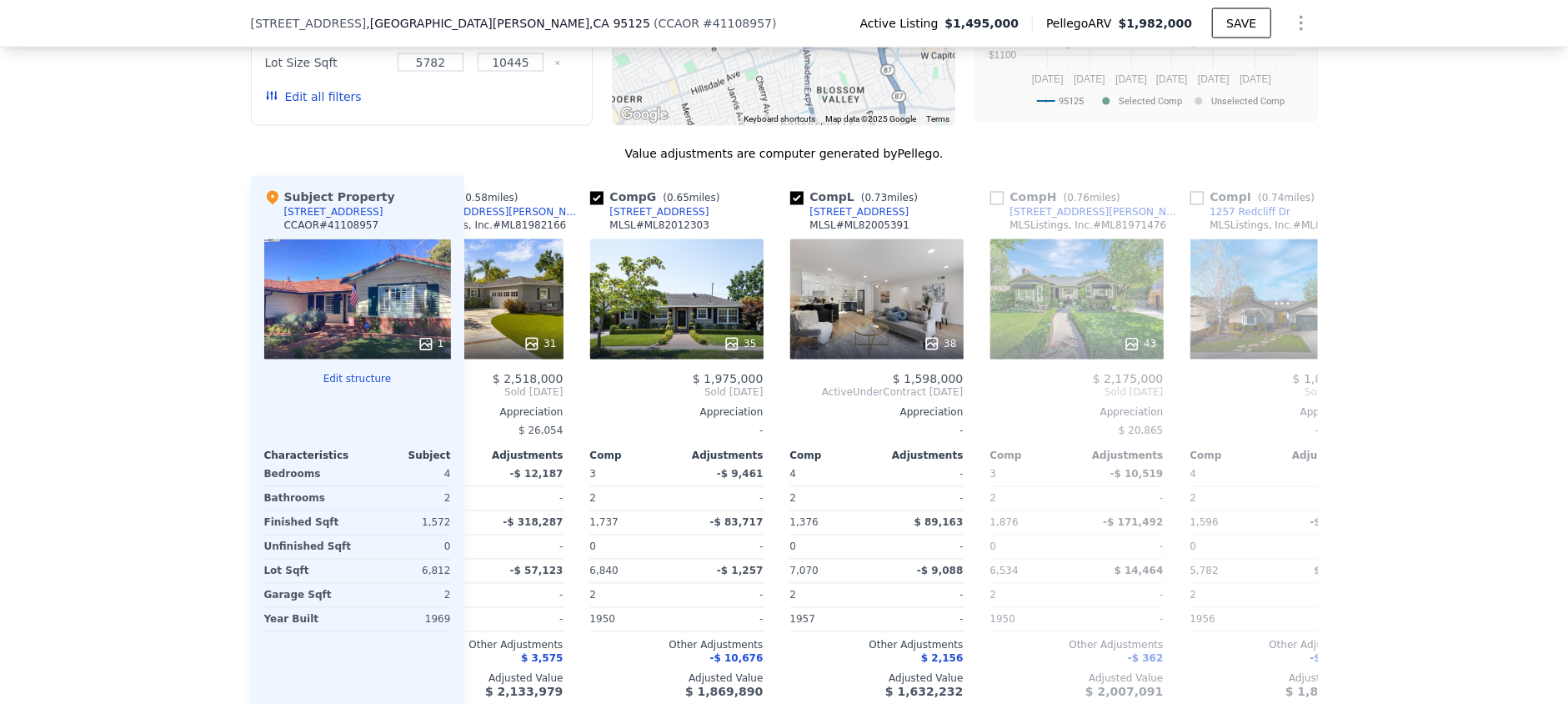
scroll to position [0, 502]
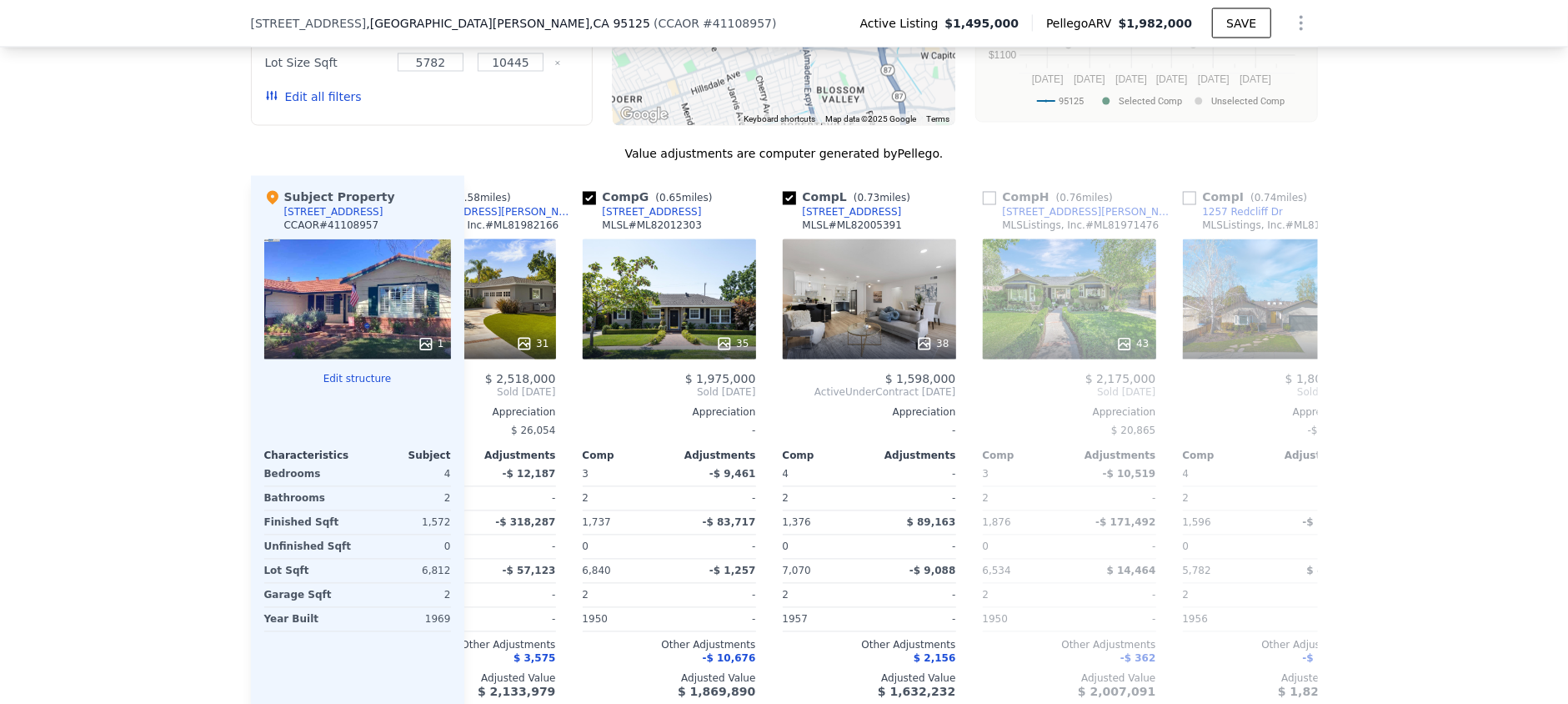
drag, startPoint x: 941, startPoint y: 661, endPoint x: 950, endPoint y: 662, distance: 9.1
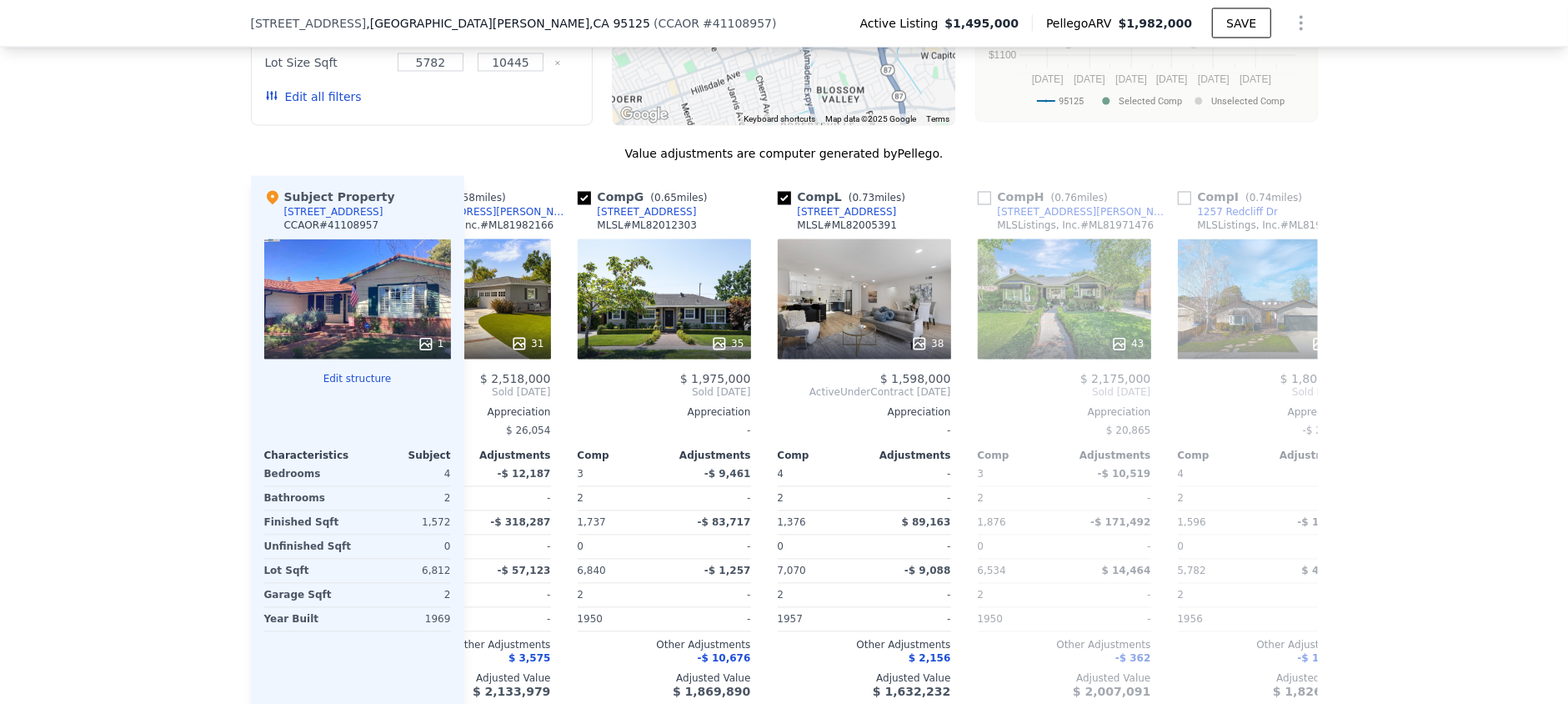
scroll to position [0, 505]
click at [1074, 239] on div "43" at bounding box center [1066, 299] width 174 height 120
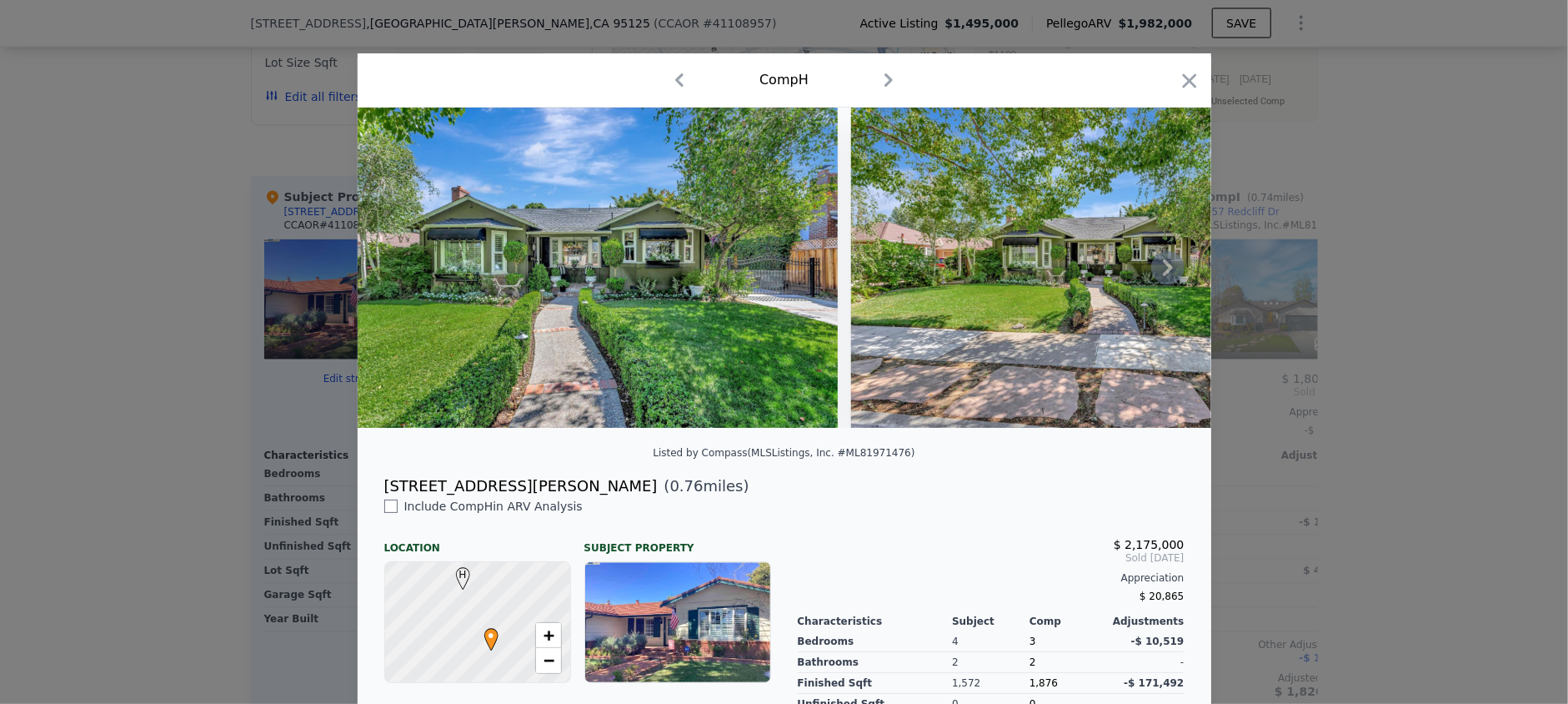
click at [1154, 260] on icon at bounding box center [1167, 267] width 33 height 33
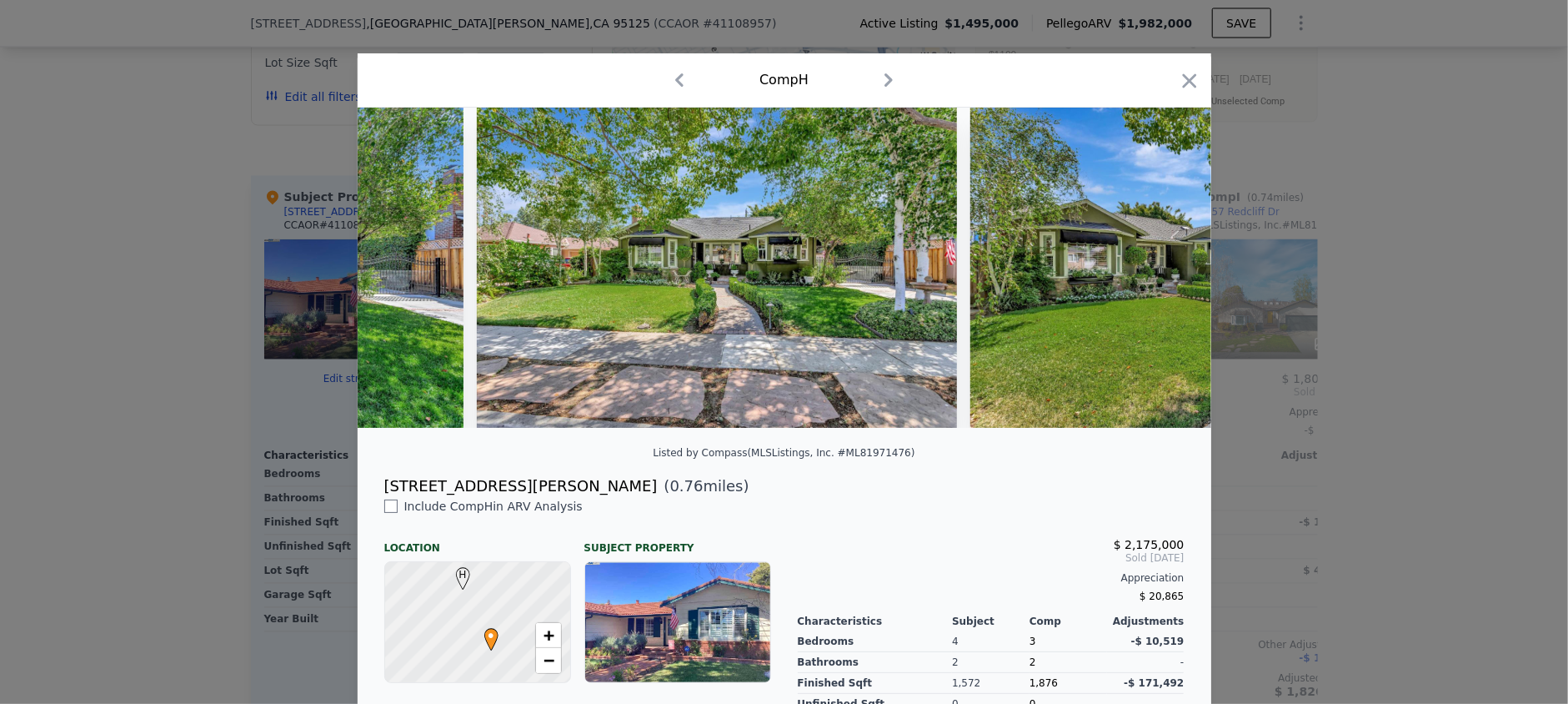
scroll to position [0, 399]
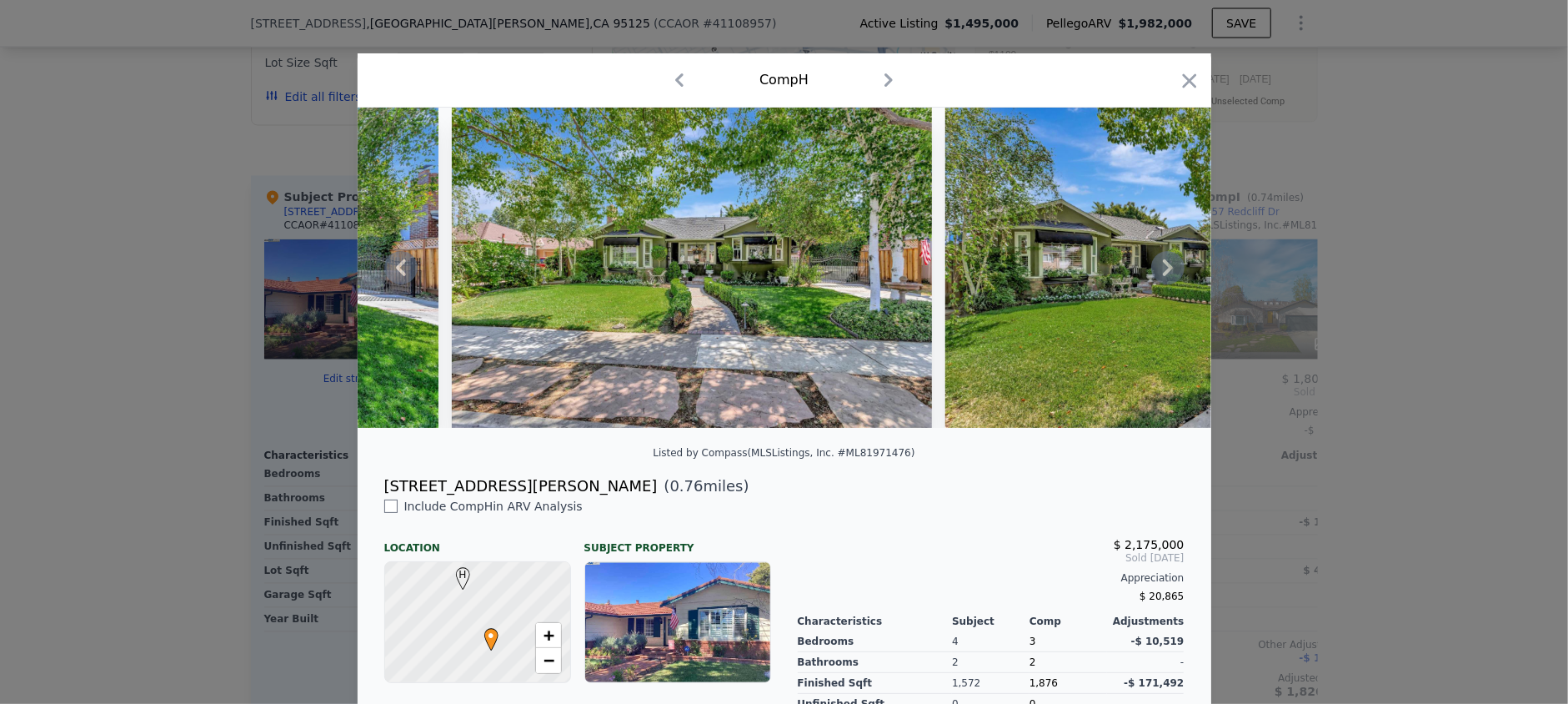
click at [1160, 275] on icon at bounding box center [1167, 267] width 33 height 33
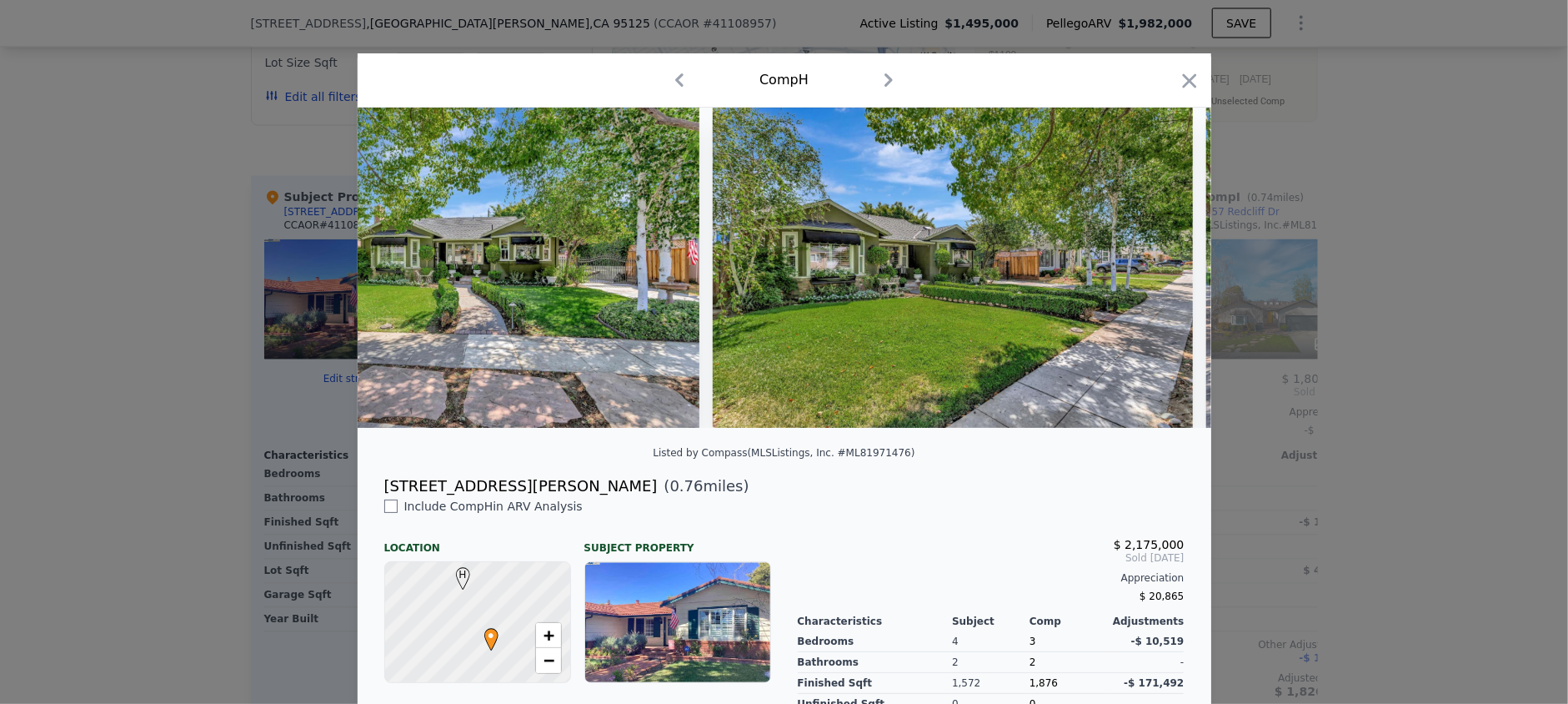
scroll to position [0, 800]
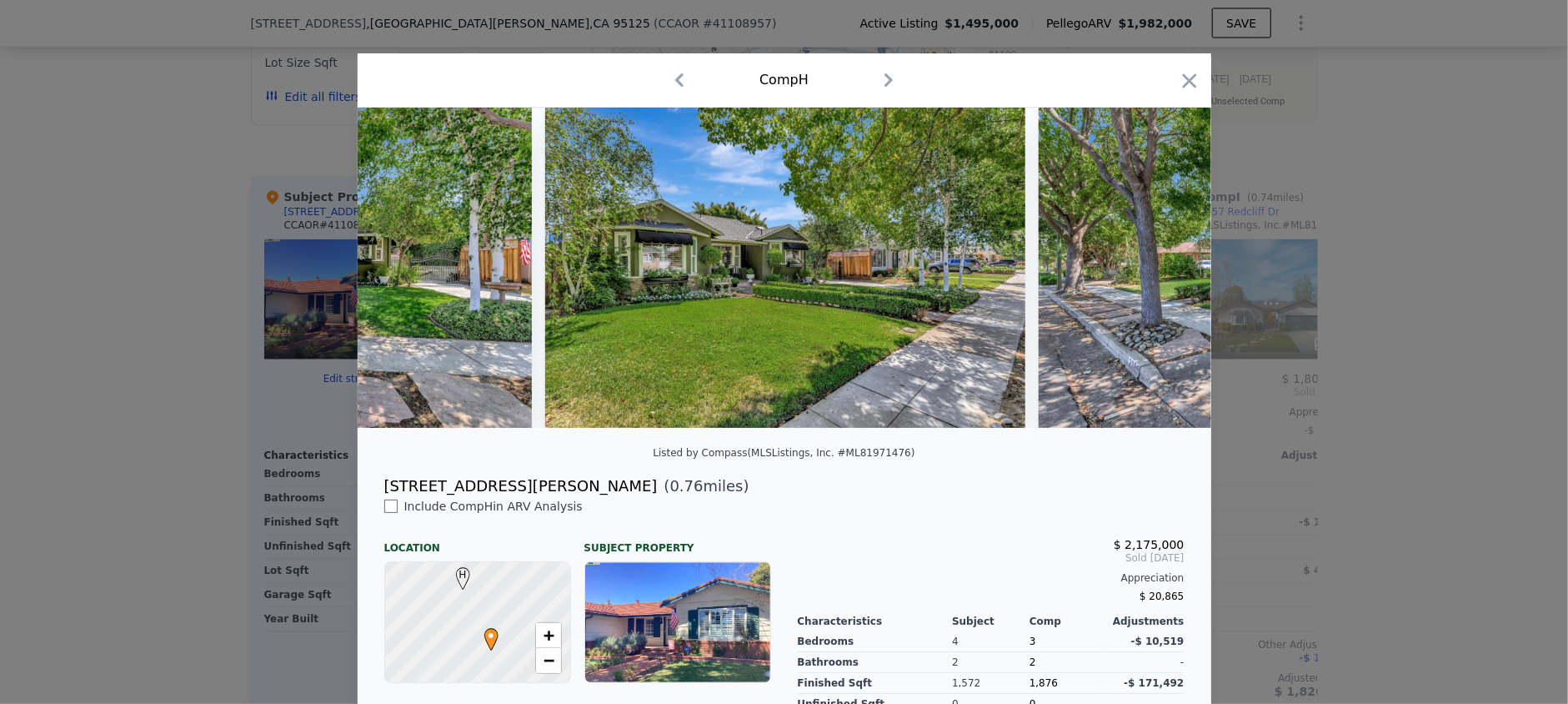
click at [1160, 275] on div at bounding box center [784, 268] width 854 height 320
click at [1161, 275] on icon at bounding box center [1167, 267] width 33 height 33
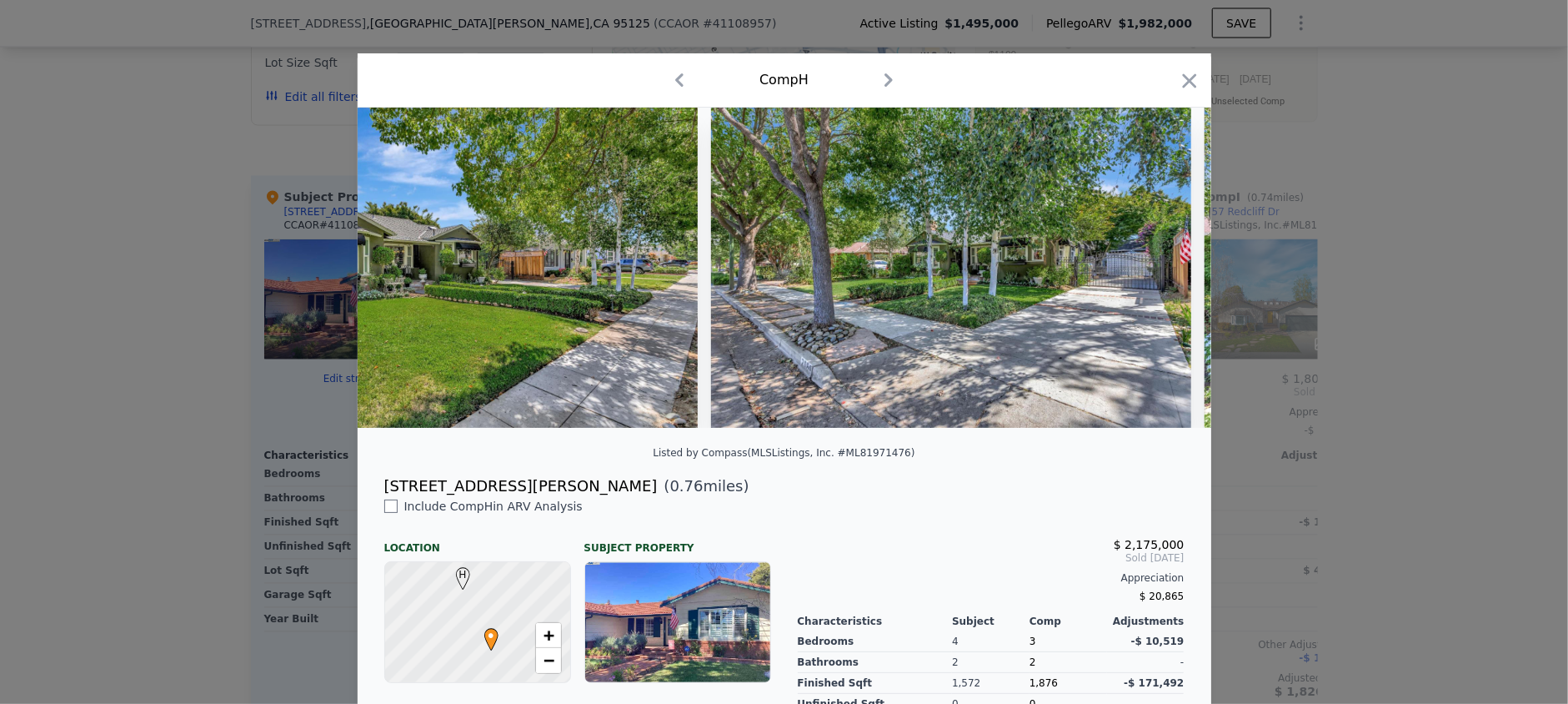
scroll to position [0, 1200]
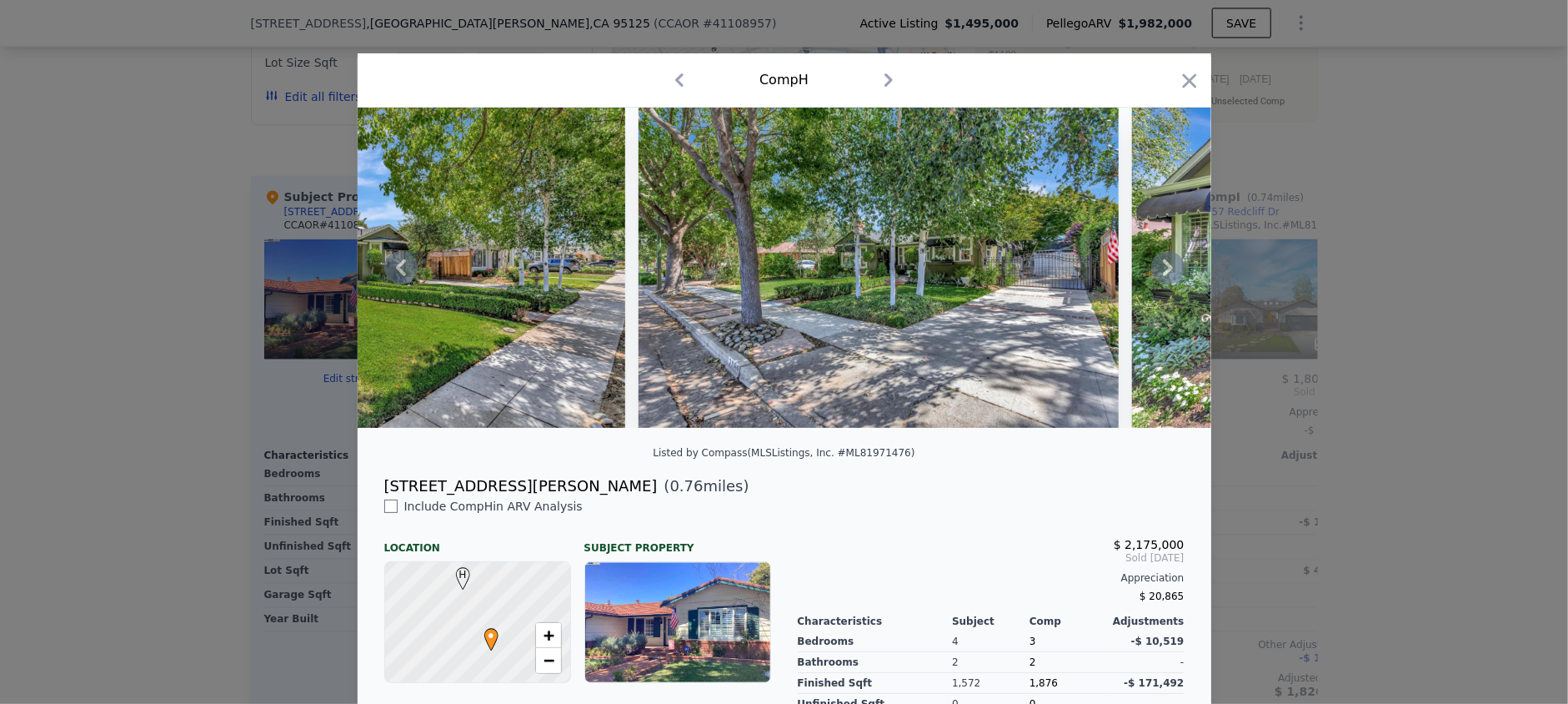
click at [1163, 275] on icon at bounding box center [1168, 268] width 10 height 17
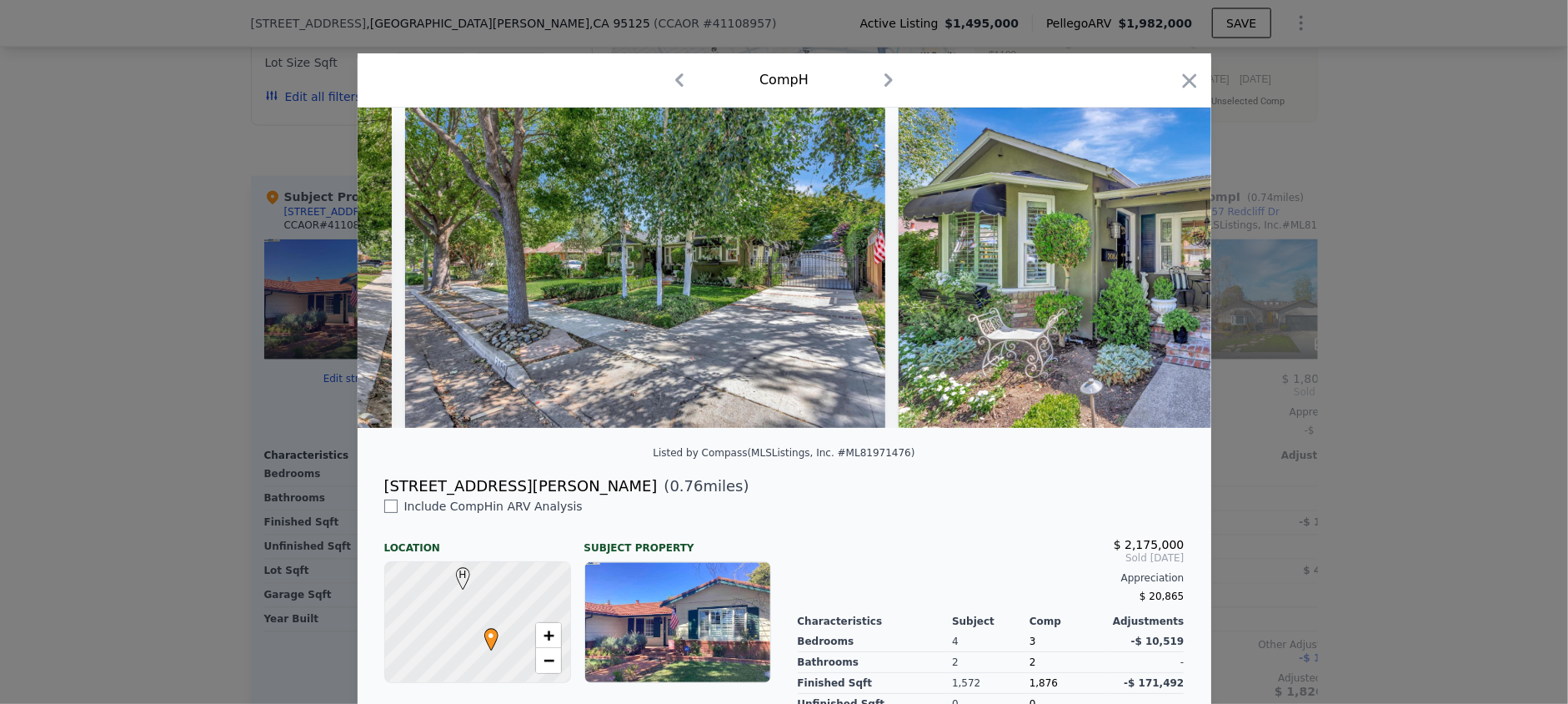
scroll to position [0, 1599]
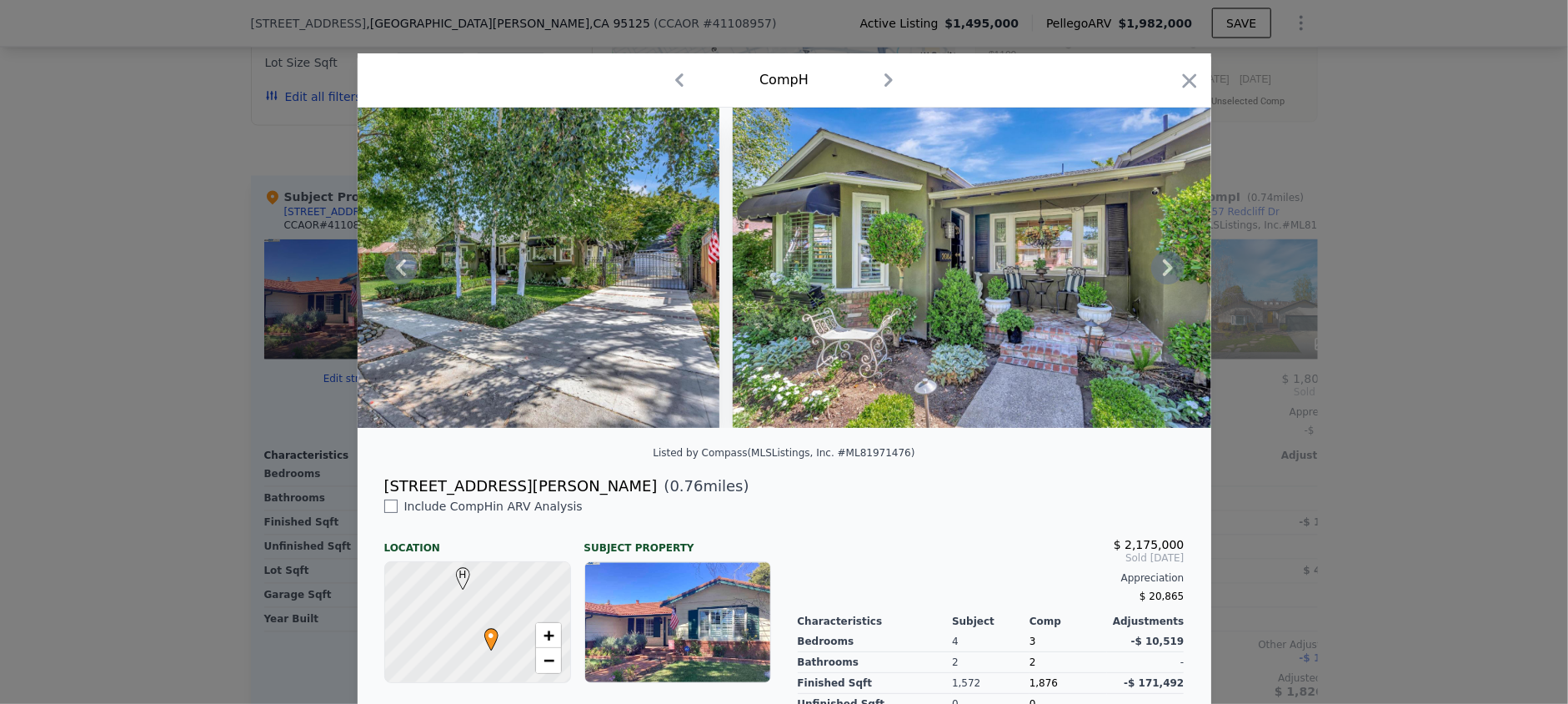
click at [1163, 275] on icon at bounding box center [1168, 268] width 10 height 17
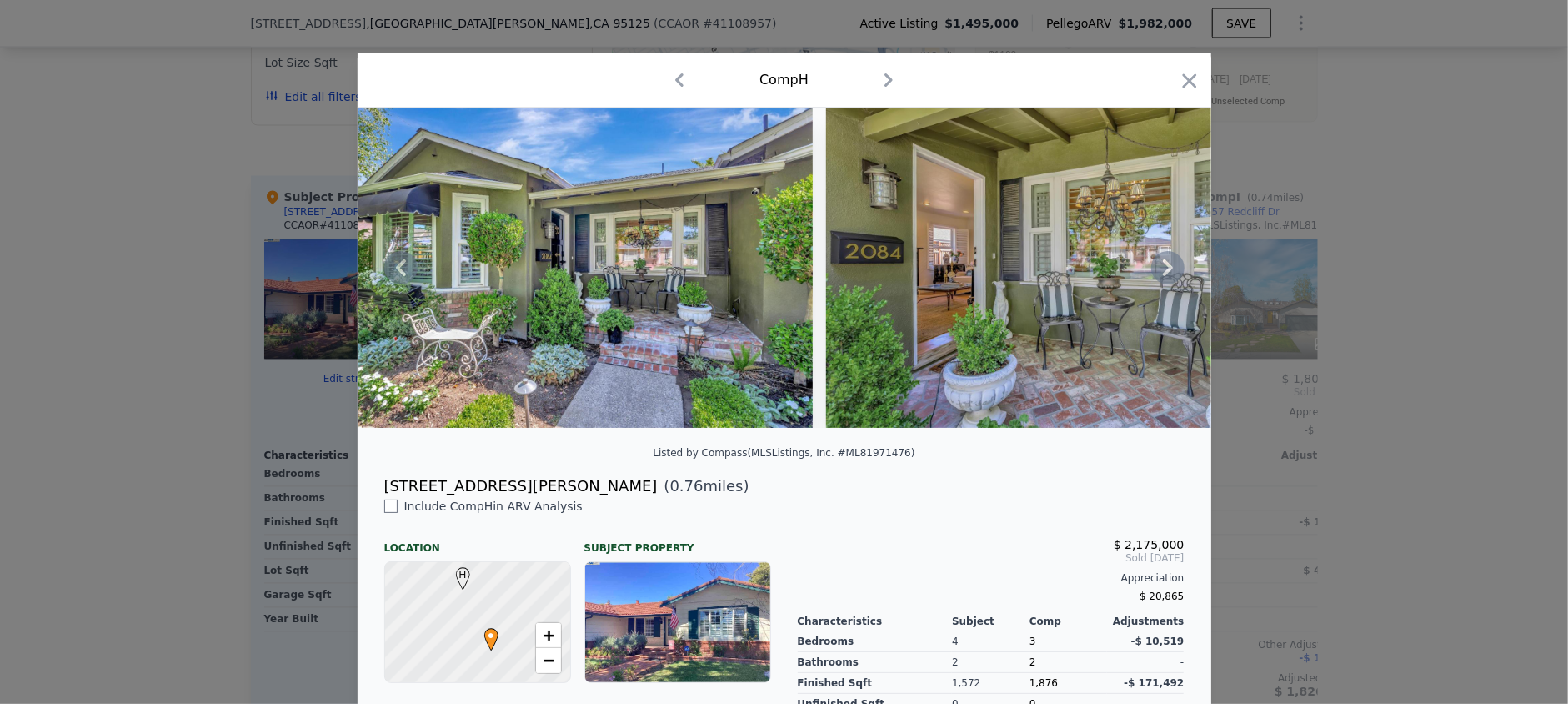
click at [1163, 275] on icon at bounding box center [1168, 268] width 10 height 17
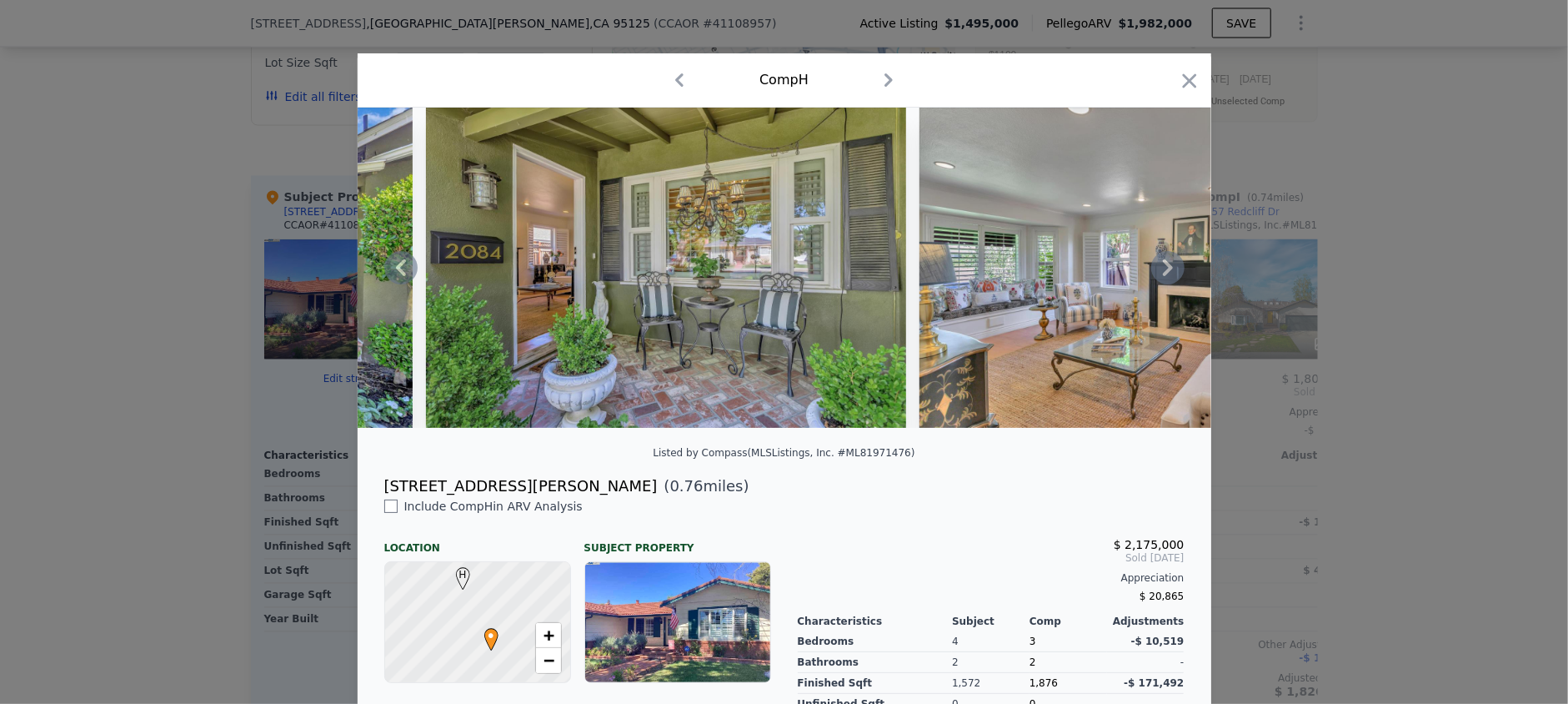
click at [1163, 275] on icon at bounding box center [1168, 268] width 10 height 17
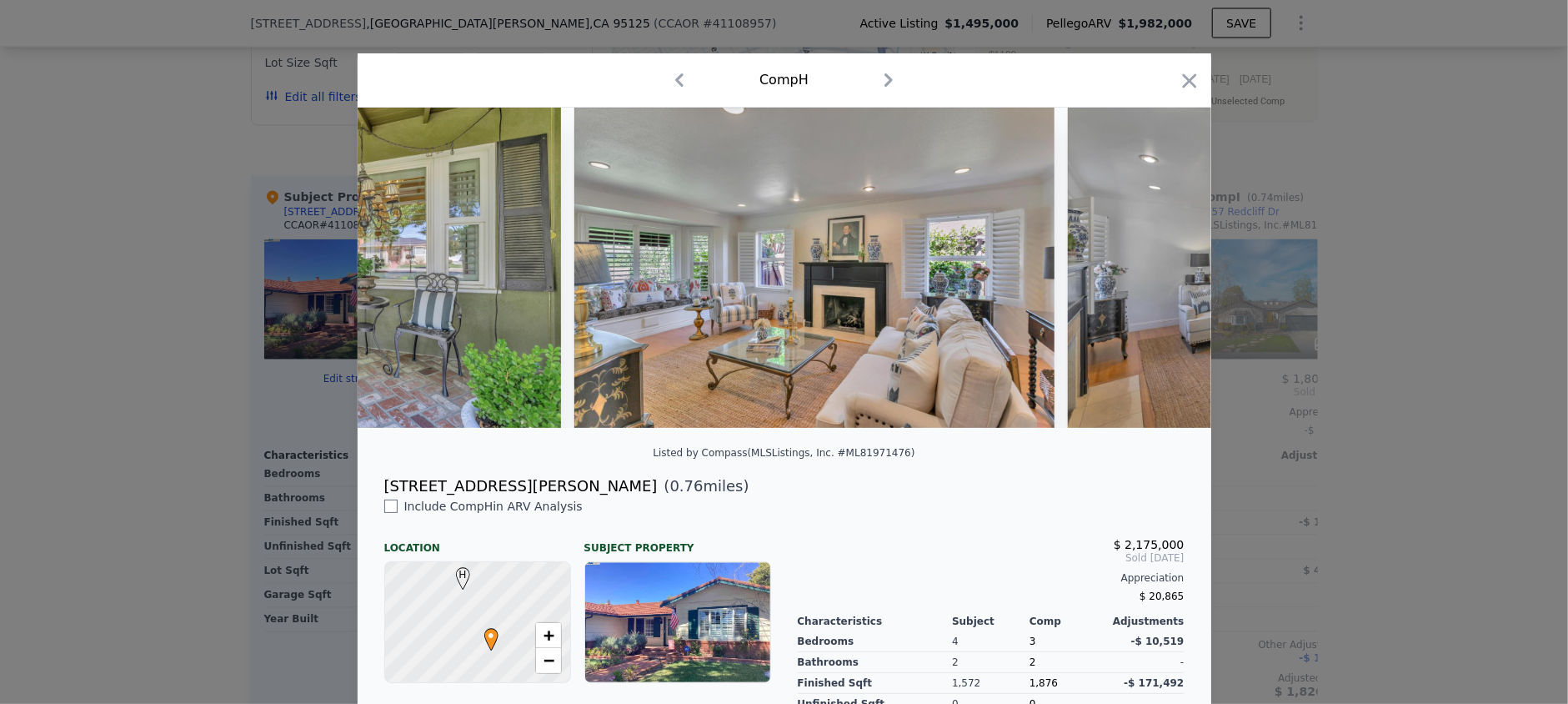
scroll to position [0, 2799]
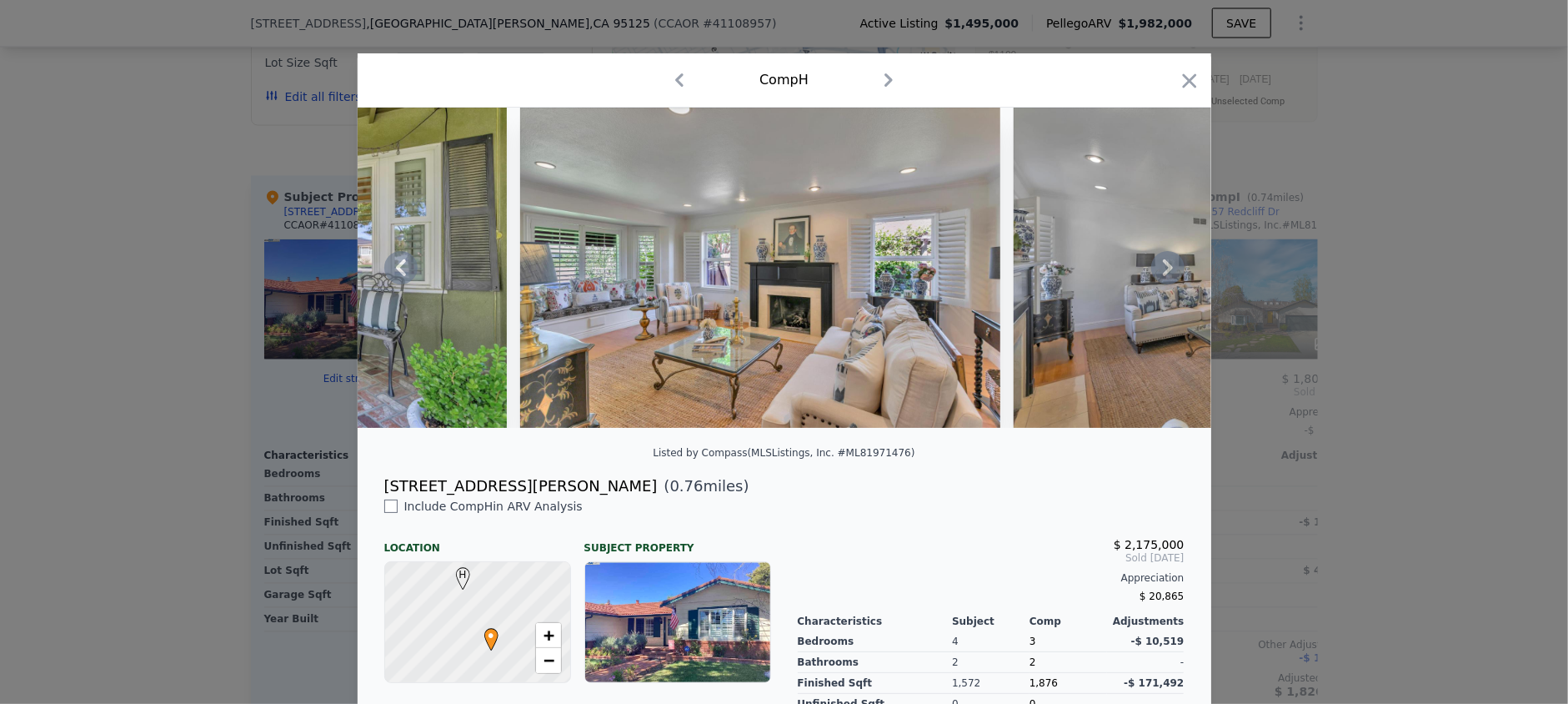
click at [1161, 281] on icon at bounding box center [1167, 267] width 33 height 33
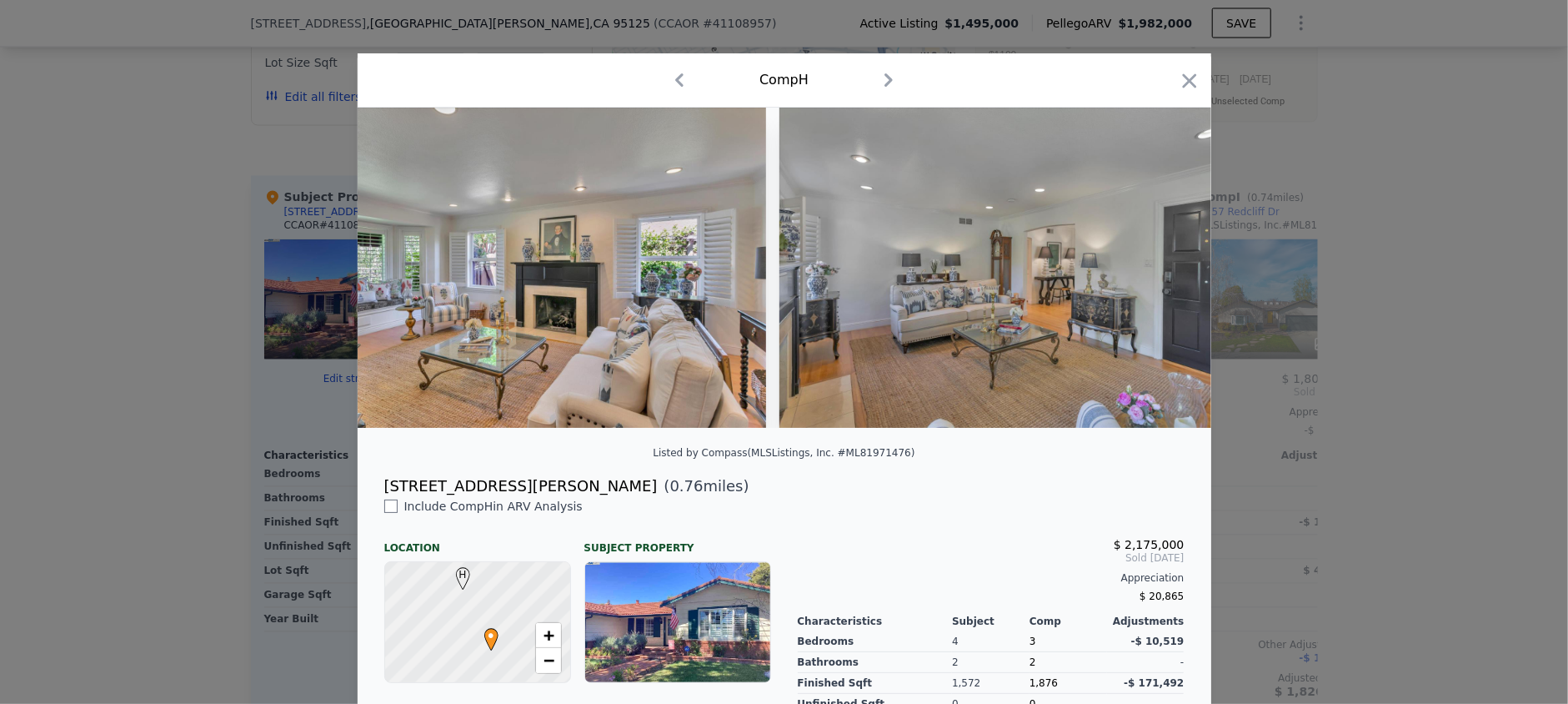
scroll to position [0, 3199]
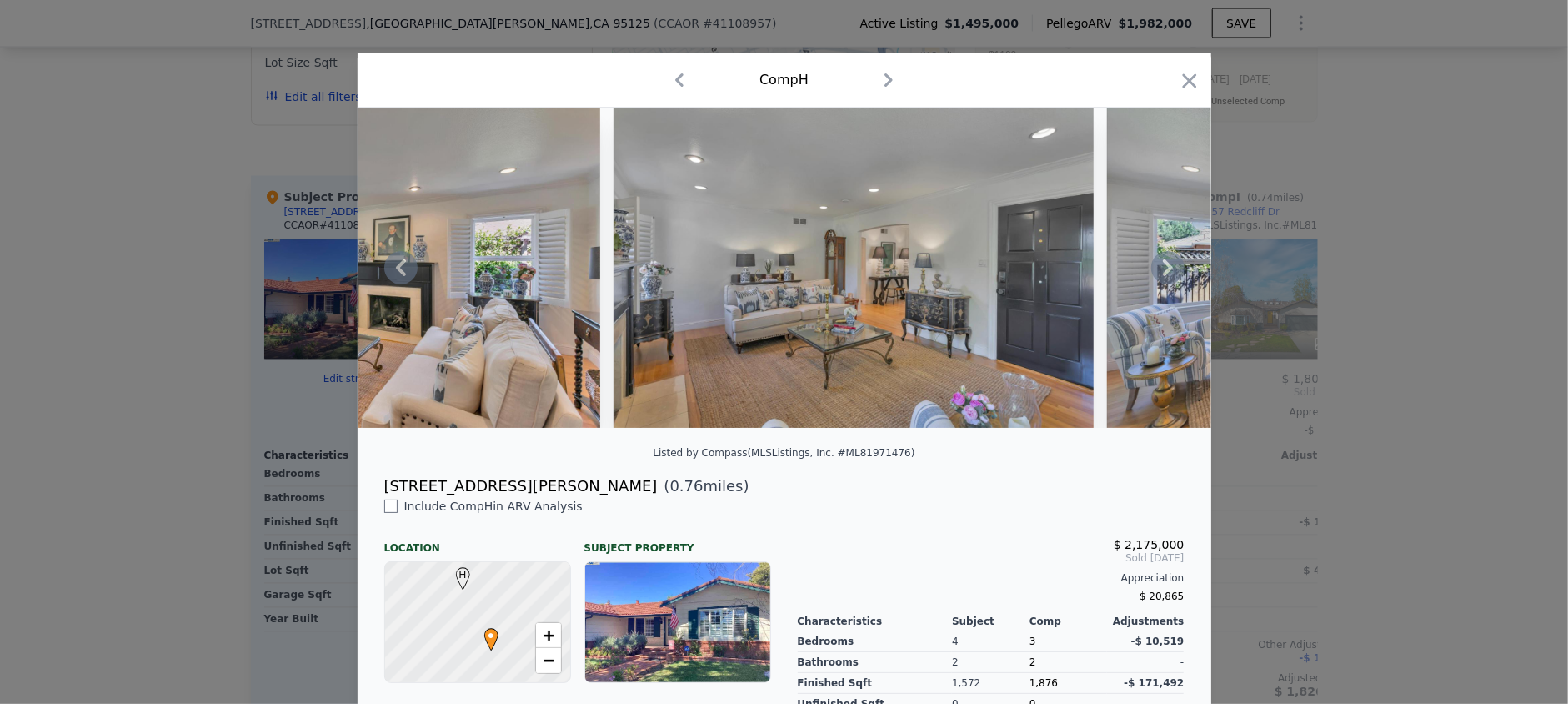
click at [1161, 281] on icon at bounding box center [1167, 267] width 33 height 33
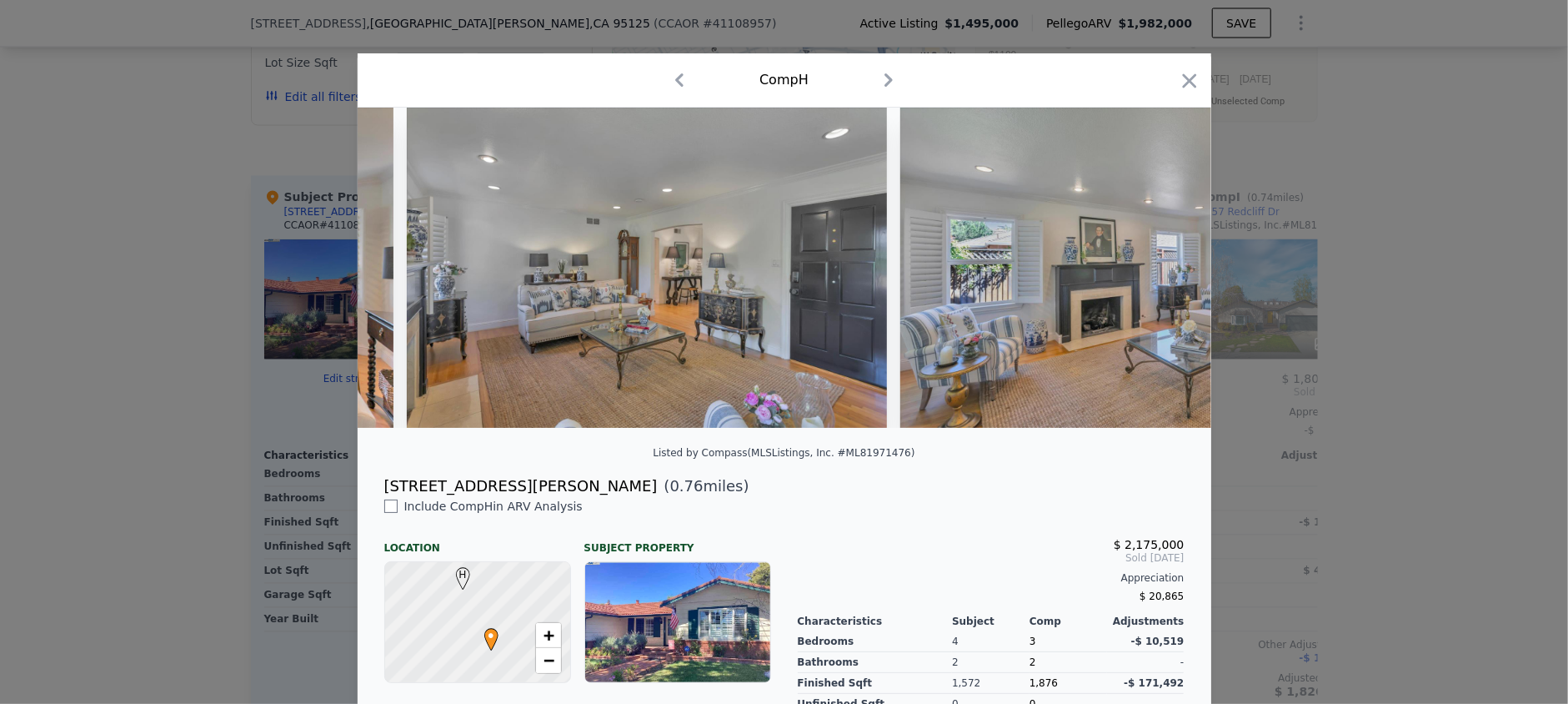
scroll to position [0, 3599]
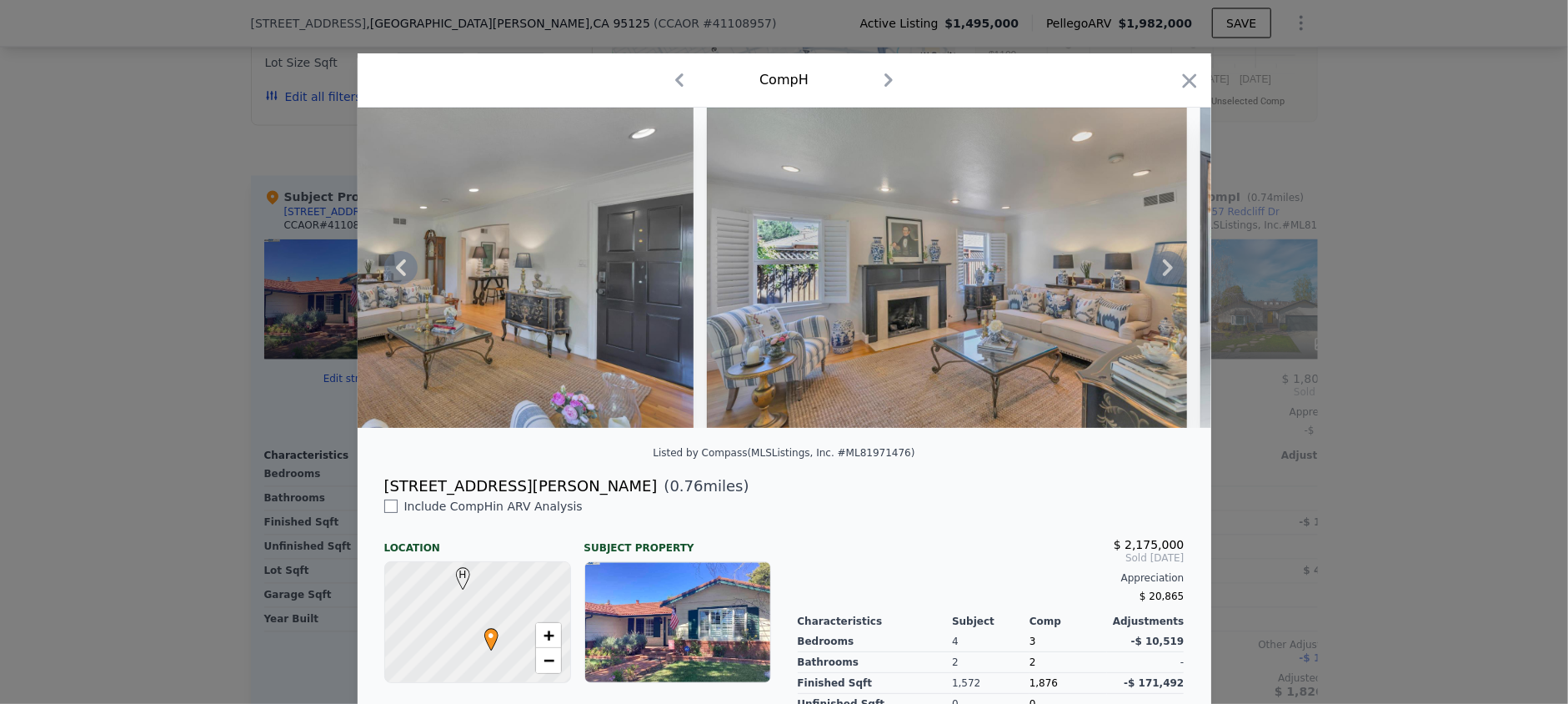
click at [1163, 281] on icon at bounding box center [1167, 267] width 33 height 33
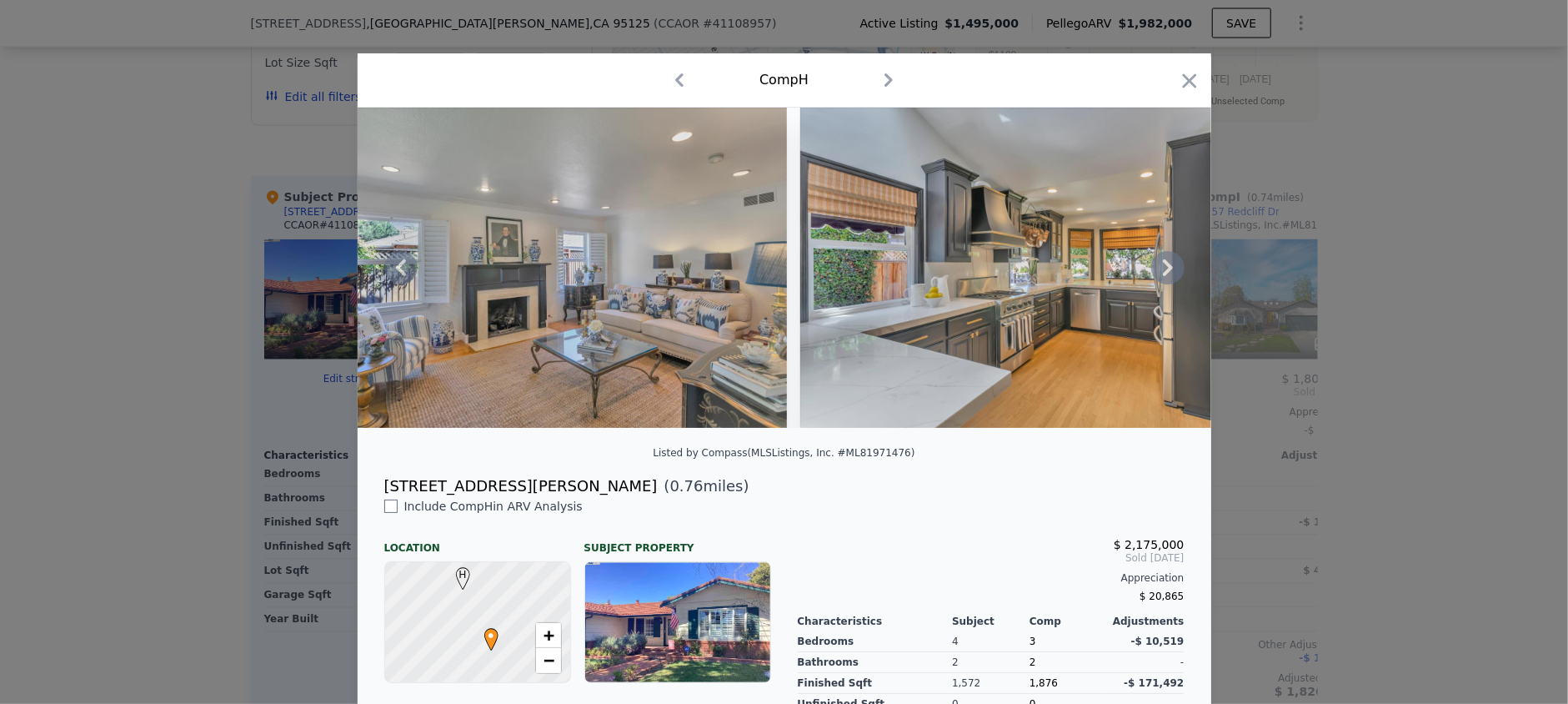
click at [1163, 281] on icon at bounding box center [1167, 267] width 33 height 33
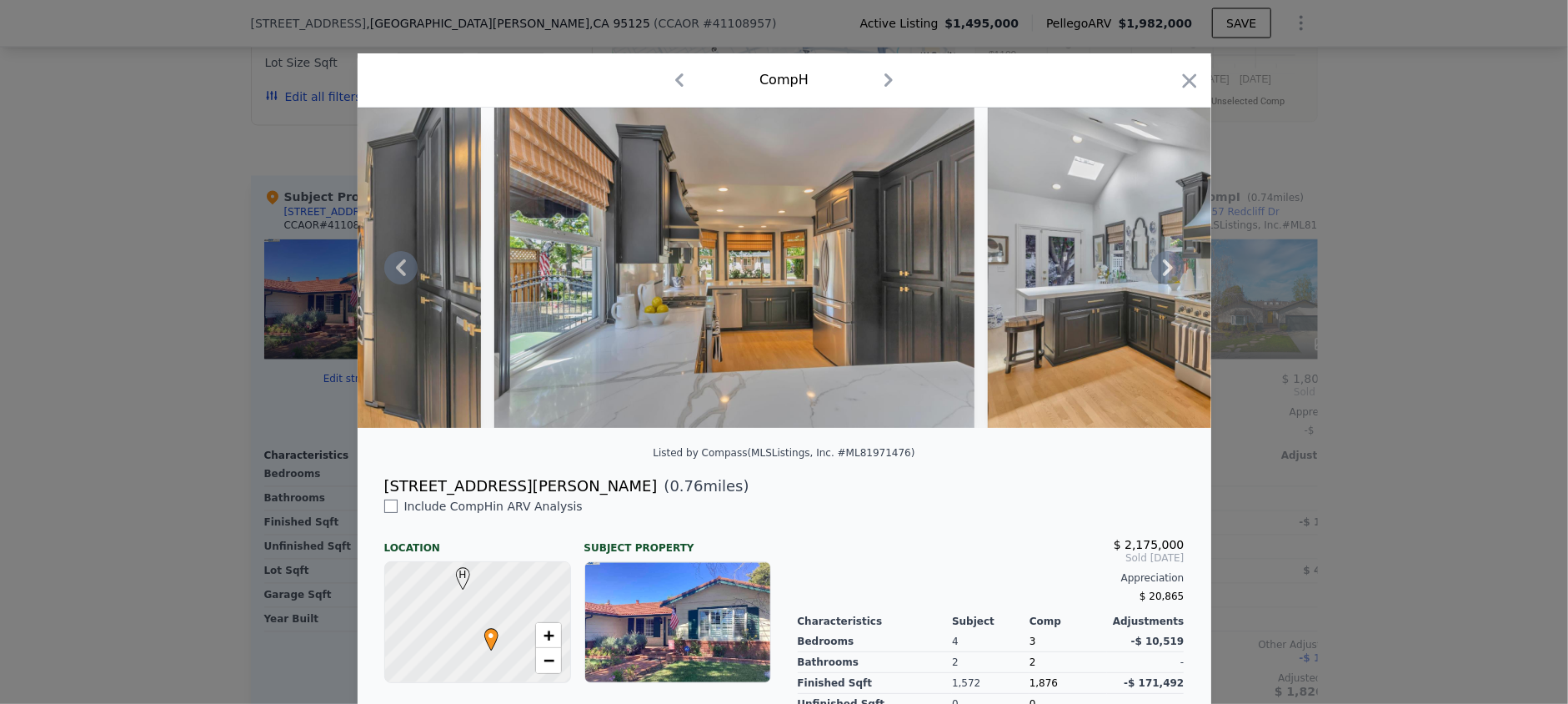
click at [1163, 281] on icon at bounding box center [1167, 267] width 33 height 33
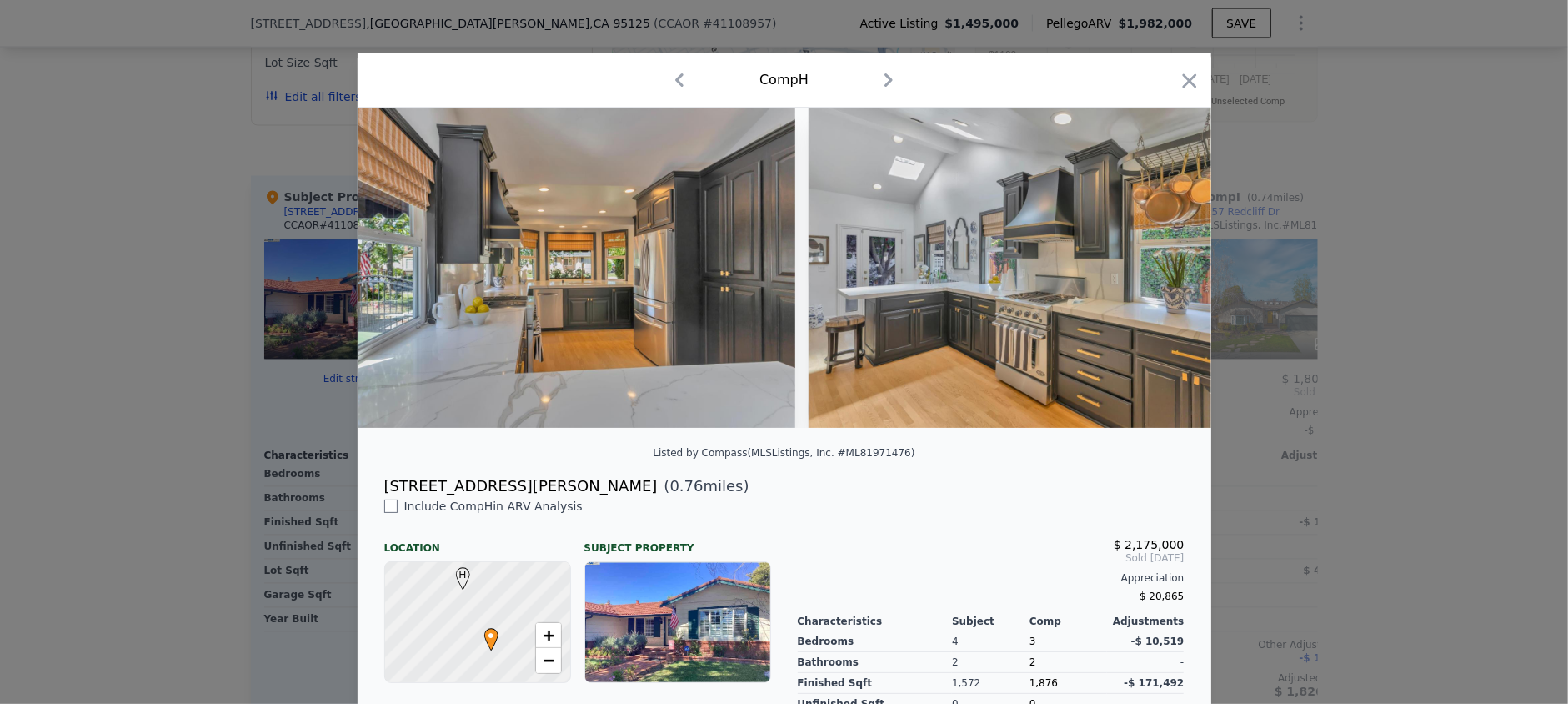
scroll to position [0, 5200]
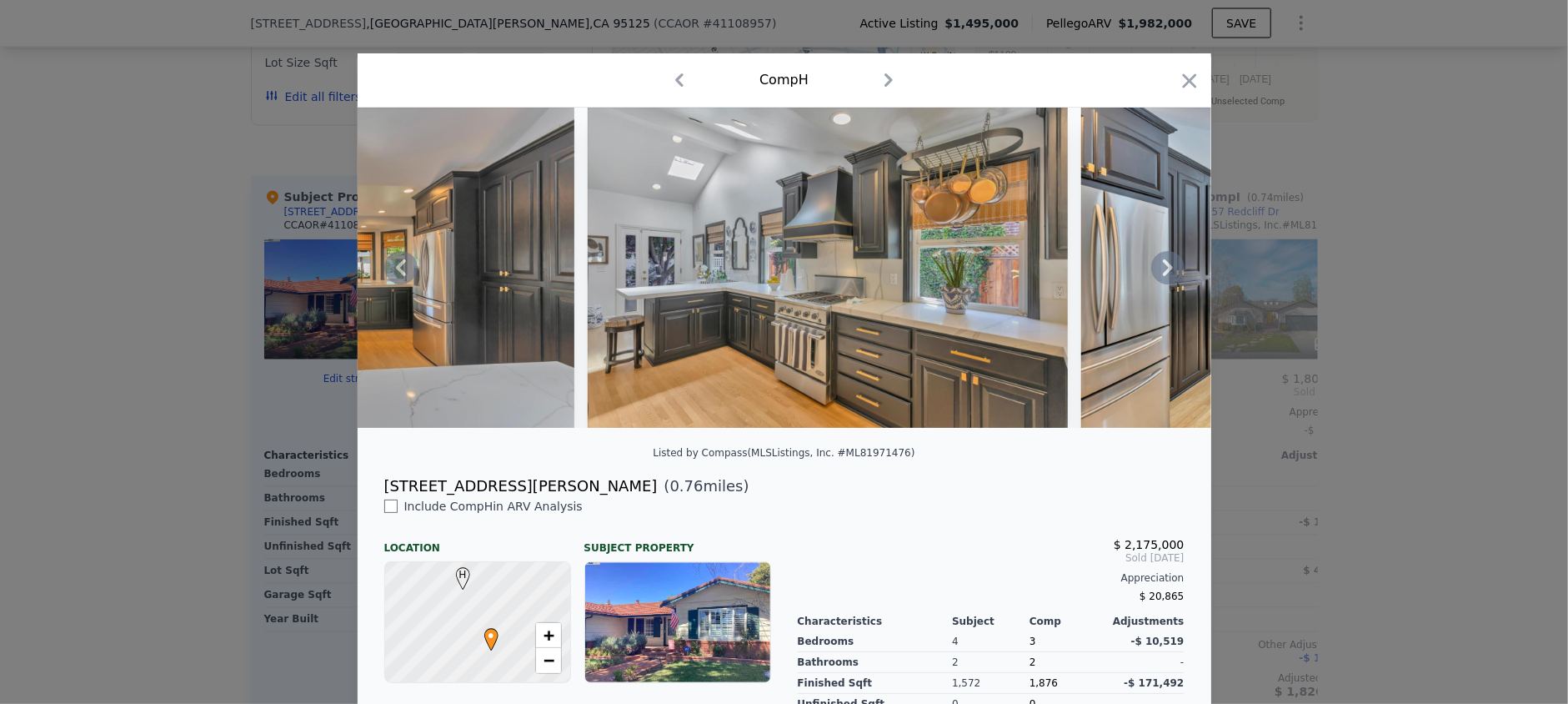
click at [1163, 276] on icon at bounding box center [1168, 268] width 10 height 17
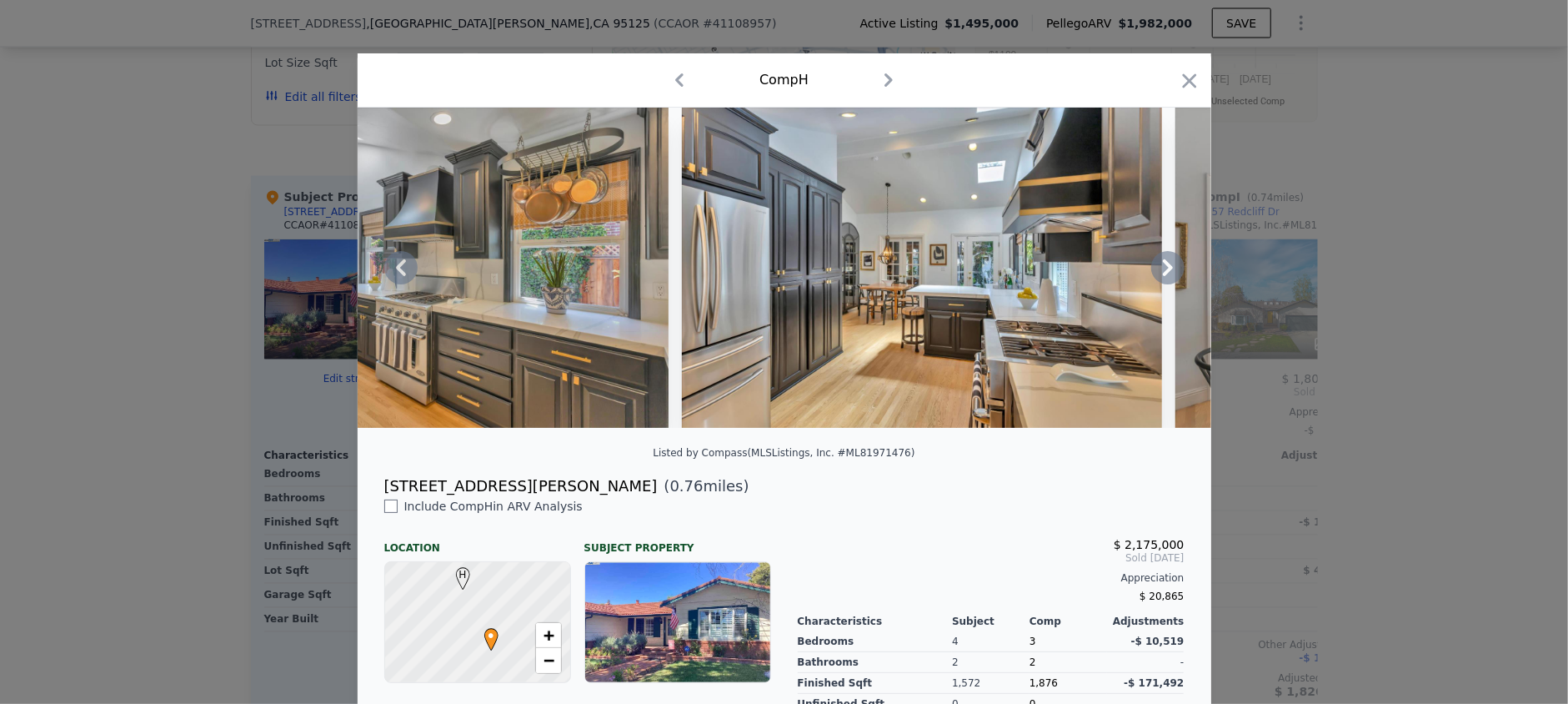
click at [1163, 276] on icon at bounding box center [1168, 268] width 10 height 17
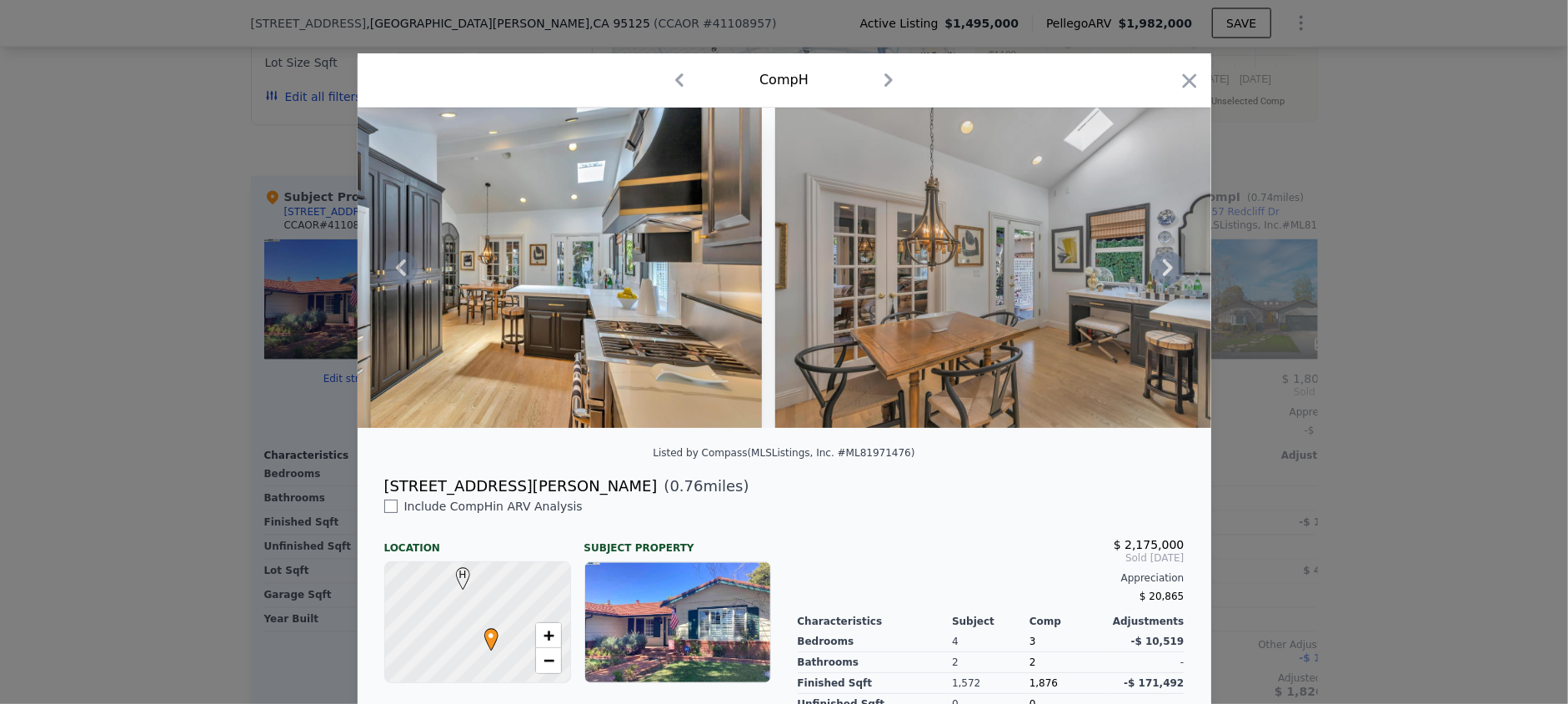
click at [1163, 276] on icon at bounding box center [1168, 268] width 10 height 17
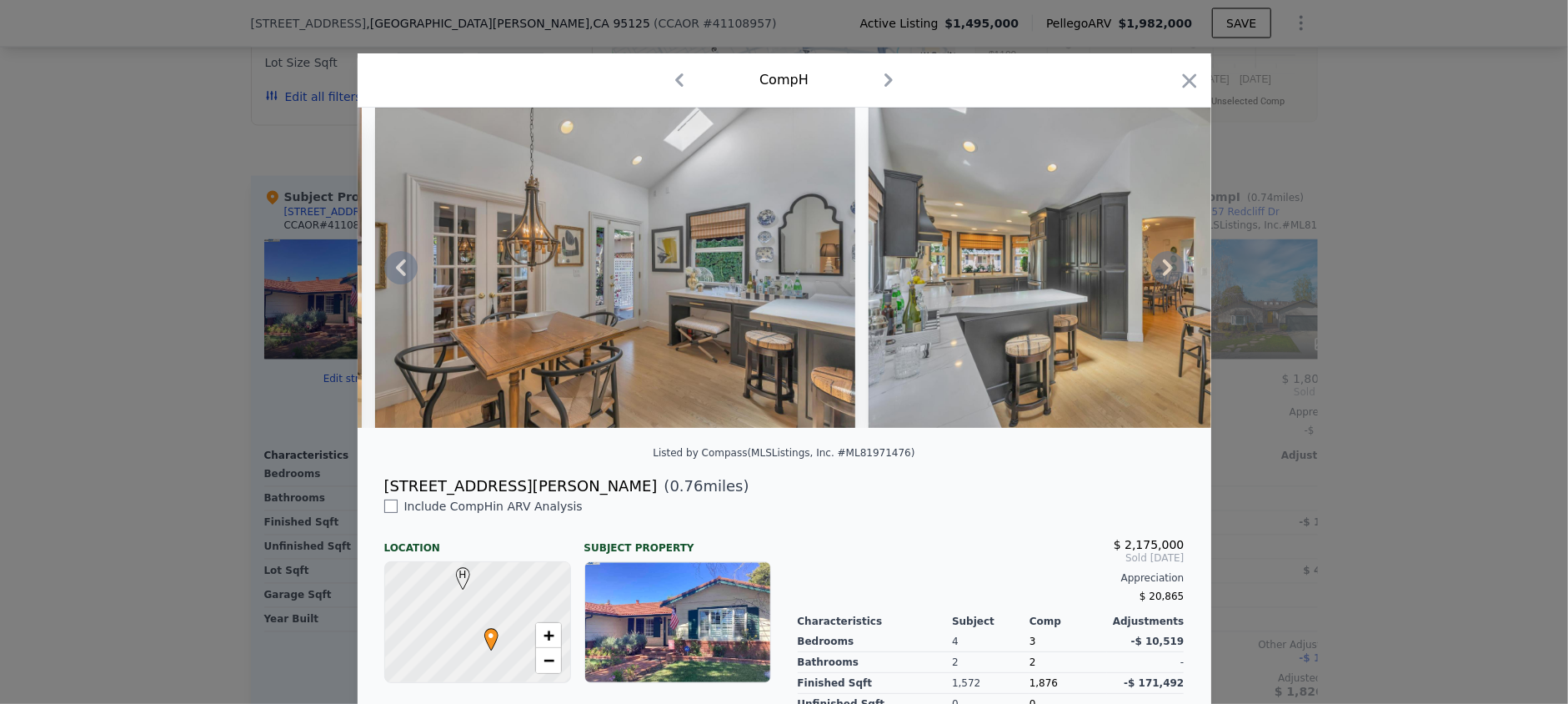
click at [1163, 276] on icon at bounding box center [1168, 268] width 10 height 17
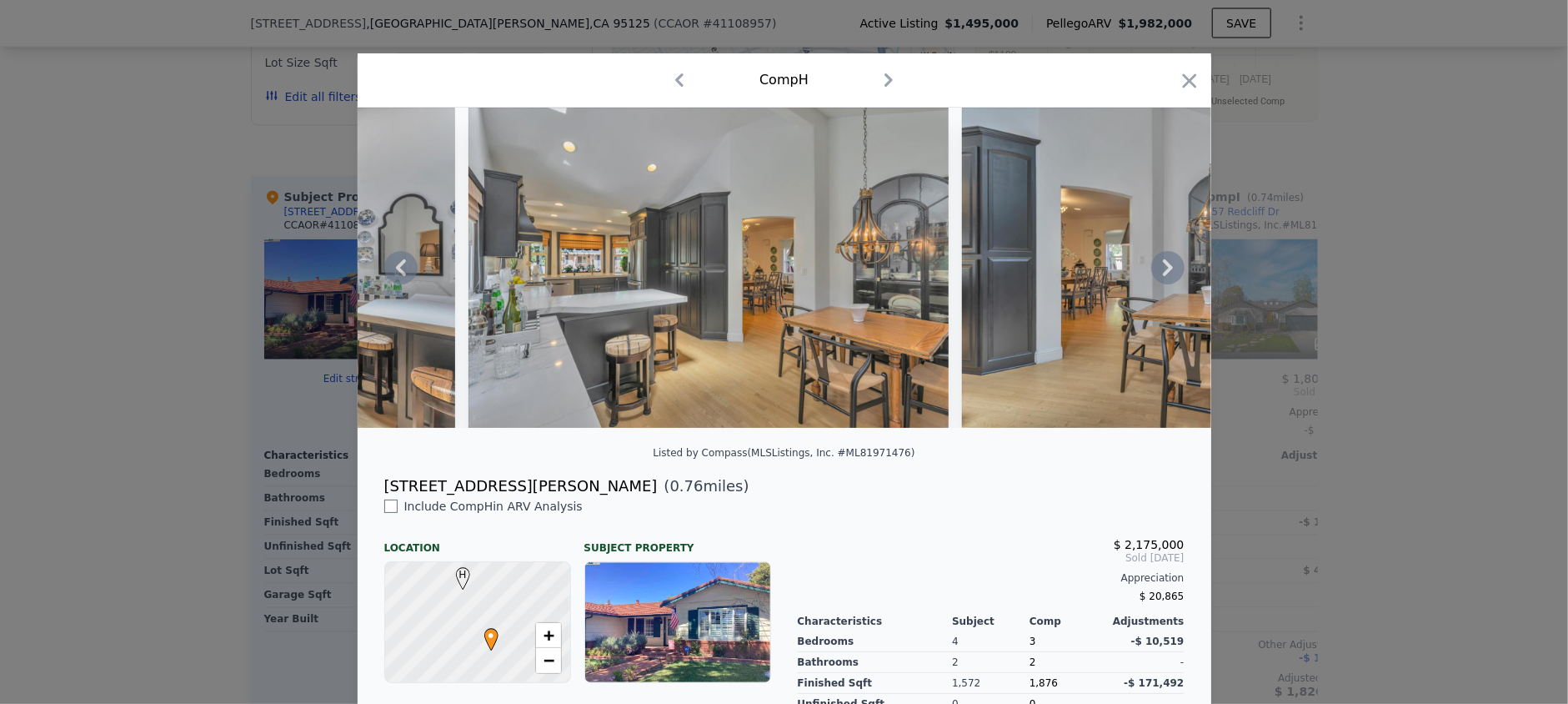
click at [1163, 276] on icon at bounding box center [1168, 268] width 10 height 17
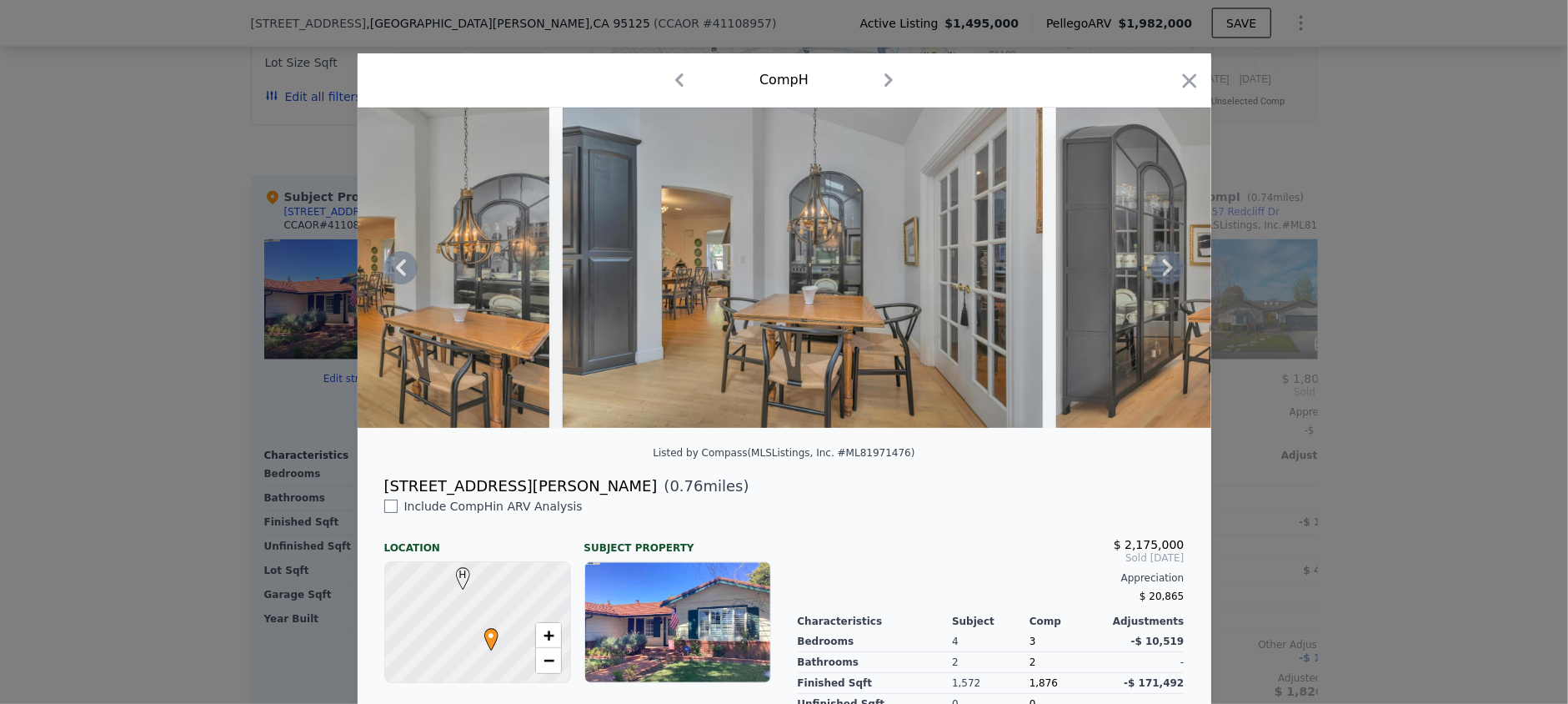
click at [1163, 276] on icon at bounding box center [1168, 268] width 10 height 17
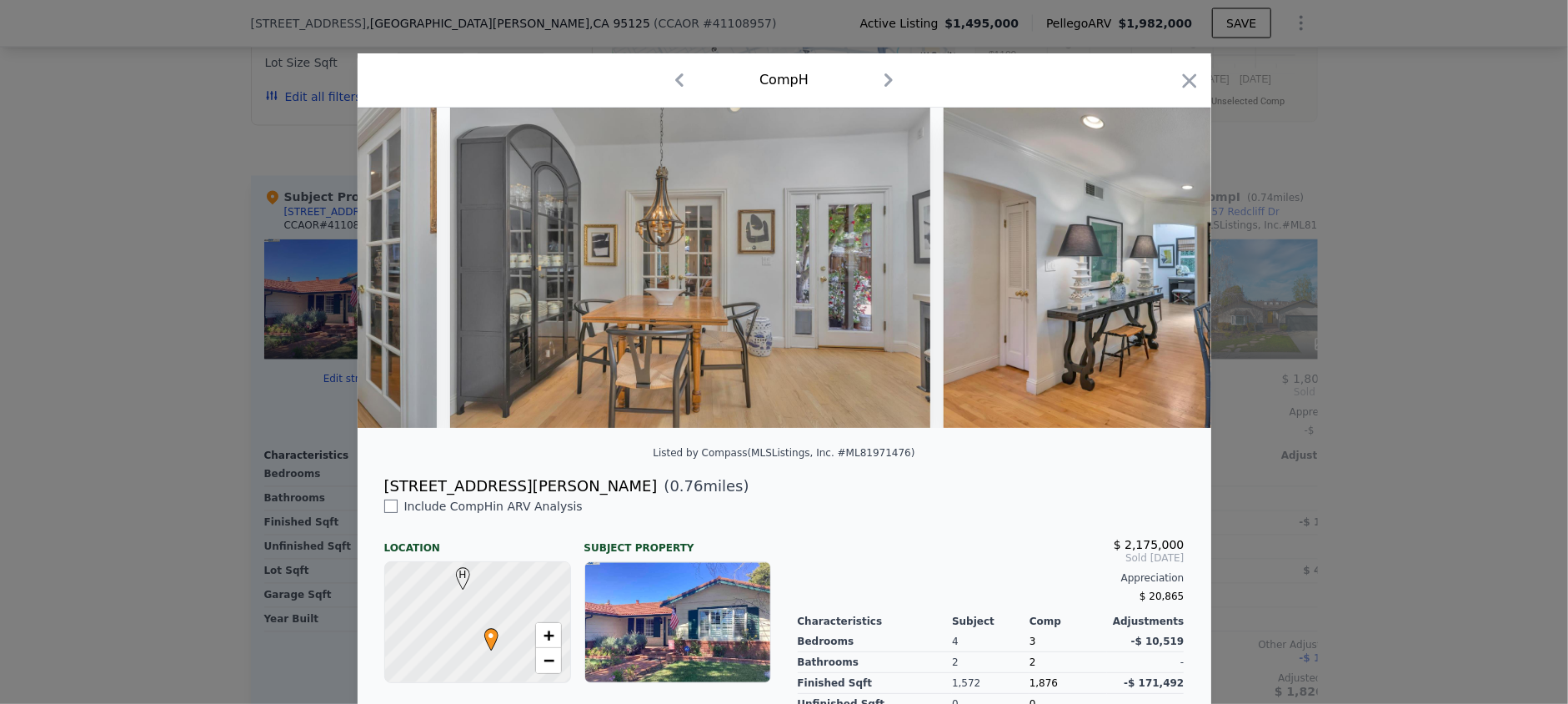
scroll to position [0, 7999]
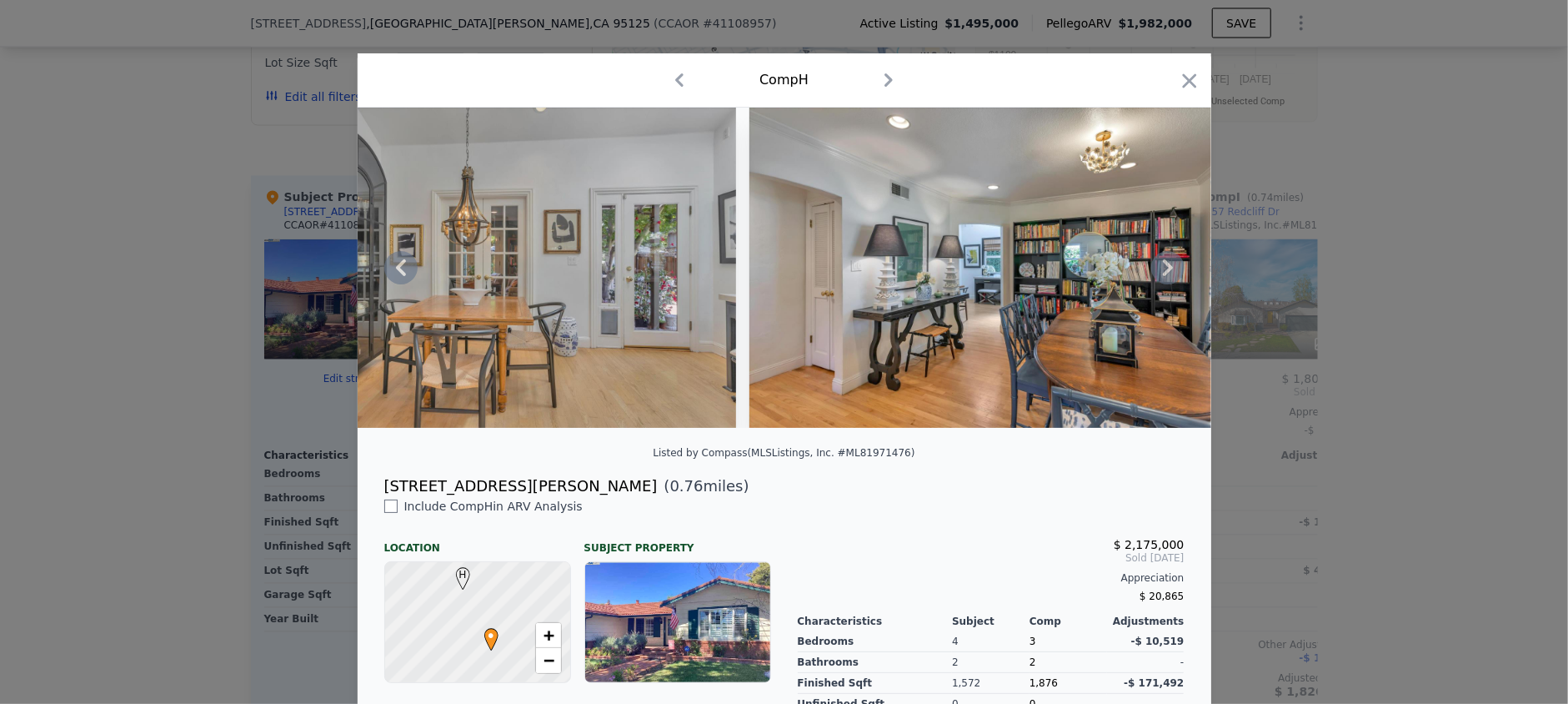
click at [1156, 282] on div at bounding box center [784, 268] width 854 height 320
click at [1163, 276] on icon at bounding box center [1168, 268] width 10 height 17
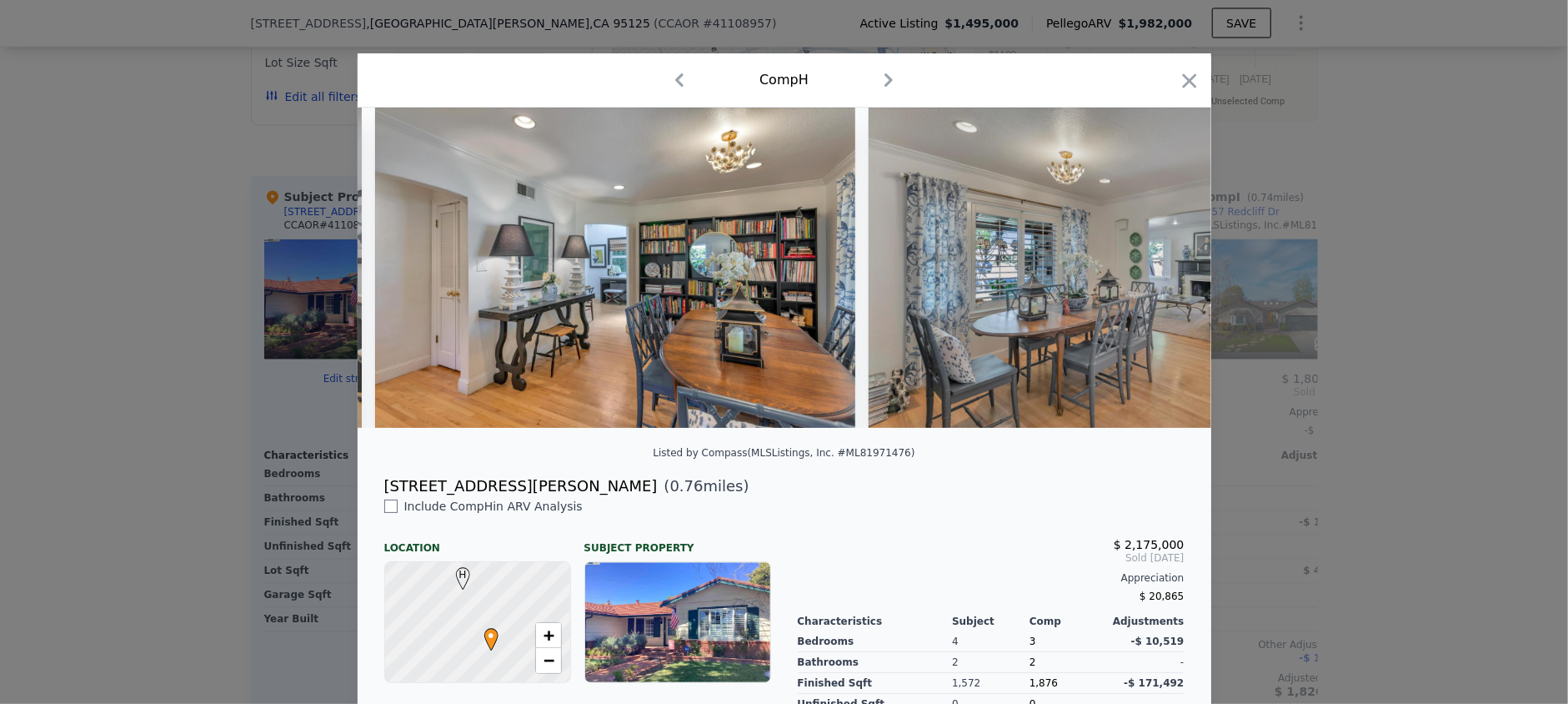
scroll to position [0, 8398]
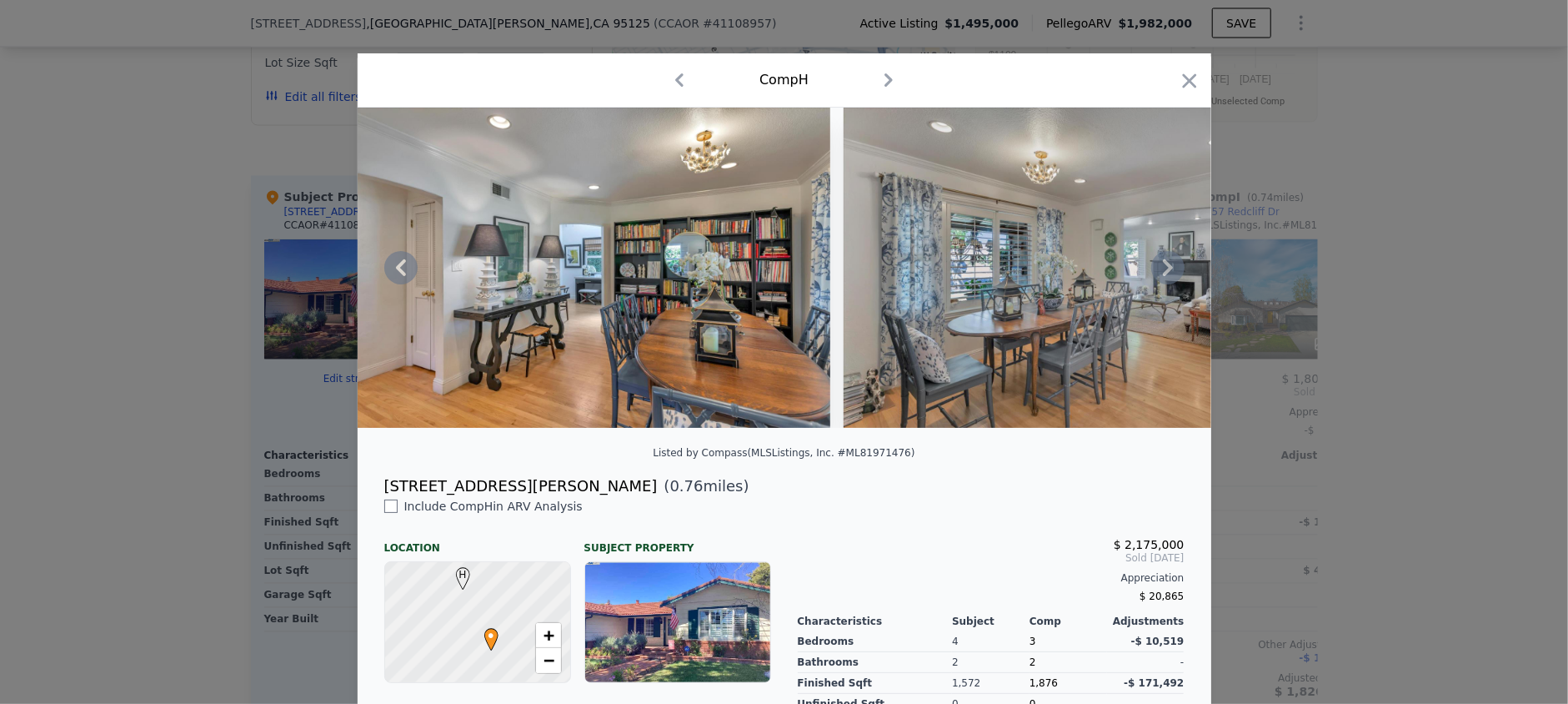
click at [1163, 272] on icon at bounding box center [1168, 268] width 10 height 17
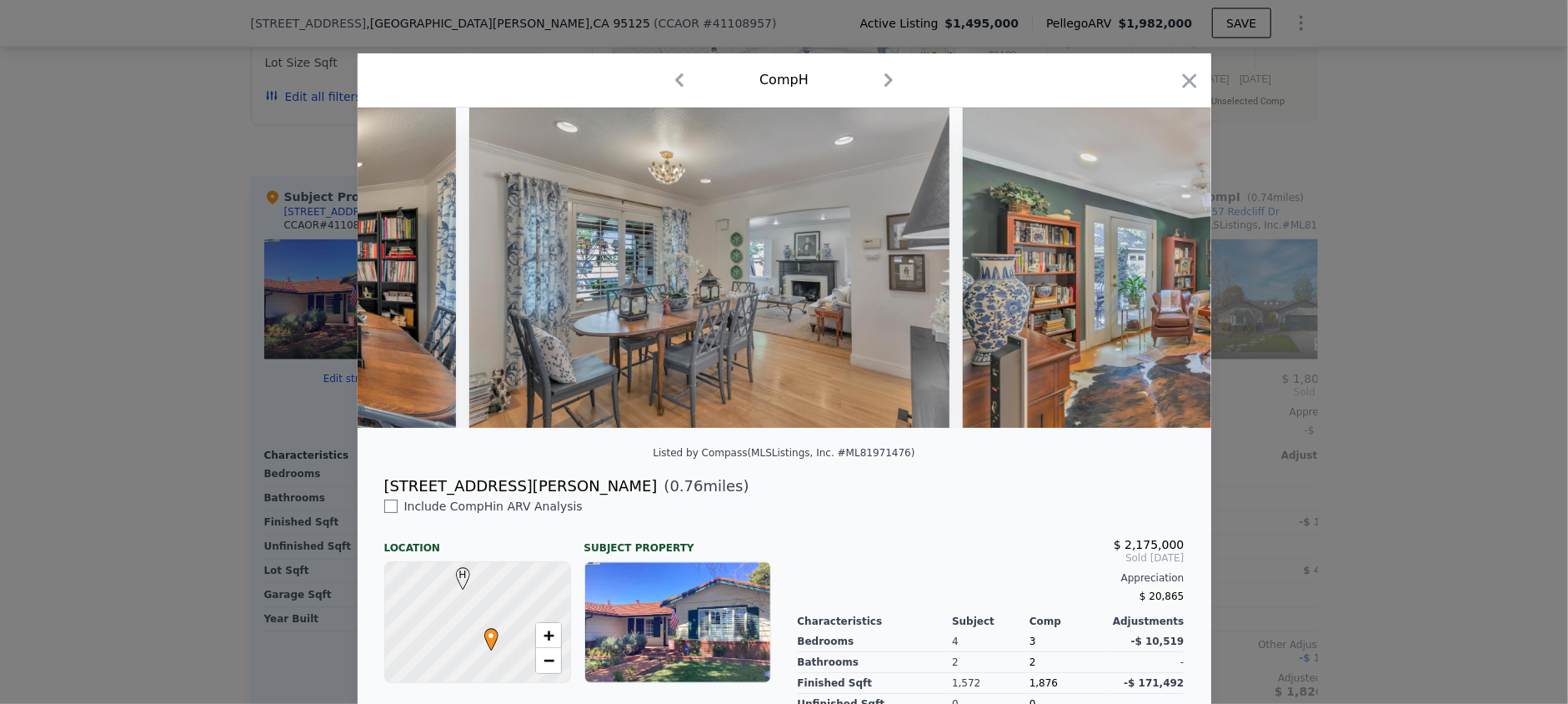
scroll to position [0, 8799]
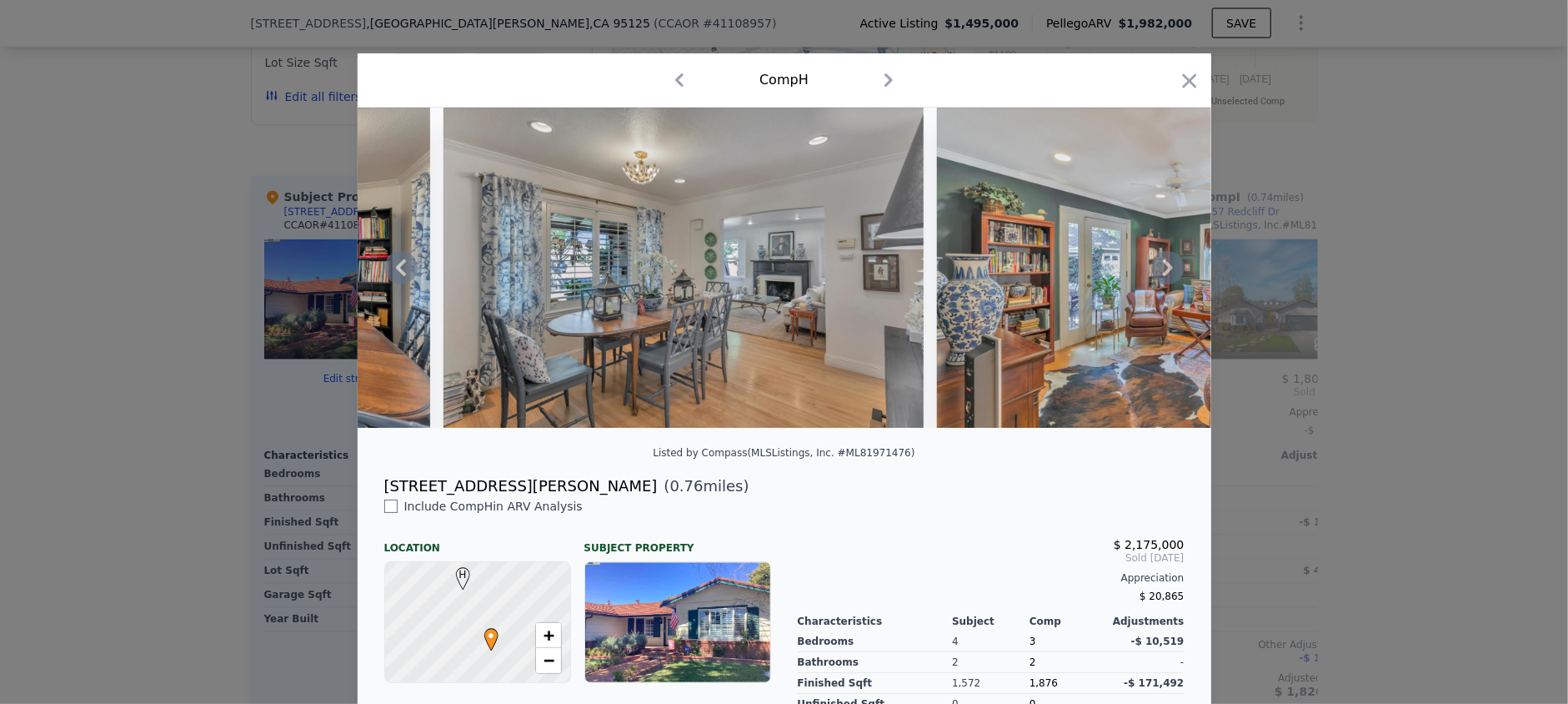
click at [1163, 272] on icon at bounding box center [1168, 268] width 10 height 17
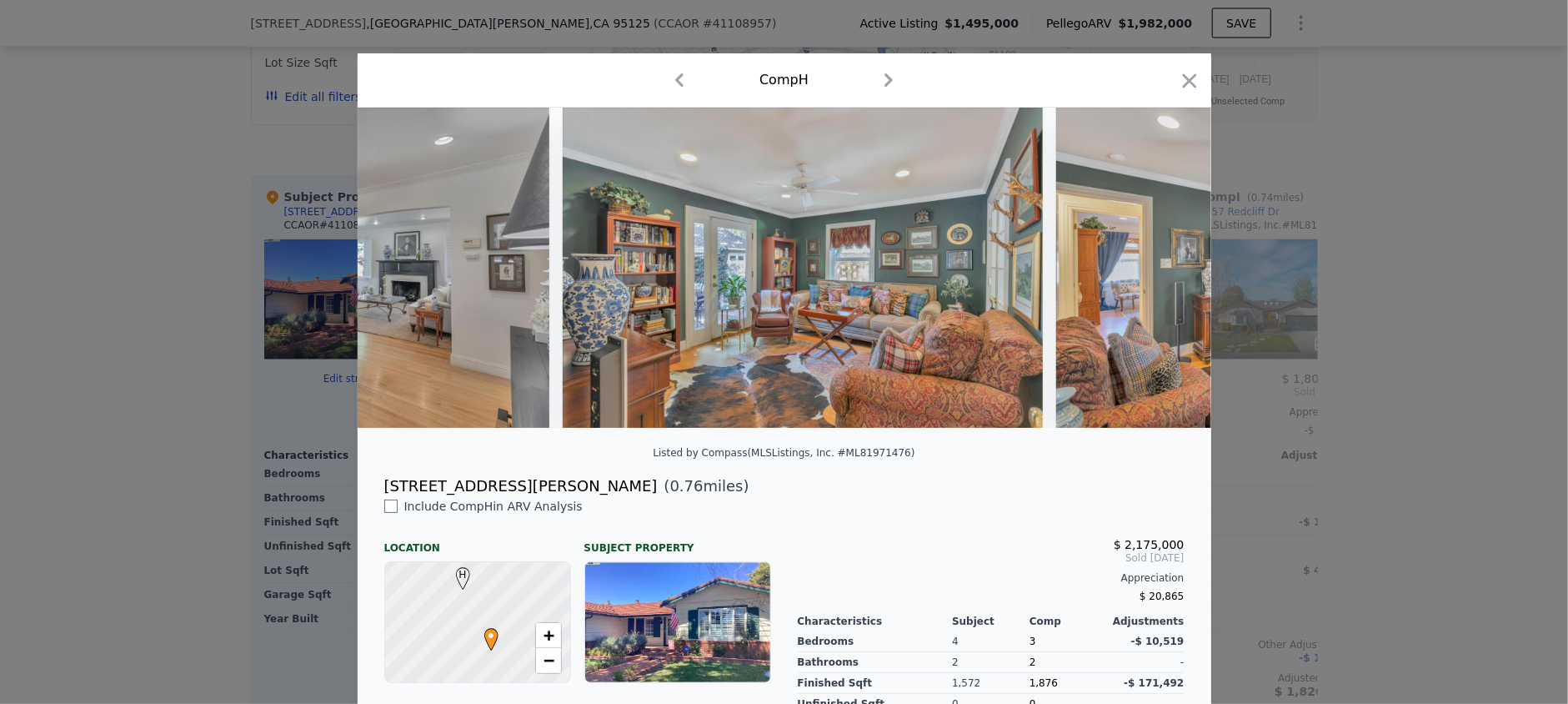
scroll to position [0, 9199]
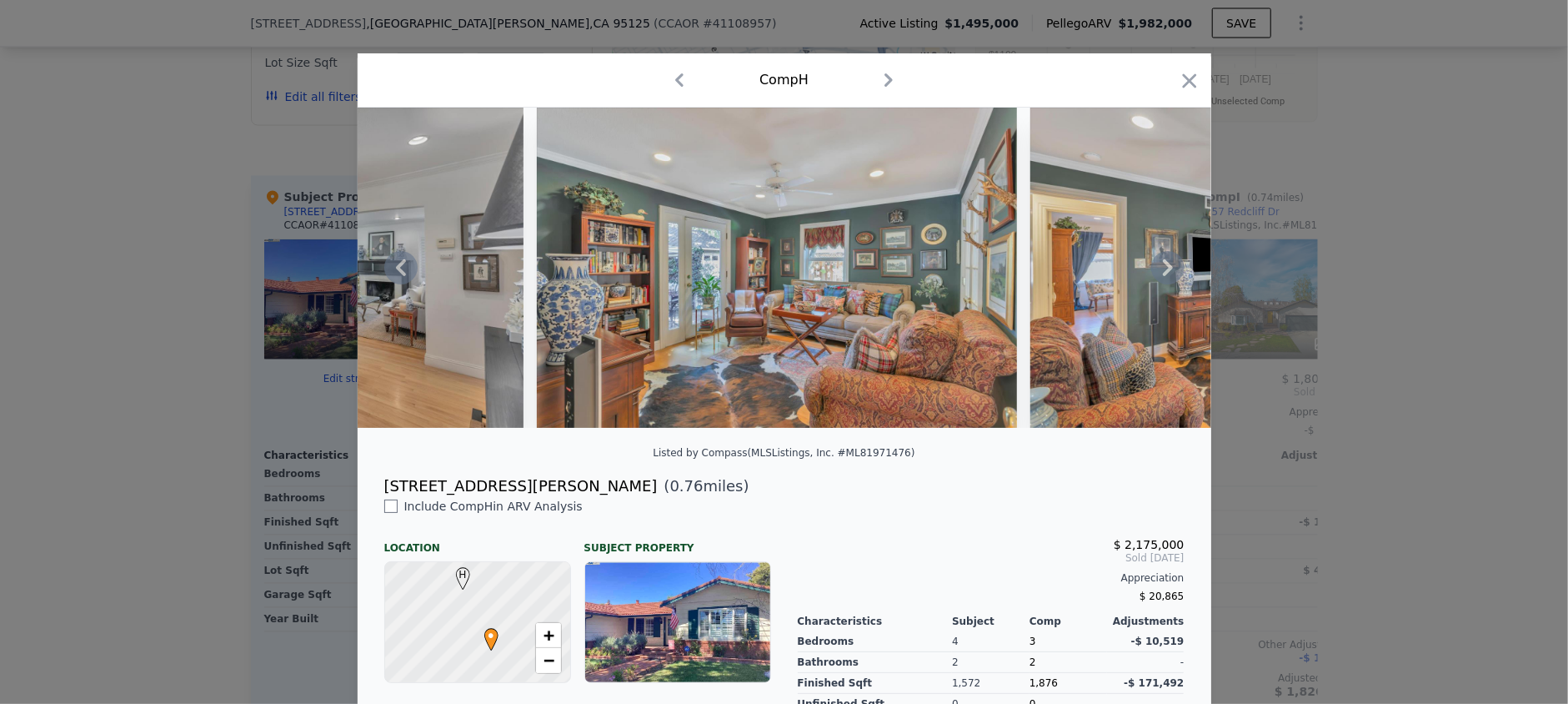
click at [1163, 272] on icon at bounding box center [1168, 268] width 10 height 17
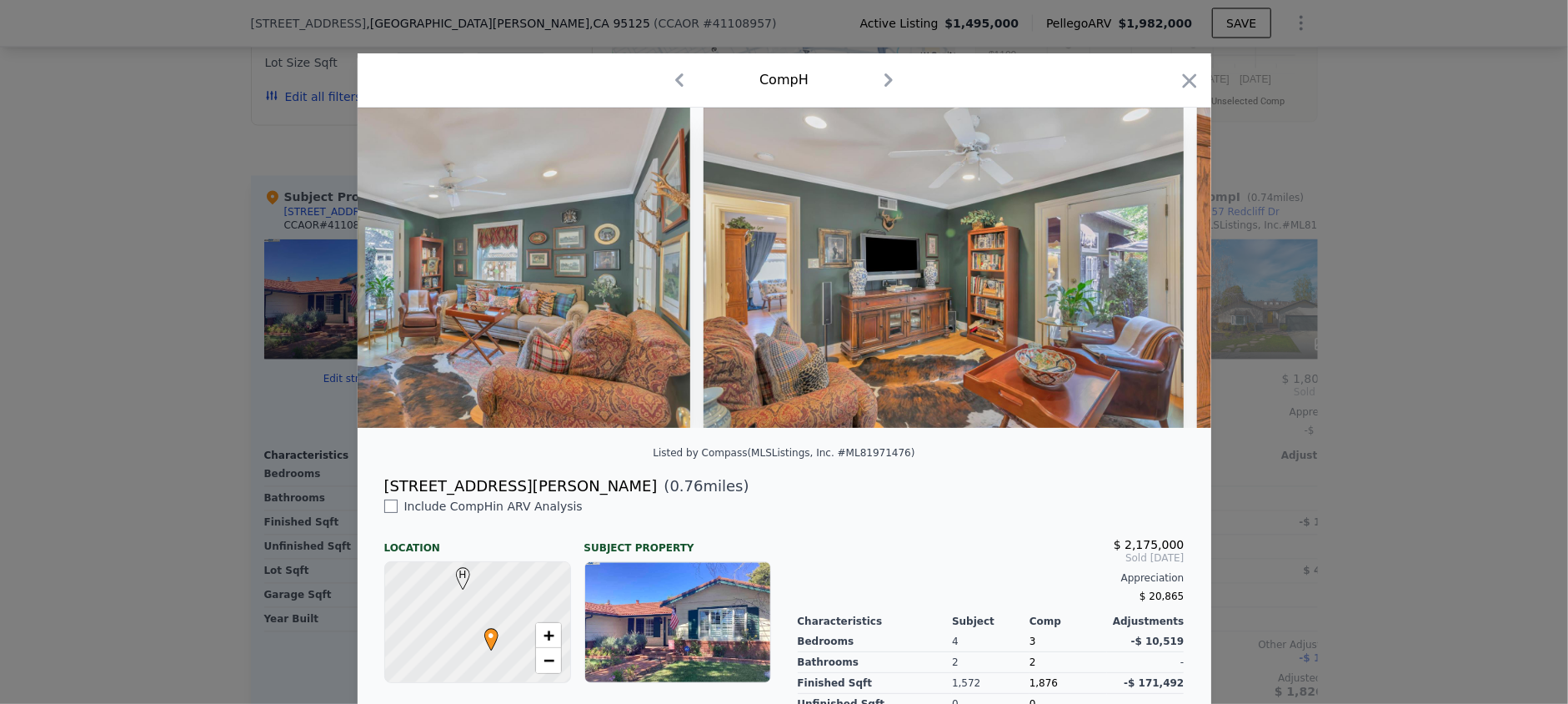
scroll to position [0, 9598]
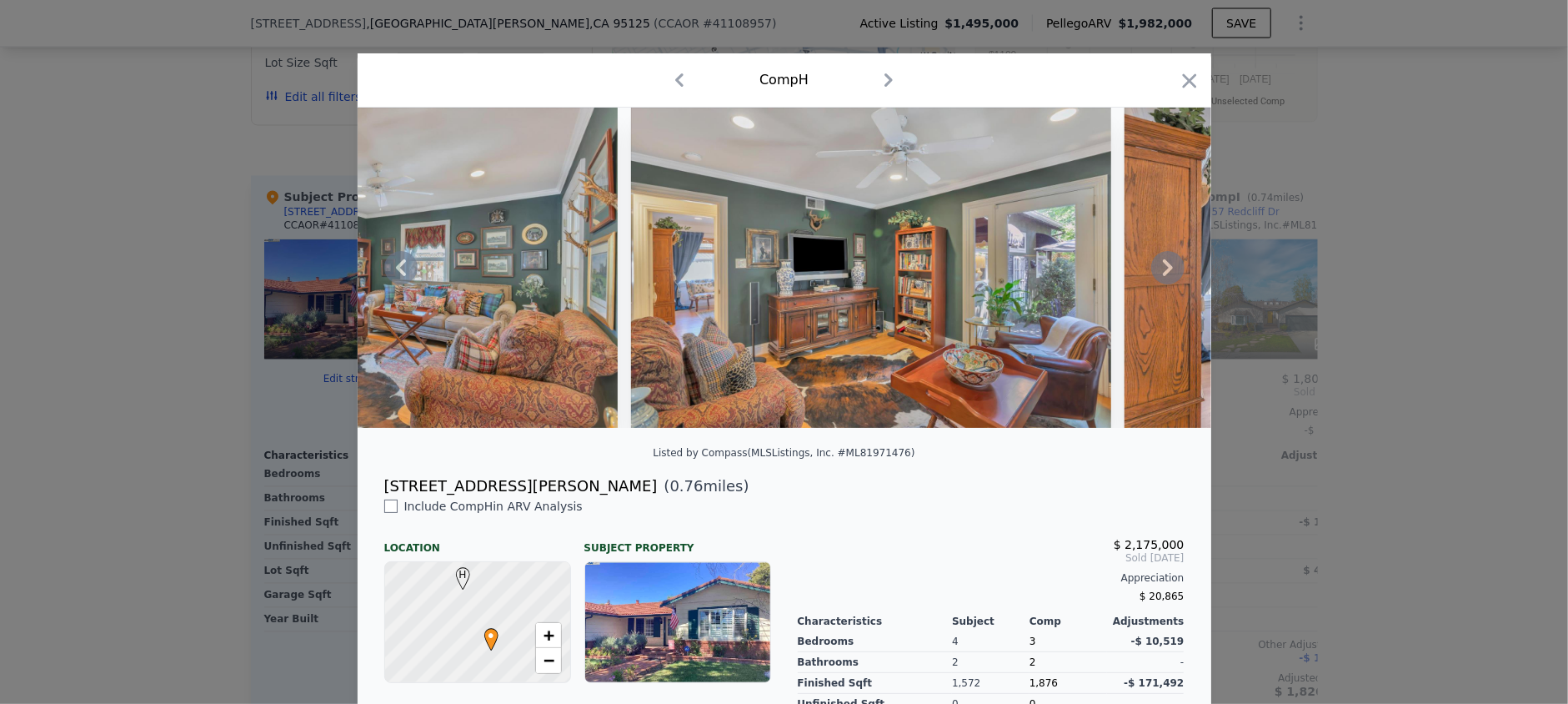
click at [1163, 272] on icon at bounding box center [1168, 268] width 10 height 17
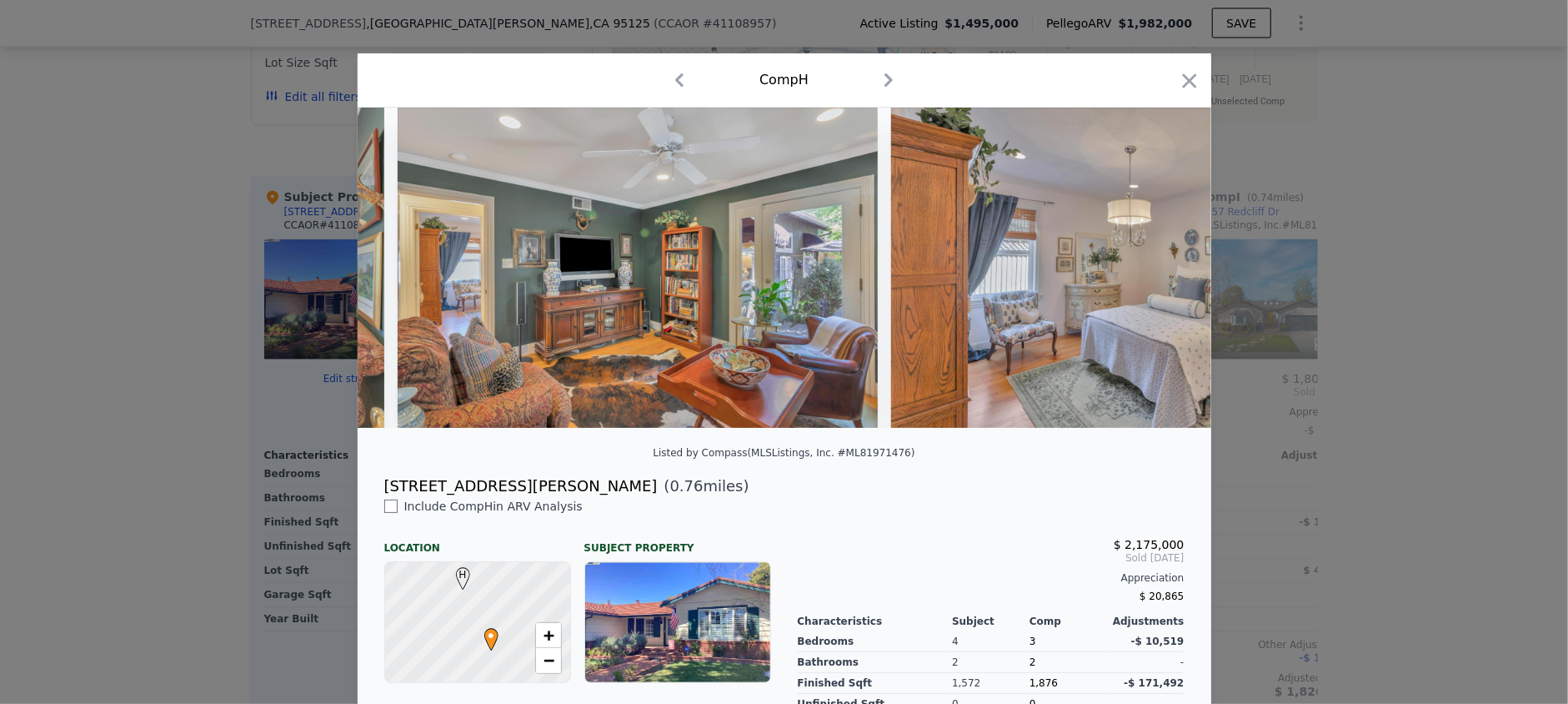
scroll to position [0, 9998]
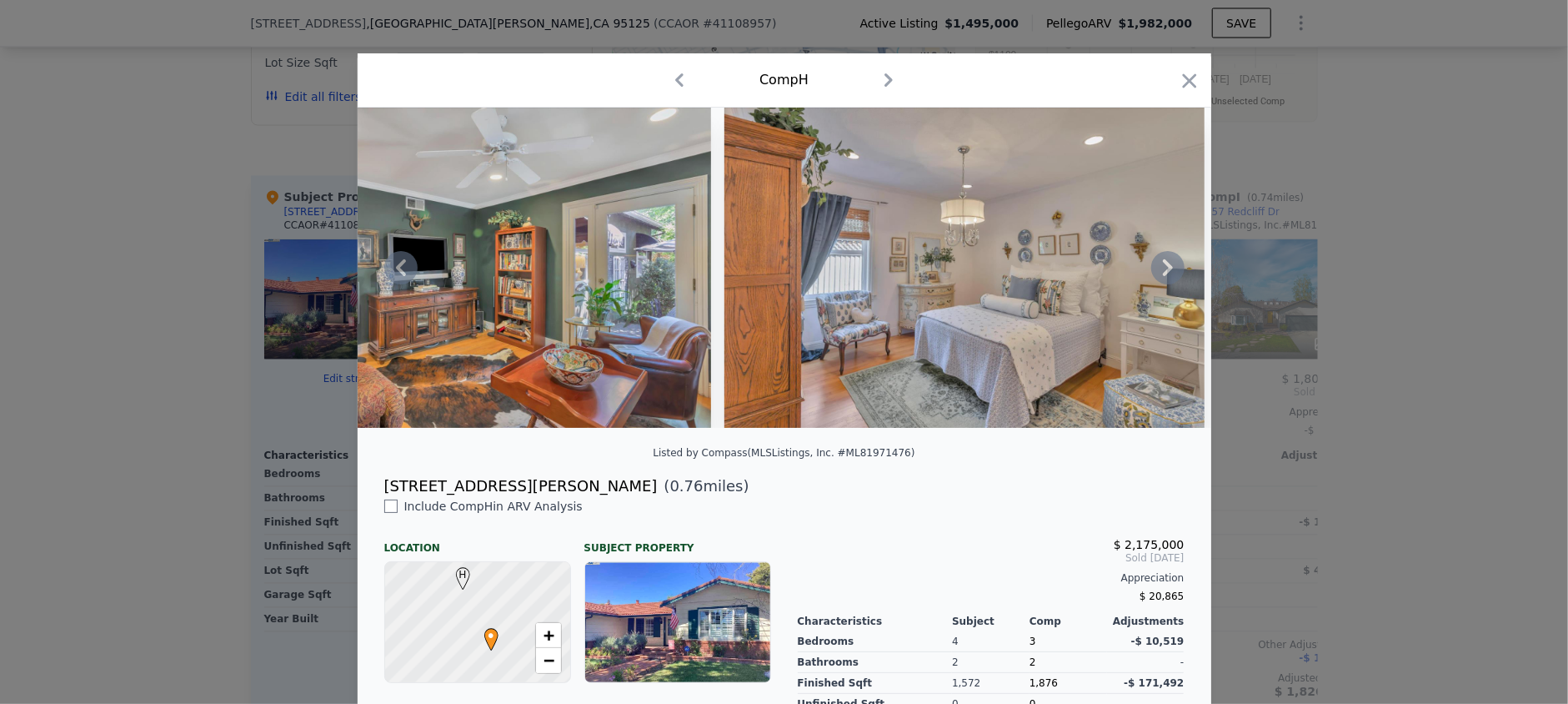
click at [1163, 272] on icon at bounding box center [1168, 268] width 10 height 17
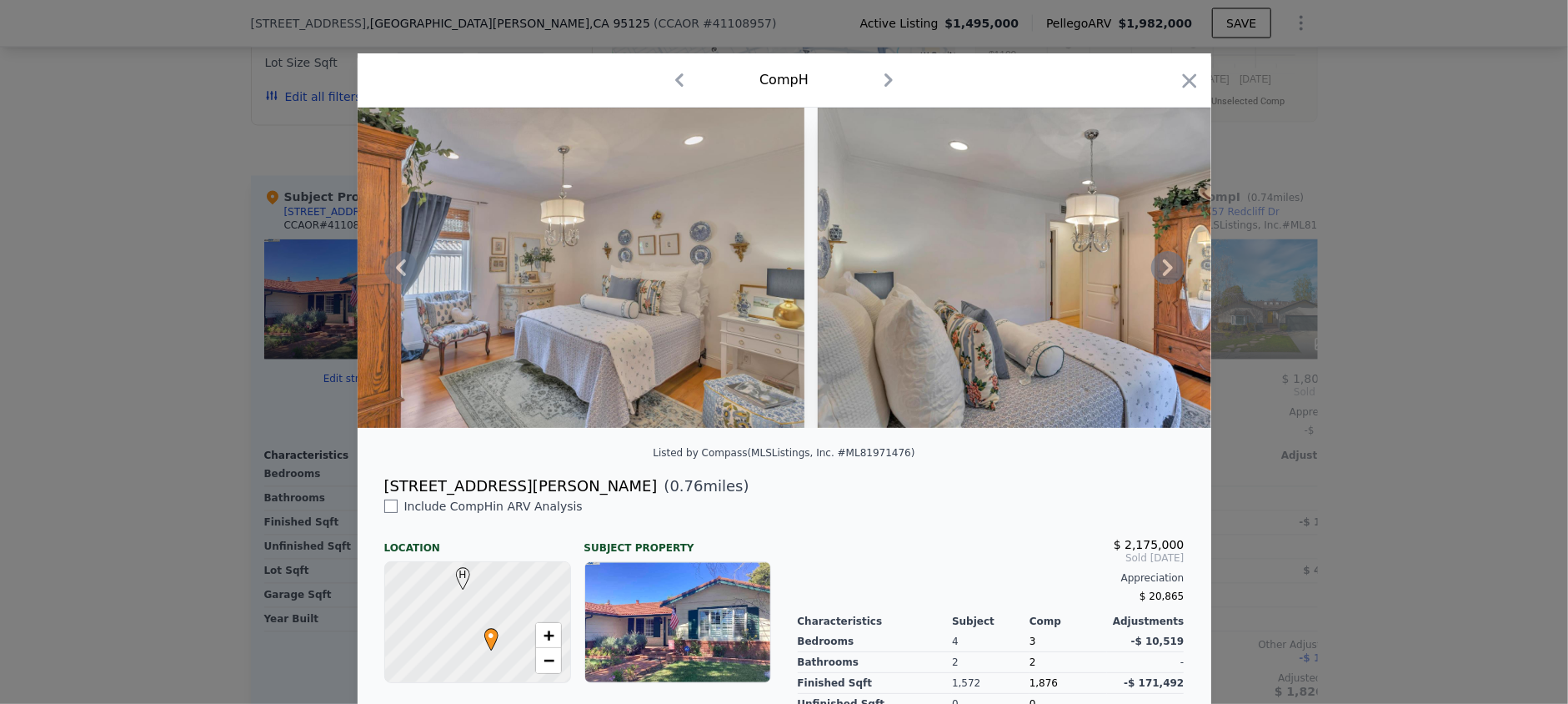
click at [1163, 272] on icon at bounding box center [1168, 268] width 10 height 17
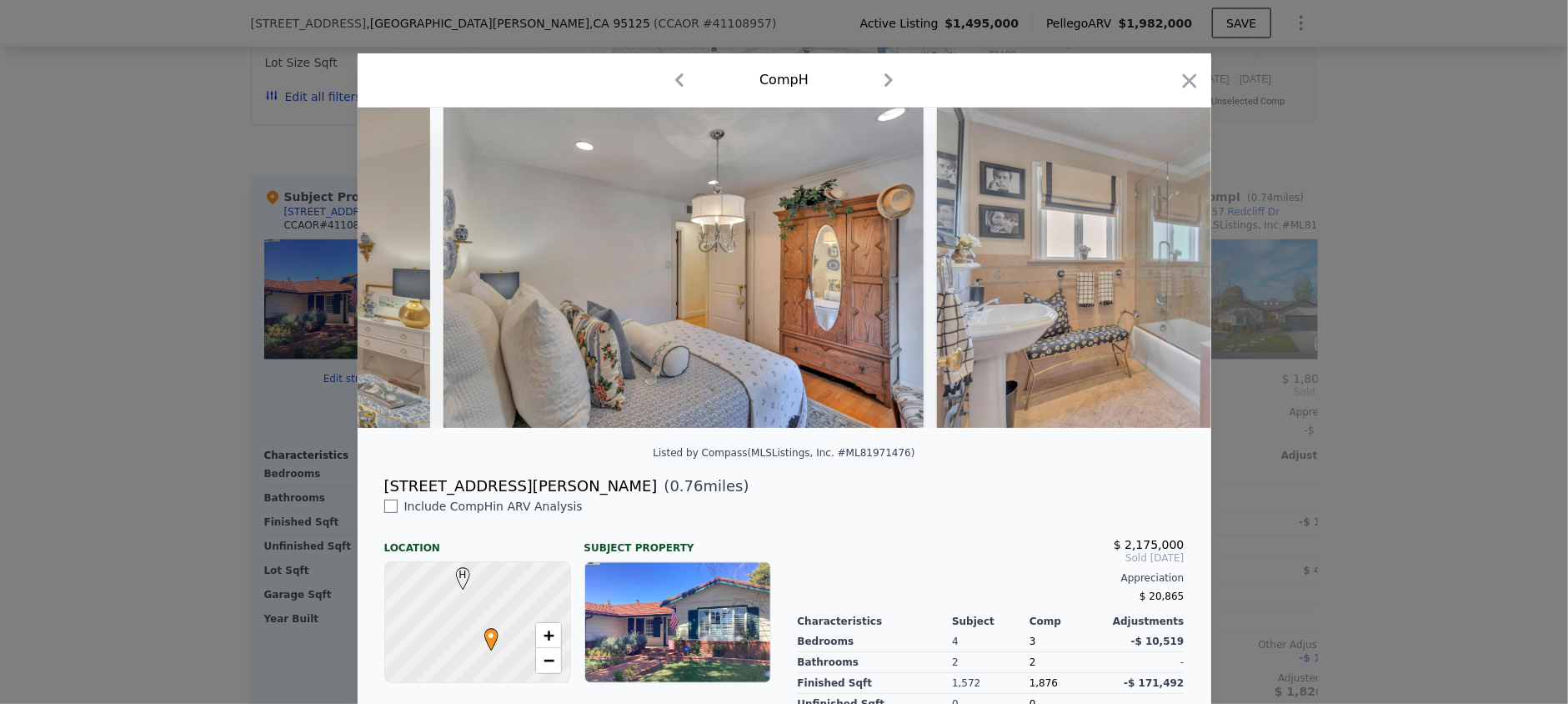
scroll to position [0, 10799]
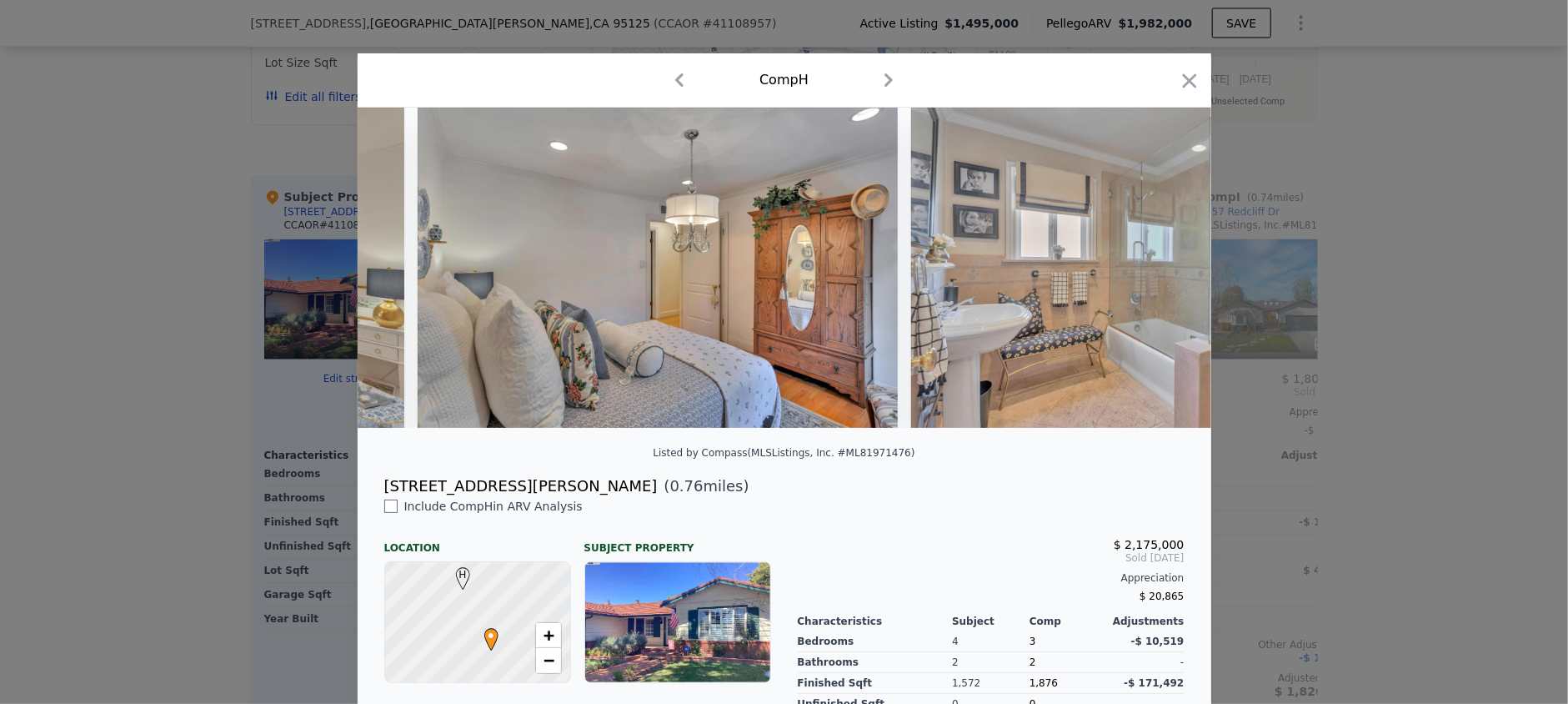
click at [1163, 273] on icon at bounding box center [1168, 268] width 10 height 17
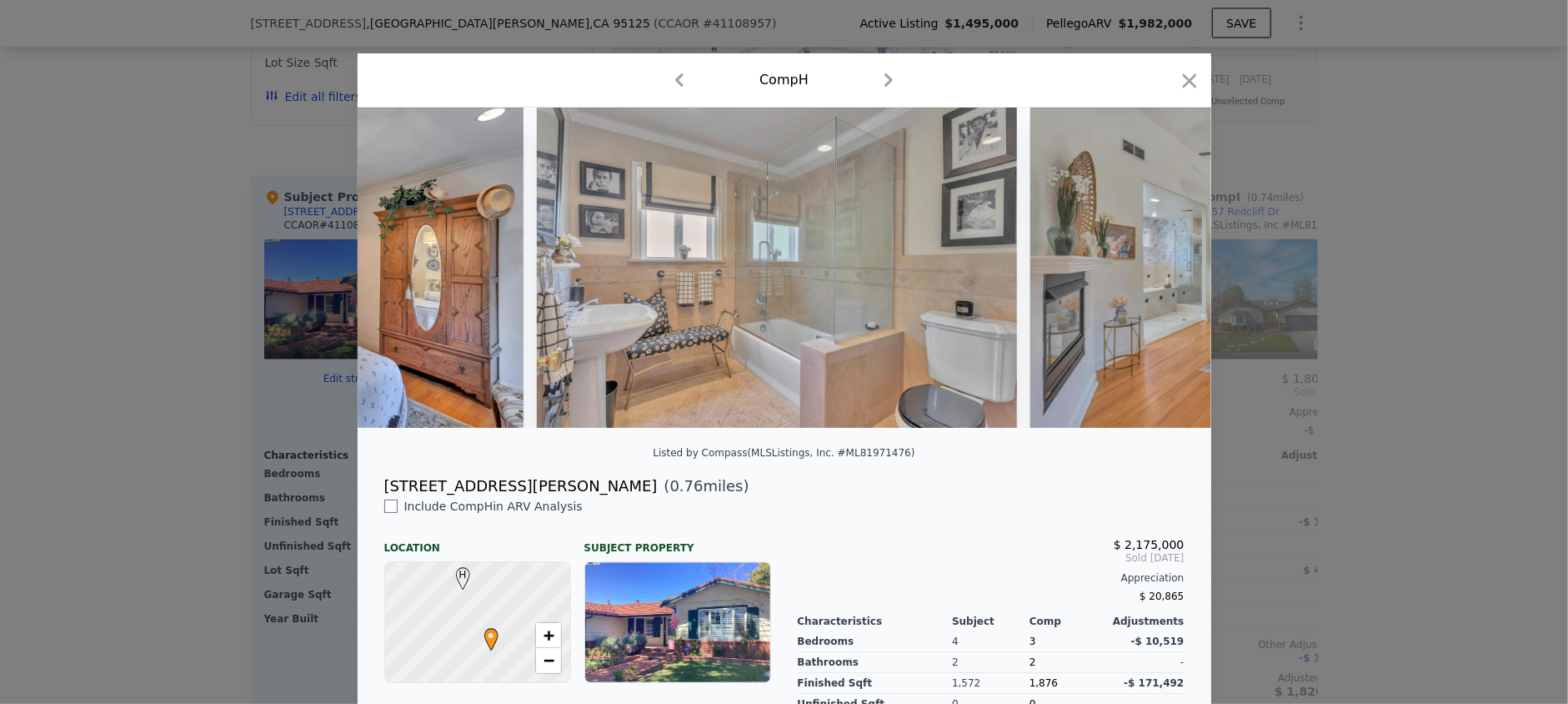
scroll to position [0, 11198]
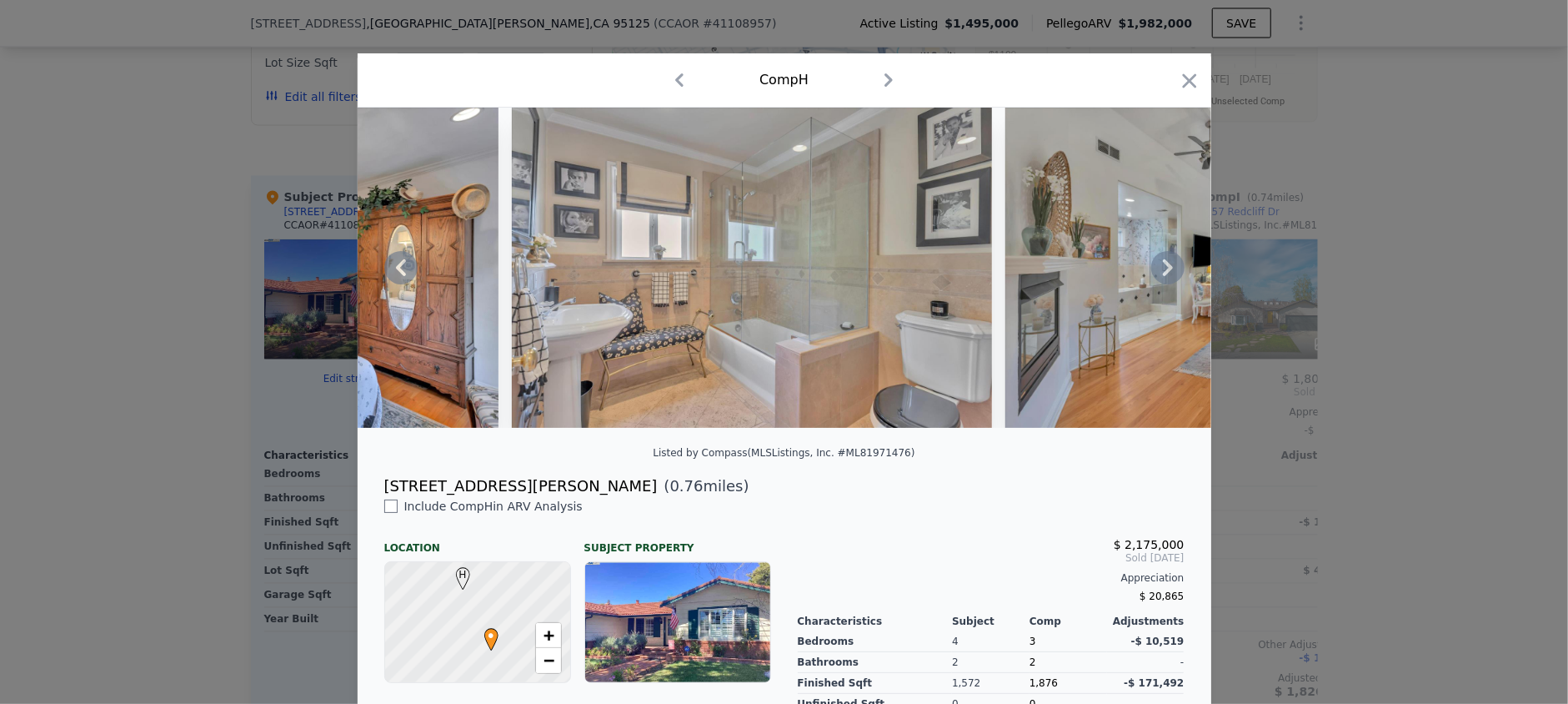
click at [1158, 273] on div at bounding box center [784, 268] width 854 height 320
click at [1163, 273] on icon at bounding box center [1168, 268] width 10 height 17
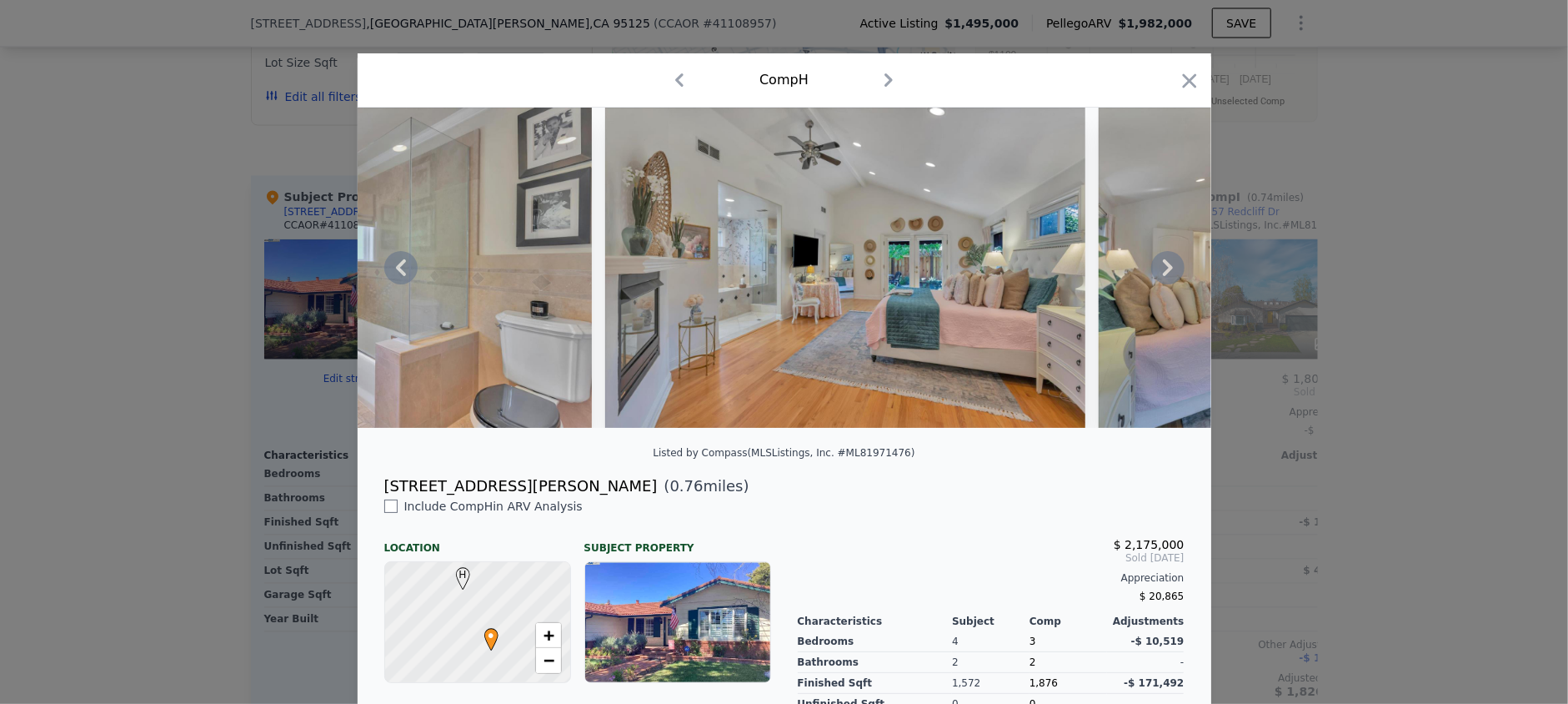
click at [1163, 273] on icon at bounding box center [1168, 268] width 10 height 17
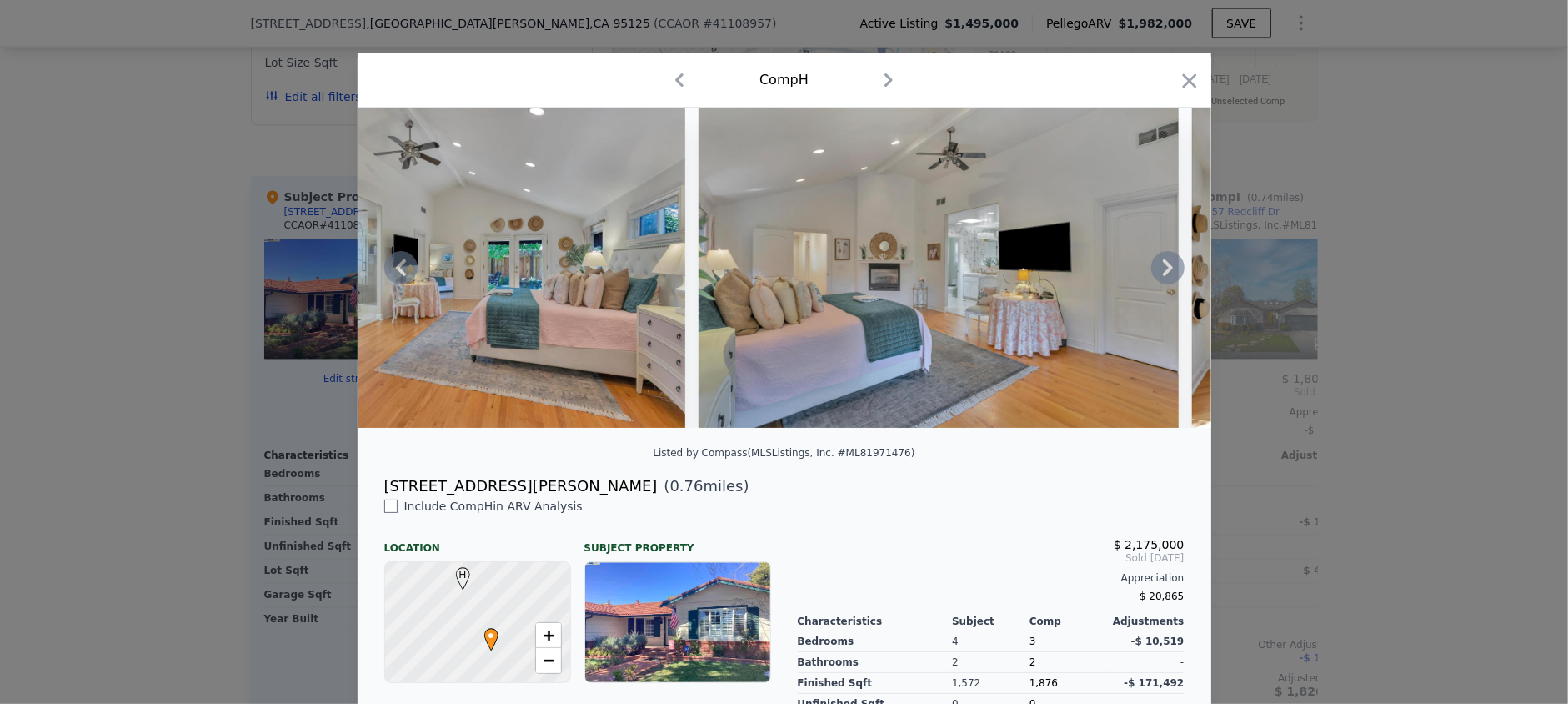
click at [1163, 273] on icon at bounding box center [1168, 268] width 10 height 17
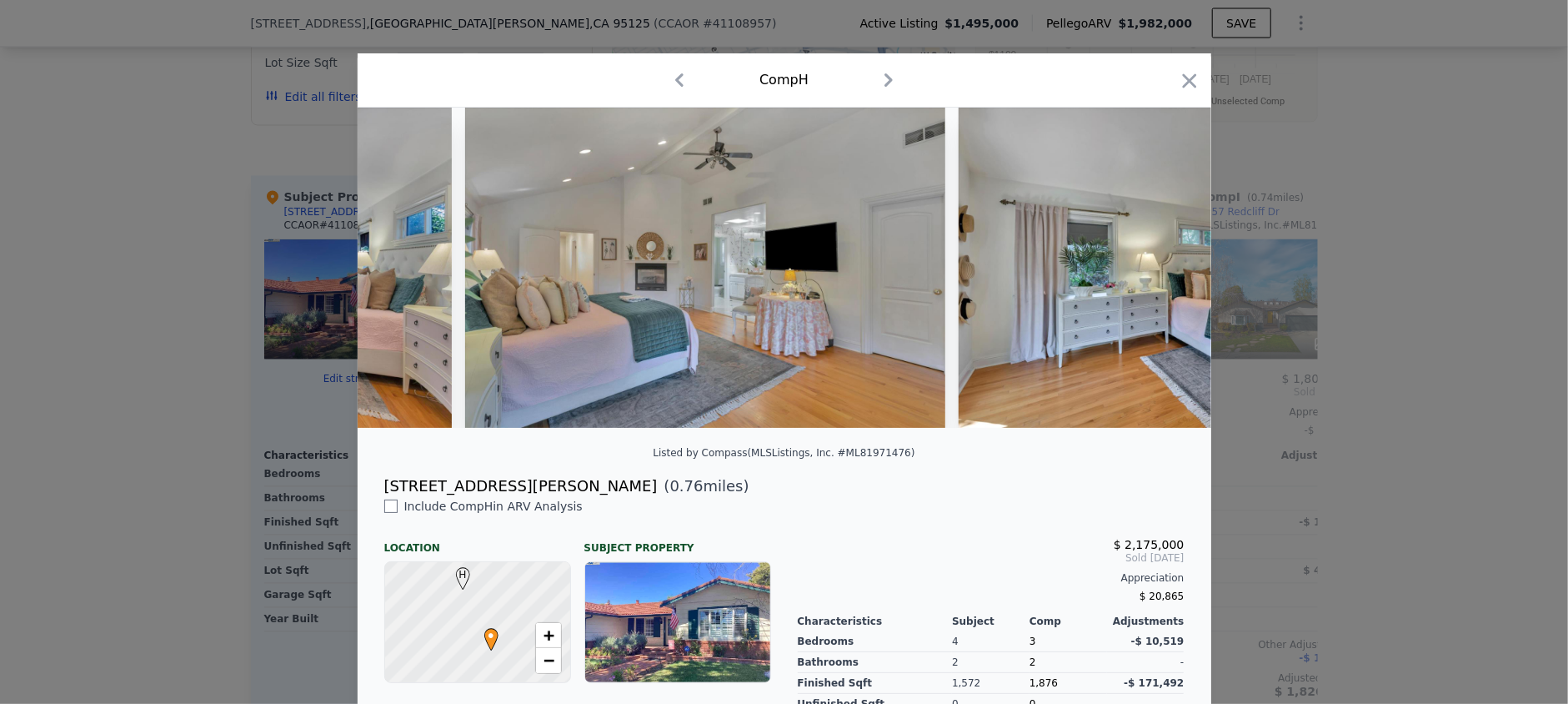
scroll to position [0, 12398]
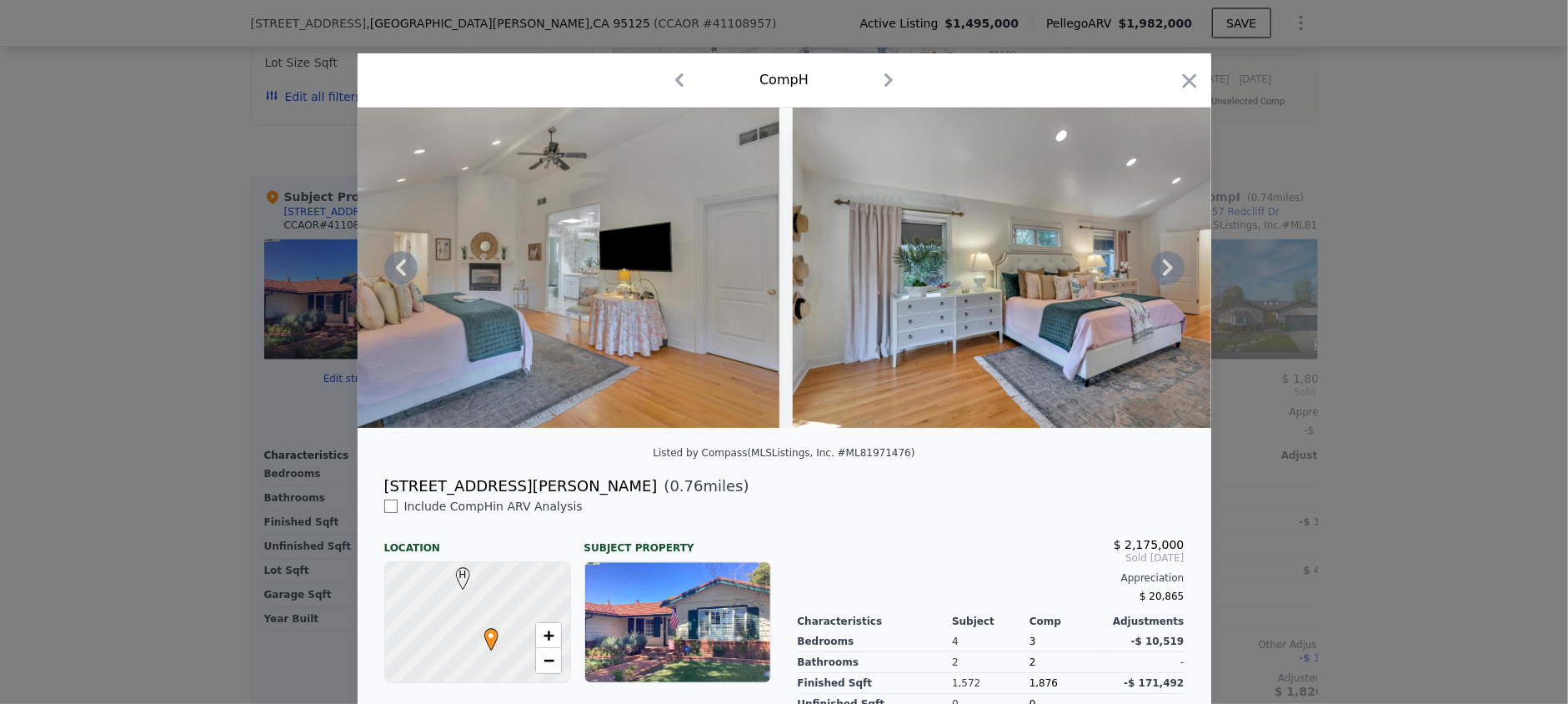
click at [1163, 273] on icon at bounding box center [1168, 268] width 10 height 17
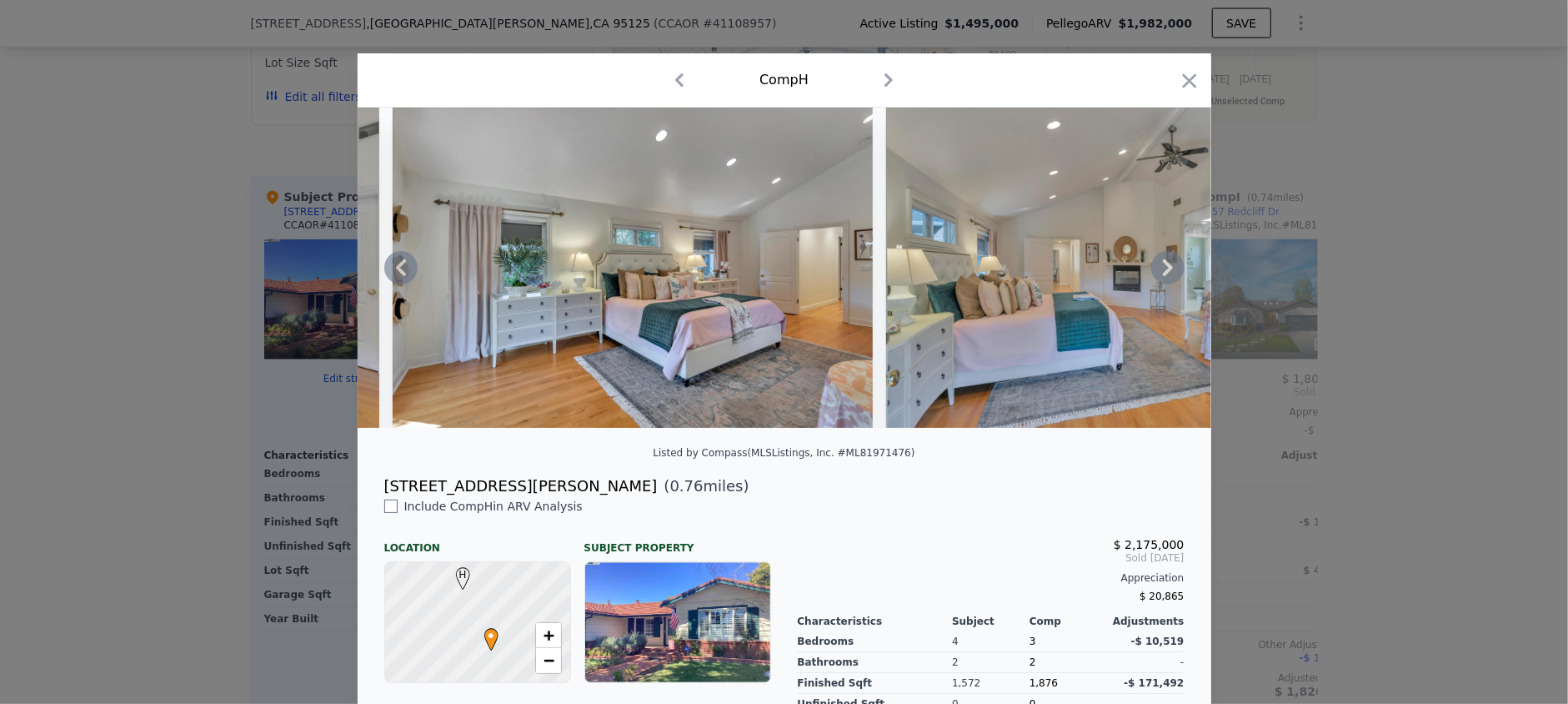
click at [1163, 273] on icon at bounding box center [1168, 268] width 10 height 17
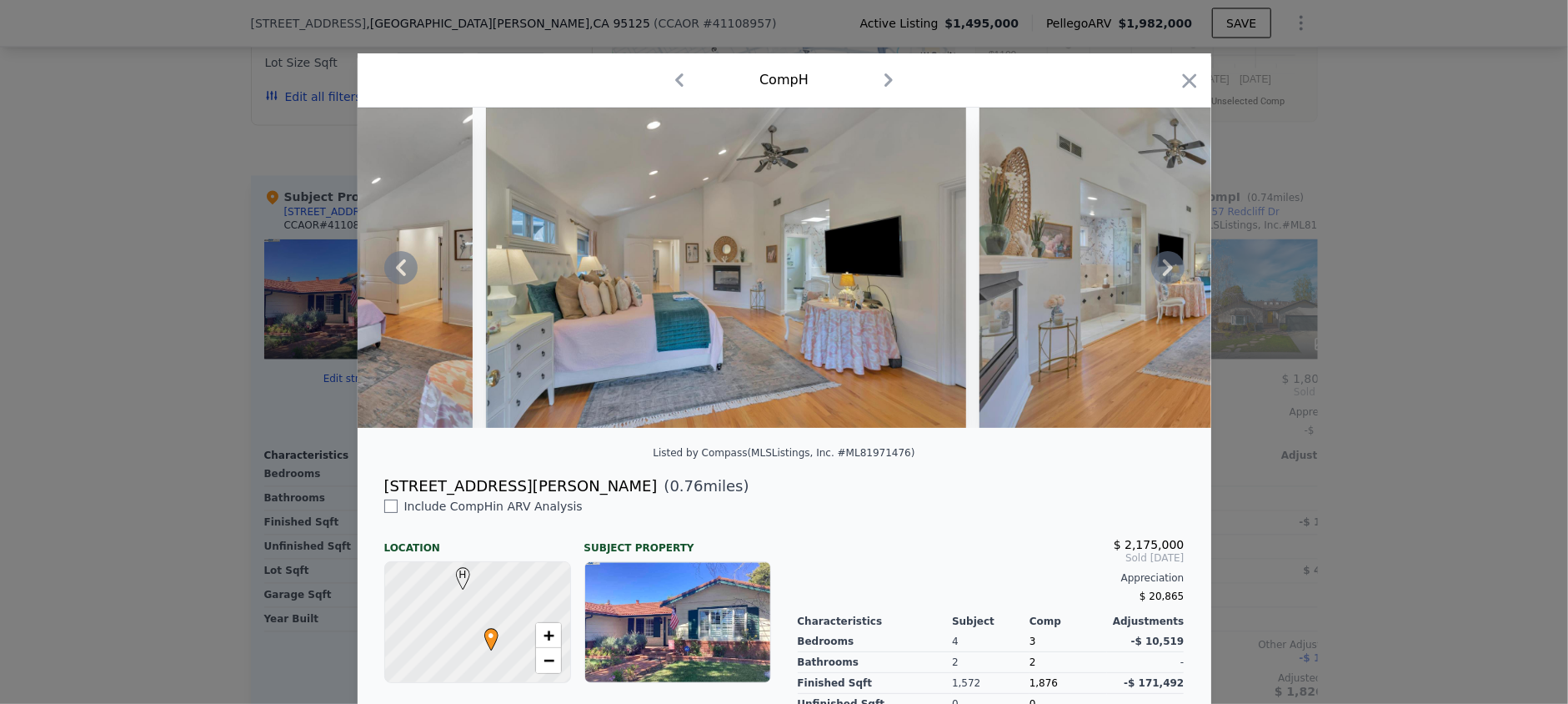
click at [1163, 273] on icon at bounding box center [1168, 268] width 10 height 17
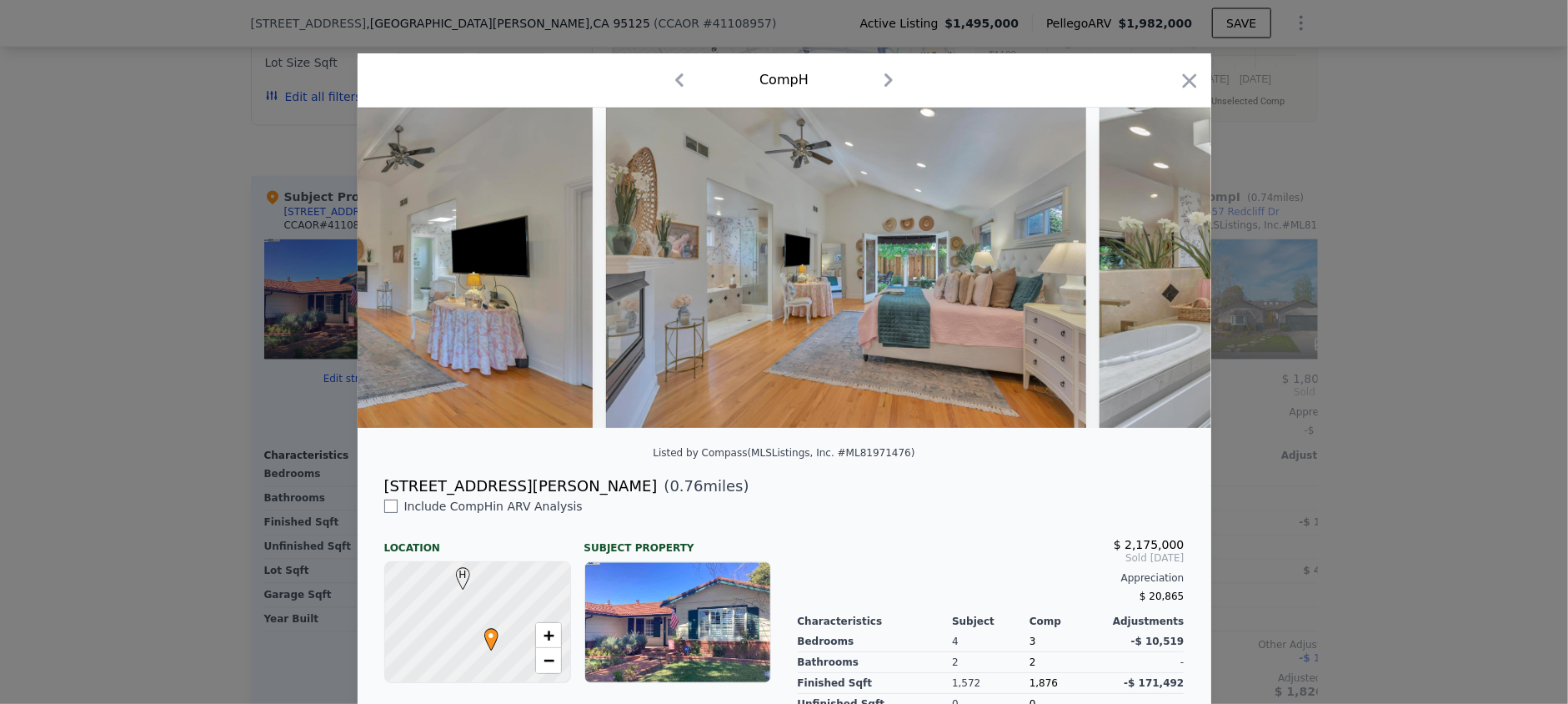
scroll to position [0, 13599]
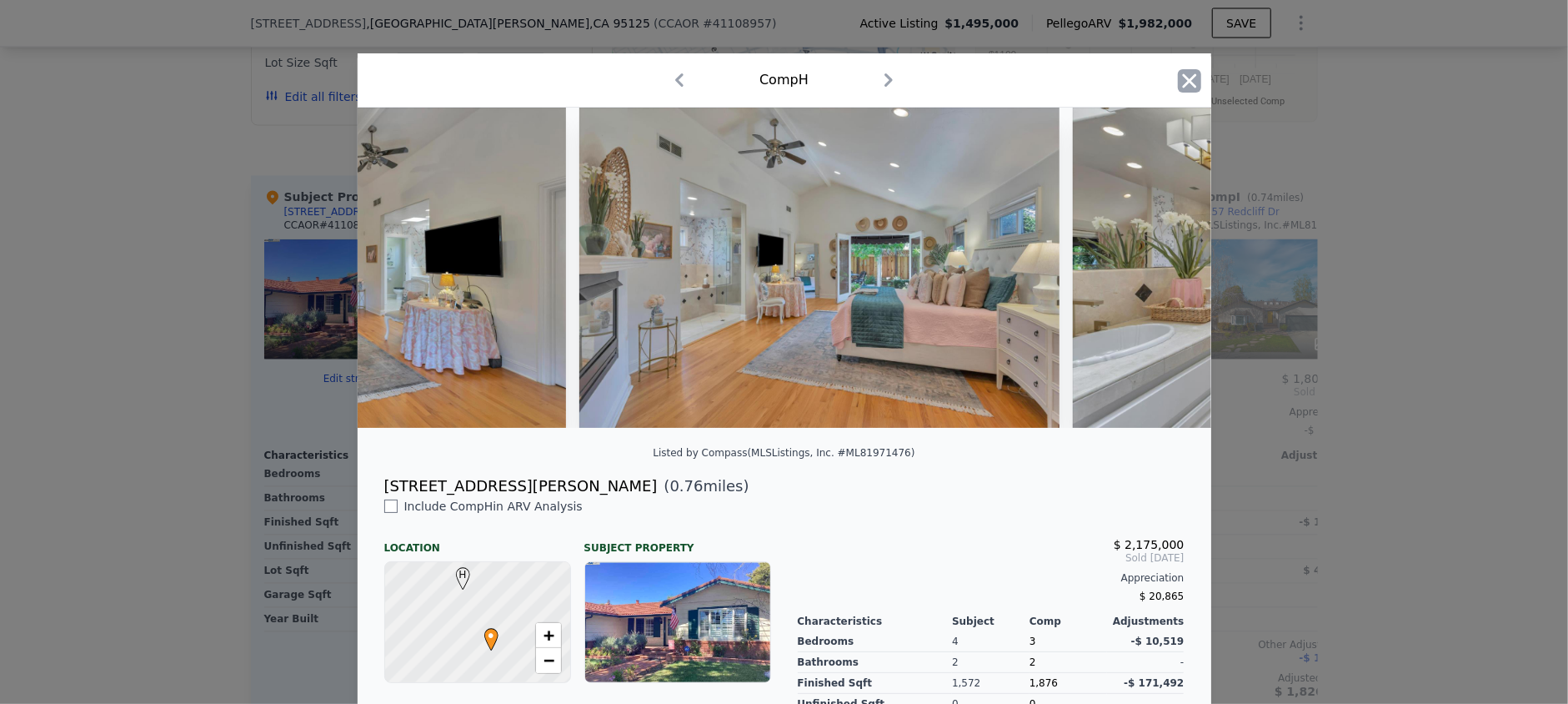
click at [1186, 81] on icon "button" at bounding box center [1190, 81] width 24 height 24
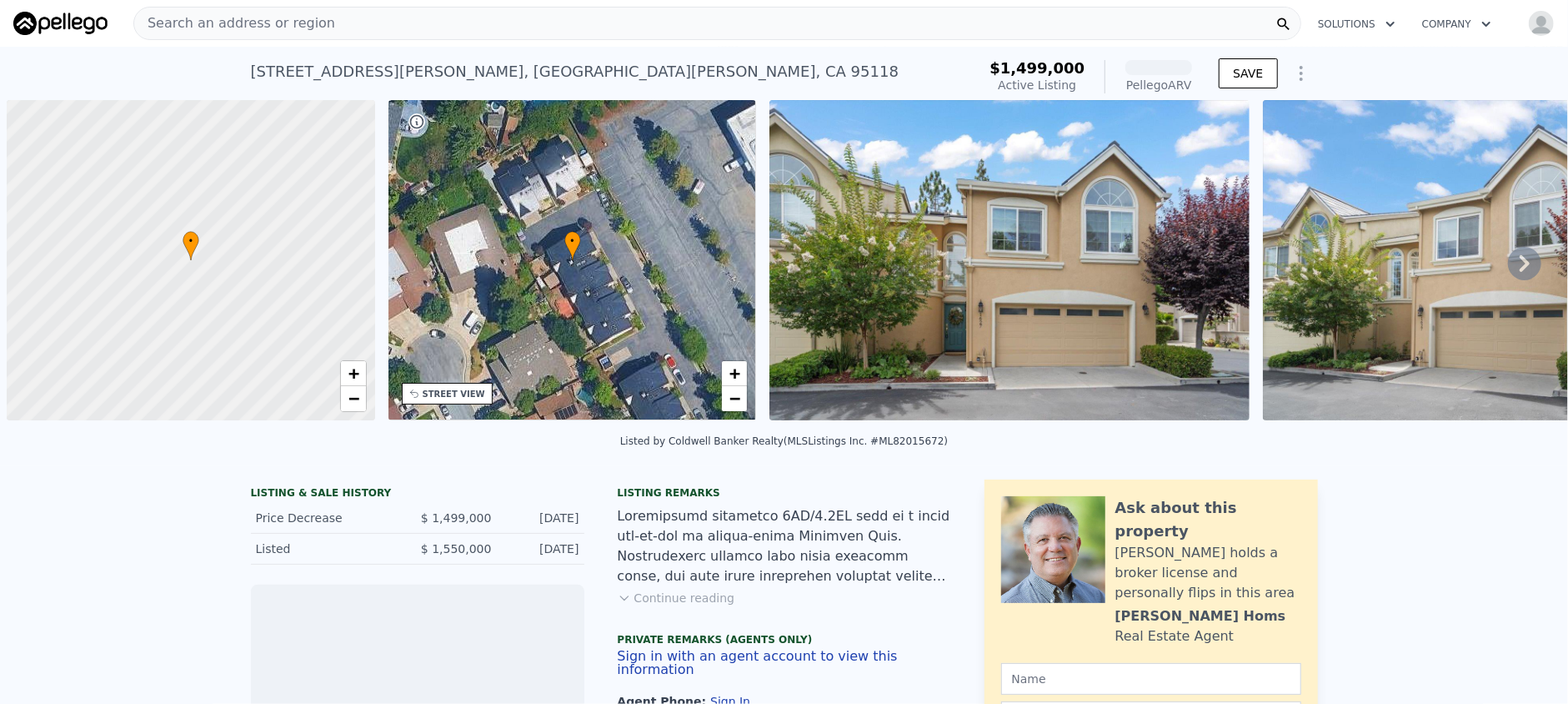
scroll to position [0, 7]
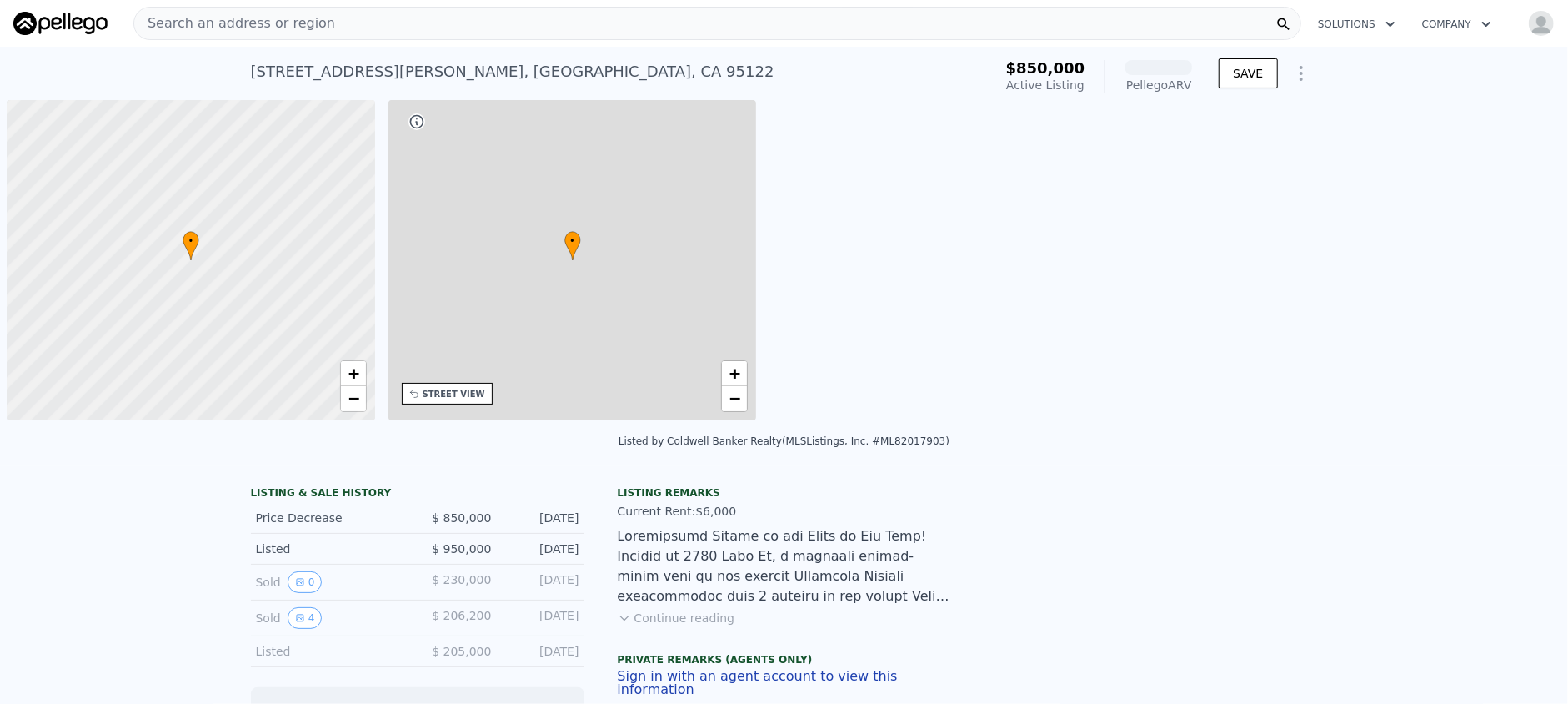
scroll to position [0, 7]
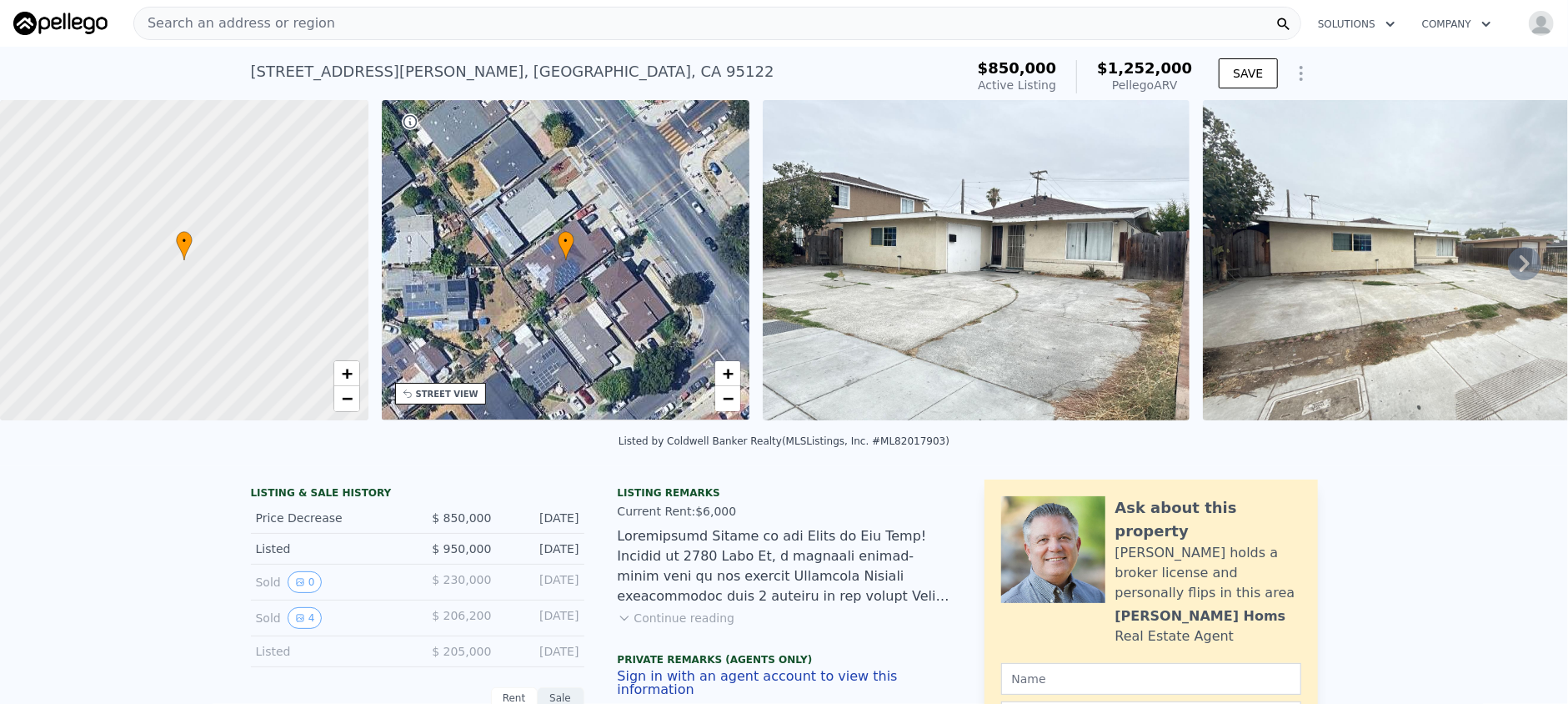
click at [431, 384] on div "STREET VIEW" at bounding box center [440, 394] width 91 height 22
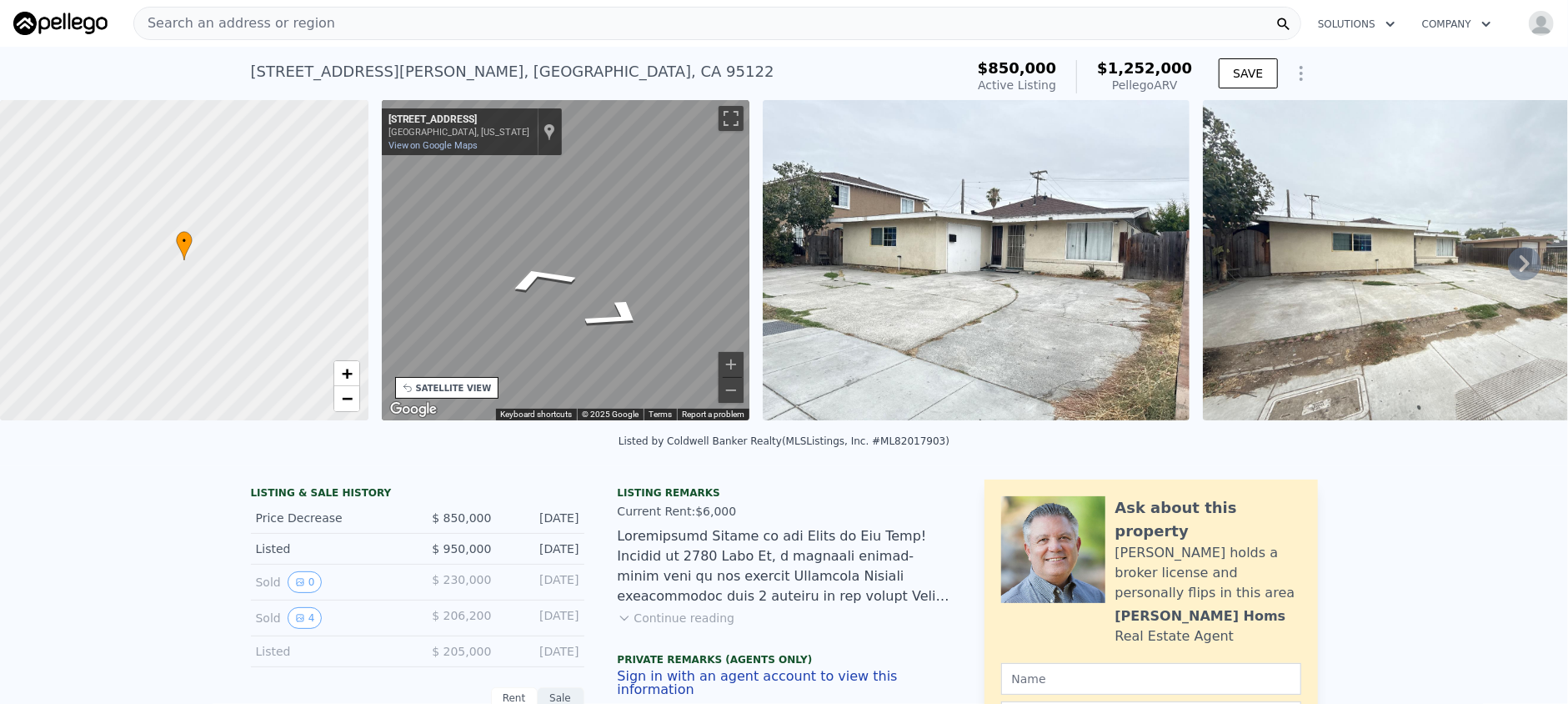
click at [256, 295] on div "• + − • + − STREET VIEW ← Move left → Move right ↑ Move up ↓ Move down + Zoom i…" at bounding box center [784, 263] width 1568 height 326
click at [373, 302] on div "• + − • + − STREET VIEW ← Move left → Move right ↑ Move up ↓ Move down + Zoom i…" at bounding box center [784, 263] width 1568 height 326
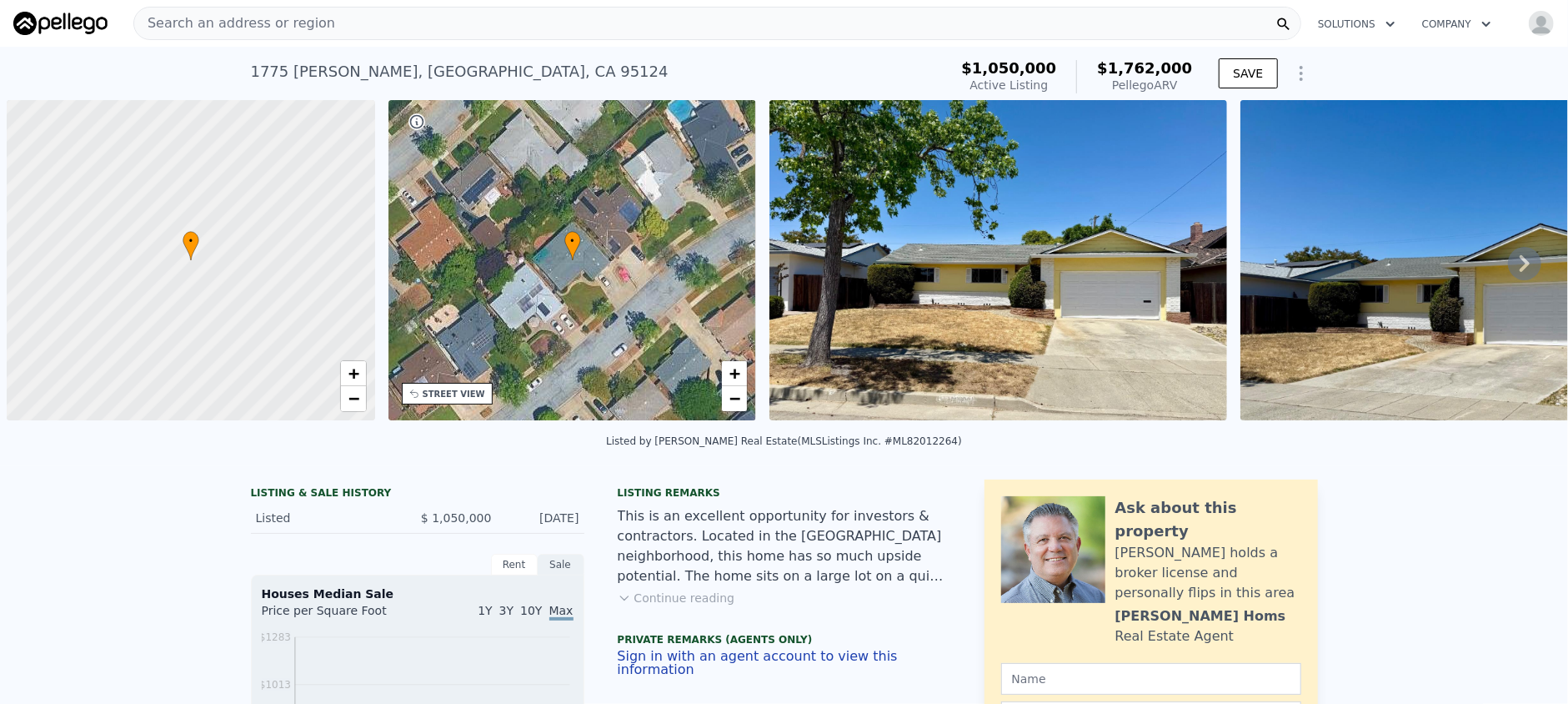
scroll to position [0, 7]
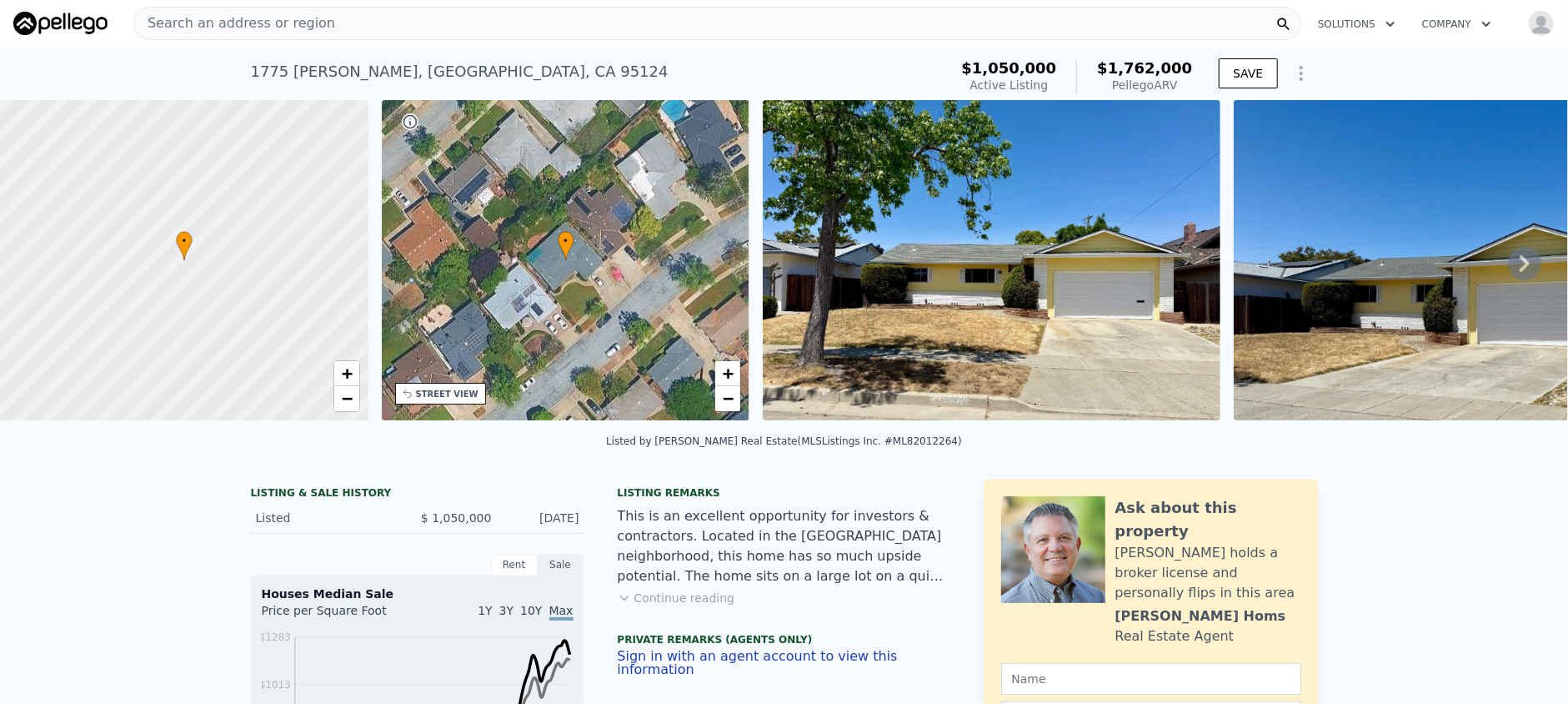
drag, startPoint x: 472, startPoint y: 399, endPoint x: 494, endPoint y: 397, distance: 22.1
click at [472, 399] on div "STREET VIEW" at bounding box center [440, 394] width 91 height 22
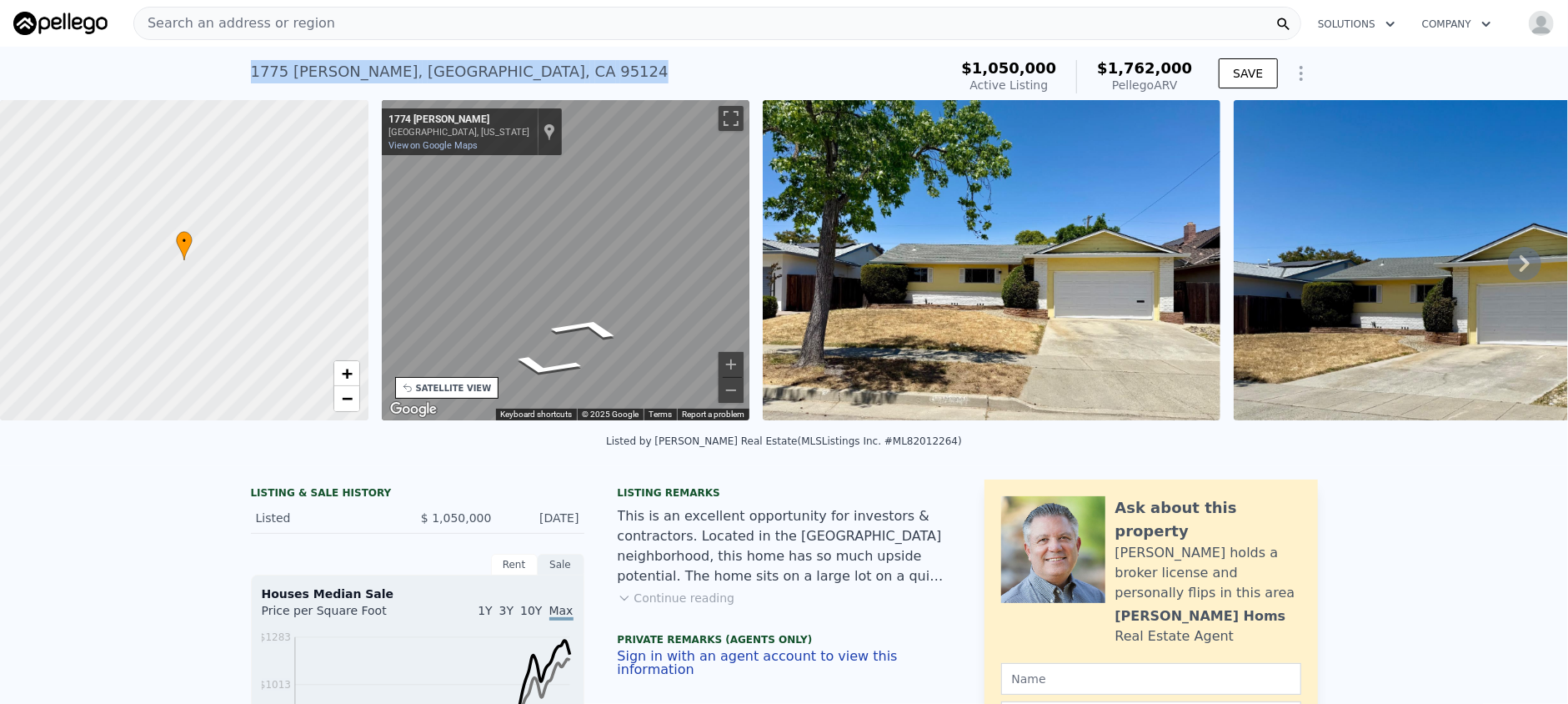
drag, startPoint x: 551, startPoint y: 73, endPoint x: 177, endPoint y: 75, distance: 374.0
click at [177, 75] on div "[STREET_ADDRESS][PERSON_NAME] Active at $1.050m (~ARV $1.762m ) $1,050,000 Acti…" at bounding box center [784, 73] width 1568 height 53
copy div "[STREET_ADDRESS][PERSON_NAME]"
click at [347, 377] on span "+" at bounding box center [346, 373] width 11 height 21
click at [348, 377] on span "+" at bounding box center [346, 373] width 11 height 21
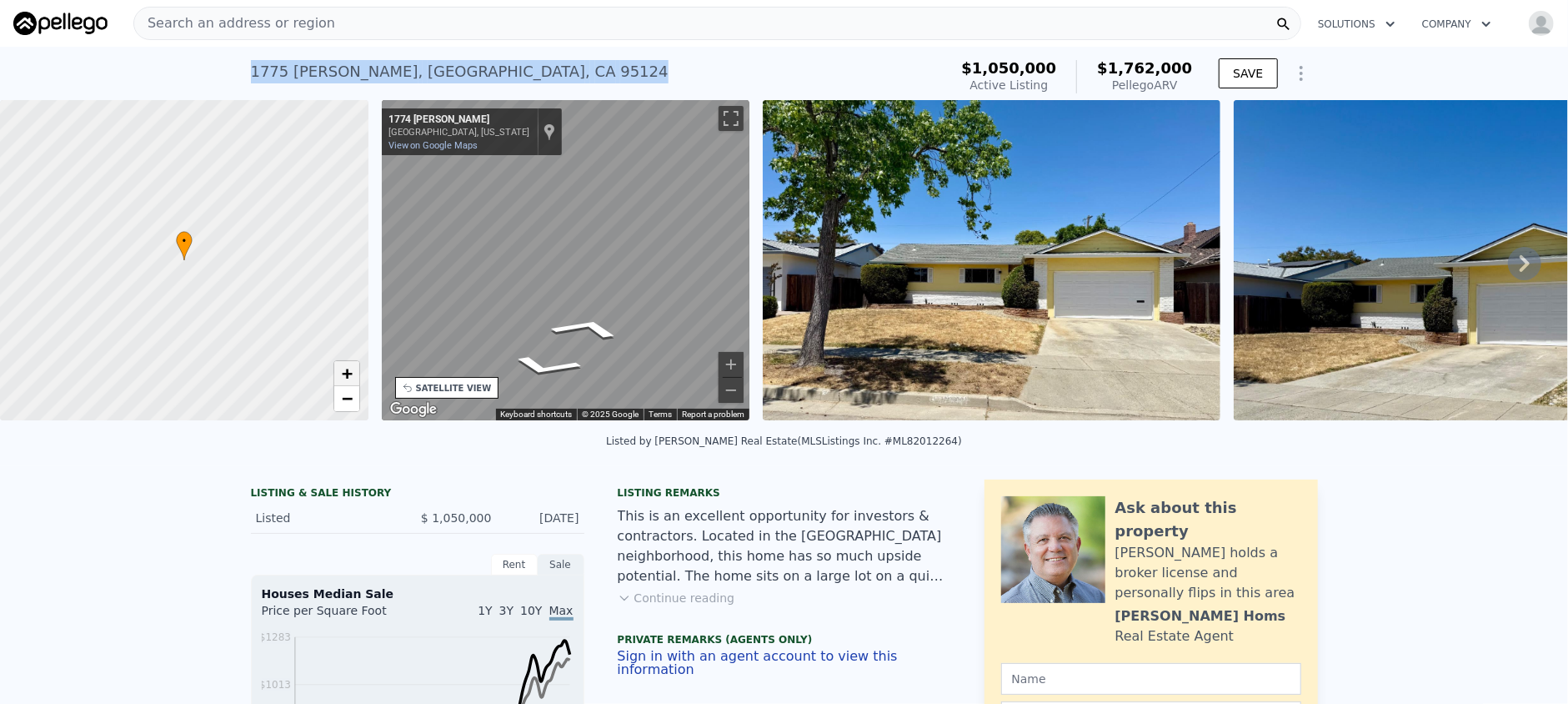
click at [342, 369] on span "+" at bounding box center [346, 373] width 11 height 21
click at [343, 369] on span "+" at bounding box center [346, 373] width 11 height 21
